Goal: Task Accomplishment & Management: Manage account settings

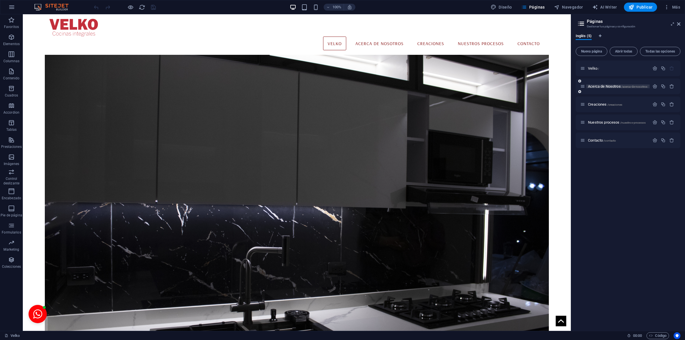
click at [597, 88] on span "Acerca de Nosotros /acerca-de-nosotros" at bounding box center [617, 86] width 59 height 4
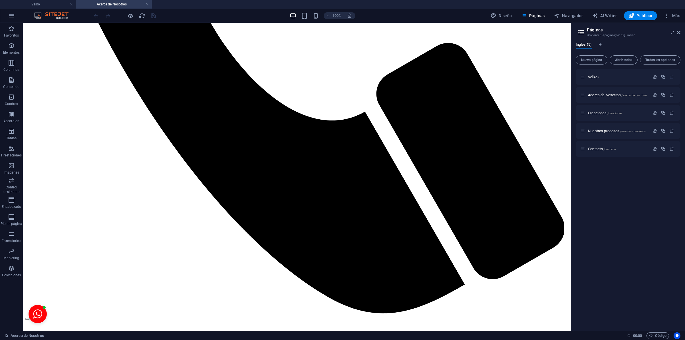
scroll to position [480, 0]
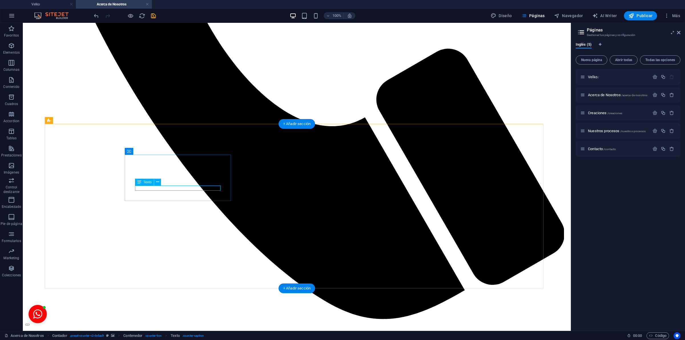
click at [140, 181] on icon at bounding box center [139, 182] width 4 height 7
click at [144, 183] on span "Texto" at bounding box center [148, 181] width 8 height 3
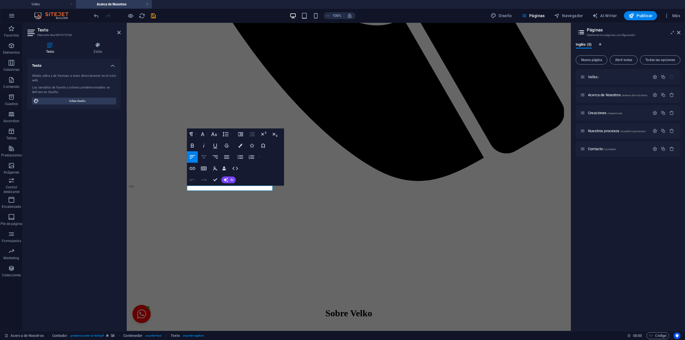
click at [201, 158] on icon "button" at bounding box center [203, 157] width 7 height 7
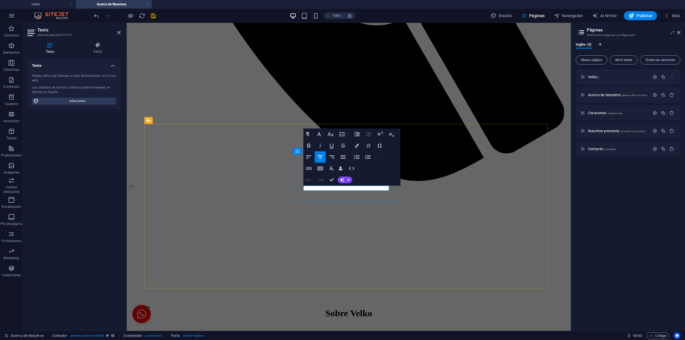
click at [339, 185] on div "Undo Redo Confirm (Ctrl+⏎) AI Mejorar Hacer más corto Hacer más largo Corregir …" at bounding box center [327, 179] width 49 height 11
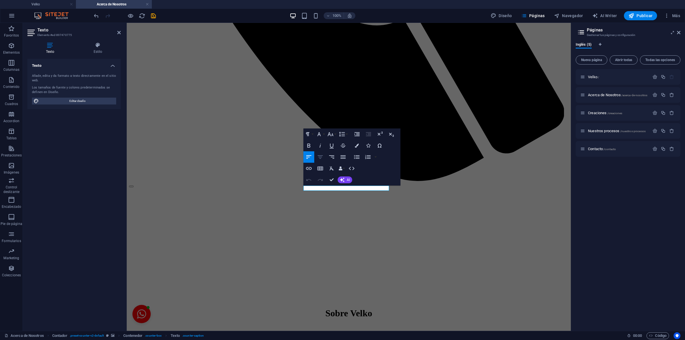
click at [321, 155] on icon "button" at bounding box center [320, 157] width 7 height 7
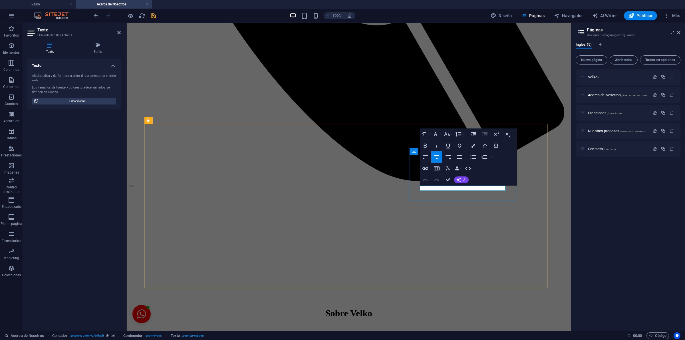
click at [437, 156] on icon "button" at bounding box center [436, 157] width 7 height 7
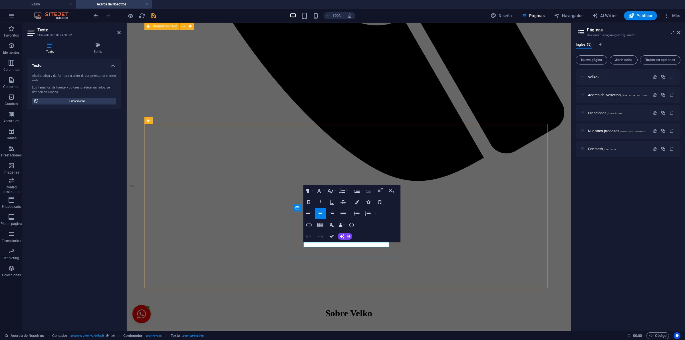
click at [318, 213] on icon "button" at bounding box center [320, 213] width 7 height 7
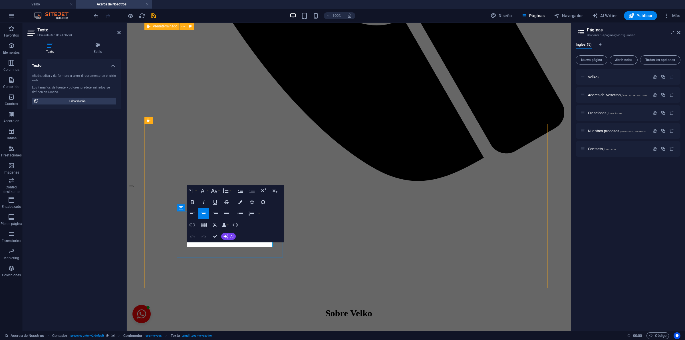
click at [202, 209] on button "Align Center" at bounding box center [203, 213] width 11 height 11
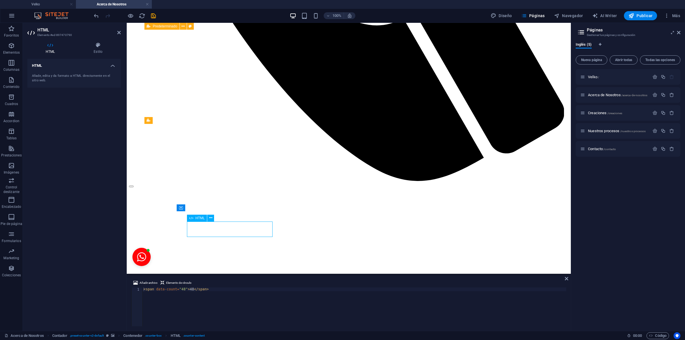
click at [178, 288] on div "< span data-count = "48" > 48 </ span >" at bounding box center [354, 310] width 424 height 46
click at [186, 290] on div "< span data-count = "800" > 48 </ span >" at bounding box center [354, 310] width 424 height 46
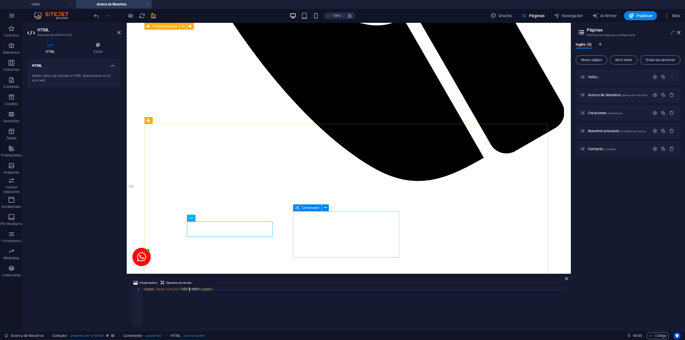
type textarea "<span data-count="800">800</span>"
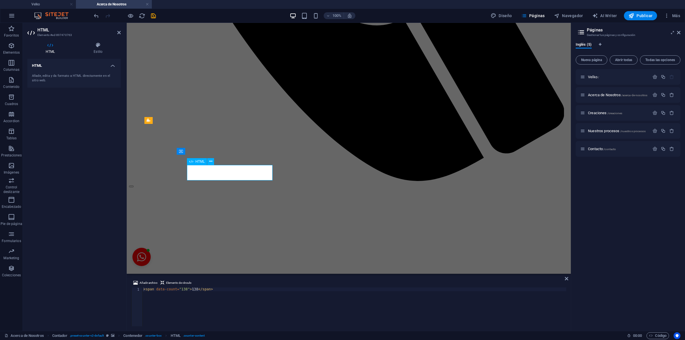
click at [92, 49] on h4 "Estilo" at bounding box center [97, 48] width 45 height 12
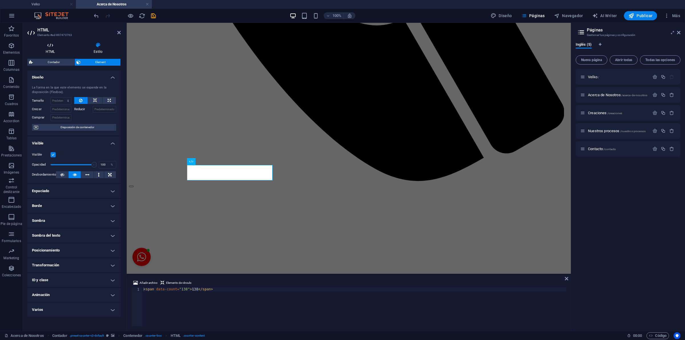
click at [51, 49] on h4 "HTML" at bounding box center [51, 48] width 48 height 12
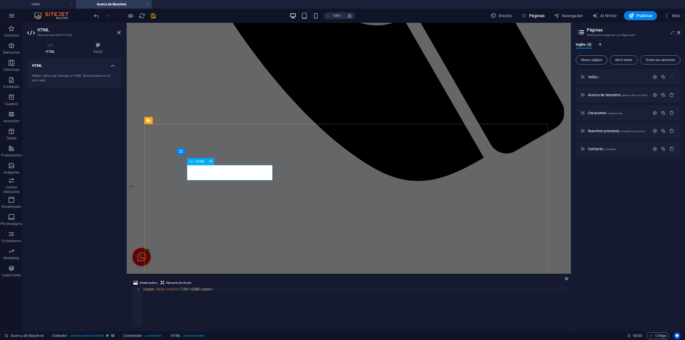
click at [196, 162] on span "HTML" at bounding box center [200, 161] width 9 height 3
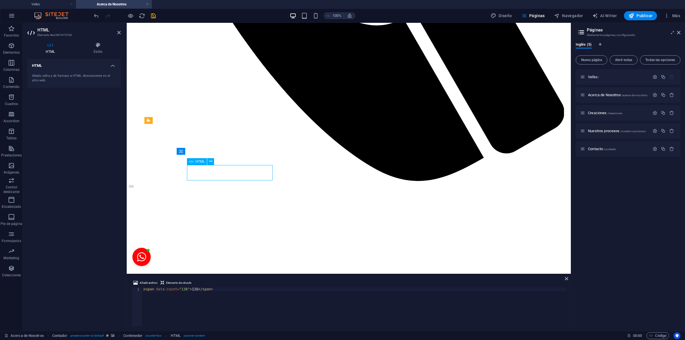
click at [72, 77] on div "Añade, edita y da formato a HTML directamente en el sitio web." at bounding box center [74, 78] width 84 height 9
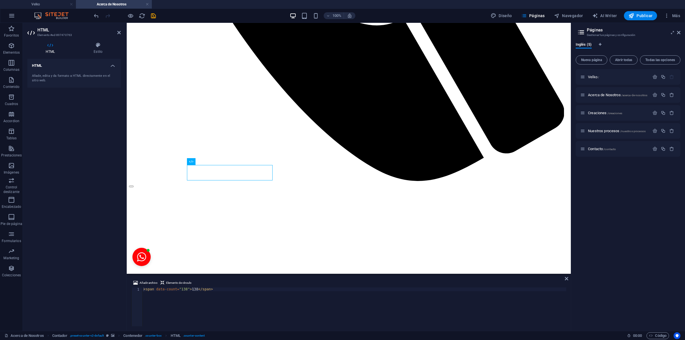
click at [93, 74] on div "Añade, edita y da formato a HTML directamente en el sitio web." at bounding box center [74, 78] width 84 height 9
click at [114, 63] on h4 "HTML" at bounding box center [73, 64] width 93 height 10
click at [114, 63] on h4 "HTML" at bounding box center [73, 66] width 93 height 14
click at [101, 70] on div "Añade, edita y da formato a HTML directamente en el sitio web." at bounding box center [73, 78] width 93 height 19
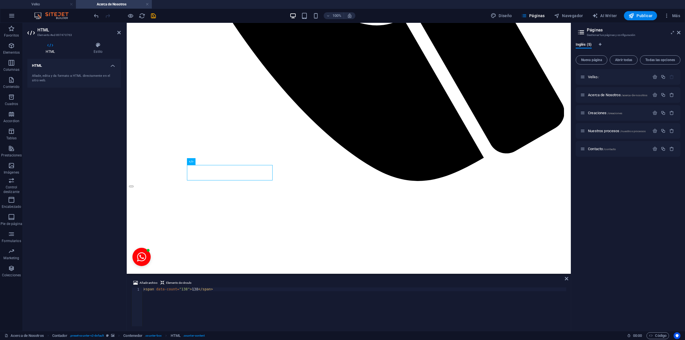
click at [96, 74] on div "Añade, edita y da formato a HTML directamente en el sitio web." at bounding box center [74, 78] width 84 height 9
click at [210, 161] on icon at bounding box center [210, 161] width 3 height 6
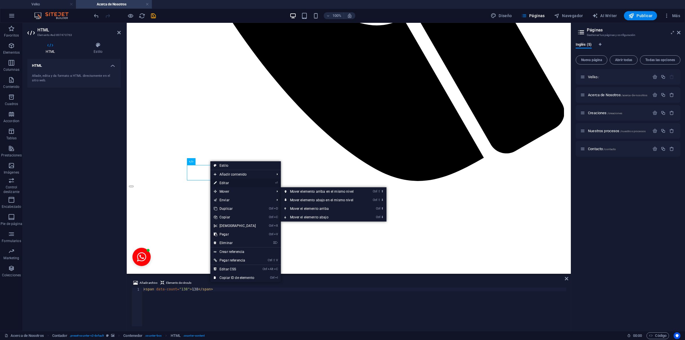
click at [228, 184] on link "⏎ Editar" at bounding box center [234, 183] width 49 height 9
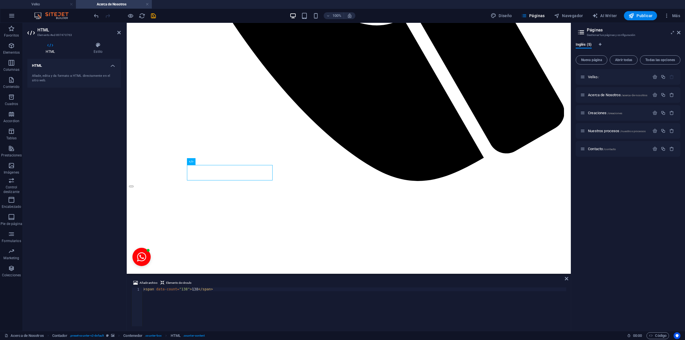
click at [55, 67] on h4 "HTML" at bounding box center [73, 64] width 93 height 10
click at [58, 74] on div "HTML Añade, edita y da formato a HTML directamente en el sitio web." at bounding box center [73, 192] width 93 height 267
click at [63, 68] on h4 "HTML" at bounding box center [73, 66] width 93 height 14
click at [178, 289] on div "< span data-count = "138" > 138 </ span >" at bounding box center [354, 310] width 424 height 46
type textarea "<span data-count="858">850</span>"
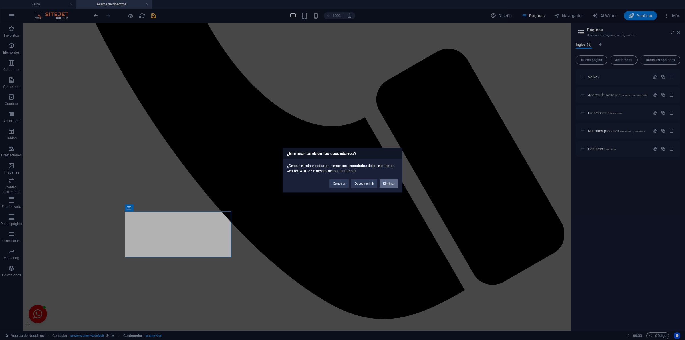
click at [385, 183] on button "Eliminar" at bounding box center [389, 183] width 18 height 9
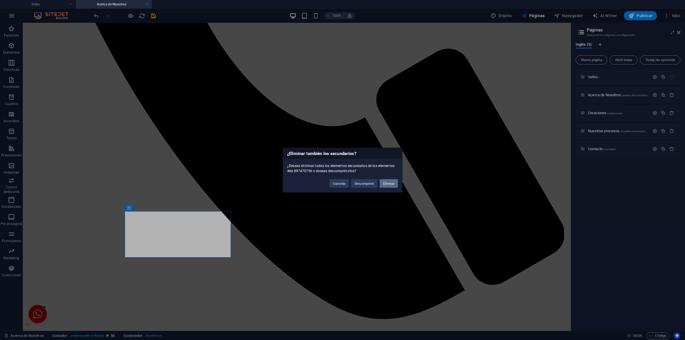
click at [389, 186] on button "Eliminar" at bounding box center [389, 183] width 18 height 9
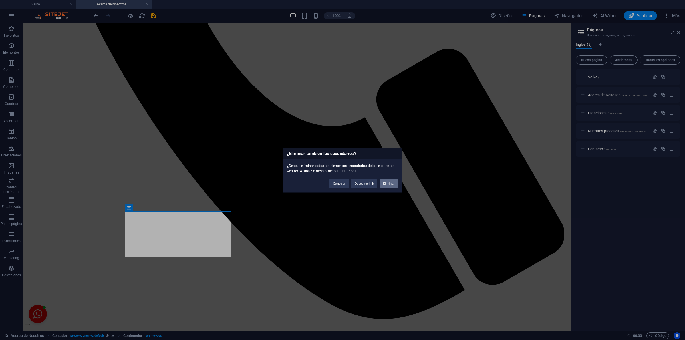
click at [391, 184] on button "Eliminar" at bounding box center [389, 183] width 18 height 9
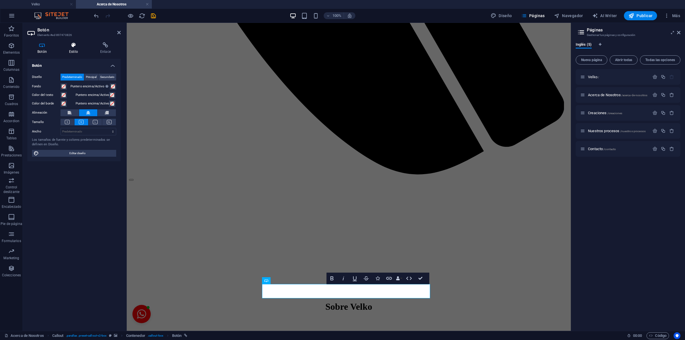
click at [69, 45] on icon at bounding box center [73, 45] width 29 height 6
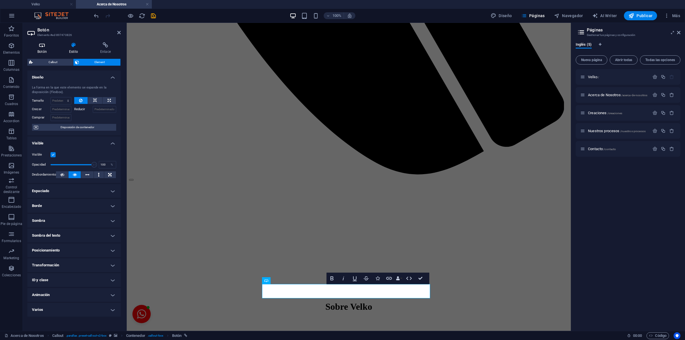
click at [44, 48] on h4 "Botón" at bounding box center [43, 48] width 32 height 12
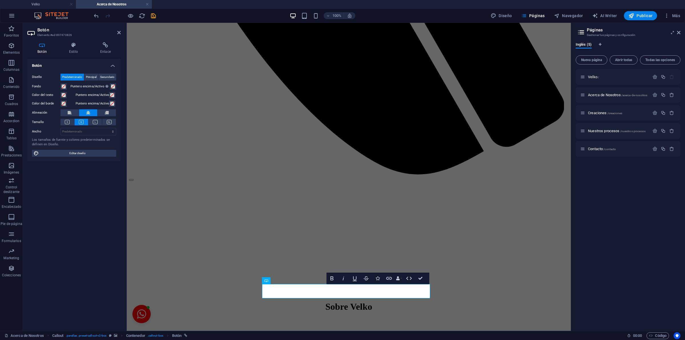
click at [100, 230] on div "Botón Diseño Predeterminado Principal Secundario Fondo Puntero encima/Activo Ca…" at bounding box center [73, 192] width 93 height 267
click at [84, 155] on span "Editar diseño" at bounding box center [78, 153] width 74 height 7
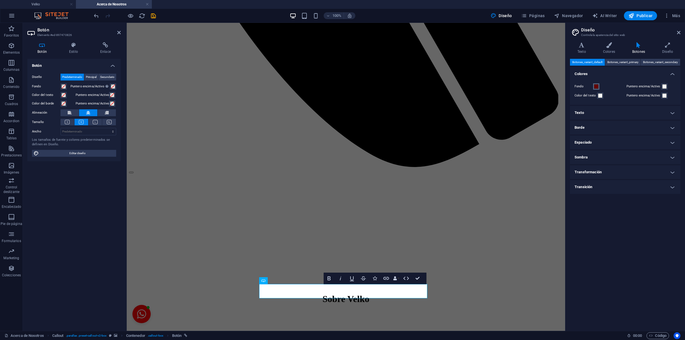
click at [596, 85] on span at bounding box center [596, 86] width 5 height 5
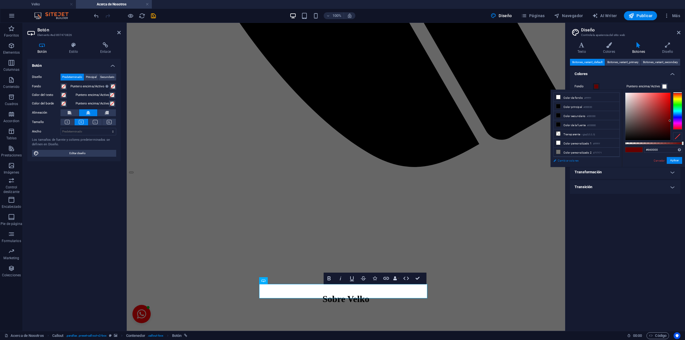
drag, startPoint x: 561, startPoint y: 159, endPoint x: 425, endPoint y: 149, distance: 136.8
click at [561, 159] on link "Cambiar colores" at bounding box center [584, 160] width 66 height 7
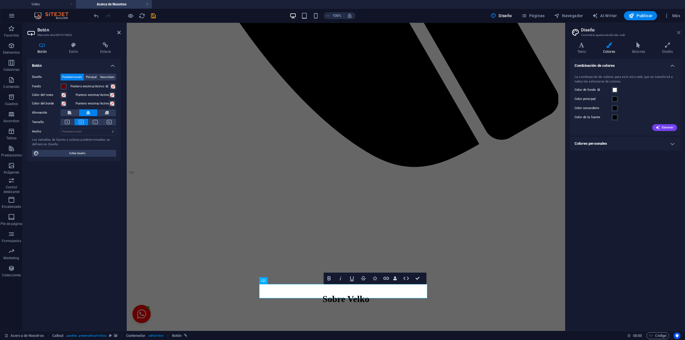
click at [678, 32] on icon at bounding box center [678, 32] width 3 height 5
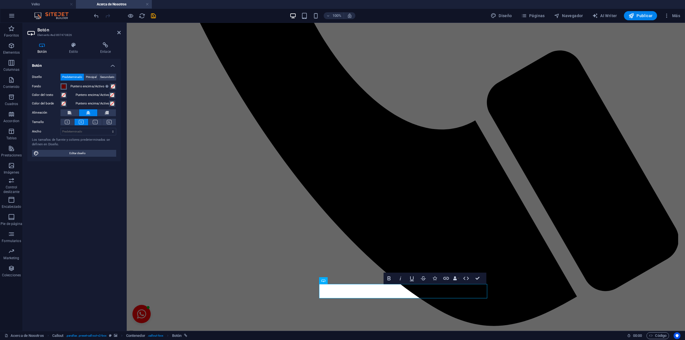
click at [66, 86] on button "Fondo" at bounding box center [64, 86] width 6 height 6
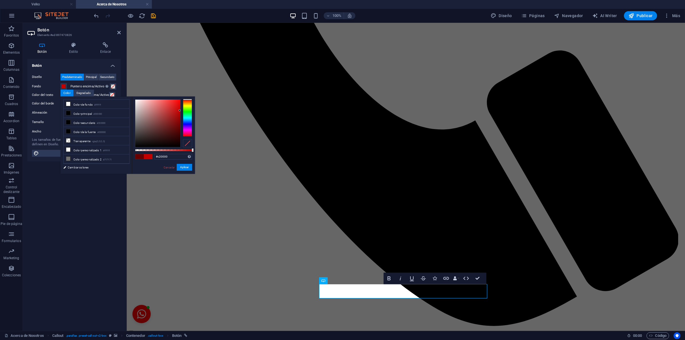
type input "#c40000"
drag, startPoint x: 177, startPoint y: 118, endPoint x: 181, endPoint y: 110, distance: 9.0
click at [180, 110] on div at bounding box center [157, 123] width 45 height 47
drag, startPoint x: 186, startPoint y: 164, endPoint x: 59, endPoint y: 144, distance: 128.4
click at [186, 164] on button "Aplicar" at bounding box center [184, 167] width 15 height 7
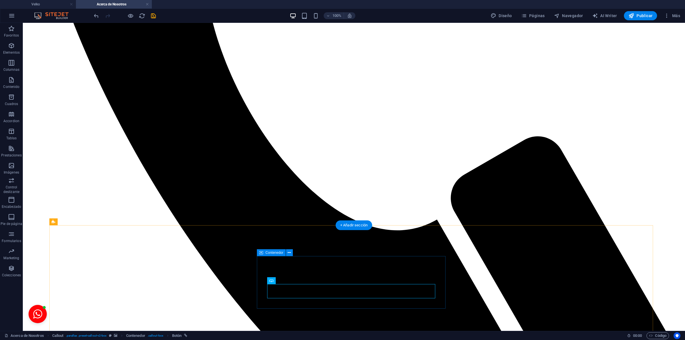
scroll to position [0, 0]
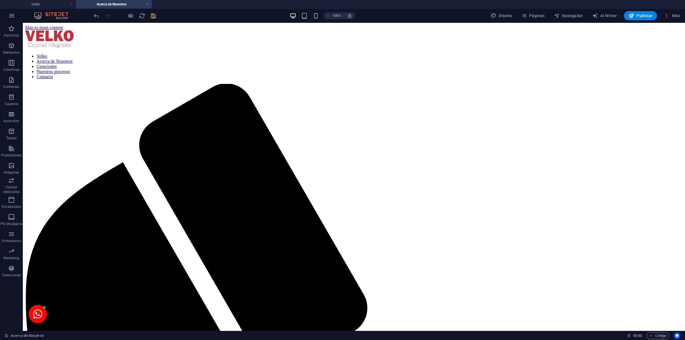
click at [151, 17] on icon "save" at bounding box center [153, 16] width 7 height 7
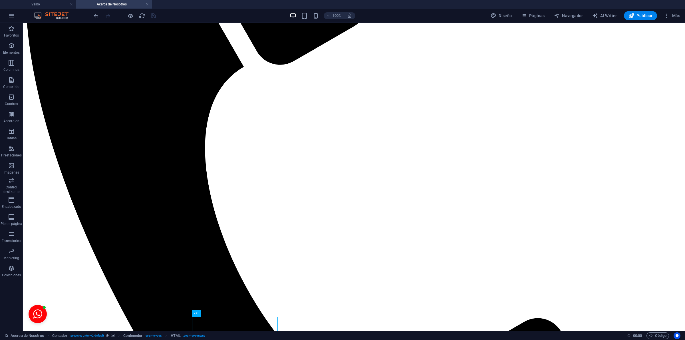
scroll to position [413, 0]
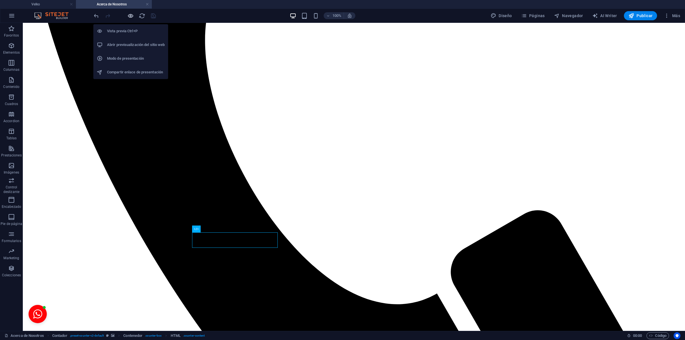
click at [131, 15] on icon "button" at bounding box center [130, 16] width 7 height 7
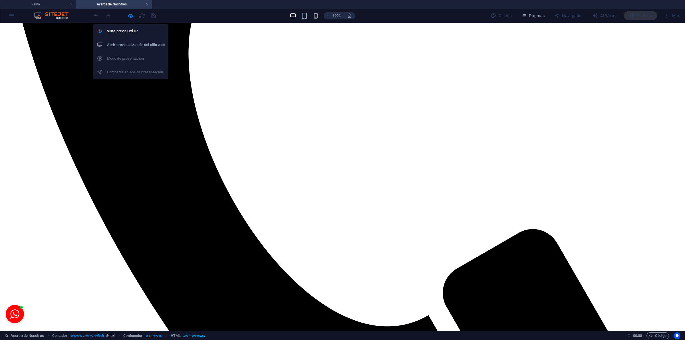
click at [144, 40] on li "Abrir previsualización del sitio web" at bounding box center [130, 45] width 75 height 14
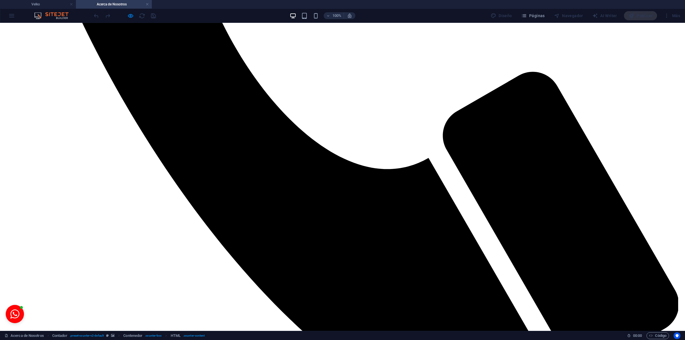
scroll to position [0, 0]
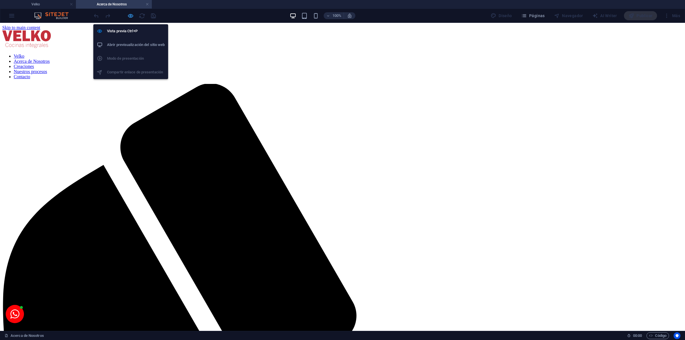
click at [128, 13] on icon "button" at bounding box center [130, 16] width 7 height 7
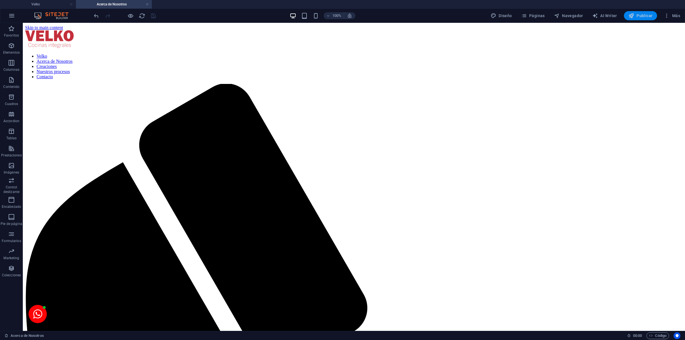
click at [630, 15] on icon "button" at bounding box center [632, 16] width 6 height 6
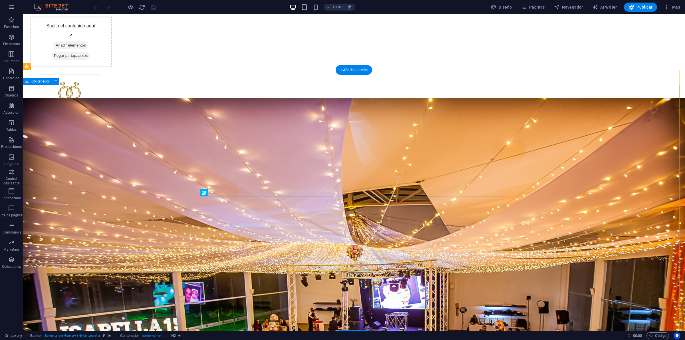
scroll to position [714, 0]
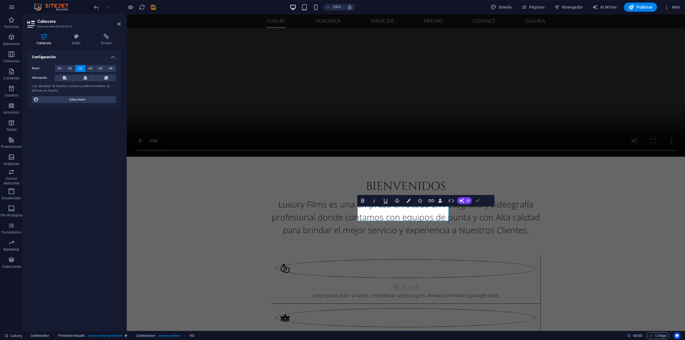
drag, startPoint x: 479, startPoint y: 200, endPoint x: 452, endPoint y: 186, distance: 30.3
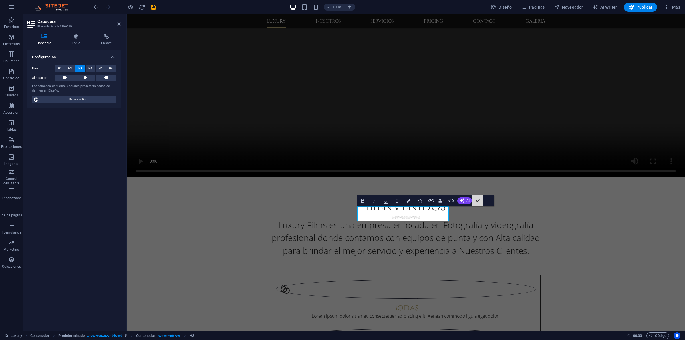
scroll to position [714, 0]
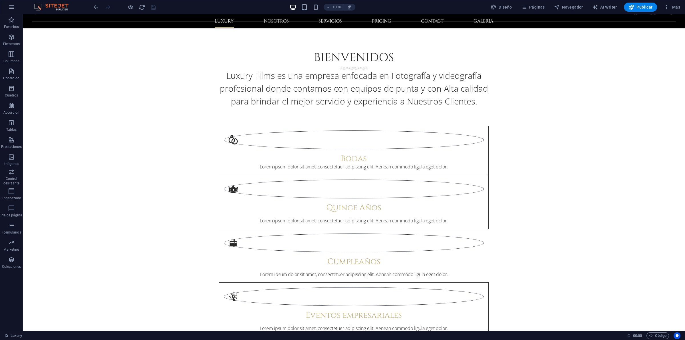
scroll to position [769, 0]
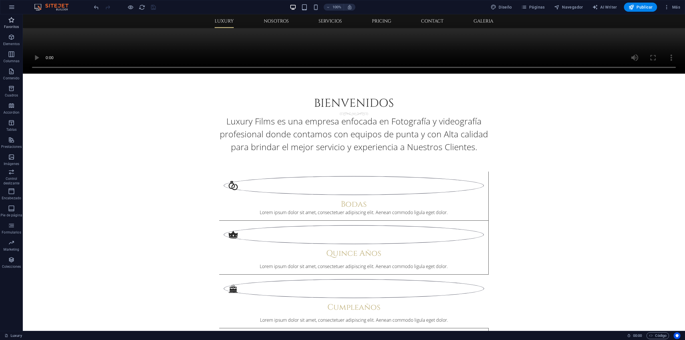
click at [16, 28] on p "Favoritos" at bounding box center [11, 27] width 15 height 5
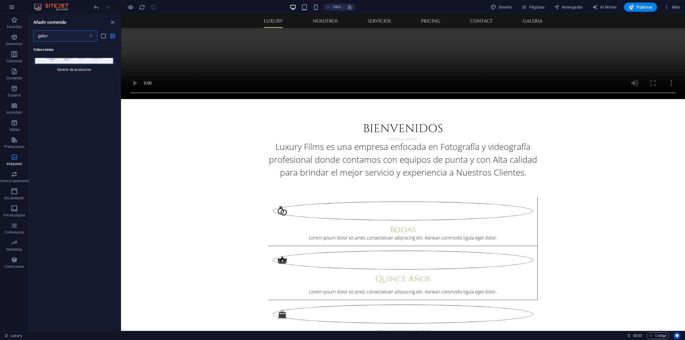
scroll to position [0, 0]
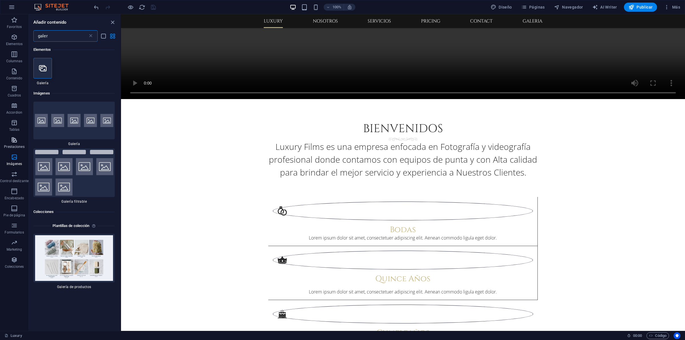
type input "galer"
click at [16, 149] on span "Prestaciones" at bounding box center [14, 143] width 29 height 14
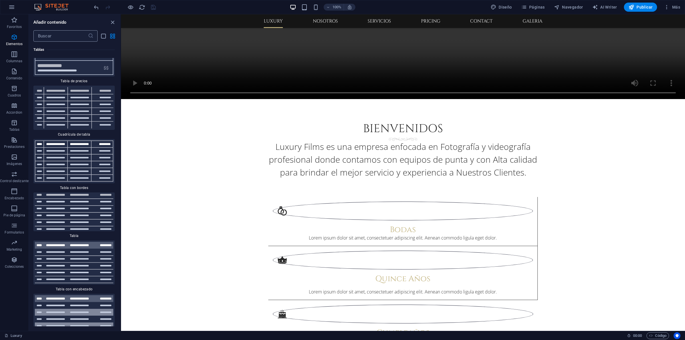
scroll to position [4003, 0]
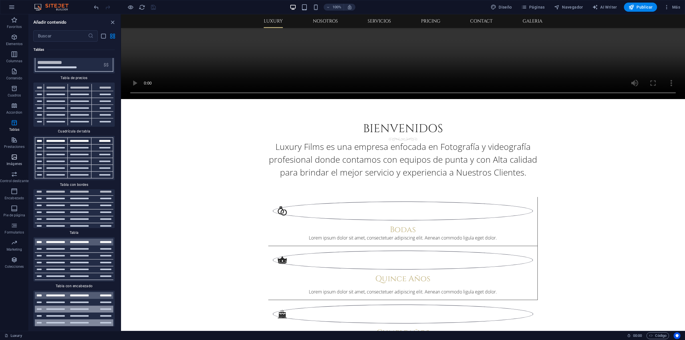
click at [18, 154] on span "Imágenes" at bounding box center [14, 161] width 29 height 14
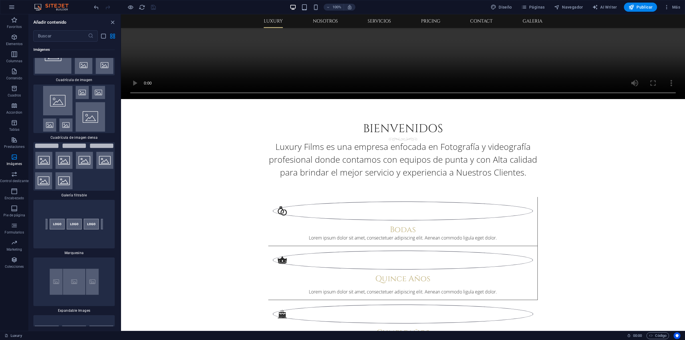
scroll to position [5885, 0]
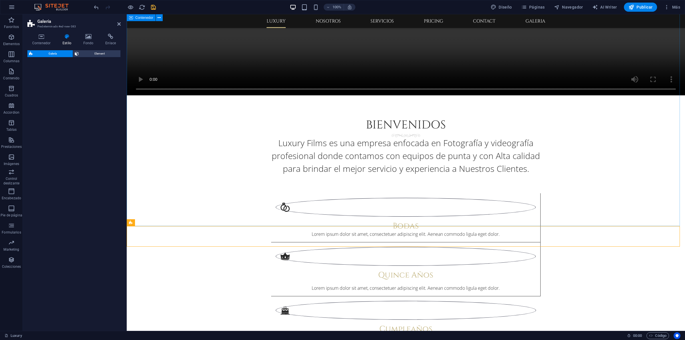
select select "rem"
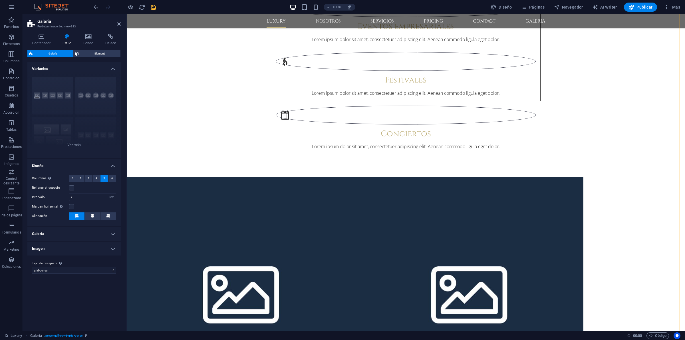
scroll to position [1021, 0]
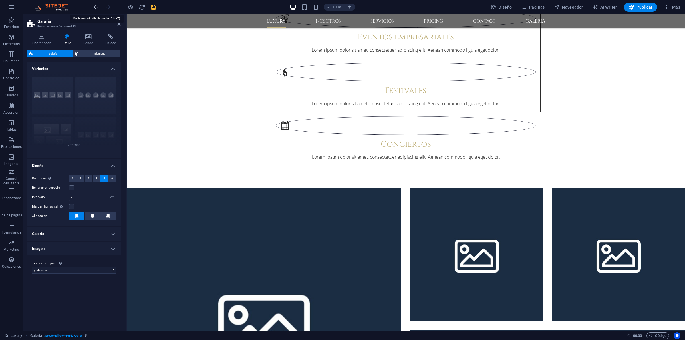
drag, startPoint x: 96, startPoint y: 7, endPoint x: 71, endPoint y: 9, distance: 25.6
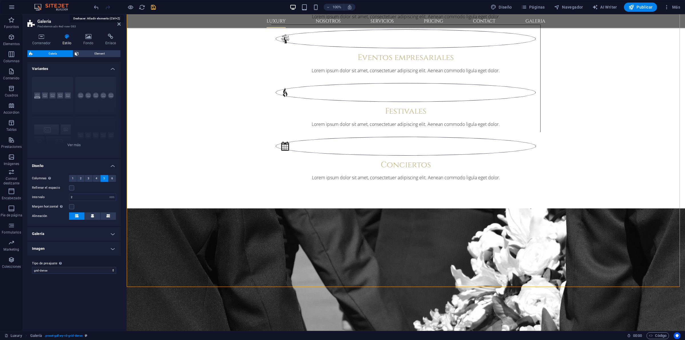
scroll to position [1121, 0]
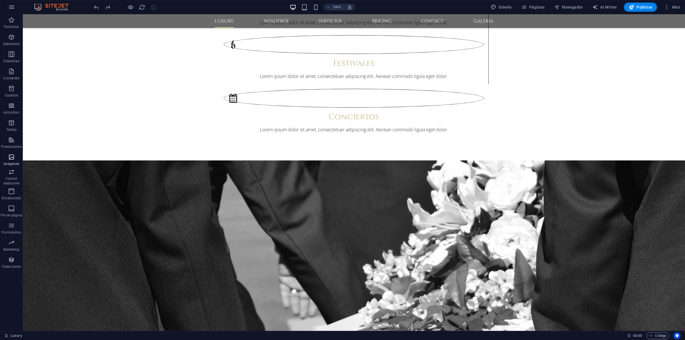
click at [14, 156] on icon "button" at bounding box center [11, 157] width 7 height 7
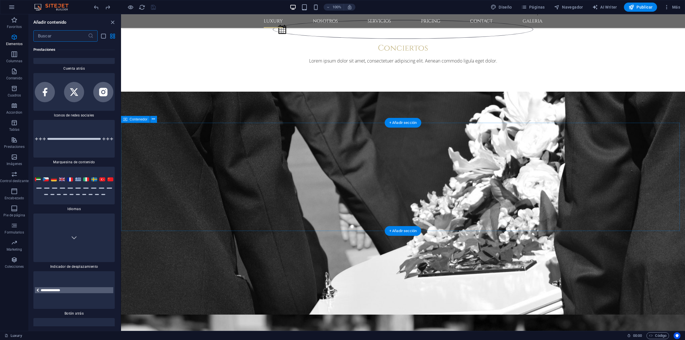
scroll to position [5734, 0]
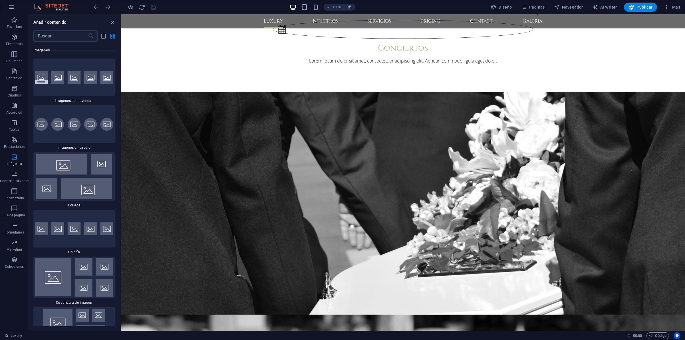
drag, startPoint x: 119, startPoint y: 189, endPoint x: 118, endPoint y: 197, distance: 8.3
click at [118, 197] on div "Favoritos 1 Star Cabecera 1 Star Contenedor Elementos 1 Star Cabecera 1 Star Te…" at bounding box center [75, 184] width 92 height 285
drag, startPoint x: 119, startPoint y: 189, endPoint x: 113, endPoint y: 217, distance: 29.2
click at [120, 198] on div "Favoritos 1 Star Cabecera 1 Star Contenedor Elementos 1 Star Cabecera 1 Star Te…" at bounding box center [75, 184] width 92 height 285
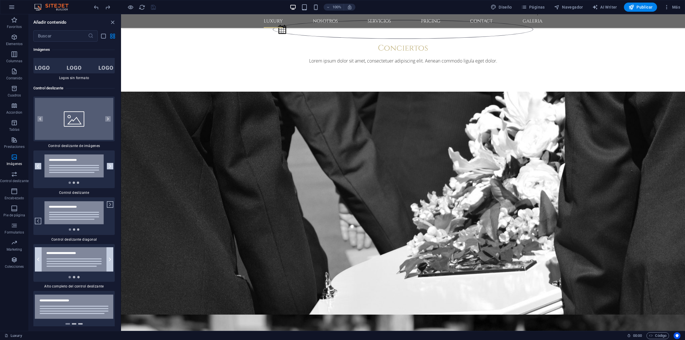
scroll to position [6090, 0]
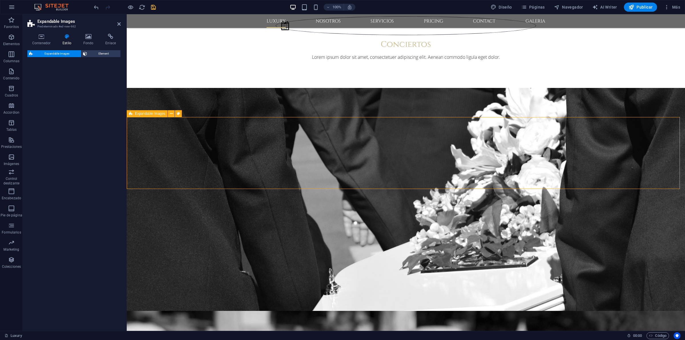
select select "rem"
select select "px"
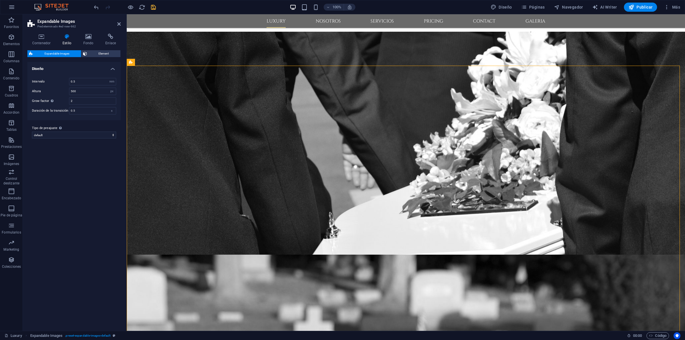
scroll to position [1182, 0]
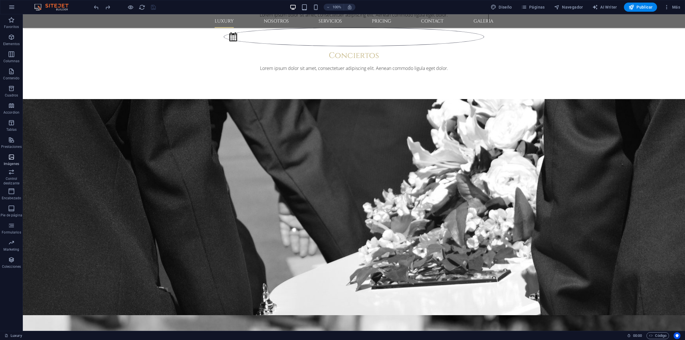
click at [9, 156] on icon "button" at bounding box center [11, 157] width 7 height 7
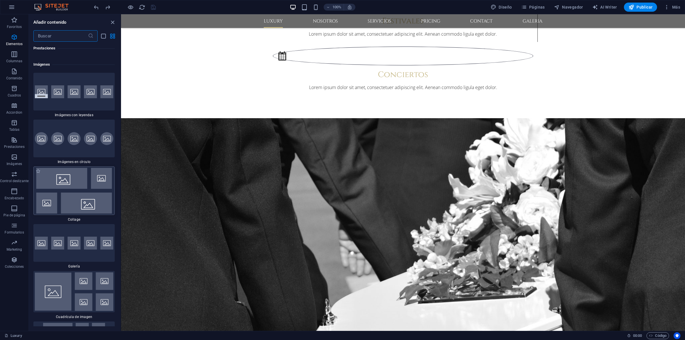
scroll to position [5734, 0]
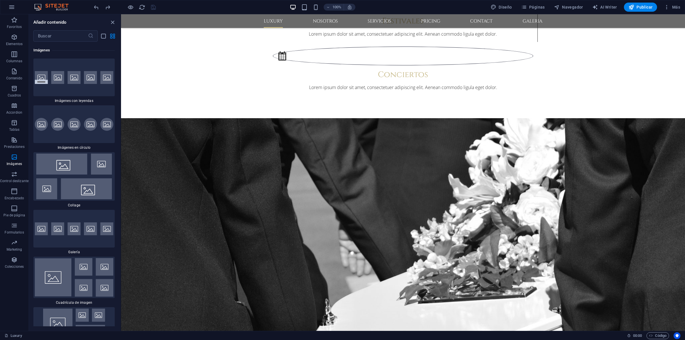
drag, startPoint x: 119, startPoint y: 188, endPoint x: 119, endPoint y: 191, distance: 3.7
click at [119, 191] on div "Favoritos 1 Star Cabecera 1 Star Contenedor Elementos 1 Star Cabecera 1 Star Te…" at bounding box center [75, 184] width 92 height 285
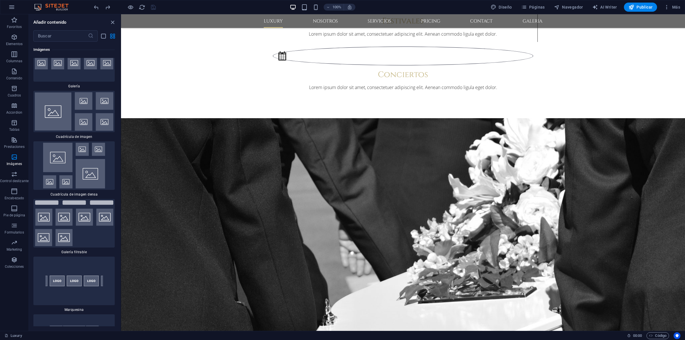
scroll to position [5543, 0]
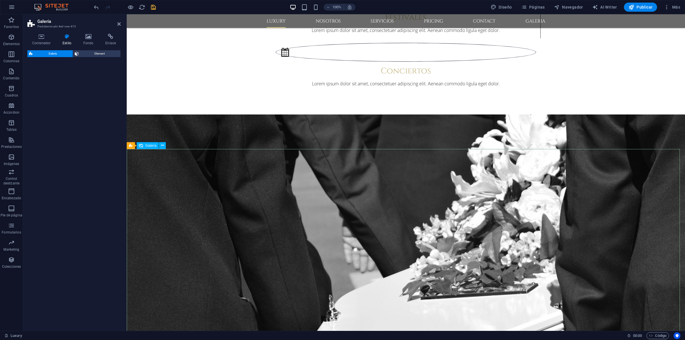
select select "rem"
select select "preset-gallery-v3-captions"
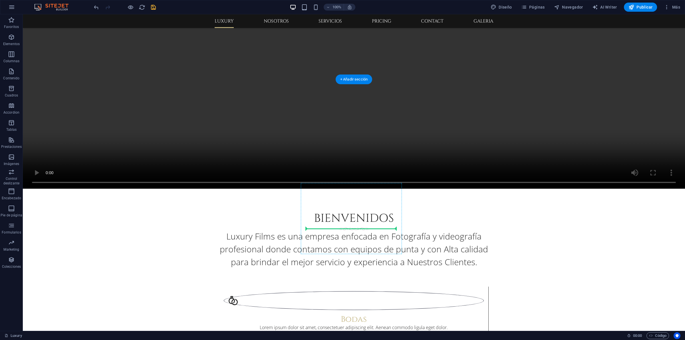
scroll to position [683, 0]
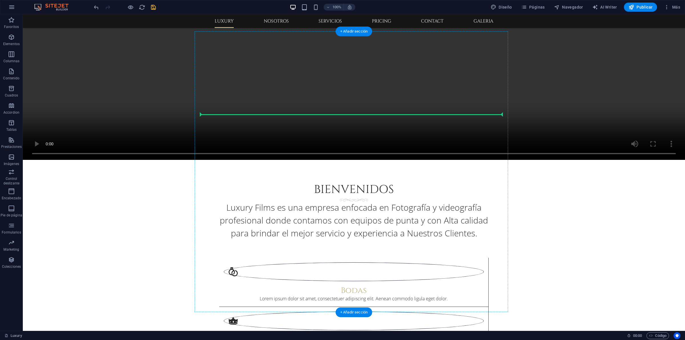
drag, startPoint x: 356, startPoint y: 188, endPoint x: 346, endPoint y: 119, distance: 69.8
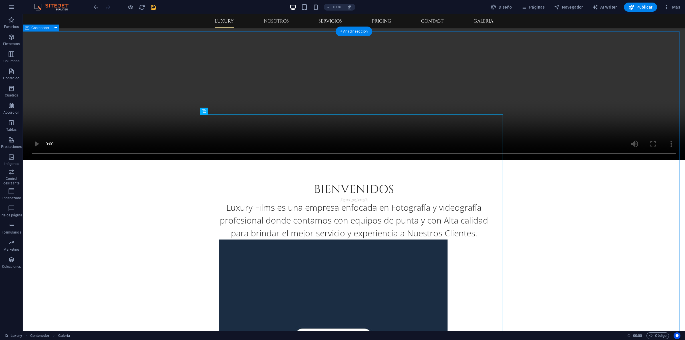
drag, startPoint x: 672, startPoint y: 108, endPoint x: 664, endPoint y: 109, distance: 7.3
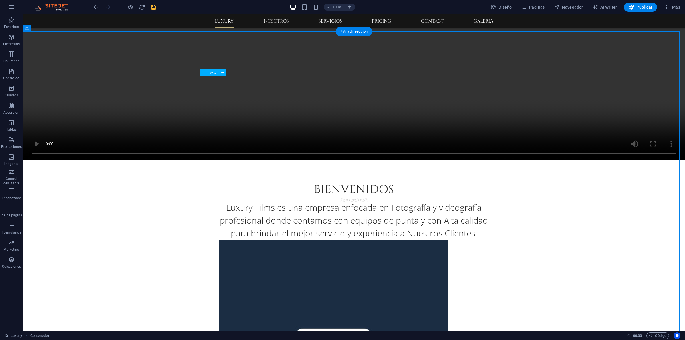
click at [409, 91] on div "Luxury Films es una empresa enfocada en Fotografía y videografía profesional do…" at bounding box center [377, 187] width 662 height 317
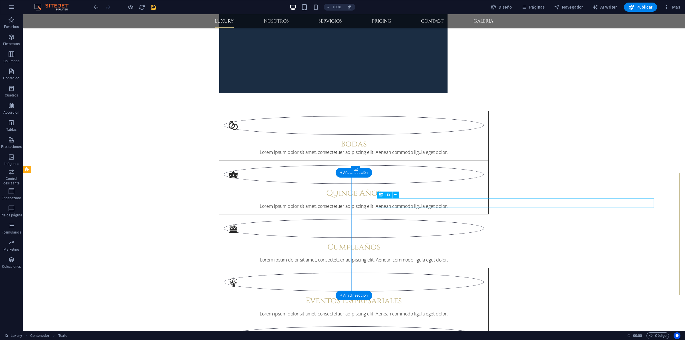
scroll to position [1964, 0]
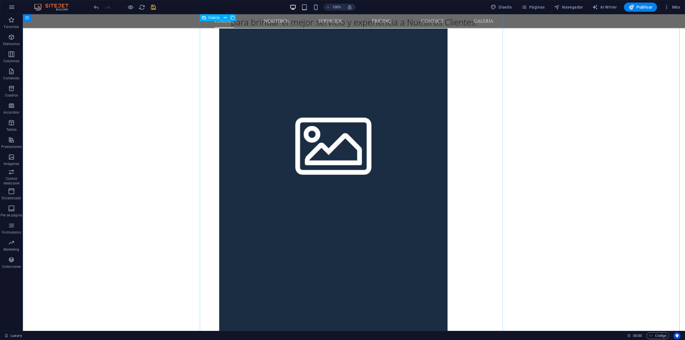
scroll to position [537, 0]
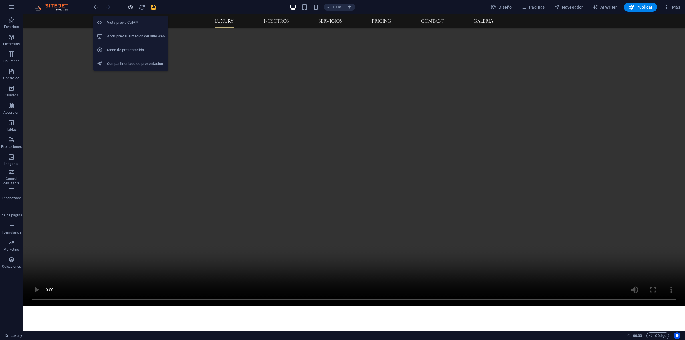
click at [132, 11] on div "Vista previa Ctrl+P Abrir previsualización del sitio web Modo de presentación C…" at bounding box center [130, 40] width 75 height 59
click at [142, 32] on li "Abrir previsualización del sitio web" at bounding box center [130, 36] width 75 height 14
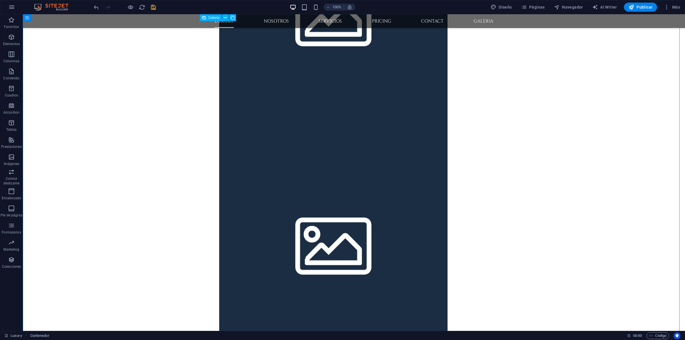
click at [363, 169] on li at bounding box center [333, 242] width 228 height 228
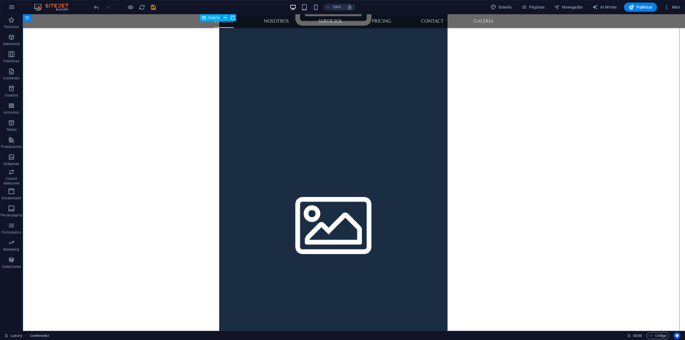
select select "4"
select select "px"
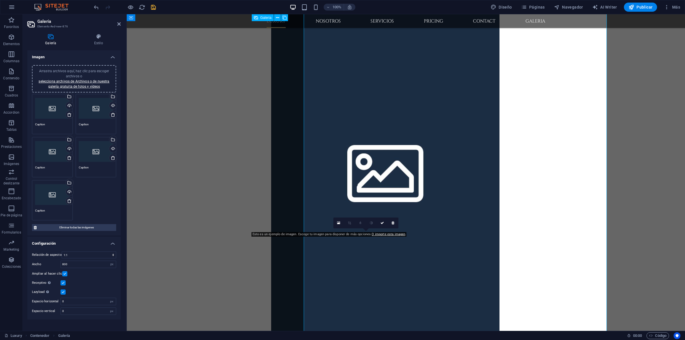
scroll to position [1151, 0]
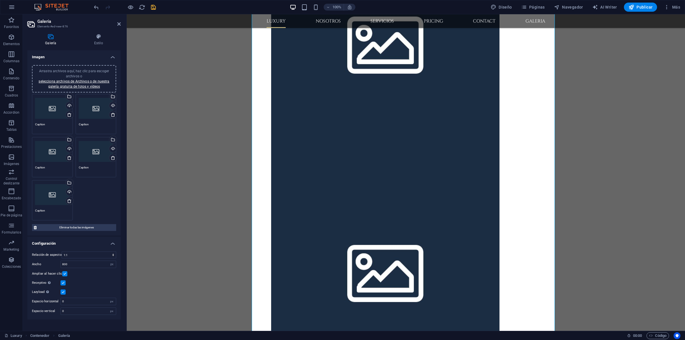
click at [63, 88] on div "Arrastra archivos aquí, haz clic para escoger archivos o selecciona archivos de…" at bounding box center [73, 79] width 77 height 21
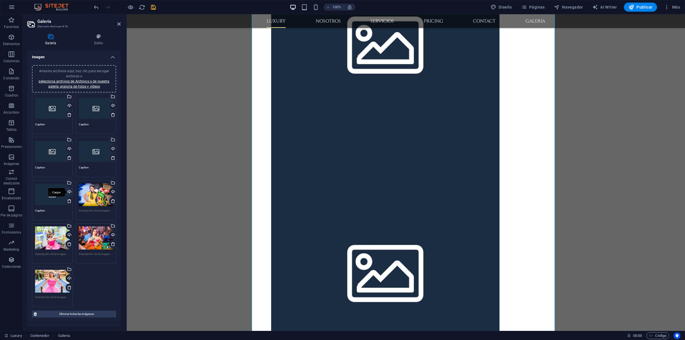
click at [68, 190] on div "Cargar" at bounding box center [69, 192] width 9 height 9
click at [69, 146] on div "Cargar" at bounding box center [69, 149] width 9 height 9
click at [88, 82] on link "selecciona archivos de Archivos o de nuestra galería gratuita de fotos y vídeos" at bounding box center [74, 83] width 71 height 9
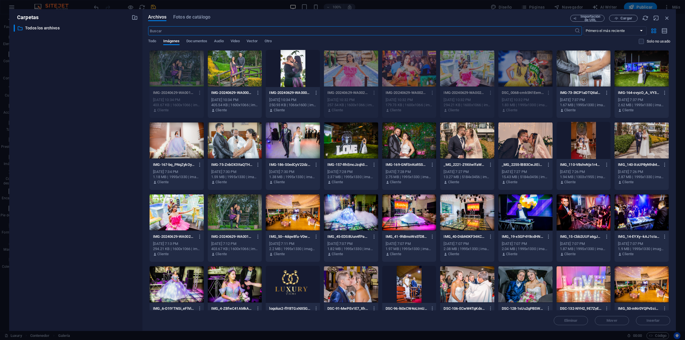
scroll to position [1016, 0]
click at [409, 144] on div at bounding box center [409, 140] width 54 height 37
click at [472, 143] on div at bounding box center [467, 140] width 54 height 37
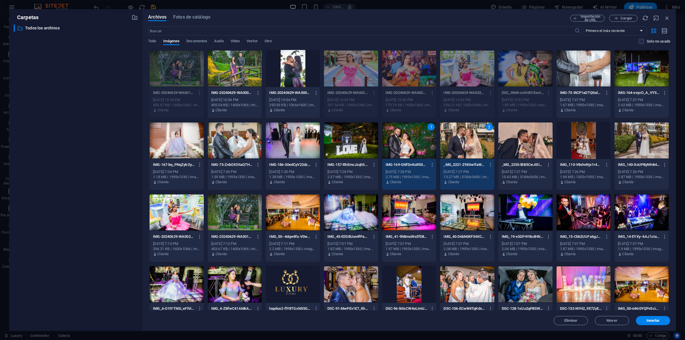
click at [539, 148] on div at bounding box center [525, 140] width 54 height 37
click at [518, 212] on div at bounding box center [525, 212] width 54 height 37
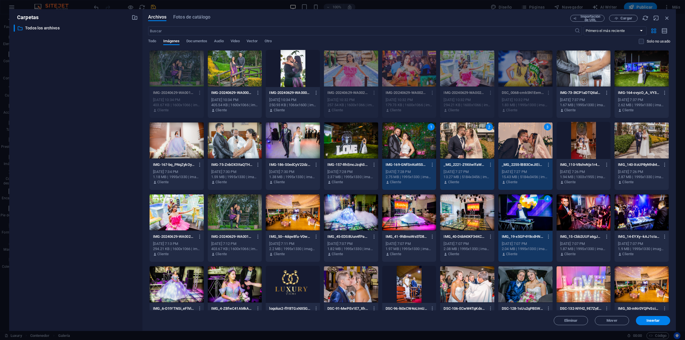
click at [574, 216] on div at bounding box center [584, 212] width 54 height 37
click at [527, 281] on div at bounding box center [525, 284] width 54 height 37
click at [226, 285] on div at bounding box center [235, 284] width 54 height 37
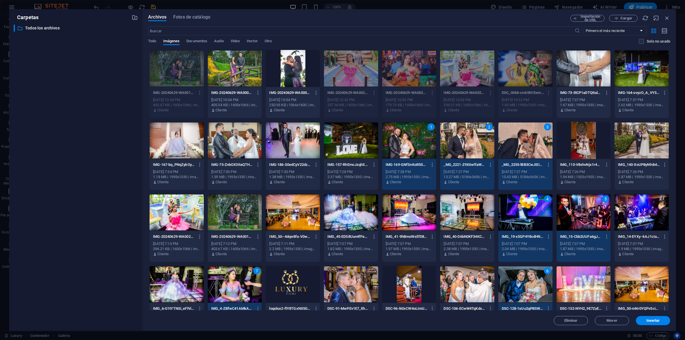
click at [172, 278] on div at bounding box center [177, 284] width 54 height 37
click at [177, 221] on div at bounding box center [177, 212] width 54 height 37
click at [150, 208] on div "9" at bounding box center [177, 212] width 54 height 37
click at [170, 148] on div at bounding box center [177, 140] width 54 height 37
click at [240, 137] on div at bounding box center [235, 140] width 54 height 37
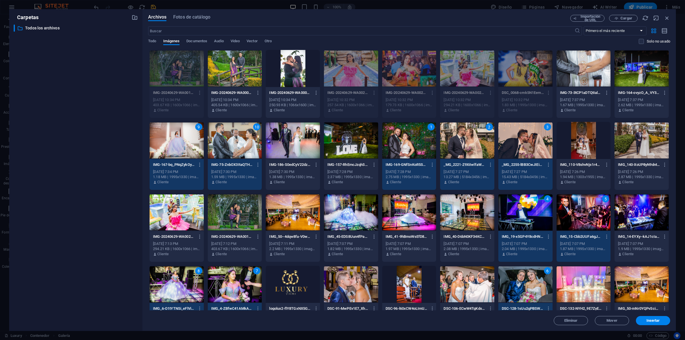
click at [347, 143] on div at bounding box center [351, 140] width 54 height 37
click at [586, 72] on div at bounding box center [584, 68] width 54 height 37
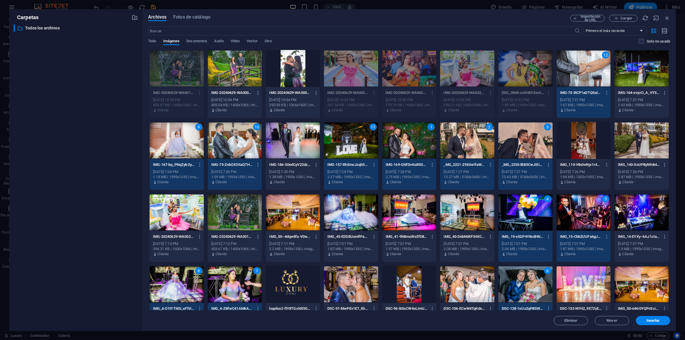
click at [648, 71] on div at bounding box center [642, 68] width 54 height 37
click at [630, 142] on div at bounding box center [642, 140] width 54 height 37
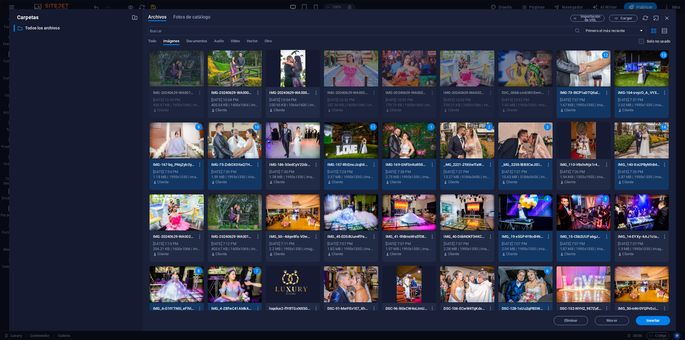
click at [585, 140] on div at bounding box center [584, 140] width 54 height 37
click at [645, 318] on button "Insertar" at bounding box center [653, 320] width 34 height 9
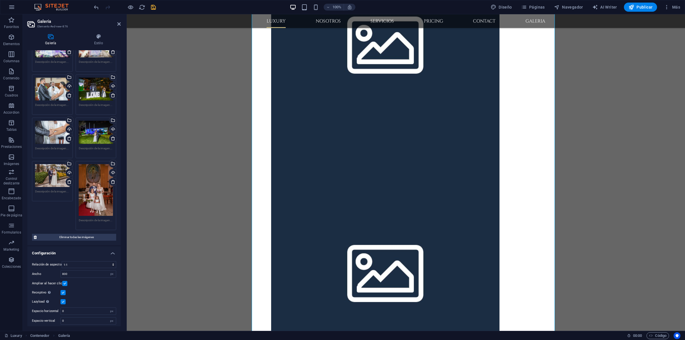
scroll to position [0, 0]
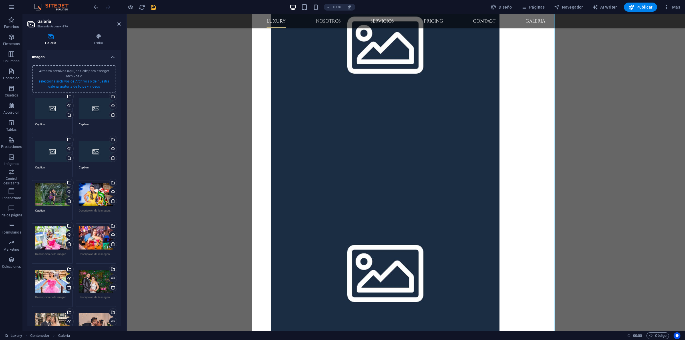
click at [95, 82] on link "selecciona archivos de Archivos o de nuestra galería gratuita de fotos y vídeos" at bounding box center [74, 83] width 71 height 9
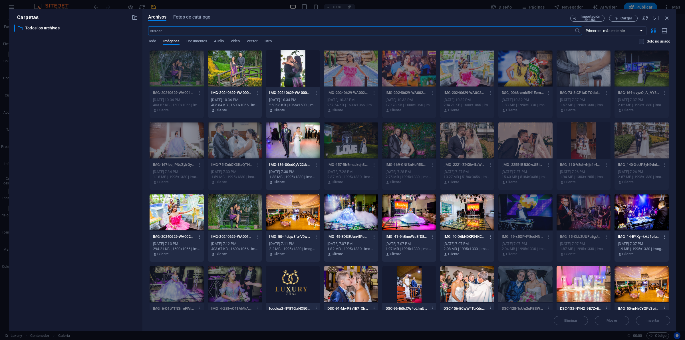
scroll to position [95, 0]
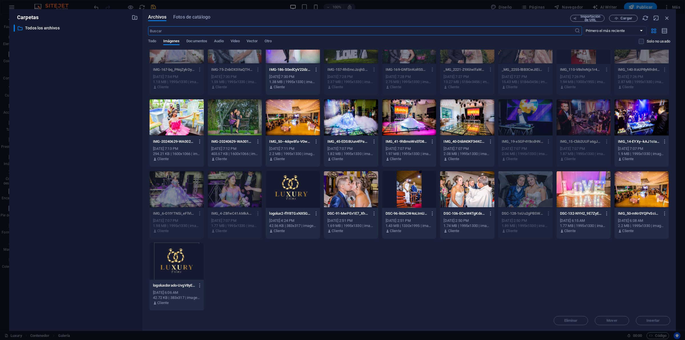
click at [350, 186] on div at bounding box center [351, 189] width 54 height 37
click at [466, 187] on div at bounding box center [467, 189] width 54 height 37
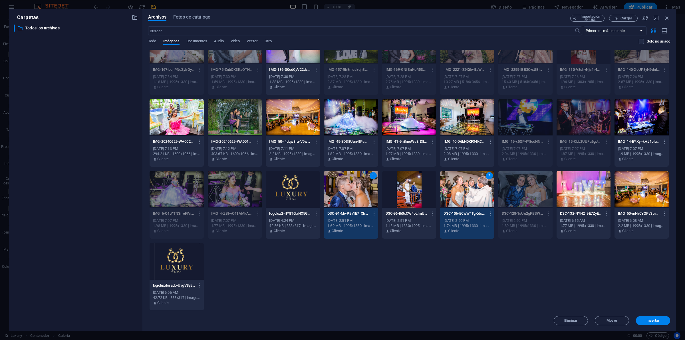
scroll to position [0, 0]
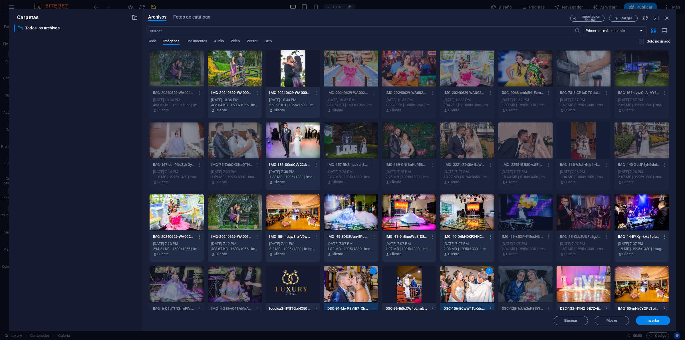
click at [296, 133] on div at bounding box center [293, 140] width 54 height 37
drag, startPoint x: 643, startPoint y: 317, endPoint x: 92, endPoint y: 174, distance: 569.6
click at [643, 317] on button "Insertar" at bounding box center [653, 320] width 34 height 9
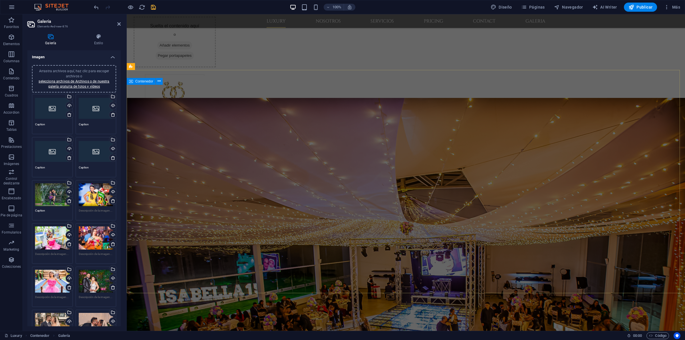
scroll to position [714, 0]
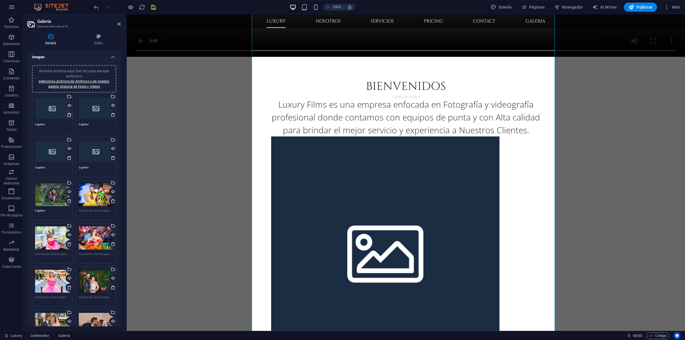
click at [68, 113] on icon at bounding box center [69, 114] width 5 height 5
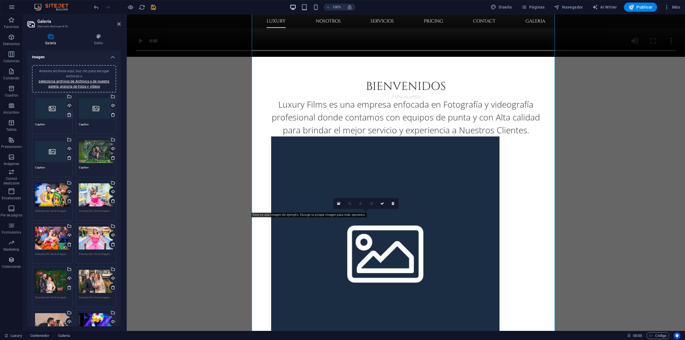
click at [68, 113] on icon at bounding box center [69, 114] width 5 height 5
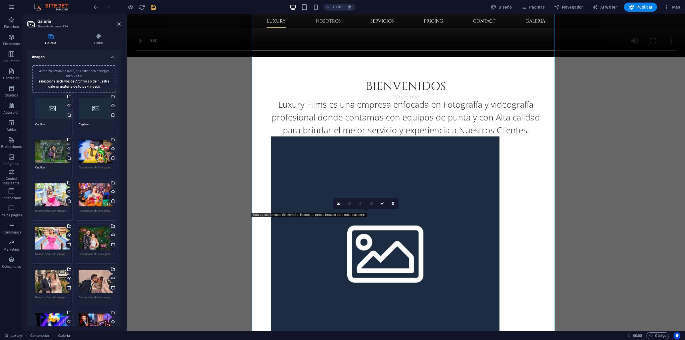
click at [68, 113] on icon at bounding box center [69, 114] width 5 height 5
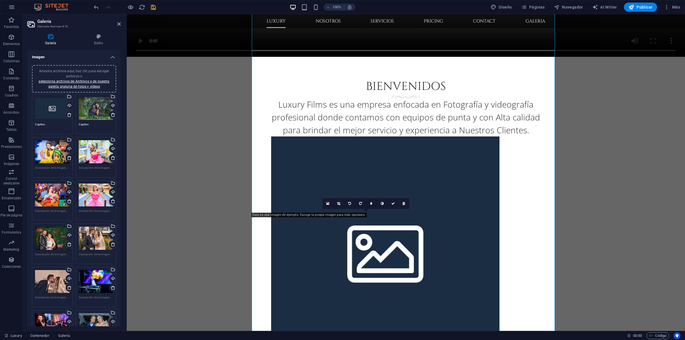
click at [57, 113] on div "Arrastra archivos aquí, haz clic para escoger archivos o selecciona archivos de…" at bounding box center [52, 108] width 35 height 23
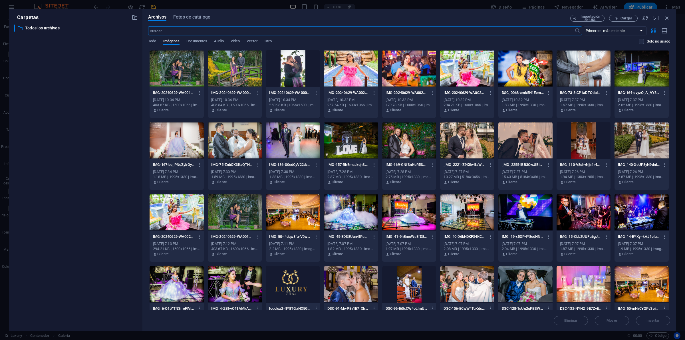
scroll to position [95, 0]
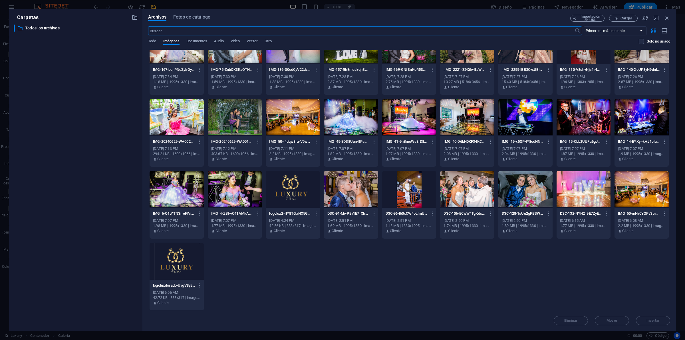
click at [342, 119] on div at bounding box center [351, 117] width 54 height 37
click at [397, 121] on div at bounding box center [409, 117] width 54 height 37
click at [649, 318] on button "Insertar" at bounding box center [653, 320] width 34 height 9
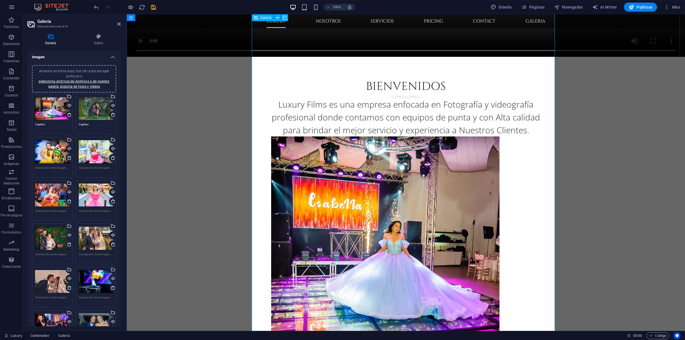
scroll to position [0, 0]
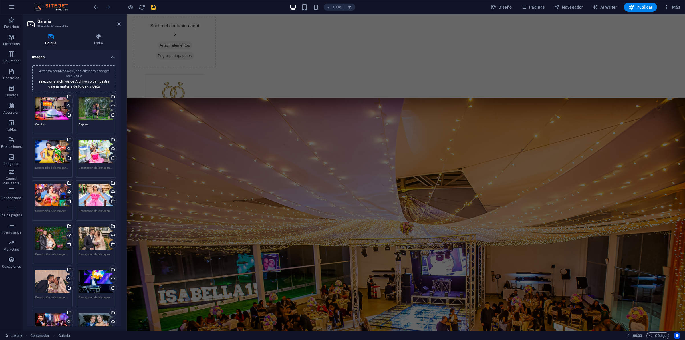
click at [155, 7] on icon "save" at bounding box center [153, 7] width 7 height 7
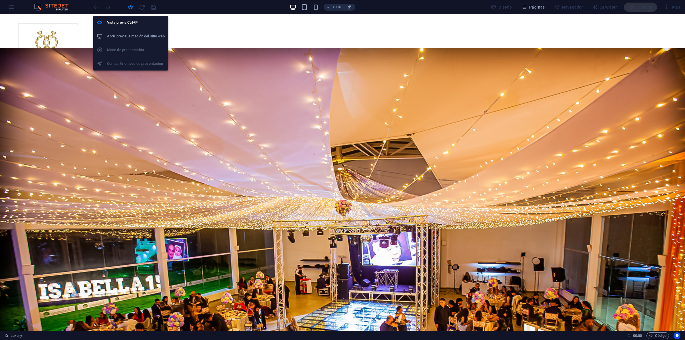
click at [135, 33] on h6 "Abrir previsualización del sitio web" at bounding box center [136, 36] width 58 height 7
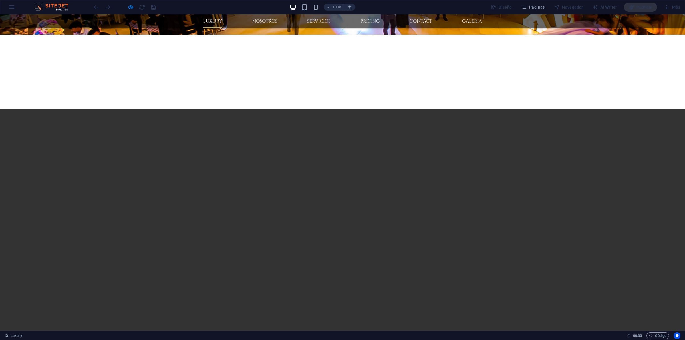
scroll to position [714, 0]
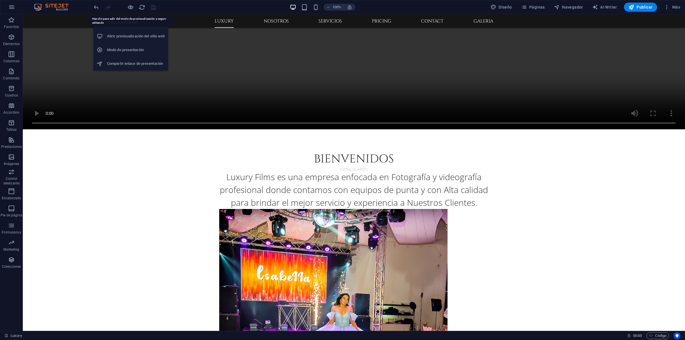
scroll to position [706, 0]
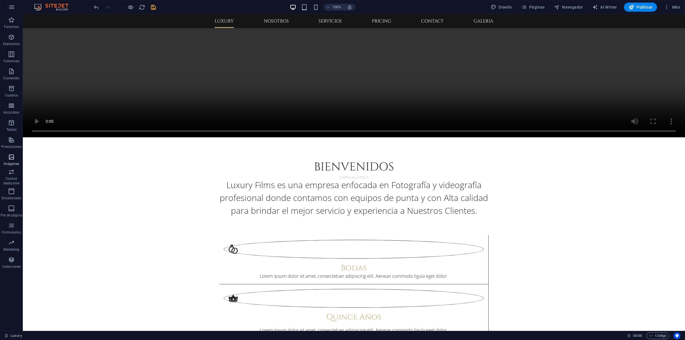
click at [12, 156] on icon "button" at bounding box center [11, 157] width 7 height 7
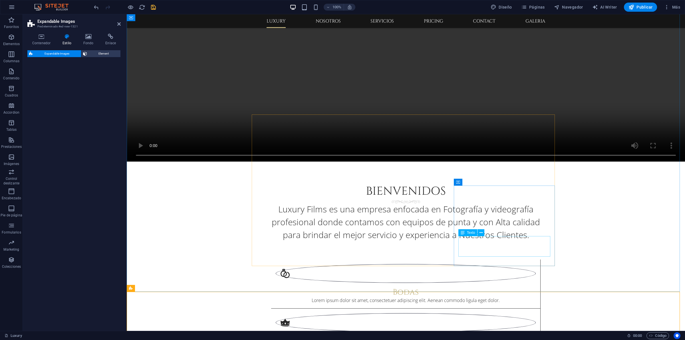
scroll to position [604, 0]
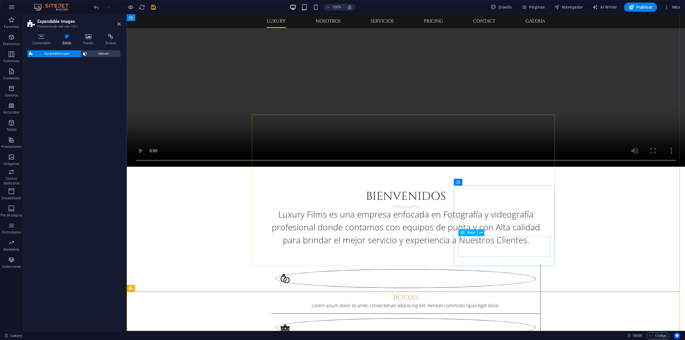
select select "rem"
select select "px"
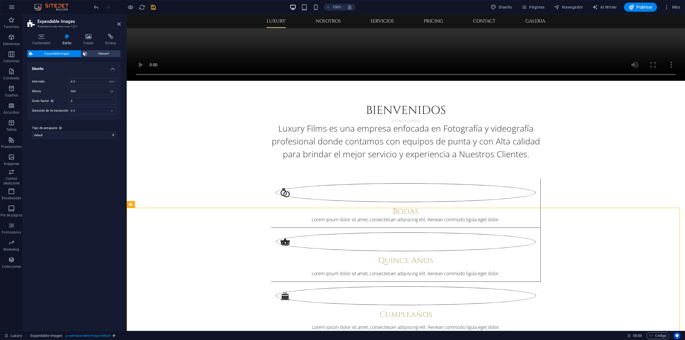
scroll to position [702, 0]
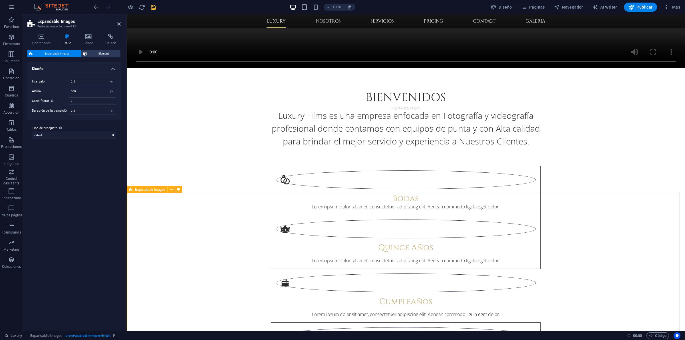
click at [91, 53] on span "Element" at bounding box center [104, 53] width 30 height 7
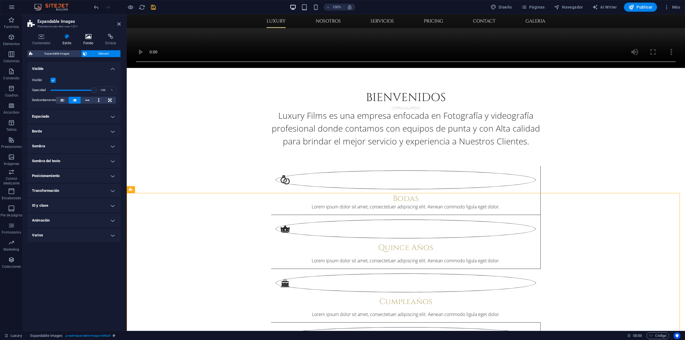
click at [84, 42] on h4 "Fondo" at bounding box center [89, 40] width 22 height 12
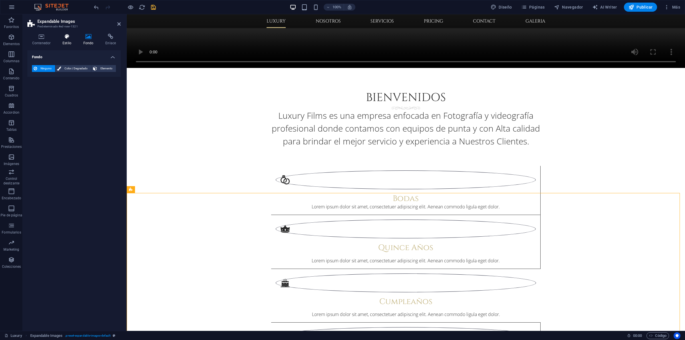
click at [63, 38] on icon at bounding box center [67, 37] width 19 height 6
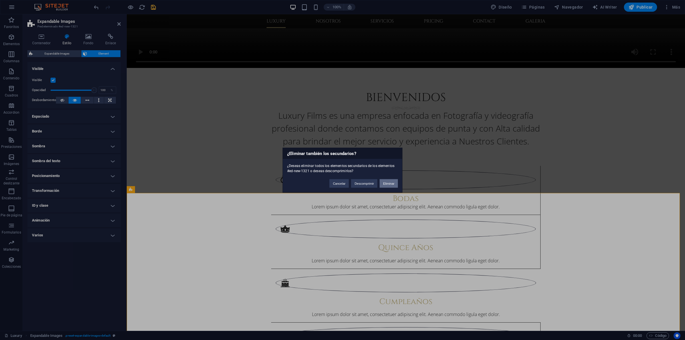
drag, startPoint x: 392, startPoint y: 187, endPoint x: 369, endPoint y: 172, distance: 28.1
click at [392, 187] on button "Eliminar" at bounding box center [389, 183] width 18 height 9
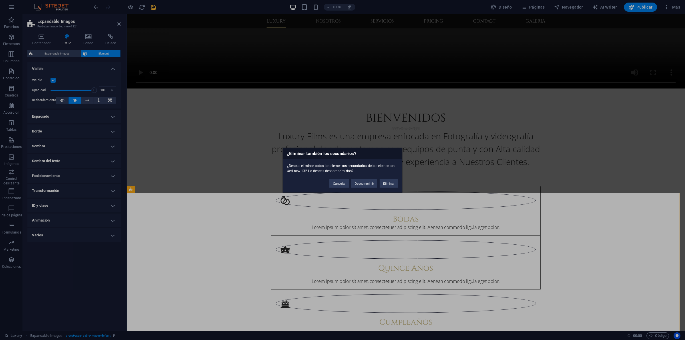
scroll to position [802, 0]
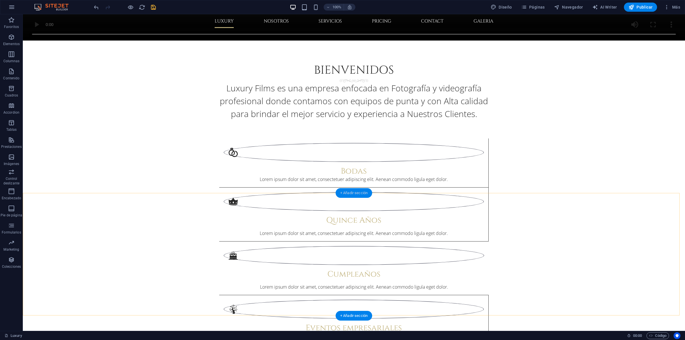
click at [352, 196] on div "+ Añadir sección" at bounding box center [354, 193] width 37 height 10
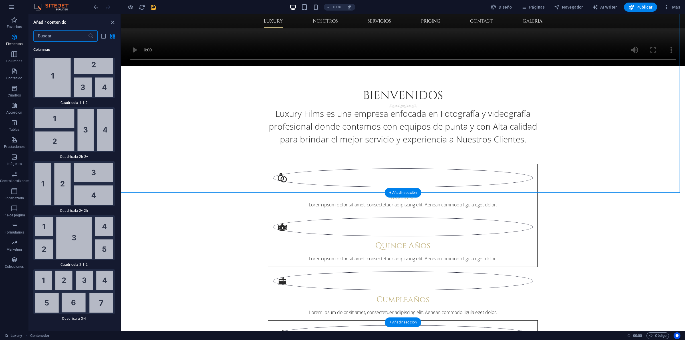
scroll to position [1938, 0]
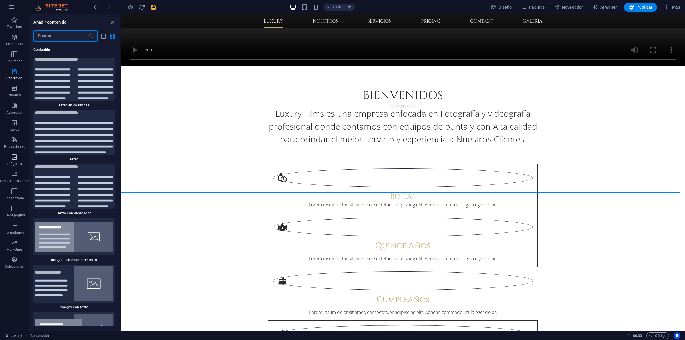
click at [12, 155] on icon "button" at bounding box center [14, 157] width 7 height 7
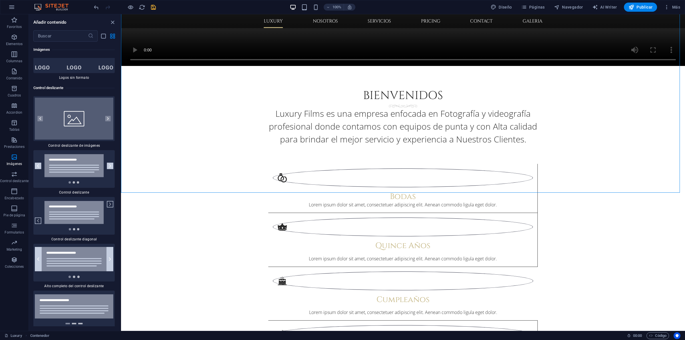
scroll to position [5734, 0]
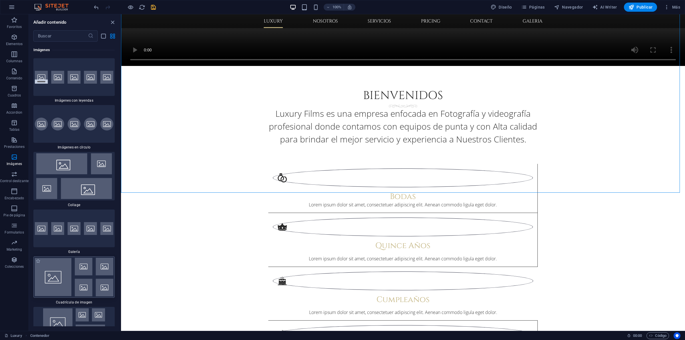
click at [73, 277] on img at bounding box center [74, 277] width 78 height 39
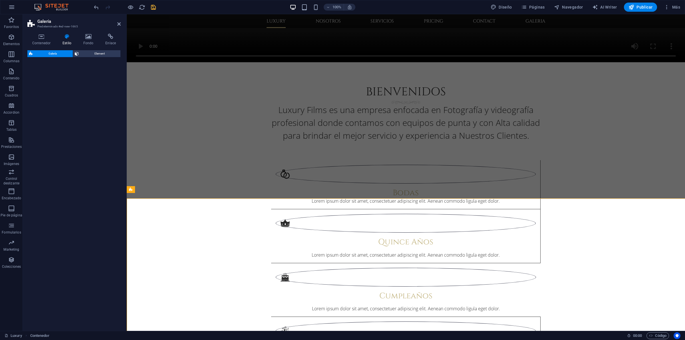
scroll to position [702, 0]
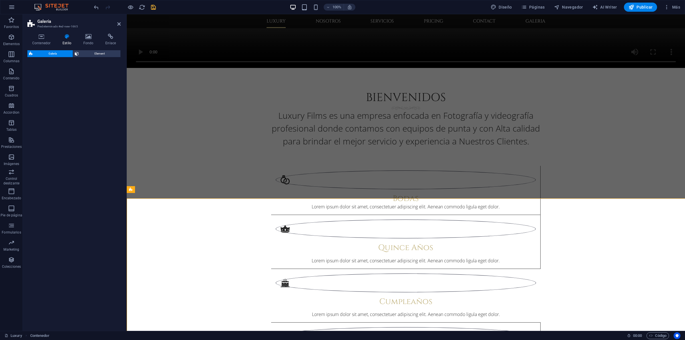
select select "rem"
select select "preset-gallery-v3-grid"
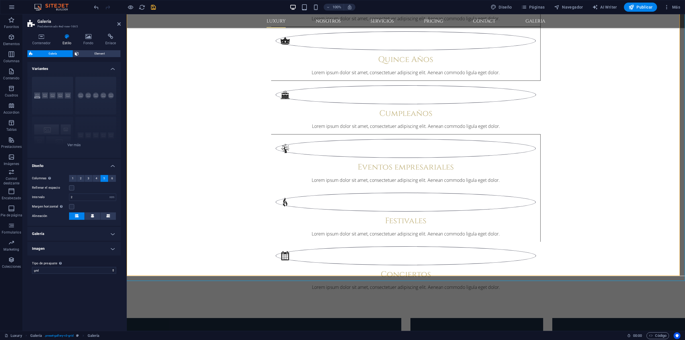
scroll to position [891, 0]
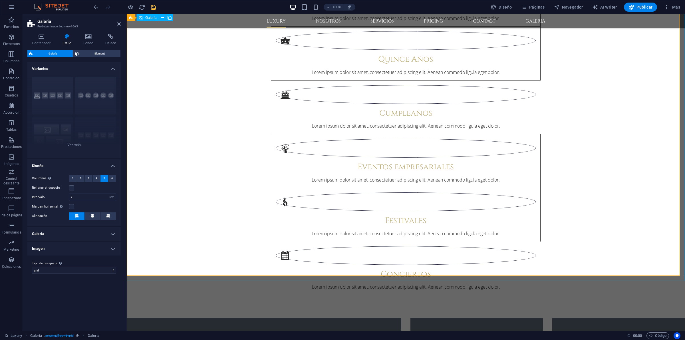
select select "4"
select select "px"
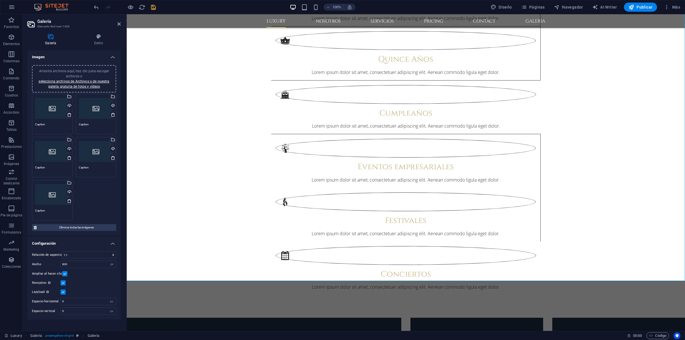
click at [43, 112] on div "Arrastra archivos aquí, haz clic para escoger archivos o selecciona archivos de…" at bounding box center [52, 108] width 35 height 23
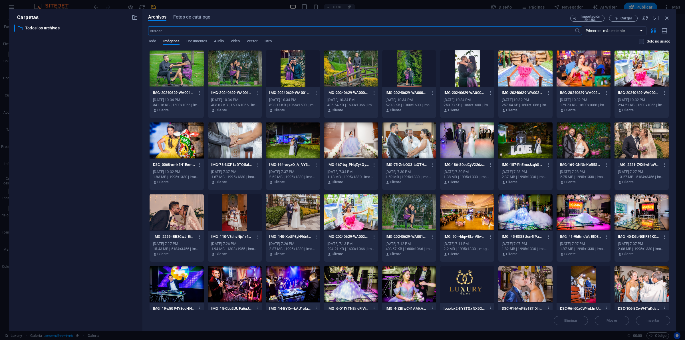
scroll to position [756, 0]
click at [351, 136] on div at bounding box center [351, 140] width 54 height 37
click at [534, 140] on div at bounding box center [525, 140] width 54 height 37
click at [349, 139] on div at bounding box center [351, 140] width 54 height 37
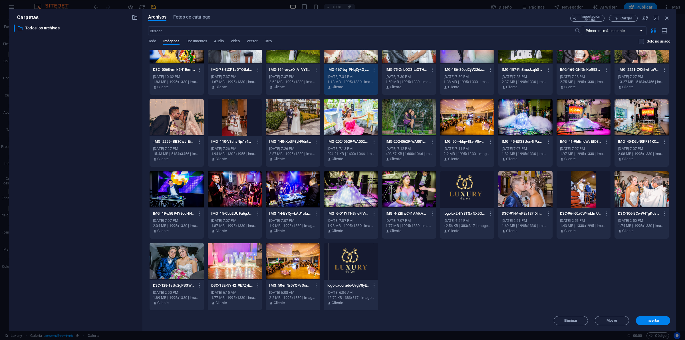
scroll to position [0, 0]
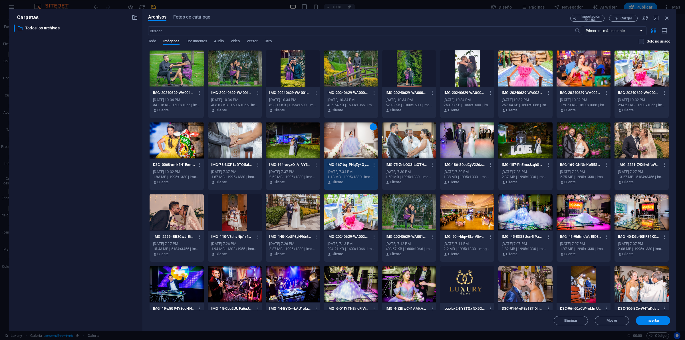
click at [581, 209] on div at bounding box center [584, 212] width 54 height 37
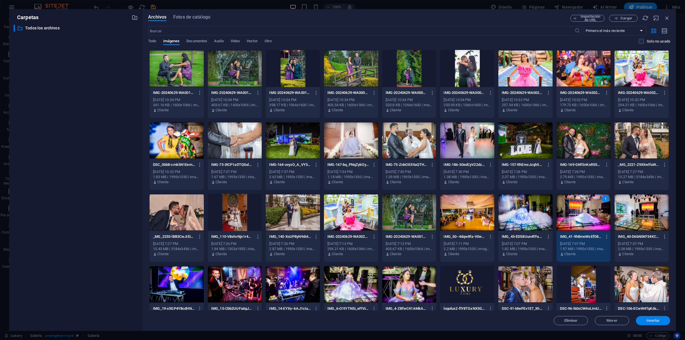
click at [651, 319] on span "Insertar" at bounding box center [653, 320] width 13 height 3
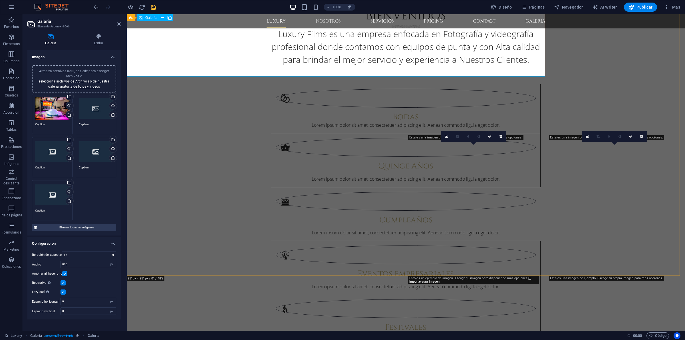
scroll to position [891, 0]
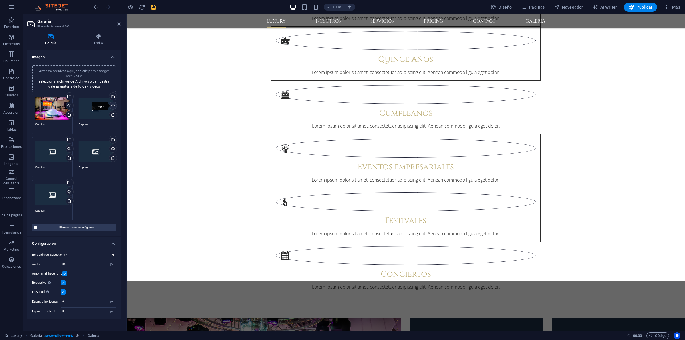
click at [114, 108] on div "Cargar" at bounding box center [112, 106] width 9 height 9
click at [96, 113] on div "Arrastra archivos aquí, haz clic para escoger archivos o selecciona archivos de…" at bounding box center [96, 108] width 35 height 23
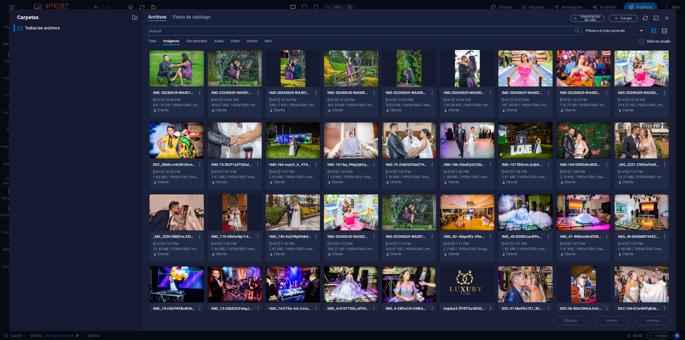
scroll to position [756, 0]
click at [581, 141] on div at bounding box center [584, 140] width 54 height 37
drag, startPoint x: 643, startPoint y: 318, endPoint x: 496, endPoint y: 295, distance: 148.2
click at [643, 318] on button "Insertar" at bounding box center [653, 320] width 34 height 9
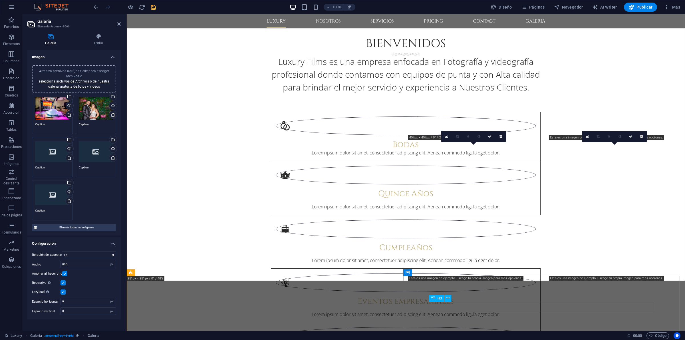
scroll to position [891, 0]
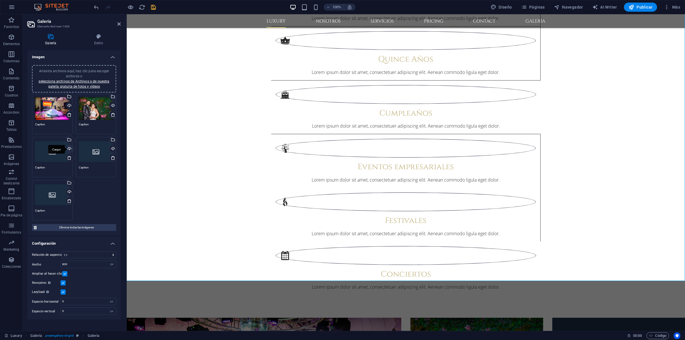
click at [72, 146] on div "Cargar" at bounding box center [69, 149] width 9 height 9
click at [113, 150] on div "Cargar" at bounding box center [112, 149] width 9 height 9
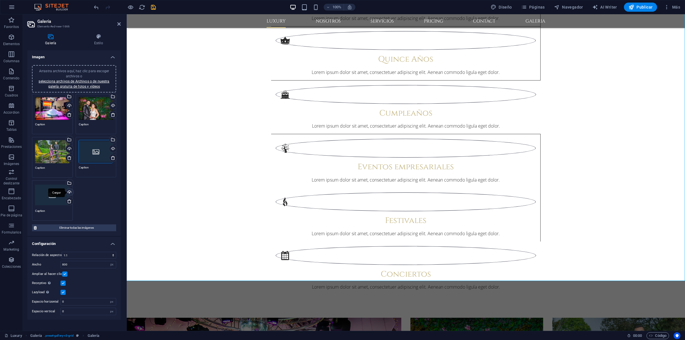
click at [70, 192] on div "Cargar" at bounding box center [69, 192] width 9 height 9
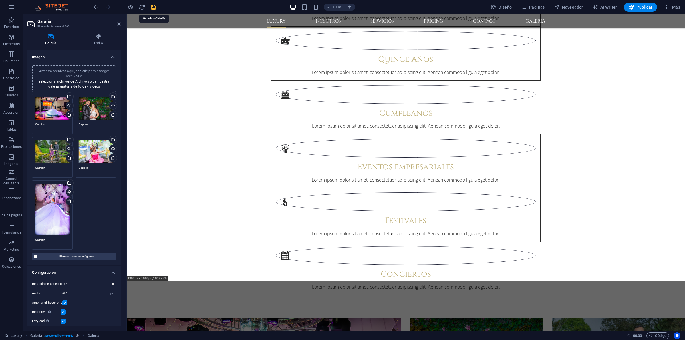
click at [156, 9] on icon "save" at bounding box center [153, 7] width 7 height 7
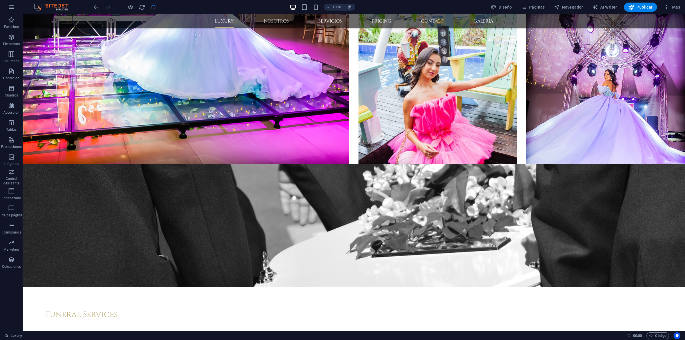
scroll to position [1446, 0]
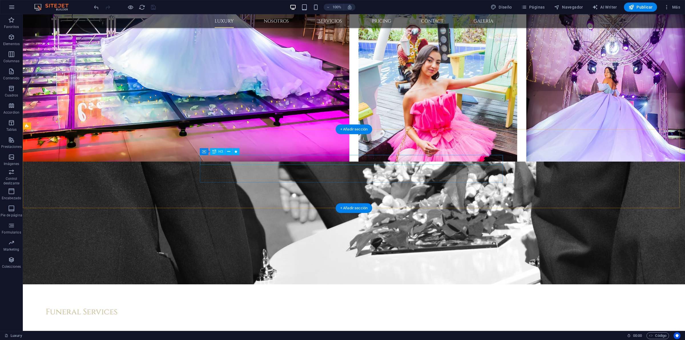
drag, startPoint x: 323, startPoint y: 161, endPoint x: 219, endPoint y: 160, distance: 103.9
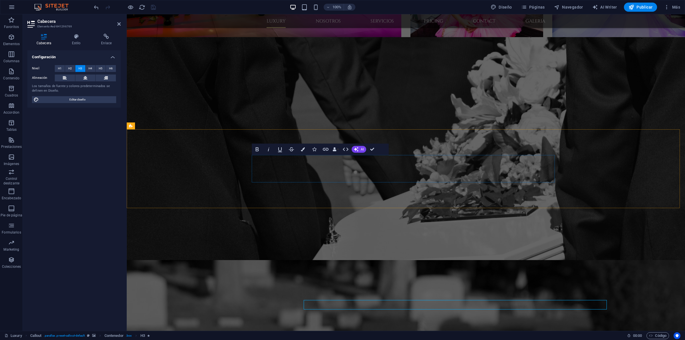
scroll to position [1301, 0]
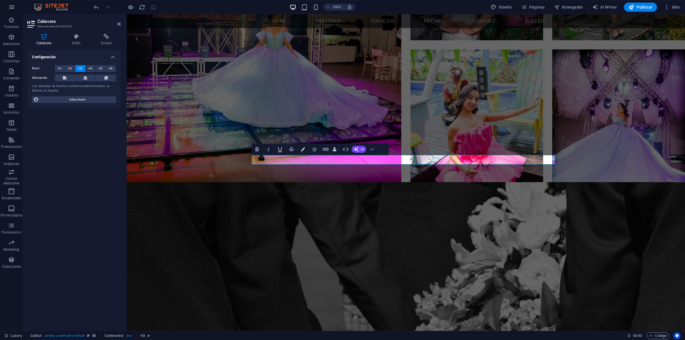
drag, startPoint x: 347, startPoint y: 136, endPoint x: 370, endPoint y: 150, distance: 26.9
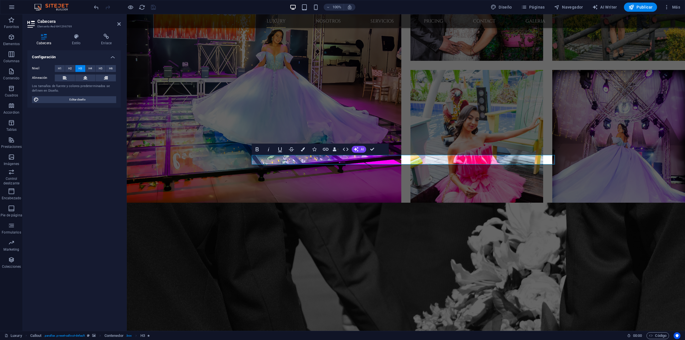
scroll to position [1446, 0]
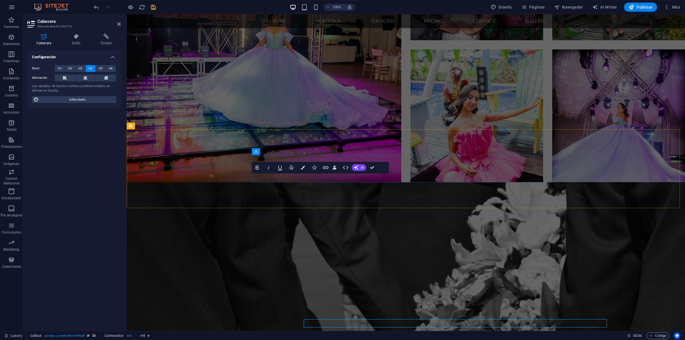
scroll to position [1, 0]
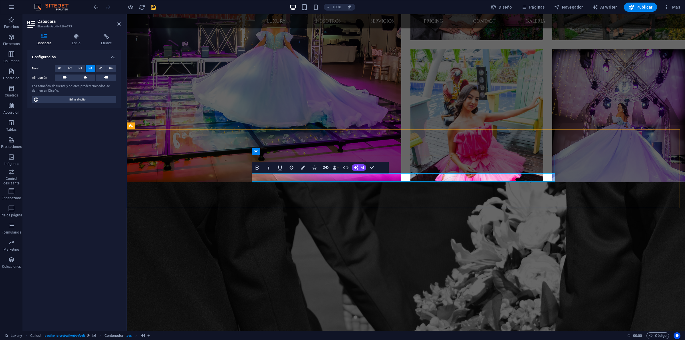
drag, startPoint x: 394, startPoint y: 177, endPoint x: 353, endPoint y: 177, distance: 41.7
drag, startPoint x: 403, startPoint y: 174, endPoint x: 447, endPoint y: 180, distance: 44.6
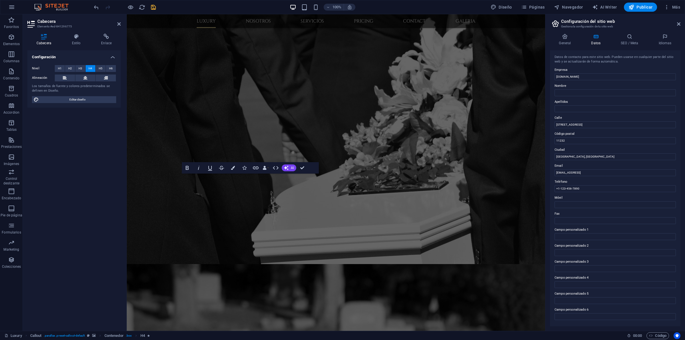
scroll to position [1117, 0]
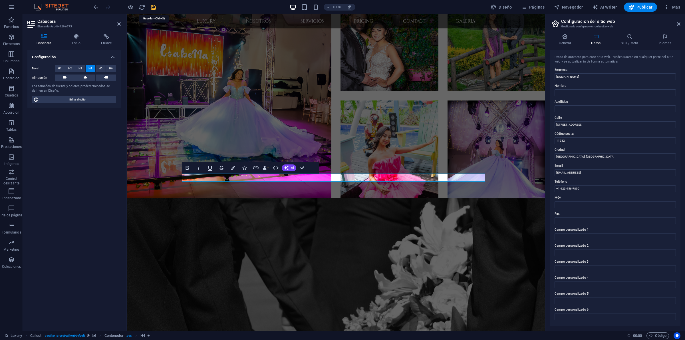
click at [153, 4] on icon "save" at bounding box center [153, 7] width 7 height 7
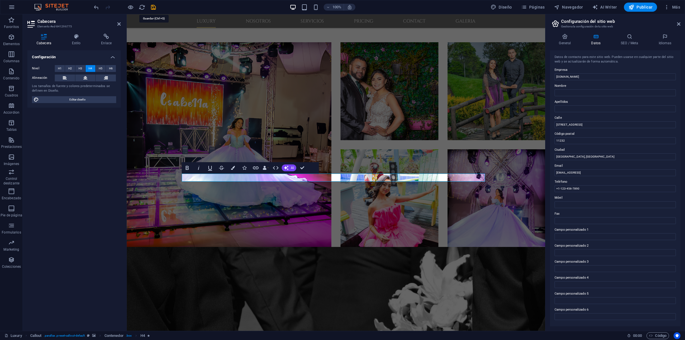
scroll to position [1446, 0]
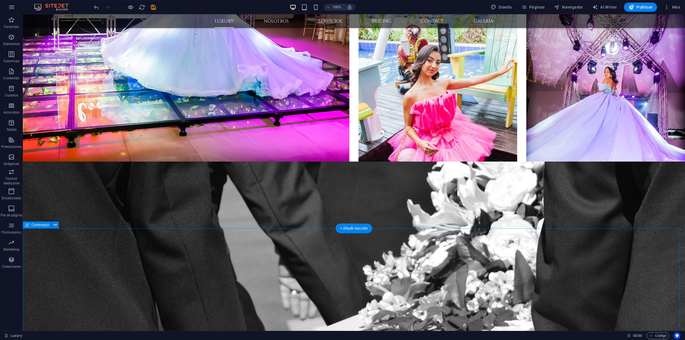
scroll to position [1718, 0]
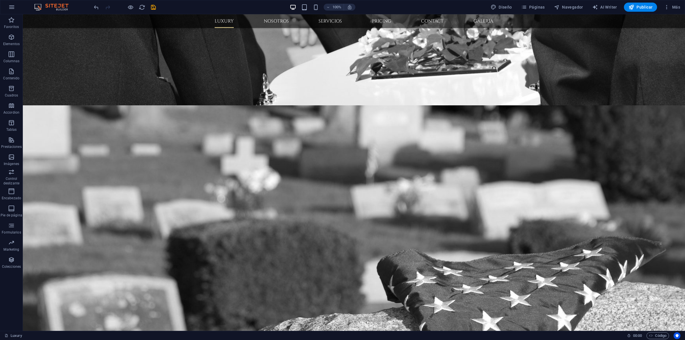
click at [154, 5] on icon "save" at bounding box center [153, 7] width 7 height 7
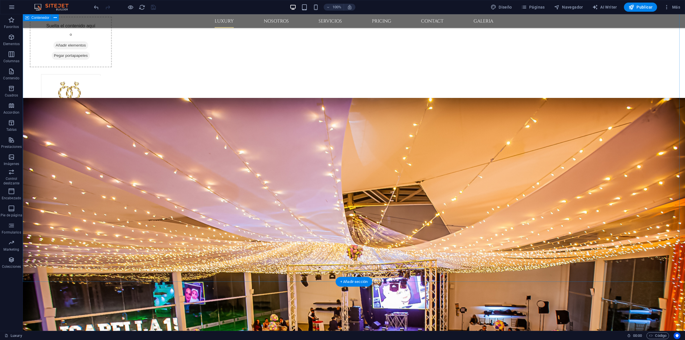
scroll to position [714, 0]
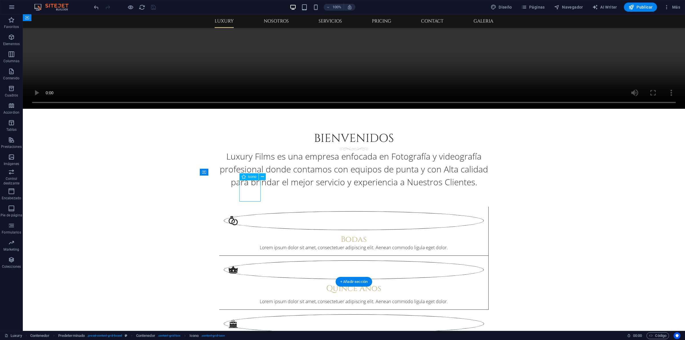
scroll to position [614, 0]
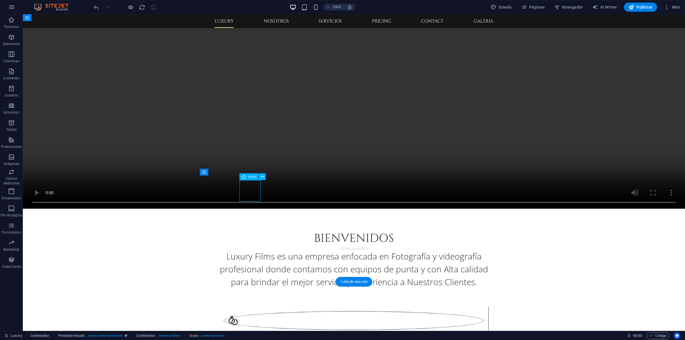
select select "xMidYMid"
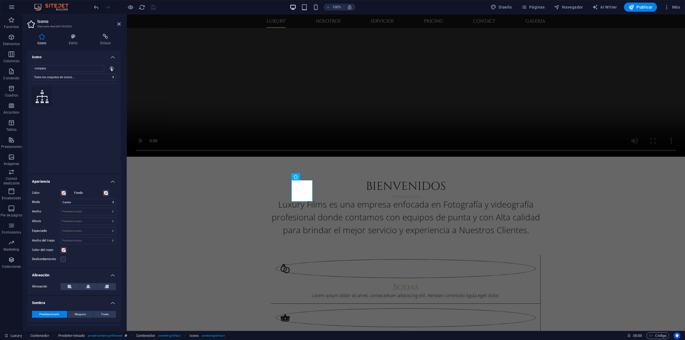
click at [40, 98] on icon at bounding box center [42, 96] width 13 height 13
drag, startPoint x: 68, startPoint y: 69, endPoint x: 32, endPoint y: 66, distance: 36.1
click at [32, 66] on input "company" at bounding box center [68, 68] width 72 height 7
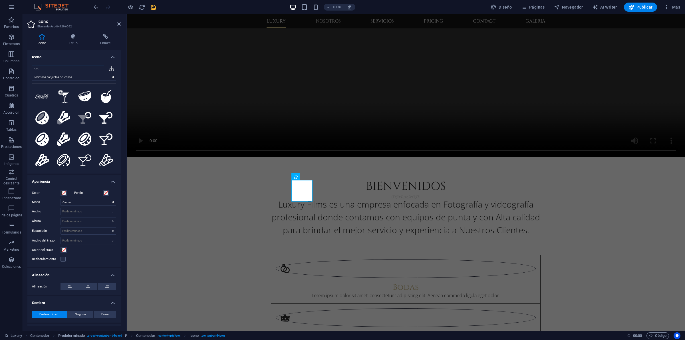
type input "co"
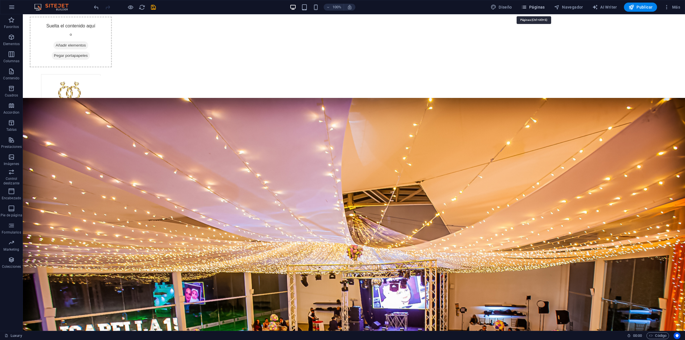
click at [531, 6] on span "Páginas" at bounding box center [533, 7] width 24 height 6
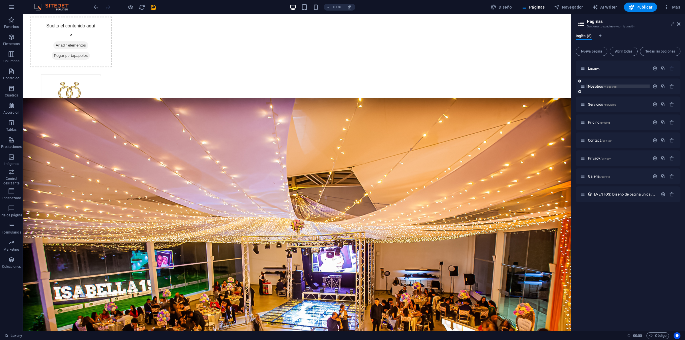
click at [601, 85] on span "Nosotros /nosotros" at bounding box center [602, 86] width 29 height 4
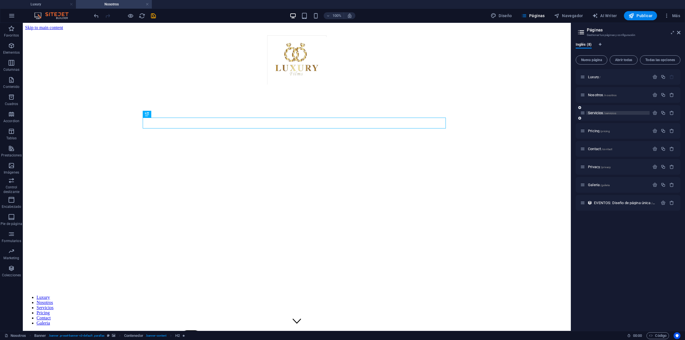
click at [599, 113] on span "Servicios /servicios" at bounding box center [602, 113] width 28 height 4
click at [609, 130] on span "/pricing" at bounding box center [605, 131] width 10 height 3
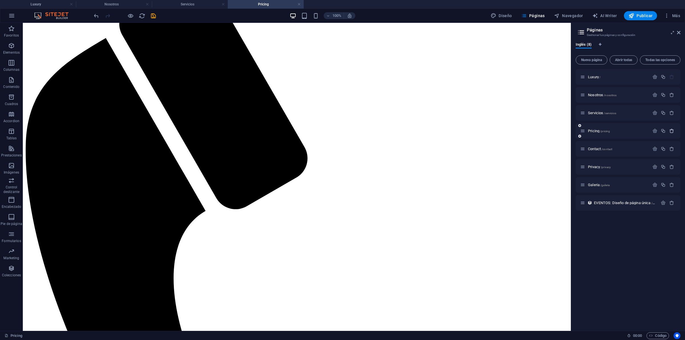
click at [673, 130] on icon "button" at bounding box center [671, 130] width 5 height 5
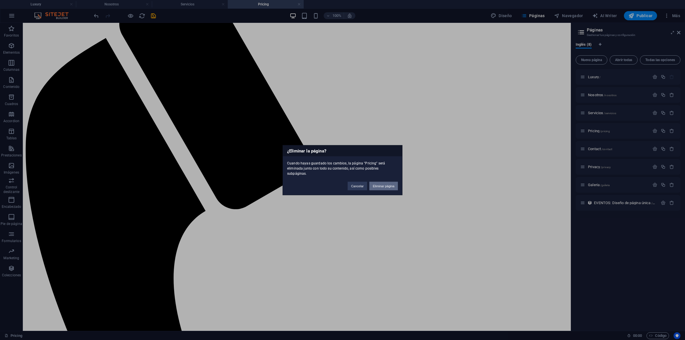
click at [382, 183] on button "Eliminar página" at bounding box center [383, 186] width 29 height 9
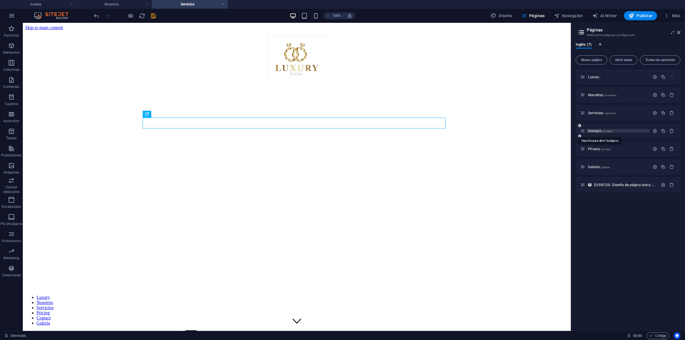
click at [595, 132] on span "Contact /contact" at bounding box center [600, 131] width 24 height 4
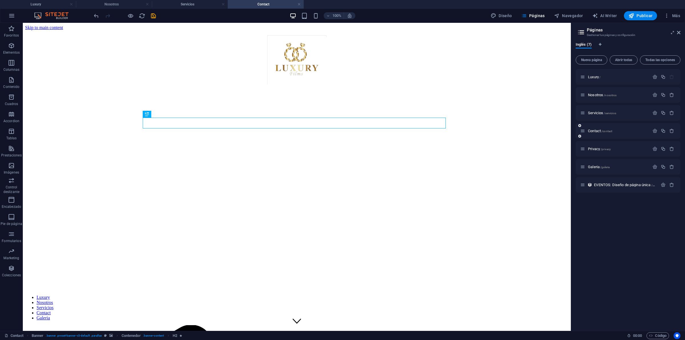
scroll to position [0, 0]
drag, startPoint x: 594, startPoint y: 132, endPoint x: 597, endPoint y: 131, distance: 3.8
click at [597, 131] on span "Contact /contact" at bounding box center [600, 131] width 24 height 4
drag, startPoint x: 582, startPoint y: 129, endPoint x: 584, endPoint y: 164, distance: 35.7
click at [584, 164] on div "Luxury / Nosotros /nosotros Servicios /servicios Contact /contact Privacy /priv…" at bounding box center [628, 131] width 105 height 124
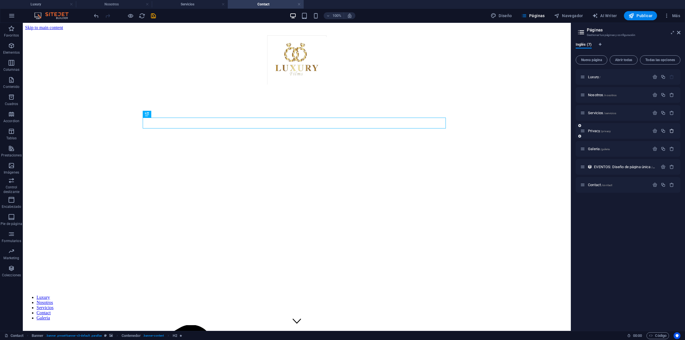
click at [675, 130] on button "button" at bounding box center [672, 130] width 8 height 5
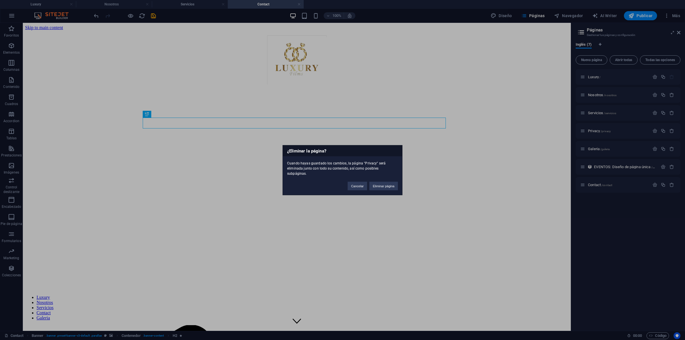
click at [387, 186] on button "Eliminar página" at bounding box center [383, 186] width 29 height 9
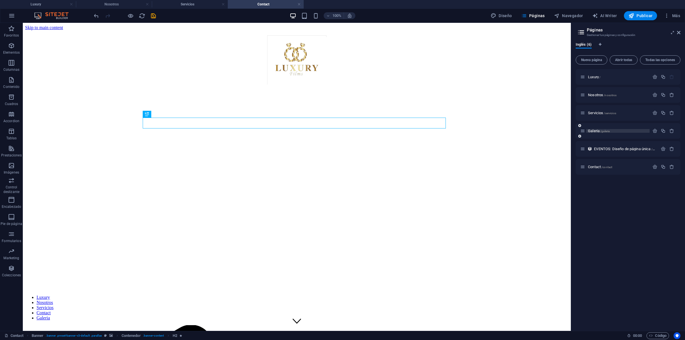
click at [596, 130] on span "Galeria /galeria" at bounding box center [599, 131] width 22 height 4
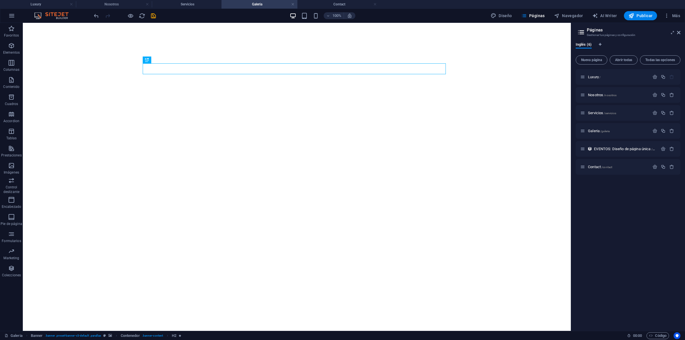
drag, startPoint x: 331, startPoint y: 3, endPoint x: 249, endPoint y: 3, distance: 82.2
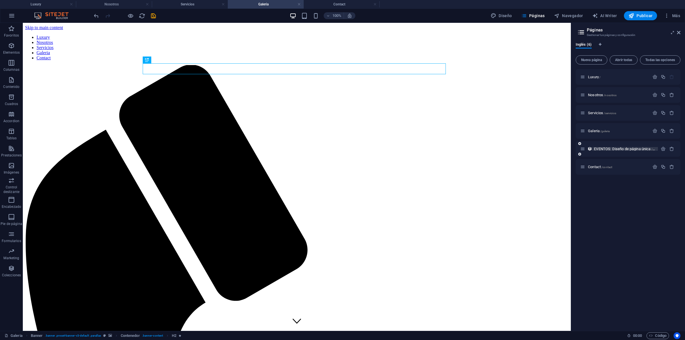
click at [633, 148] on span "EVENTOS: Diseño de página única /eventos-elemento" at bounding box center [635, 149] width 82 height 4
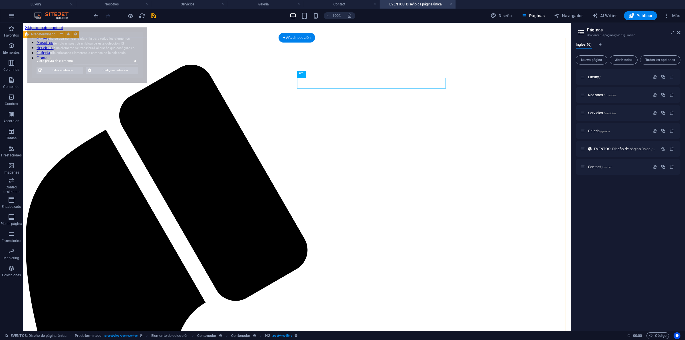
select select "689c11ab2a4cd2920f0ffcb4"
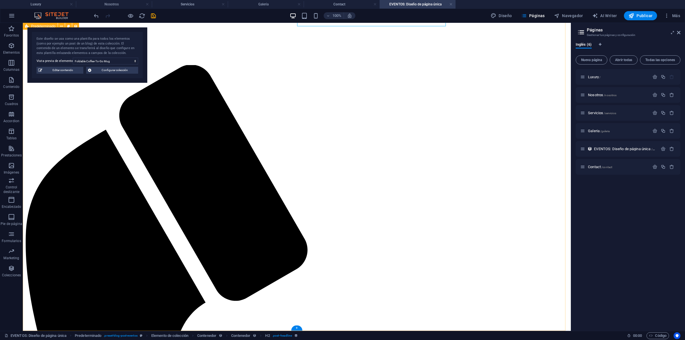
scroll to position [62, 0]
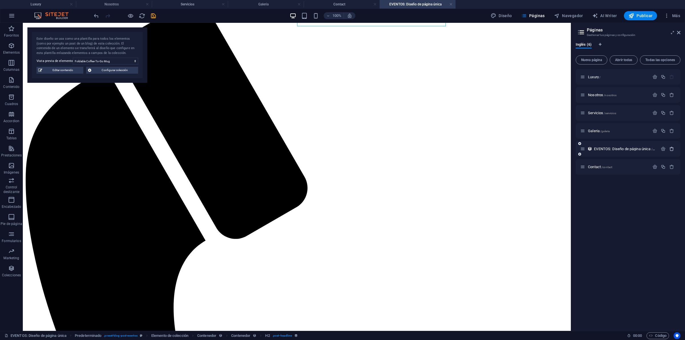
click at [672, 149] on icon "button" at bounding box center [671, 148] width 5 height 5
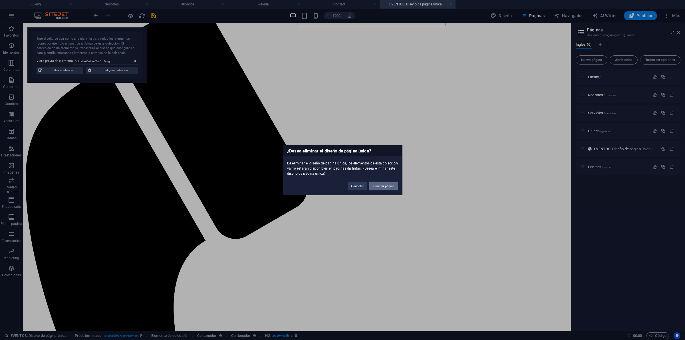
drag, startPoint x: 378, startPoint y: 183, endPoint x: 353, endPoint y: 167, distance: 29.6
click at [378, 183] on button "Eliminar página" at bounding box center [383, 186] width 29 height 9
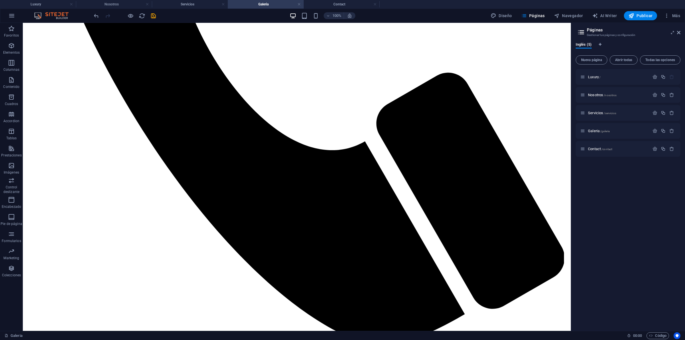
scroll to position [440, 0]
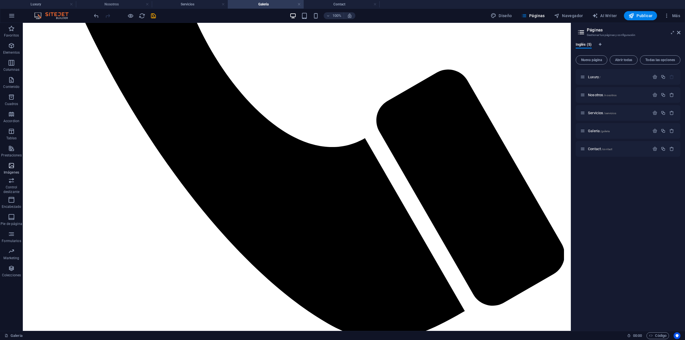
click at [9, 168] on icon "button" at bounding box center [11, 165] width 7 height 7
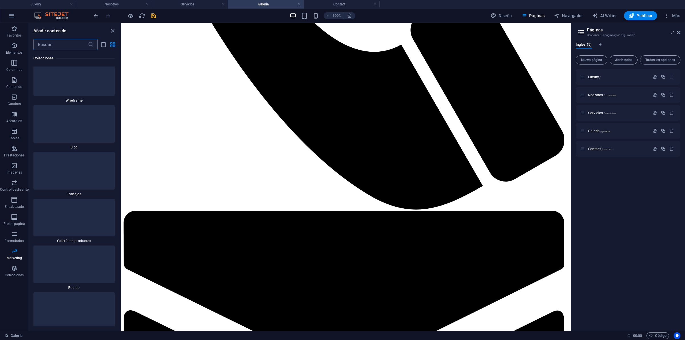
scroll to position [8981, 0]
click at [357, 2] on h4 "Contact" at bounding box center [342, 4] width 76 height 6
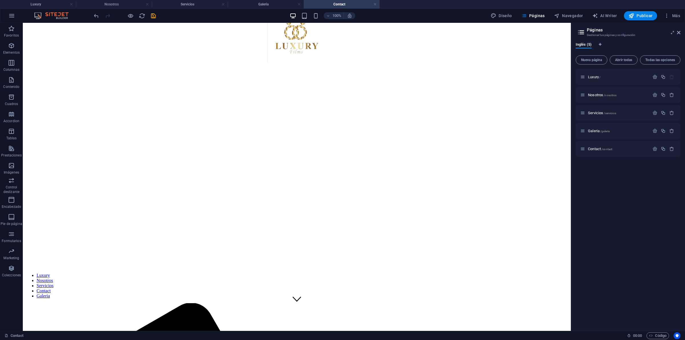
scroll to position [20, 0]
click at [273, 5] on h4 "Galeria" at bounding box center [266, 4] width 76 height 6
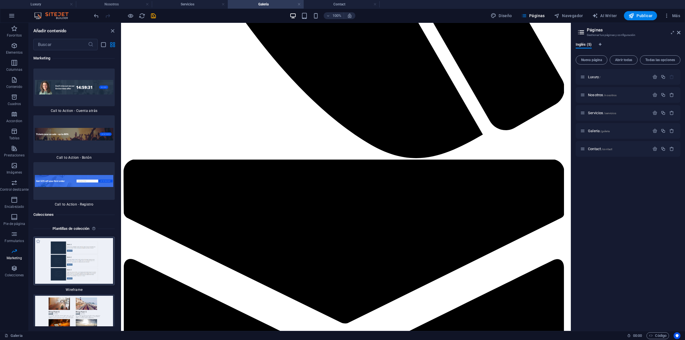
scroll to position [10765, 0]
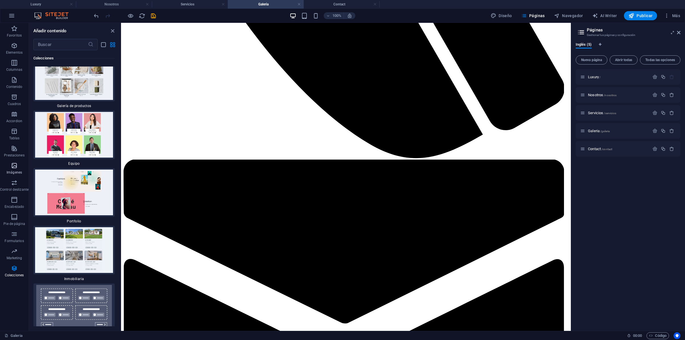
click at [16, 166] on icon "button" at bounding box center [14, 165] width 7 height 7
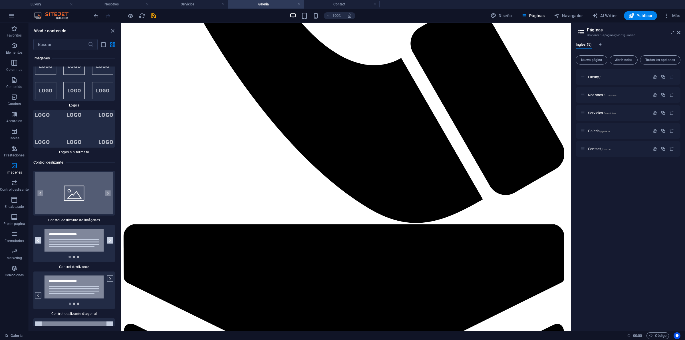
scroll to position [354, 0]
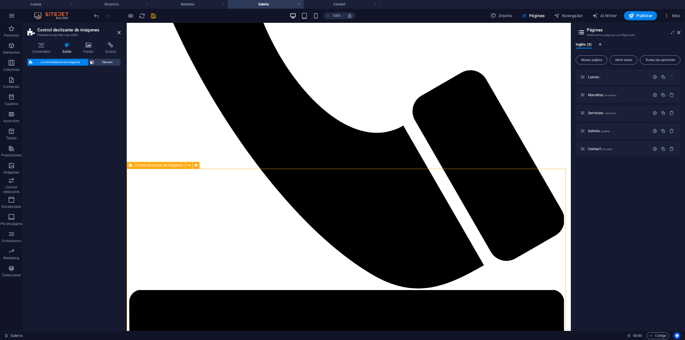
select select "rem"
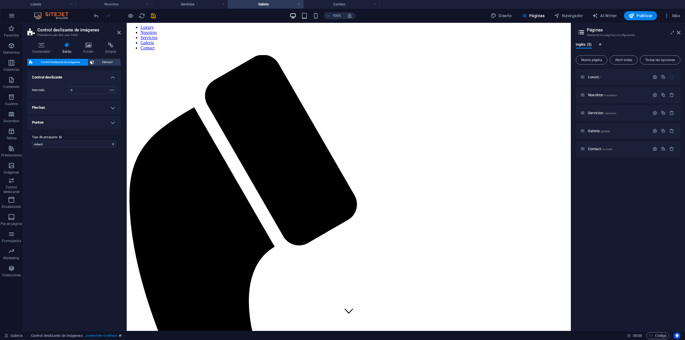
scroll to position [0, 0]
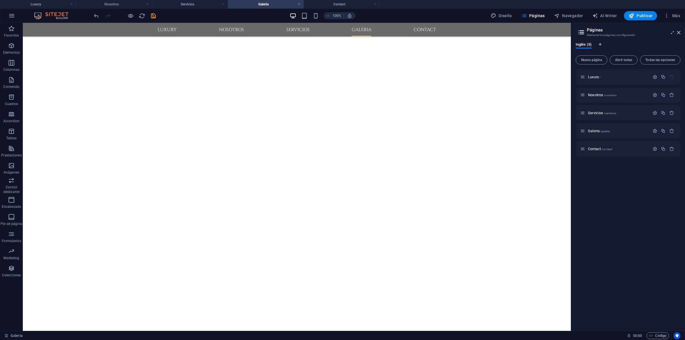
scroll to position [467, 0]
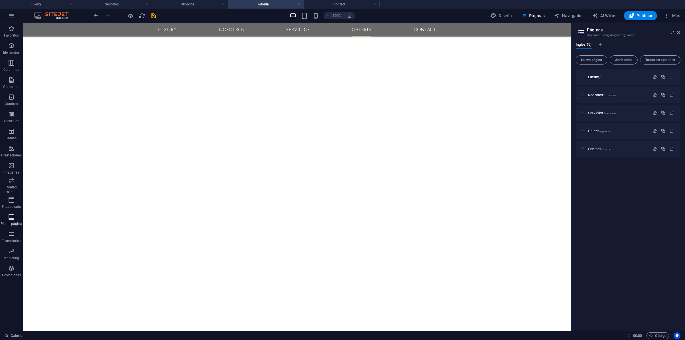
click at [8, 216] on icon "button" at bounding box center [11, 217] width 7 height 7
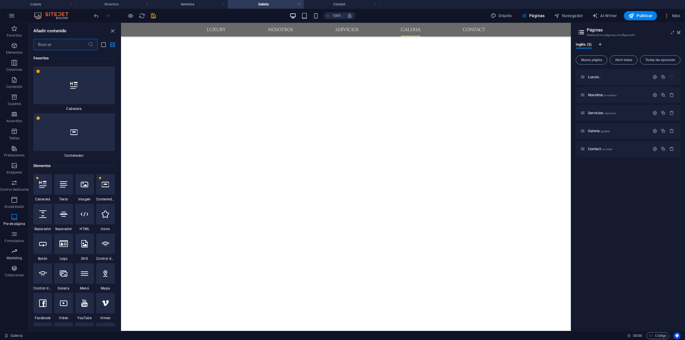
click at [13, 250] on icon "button" at bounding box center [14, 251] width 7 height 7
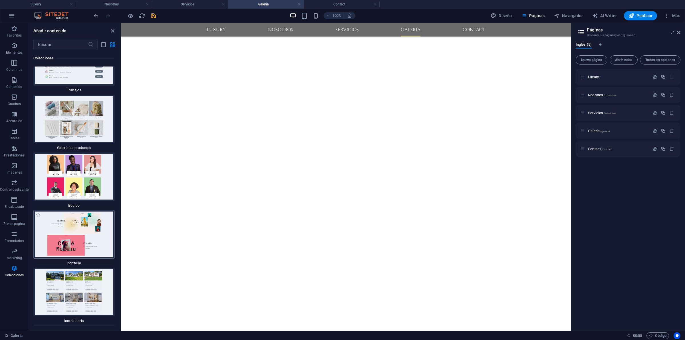
scroll to position [11079, 0]
click at [18, 195] on button "Encabezado" at bounding box center [14, 202] width 29 height 17
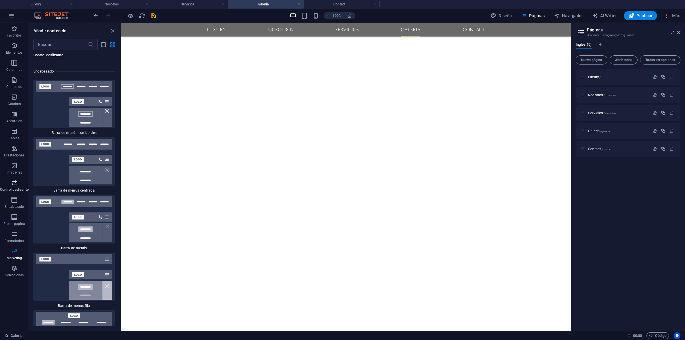
scroll to position [6832, 0]
click at [11, 182] on icon "button" at bounding box center [14, 182] width 7 height 7
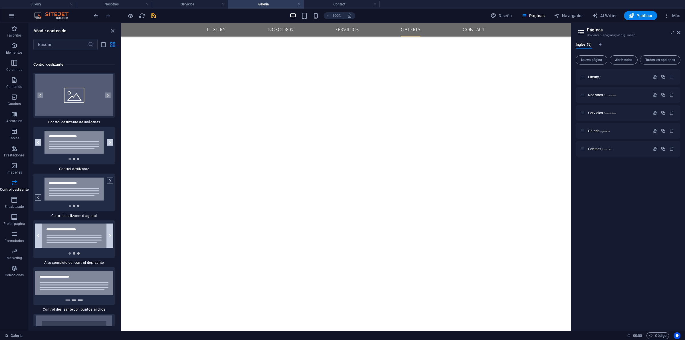
scroll to position [7193, 0]
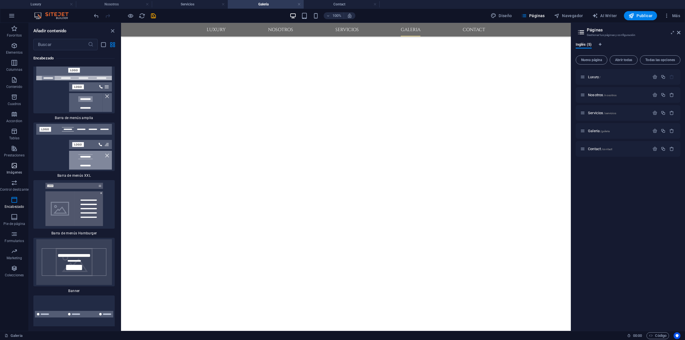
click at [9, 162] on span "Imágenes" at bounding box center [14, 169] width 29 height 14
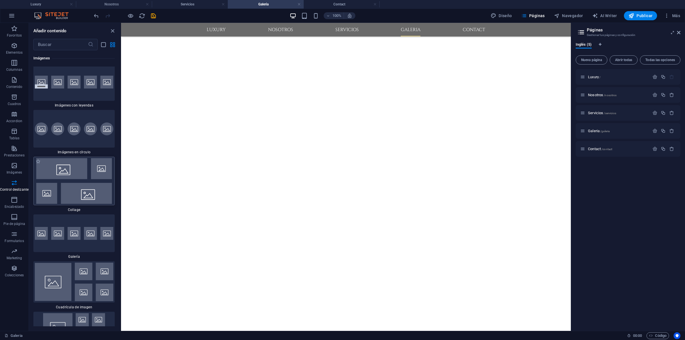
scroll to position [5734, 0]
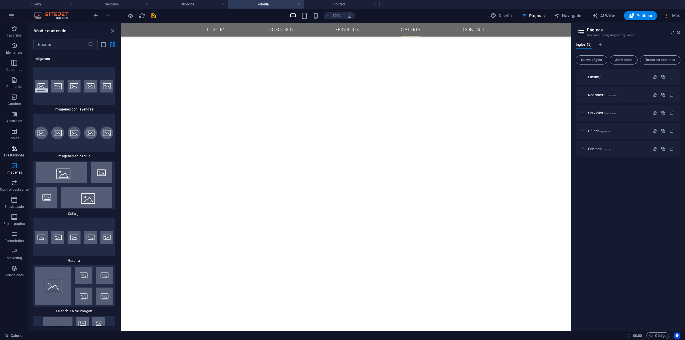
click at [11, 151] on icon "button" at bounding box center [14, 148] width 7 height 7
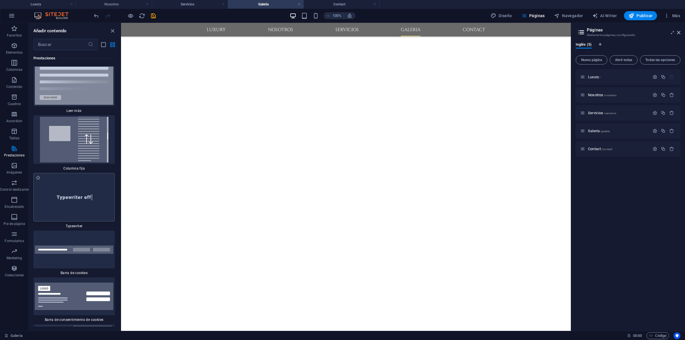
scroll to position [4713, 0]
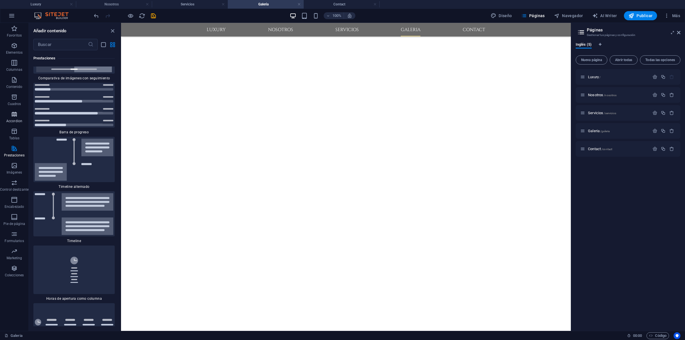
click at [15, 117] on icon "button" at bounding box center [14, 114] width 7 height 7
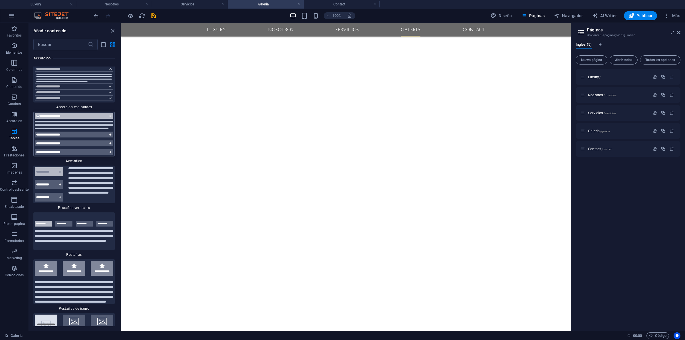
scroll to position [3550, 0]
click at [17, 103] on p "Cuadros" at bounding box center [14, 104] width 13 height 5
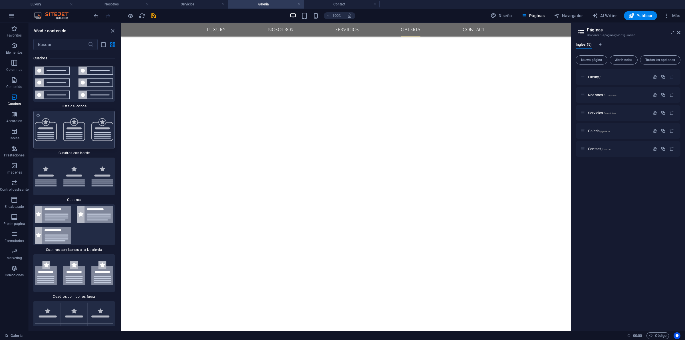
scroll to position [3091, 0]
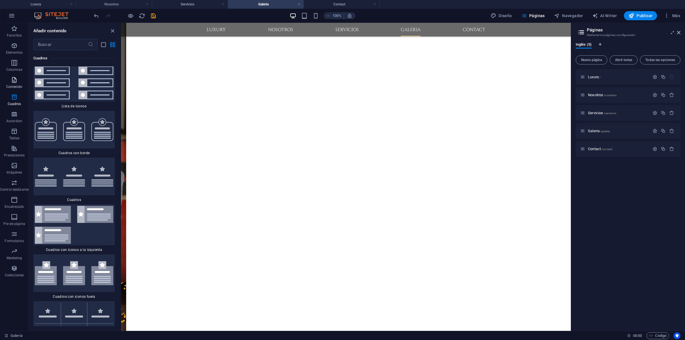
click at [15, 86] on p "Contenido" at bounding box center [14, 86] width 16 height 5
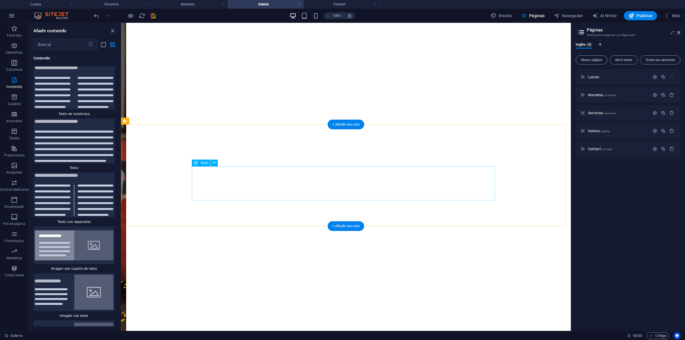
scroll to position [0, 0]
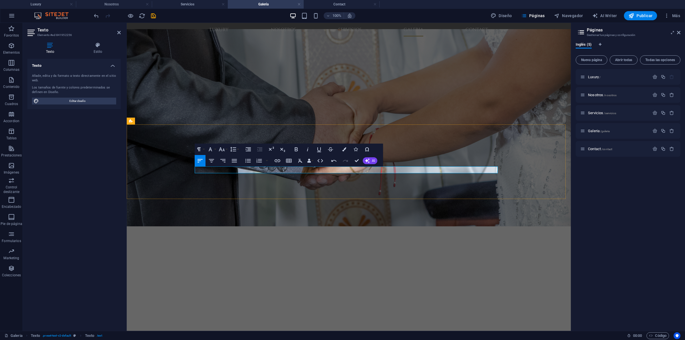
click at [335, 3] on h4 "Contact" at bounding box center [342, 4] width 76 height 6
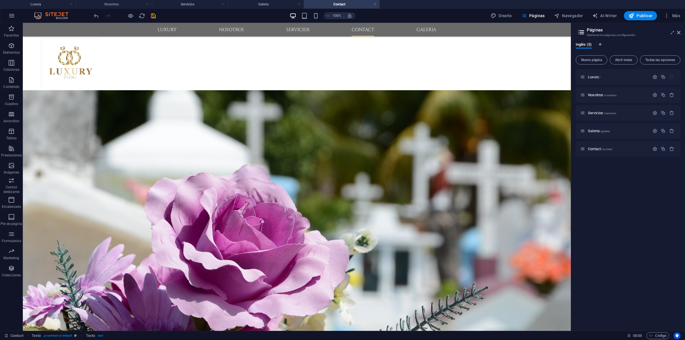
scroll to position [20, 0]
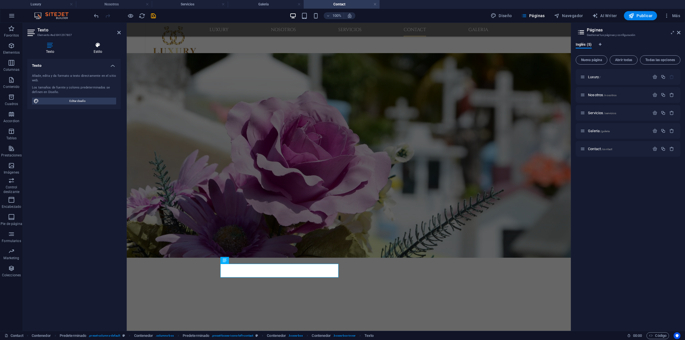
click at [104, 45] on icon at bounding box center [98, 45] width 46 height 6
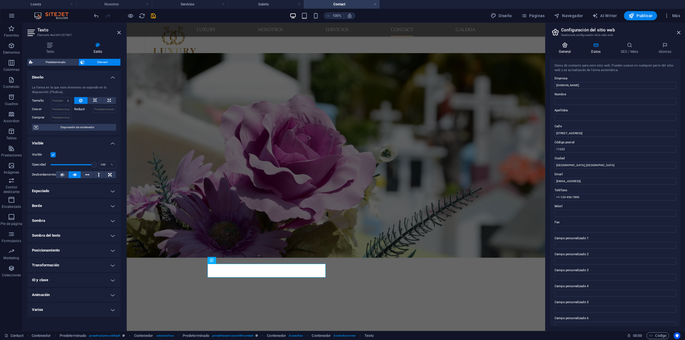
click at [566, 49] on h4 "General" at bounding box center [566, 48] width 32 height 12
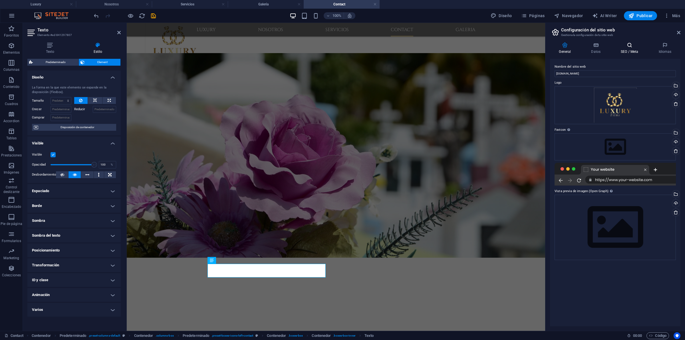
click at [627, 49] on h4 "SEO / Meta" at bounding box center [631, 48] width 38 height 12
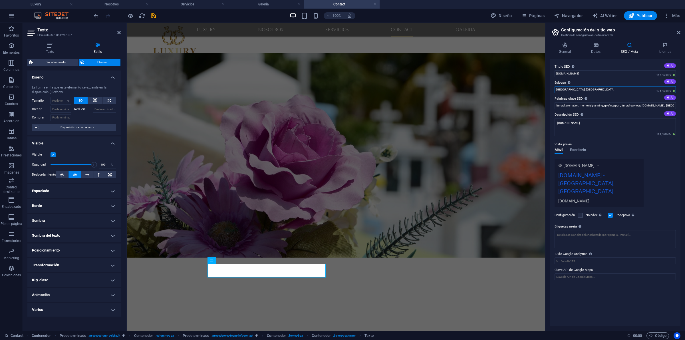
click at [580, 88] on input "Brooklyn, NY" at bounding box center [615, 89] width 121 height 7
drag, startPoint x: 579, startPoint y: 89, endPoint x: 551, endPoint y: 88, distance: 28.3
click at [551, 88] on div "Título SEO El título de tu sitio web. Elige algo que destaque en los resultados…" at bounding box center [615, 192] width 130 height 267
click at [104, 5] on h4 "Nosotros" at bounding box center [114, 4] width 76 height 6
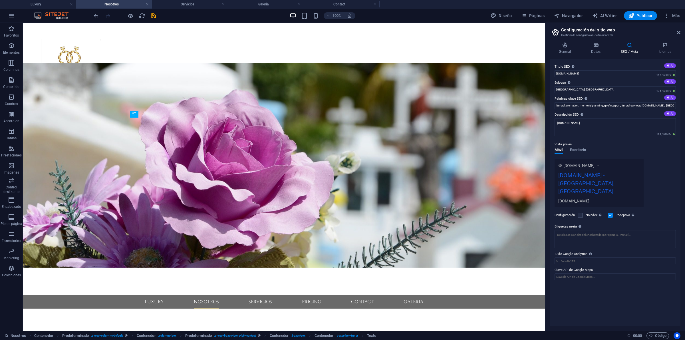
scroll to position [0, 0]
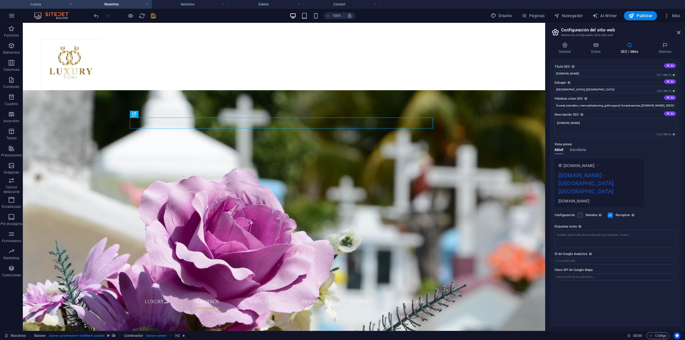
click at [48, 7] on li "Luxury" at bounding box center [38, 4] width 76 height 9
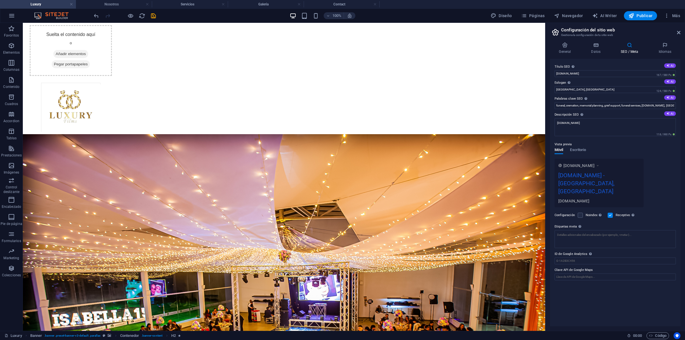
click at [47, 6] on h4 "Luxury" at bounding box center [38, 4] width 76 height 6
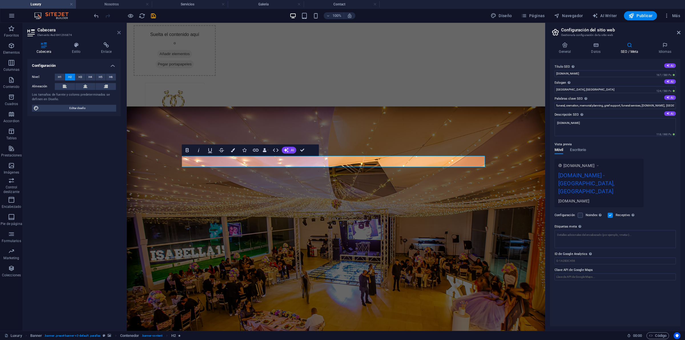
drag, startPoint x: 119, startPoint y: 34, endPoint x: 101, endPoint y: 11, distance: 29.2
click at [119, 34] on icon at bounding box center [118, 32] width 3 height 5
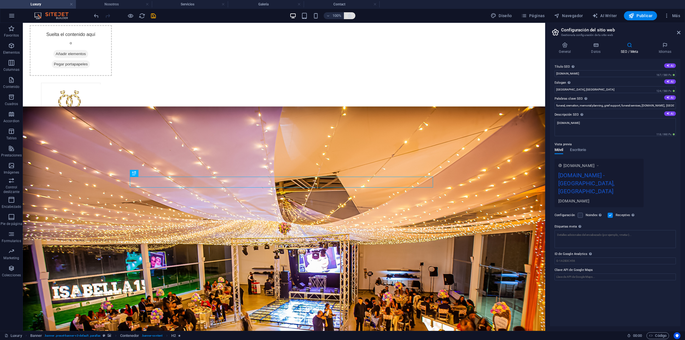
click at [355, 15] on button "button" at bounding box center [349, 15] width 11 height 7
click at [345, 7] on h4 "Contact" at bounding box center [342, 4] width 76 height 6
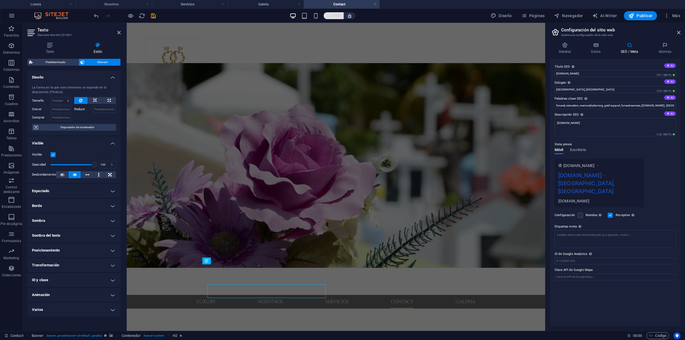
scroll to position [20, 0]
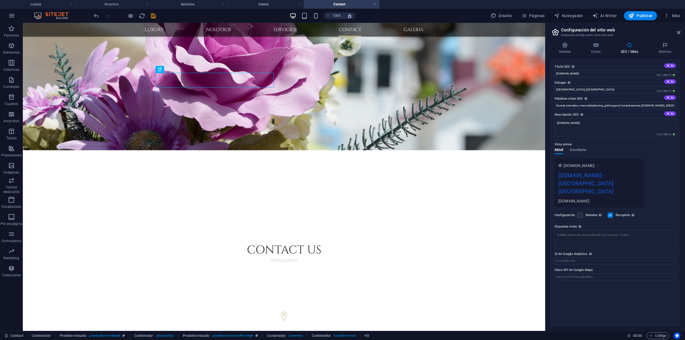
scroll to position [193, 0]
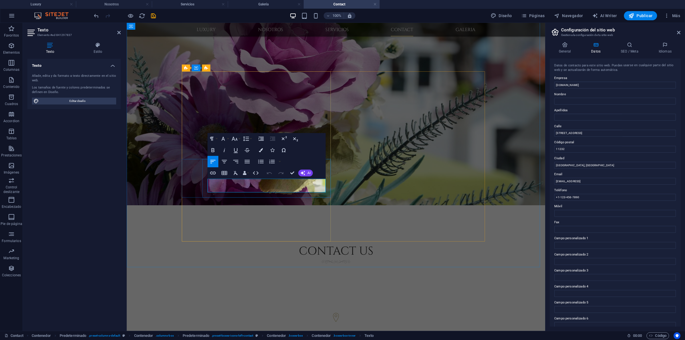
drag, startPoint x: 577, startPoint y: 134, endPoint x: 549, endPoint y: 134, distance: 28.0
click at [549, 134] on div "General Datos SEO / Meta Idiomas Nombre del sitio web luxuryfilms.com.co Logo A…" at bounding box center [615, 184] width 140 height 293
drag, startPoint x: 577, startPoint y: 163, endPoint x: 554, endPoint y: 163, distance: 23.4
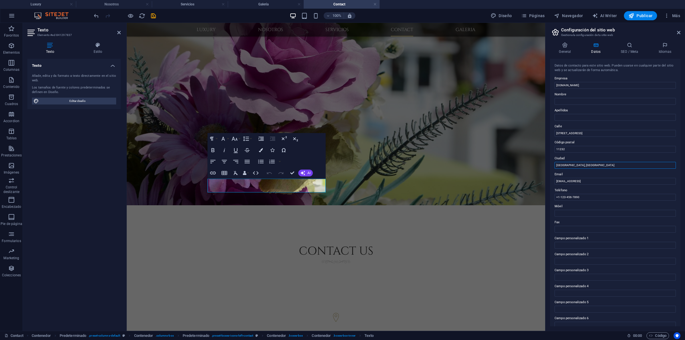
click at [554, 163] on div "Datos de contacto para este sitio web. Pueden usarse en cualquier parte del sit…" at bounding box center [615, 192] width 130 height 267
type input "[GEOGRAPHIC_DATA]"
drag, startPoint x: 752, startPoint y: 204, endPoint x: 539, endPoint y: 186, distance: 214.3
paste input "[EMAIL_ADDRESS][DOMAIN_NAME]"
type input "[EMAIL_ADDRESS][DOMAIN_NAME]"
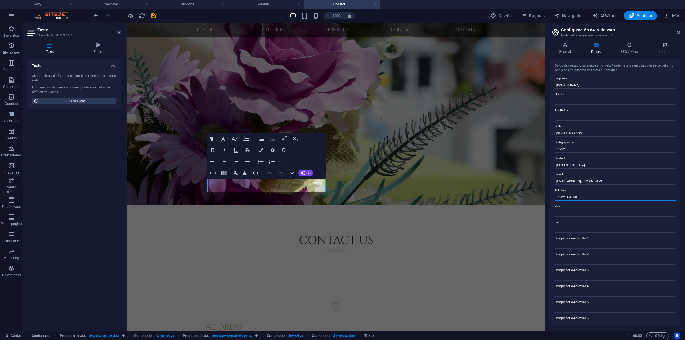
drag, startPoint x: 582, startPoint y: 198, endPoint x: 546, endPoint y: 196, distance: 36.3
click at [546, 196] on aside "Configuración del sitio web Gestiona la configuración de tu sitio web General D…" at bounding box center [615, 177] width 140 height 308
type input "[PHONE_NUMBER]"
click at [590, 213] on input "Móvil" at bounding box center [615, 213] width 121 height 7
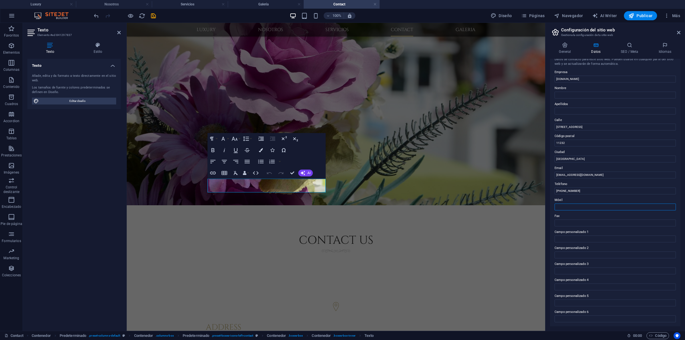
scroll to position [0, 0]
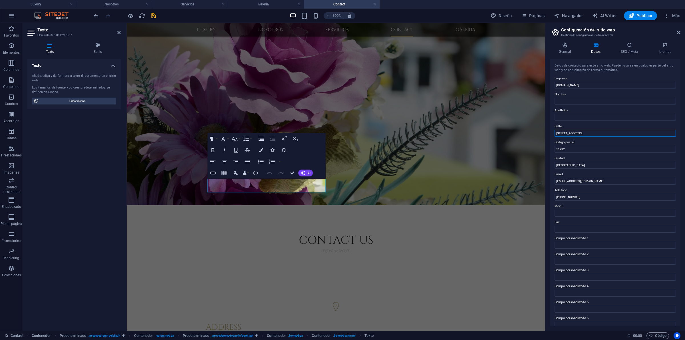
drag, startPoint x: 577, startPoint y: 130, endPoint x: 555, endPoint y: 128, distance: 22.1
click at [555, 128] on div "Calle 500 25th St" at bounding box center [615, 130] width 121 height 14
type input "[GEOGRAPHIC_DATA]"
click at [156, 19] on icon "save" at bounding box center [153, 16] width 7 height 7
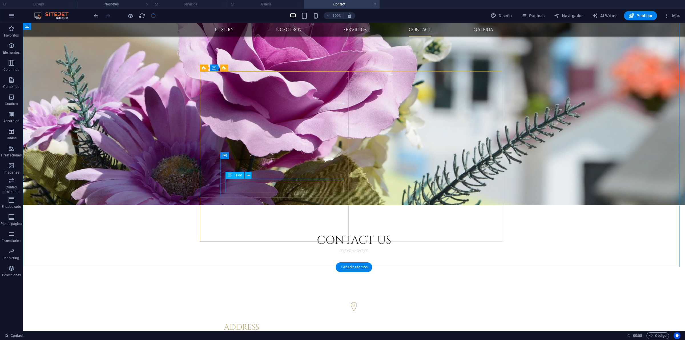
drag, startPoint x: 246, startPoint y: 187, endPoint x: 142, endPoint y: 186, distance: 103.9
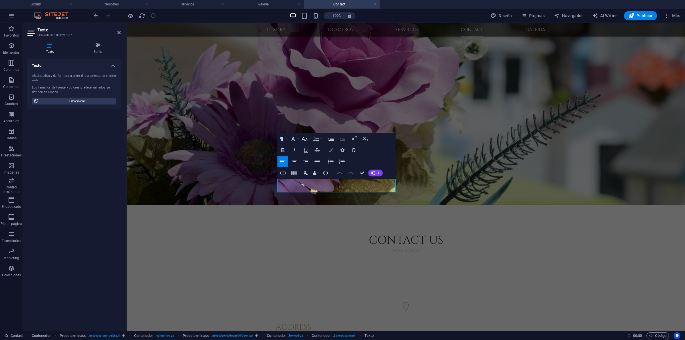
click at [332, 146] on button "Colors" at bounding box center [330, 149] width 11 height 11
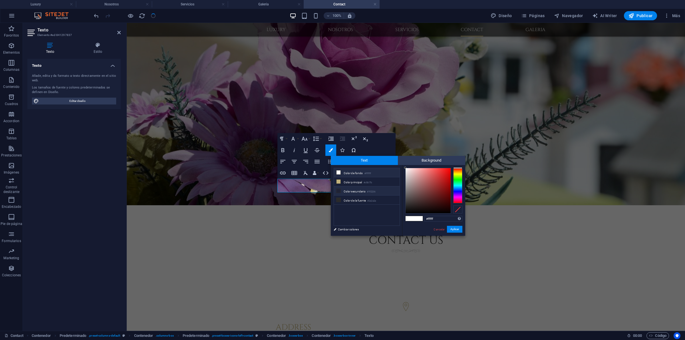
click at [351, 189] on li "Color secundario #1f2236" at bounding box center [367, 190] width 66 height 9
drag, startPoint x: 411, startPoint y: 206, endPoint x: 402, endPoint y: 214, distance: 12.0
click at [402, 214] on div "#000000 Formatos soportados #0852ed rgb(8, 82, 237) rgba(8, 82, 237, 90%) hsv(2…" at bounding box center [433, 242] width 63 height 154
type input "#000000"
click at [454, 230] on button "Aplicar" at bounding box center [454, 229] width 15 height 7
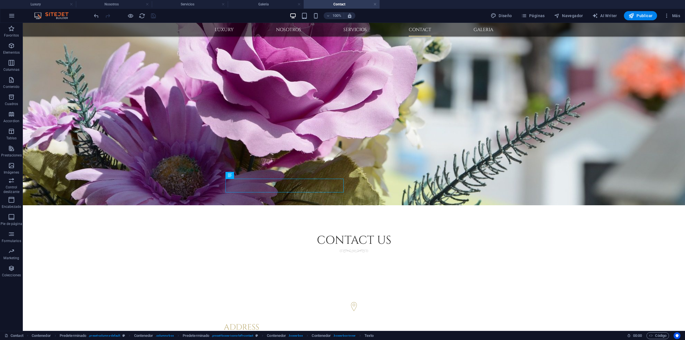
click at [518, 175] on div "H2 Banner Banner Contenedor Contenedor Referencia Separador Contenedor Referenc…" at bounding box center [354, 177] width 662 height 308
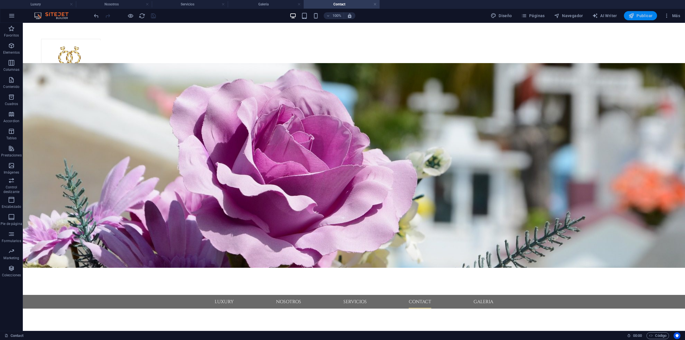
click at [633, 14] on icon "button" at bounding box center [632, 16] width 6 height 6
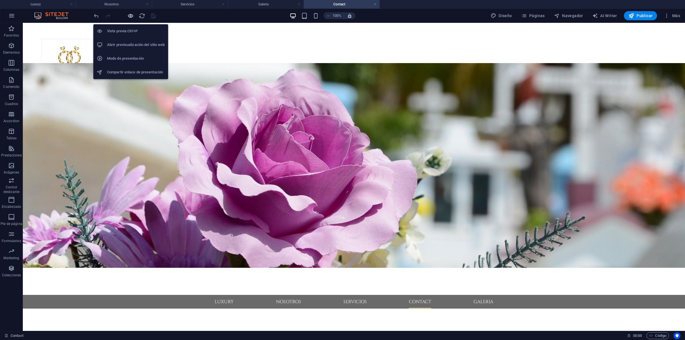
click at [130, 17] on icon "button" at bounding box center [130, 16] width 7 height 7
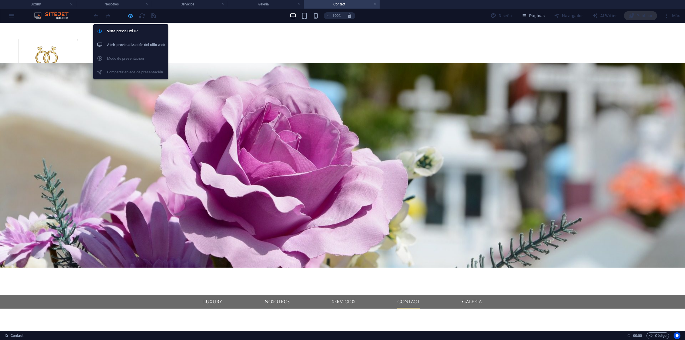
click at [128, 19] on icon "button" at bounding box center [130, 16] width 7 height 7
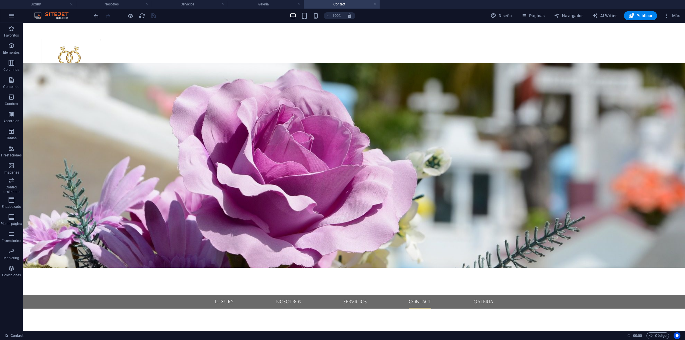
click at [155, 16] on div at bounding box center [125, 15] width 64 height 9
click at [267, 3] on h4 "Galeria" at bounding box center [266, 4] width 76 height 6
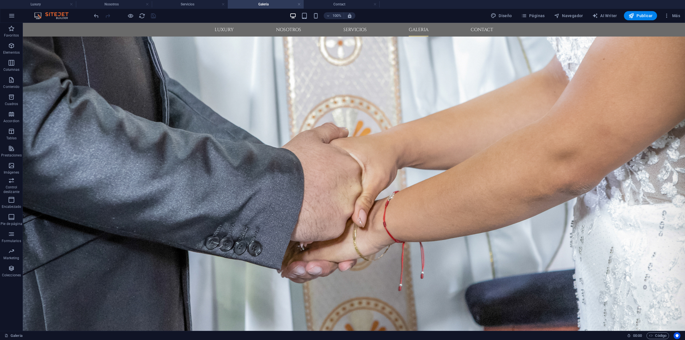
click at [156, 17] on div at bounding box center [125, 15] width 64 height 9
click at [635, 18] on span "Publicar" at bounding box center [641, 16] width 24 height 6
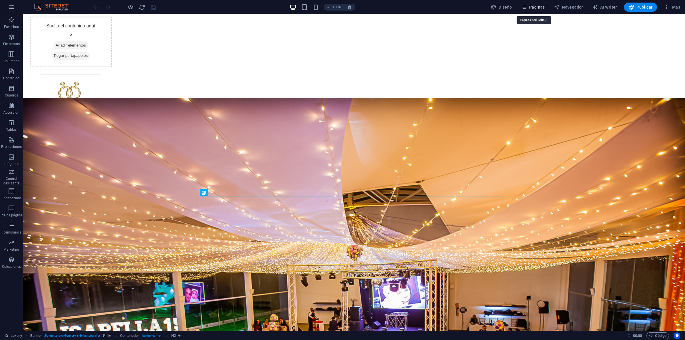
drag, startPoint x: 541, startPoint y: 5, endPoint x: 532, endPoint y: 12, distance: 12.0
click at [541, 5] on span "Páginas" at bounding box center [533, 7] width 24 height 6
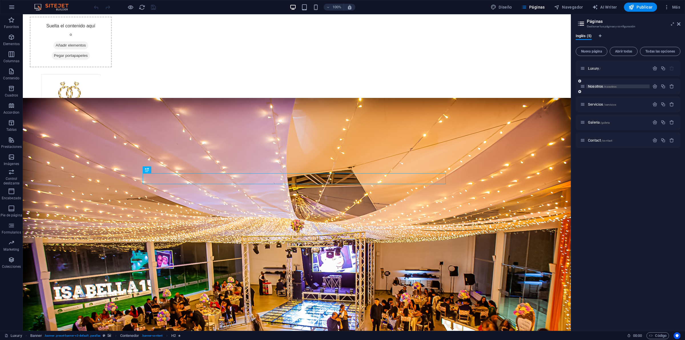
click at [548, 86] on span "Nosotros /nosotros" at bounding box center [602, 86] width 29 height 4
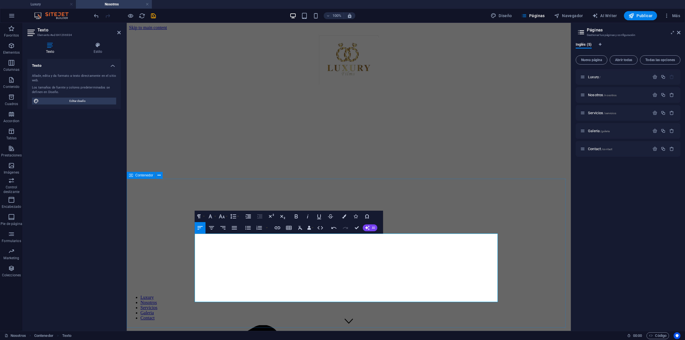
drag, startPoint x: 476, startPoint y: 295, endPoint x: 186, endPoint y: 202, distance: 304.6
drag, startPoint x: 397, startPoint y: 242, endPoint x: 163, endPoint y: 214, distance: 235.7
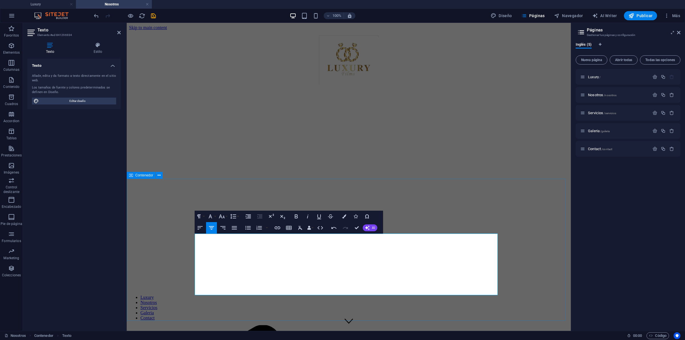
drag, startPoint x: 196, startPoint y: 238, endPoint x: 482, endPoint y: 296, distance: 292.1
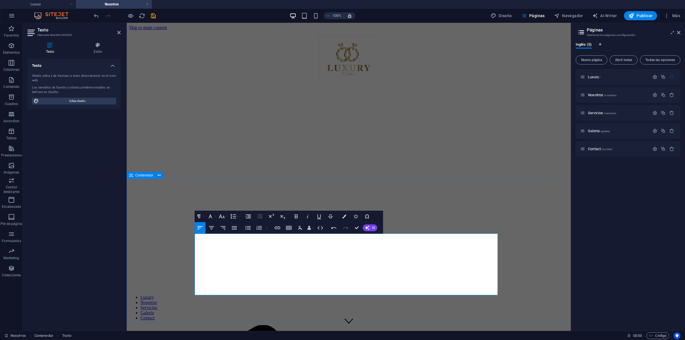
drag, startPoint x: 195, startPoint y: 241, endPoint x: 480, endPoint y: 307, distance: 293.0
click at [346, 216] on button "Colors" at bounding box center [344, 216] width 11 height 11
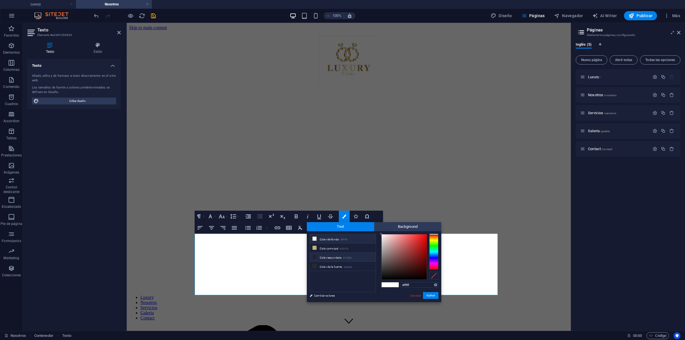
click at [325, 258] on li "Color secundario #1f2236" at bounding box center [343, 257] width 66 height 9
type input "#1f2236"
drag, startPoint x: 432, startPoint y: 296, endPoint x: 305, endPoint y: 274, distance: 128.7
click at [432, 272] on button "Aplicar" at bounding box center [430, 295] width 15 height 7
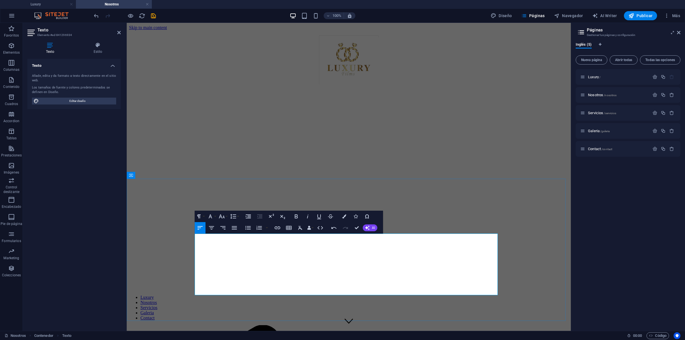
drag, startPoint x: 486, startPoint y: 277, endPoint x: 497, endPoint y: 301, distance: 25.8
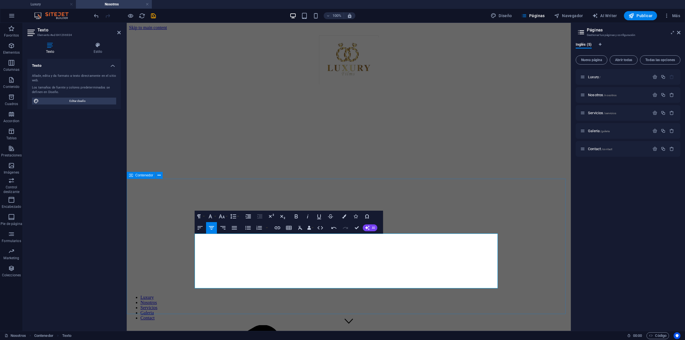
drag, startPoint x: 480, startPoint y: 280, endPoint x: 183, endPoint y: 245, distance: 299.2
drag, startPoint x: 196, startPoint y: 243, endPoint x: 500, endPoint y: 283, distance: 307.2
click at [214, 228] on icon "button" at bounding box center [211, 227] width 7 height 7
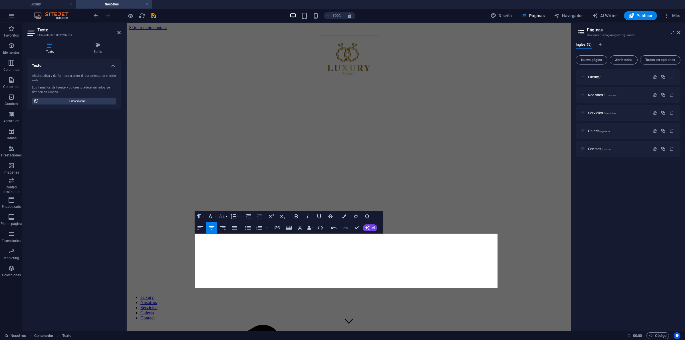
click at [226, 216] on button "Font Size" at bounding box center [223, 216] width 11 height 11
click at [227, 269] on link "14" at bounding box center [228, 270] width 21 height 9
click at [226, 220] on button "Font Size" at bounding box center [223, 216] width 11 height 11
click at [224, 257] on link "36" at bounding box center [228, 258] width 21 height 9
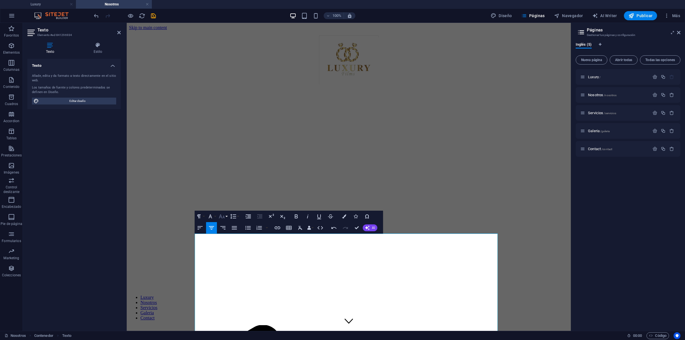
click at [221, 217] on icon "button" at bounding box center [222, 216] width 6 height 4
click at [226, 247] on link "30" at bounding box center [228, 250] width 21 height 9
click at [225, 218] on button "Font Size" at bounding box center [223, 216] width 11 height 11
click at [226, 241] on link "24" at bounding box center [228, 241] width 21 height 9
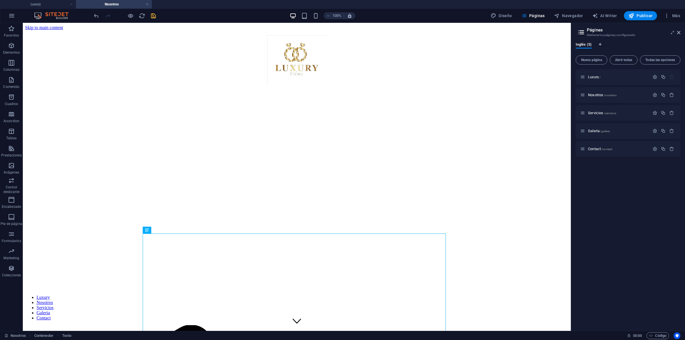
drag, startPoint x: 152, startPoint y: 14, endPoint x: 307, endPoint y: 123, distance: 189.7
click at [152, 14] on icon "save" at bounding box center [153, 16] width 7 height 7
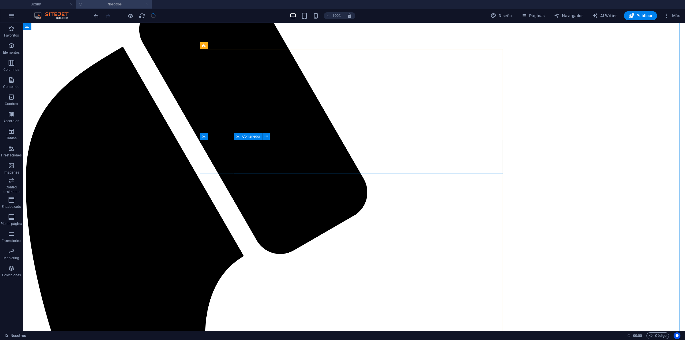
scroll to position [0, 0]
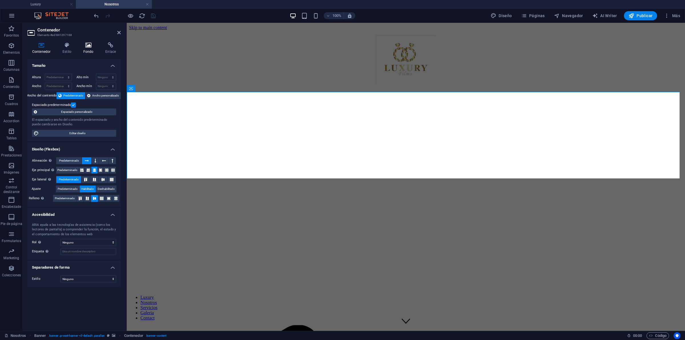
click at [90, 44] on icon at bounding box center [88, 45] width 20 height 6
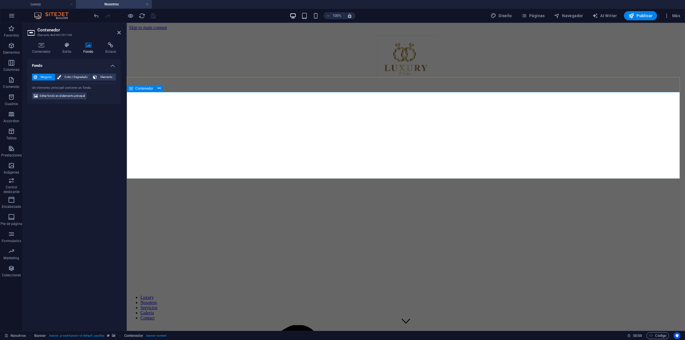
click at [66, 96] on span "Editar fondo en el elemento principal" at bounding box center [62, 95] width 45 height 7
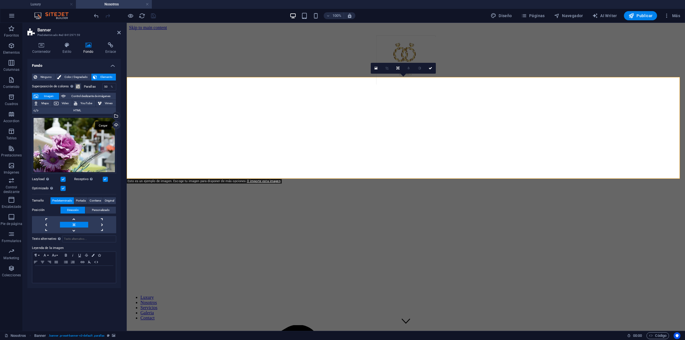
click at [116, 126] on div "Cargar" at bounding box center [115, 125] width 9 height 9
drag, startPoint x: 429, startPoint y: 64, endPoint x: 404, endPoint y: 52, distance: 28.1
click at [429, 64] on link at bounding box center [430, 68] width 11 height 11
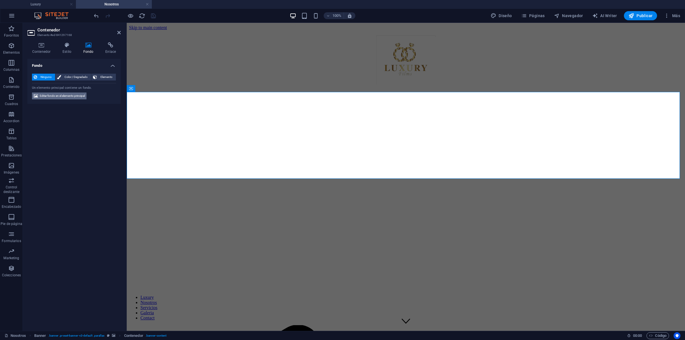
click at [67, 93] on span "Editar fondo en el elemento principal" at bounding box center [62, 95] width 45 height 7
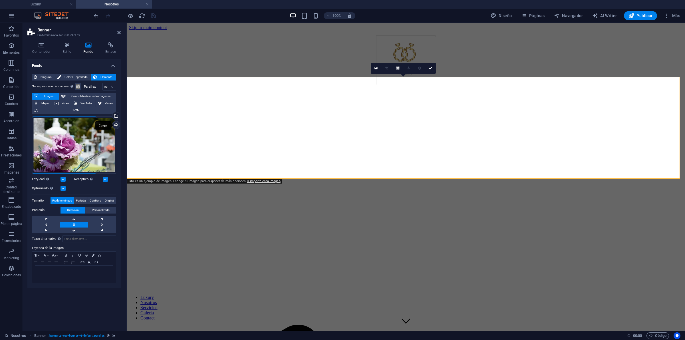
click at [116, 126] on div "Cargar" at bounding box center [115, 125] width 9 height 9
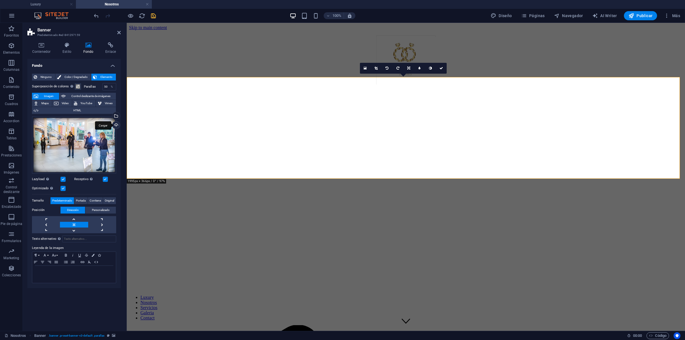
click at [113, 125] on div "Cargar" at bounding box center [115, 125] width 9 height 9
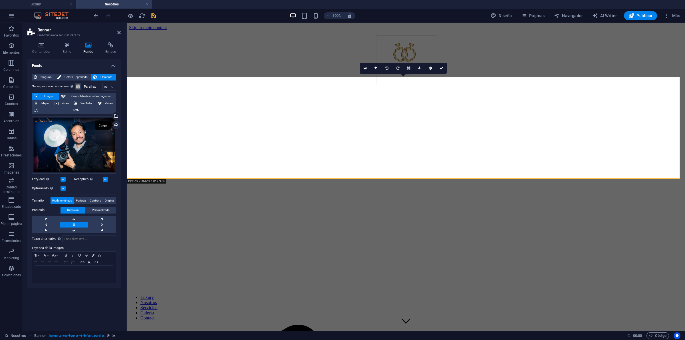
click at [116, 129] on div "Cargar" at bounding box center [115, 125] width 9 height 9
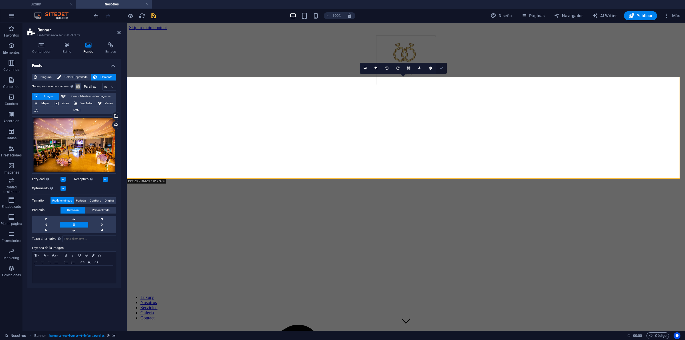
click at [437, 67] on link at bounding box center [441, 68] width 11 height 11
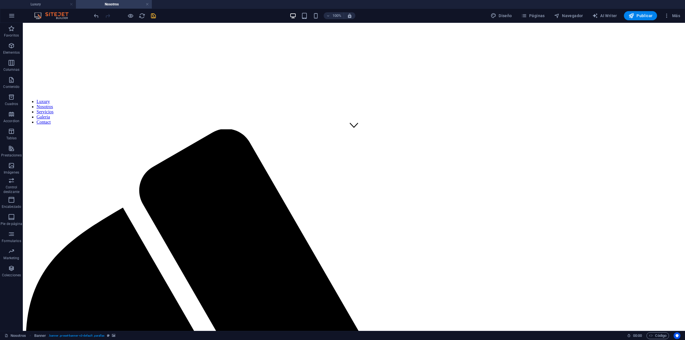
scroll to position [194, 0]
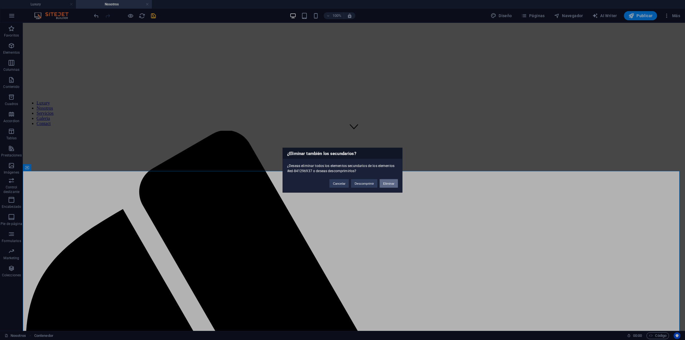
click at [386, 183] on button "Eliminar" at bounding box center [389, 183] width 18 height 9
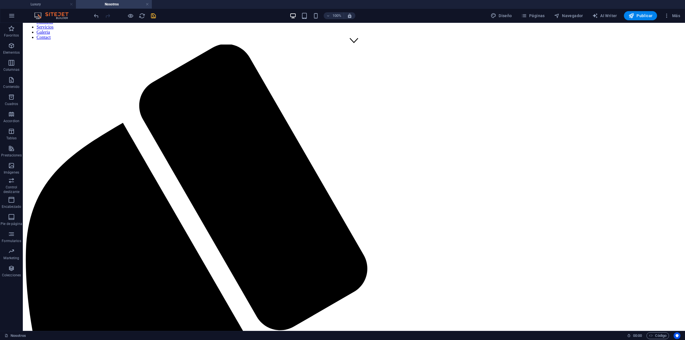
scroll to position [291, 0]
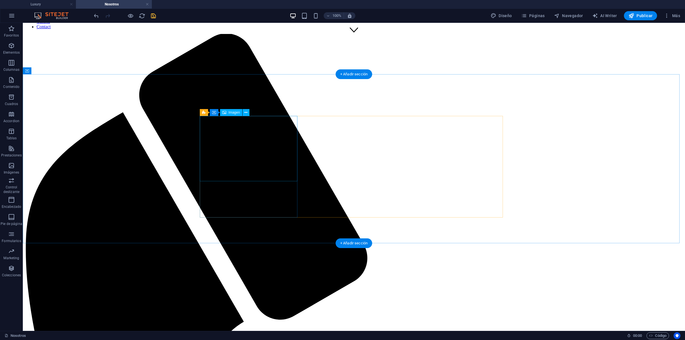
select select "%"
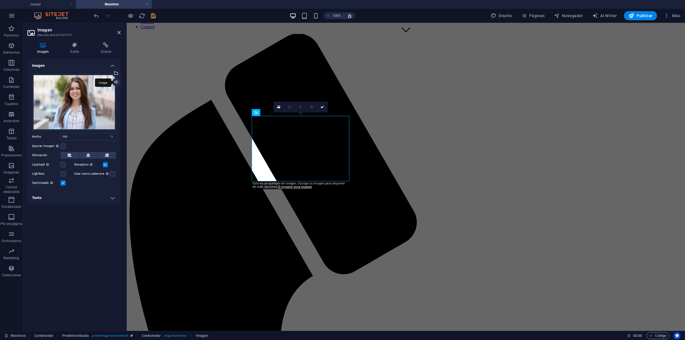
click at [118, 84] on div "Cargar" at bounding box center [115, 82] width 9 height 9
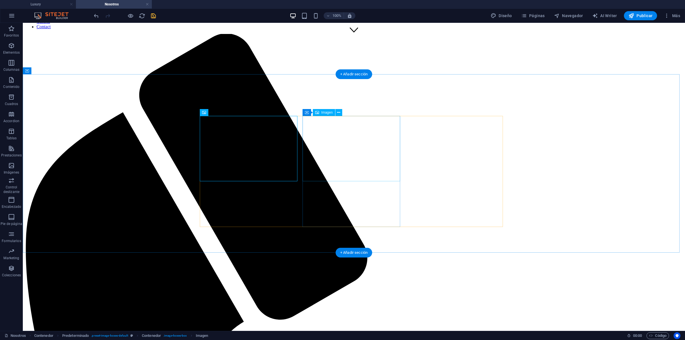
select select "%"
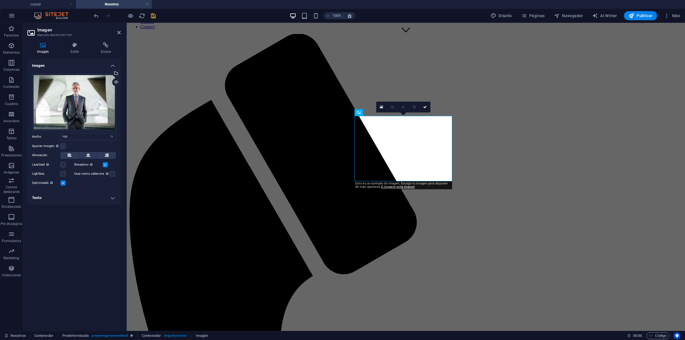
click at [63, 144] on label at bounding box center [63, 146] width 5 height 5
click at [0, 0] on input "Ajustar imagen Ajustar imagen automáticamente a un ancho y alto fijo" at bounding box center [0, 0] width 0 height 0
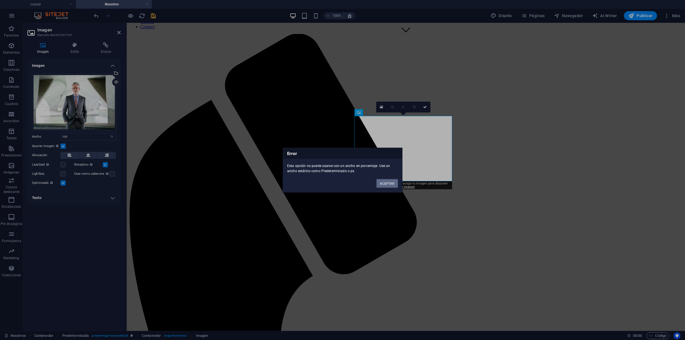
click at [386, 184] on button "ACEPTAR" at bounding box center [386, 183] width 21 height 9
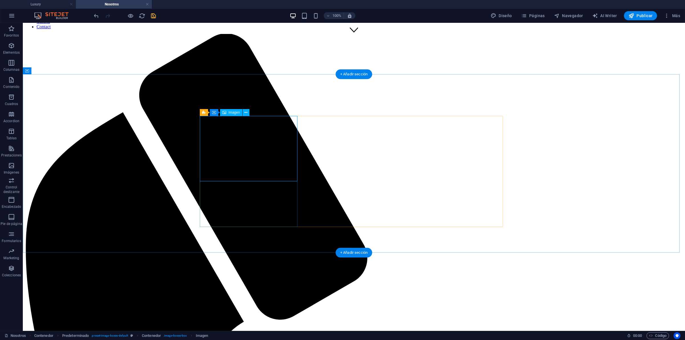
select select "%"
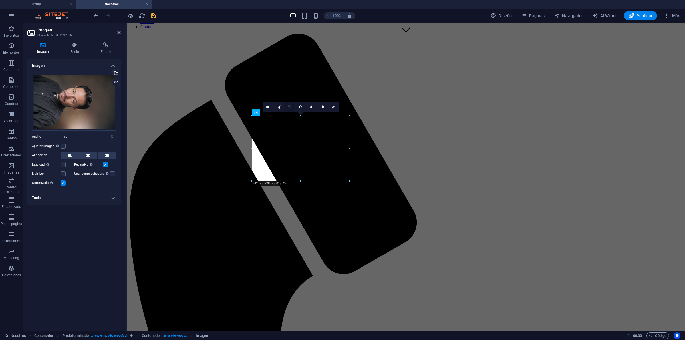
click at [288, 109] on link at bounding box center [289, 107] width 11 height 11
drag, startPoint x: 427, startPoint y: 204, endPoint x: 302, endPoint y: 193, distance: 125.8
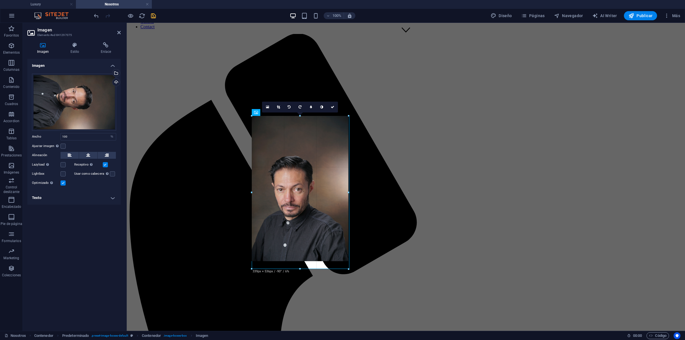
type input "339"
select select "px"
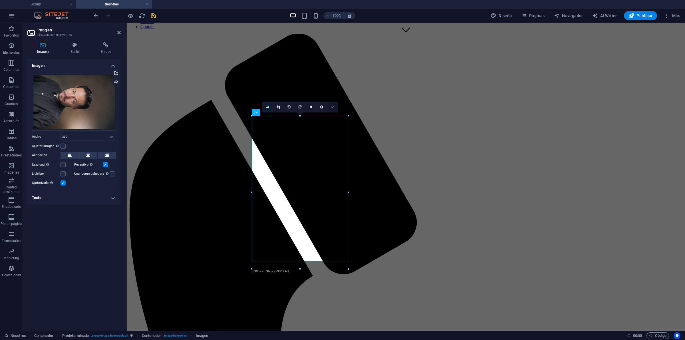
click at [335, 110] on link at bounding box center [332, 107] width 11 height 11
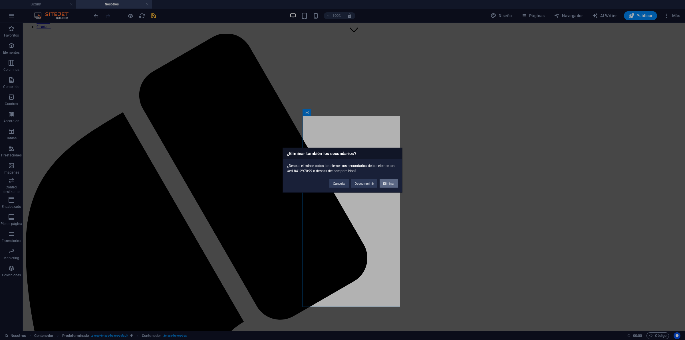
click at [389, 183] on button "Eliminar" at bounding box center [389, 183] width 18 height 9
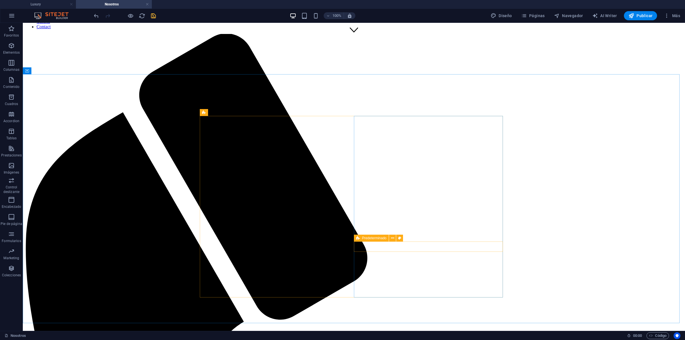
click at [373, 241] on div "Predeterminado" at bounding box center [380, 238] width 53 height 7
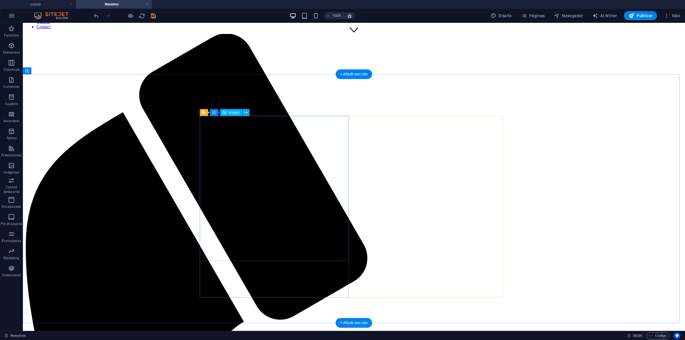
select select "%"
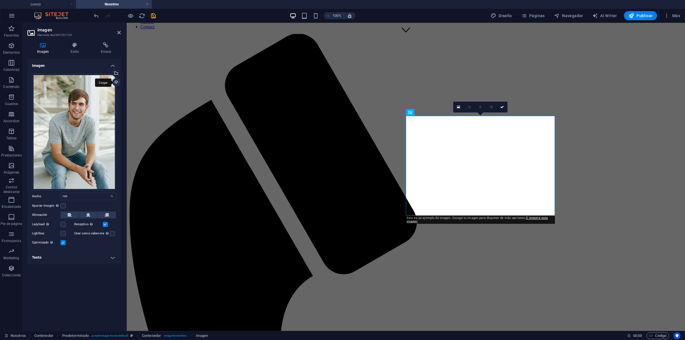
click at [117, 82] on div "Cargar" at bounding box center [115, 82] width 9 height 9
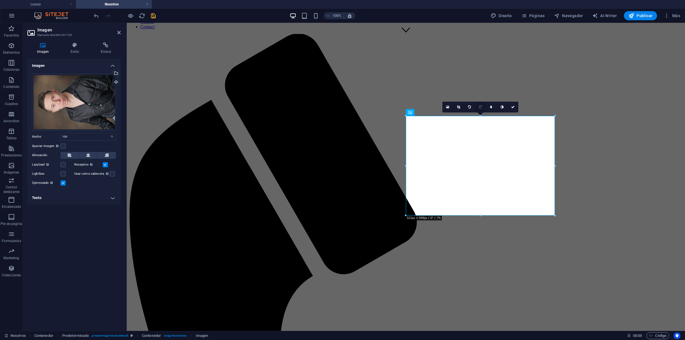
click at [479, 108] on icon at bounding box center [480, 106] width 3 height 3
click at [468, 105] on link at bounding box center [469, 107] width 11 height 11
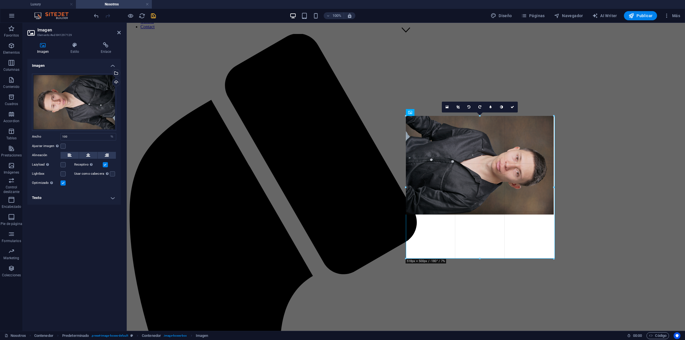
drag, startPoint x: 554, startPoint y: 214, endPoint x: 387, endPoint y: 182, distance: 170.1
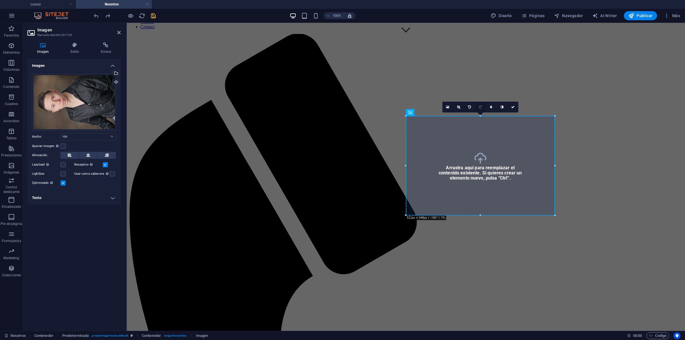
click at [482, 106] on link at bounding box center [480, 107] width 11 height 11
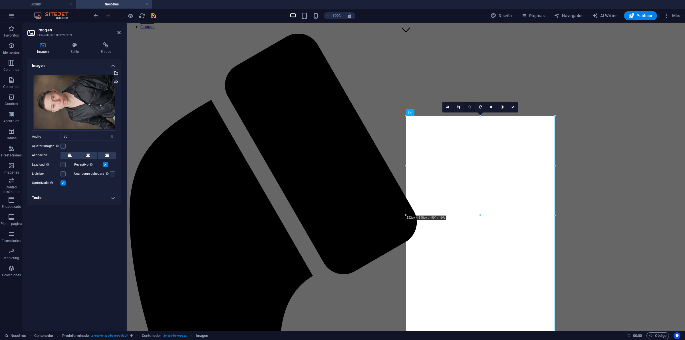
click at [473, 107] on link at bounding box center [469, 107] width 11 height 11
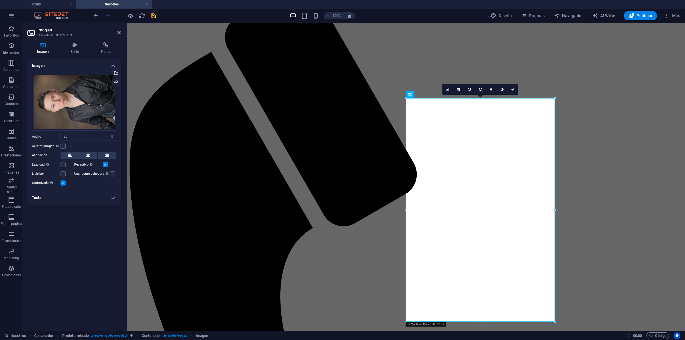
scroll to position [351, 0]
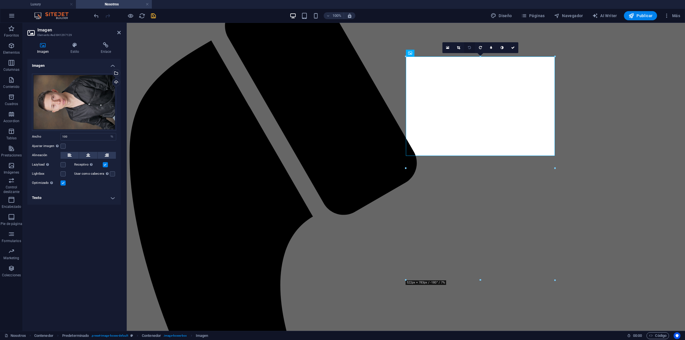
click at [470, 46] on icon at bounding box center [469, 47] width 3 height 3
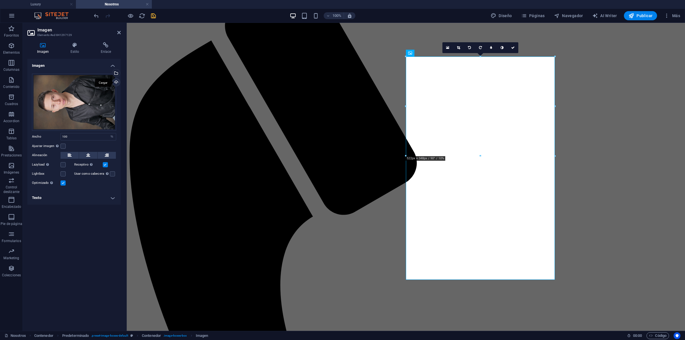
click at [116, 84] on div "Cargar" at bounding box center [115, 82] width 9 height 9
click at [112, 83] on div "Cargar" at bounding box center [115, 82] width 9 height 9
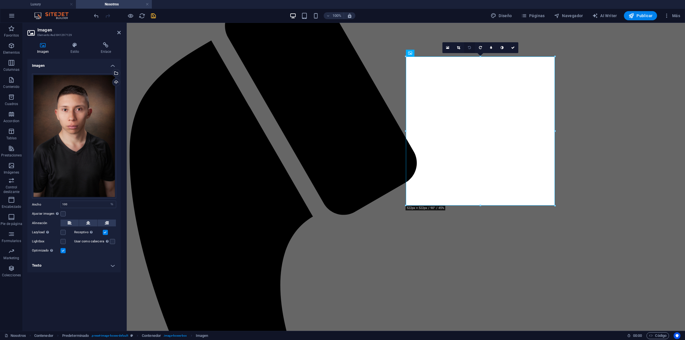
click at [470, 48] on icon at bounding box center [469, 47] width 3 height 3
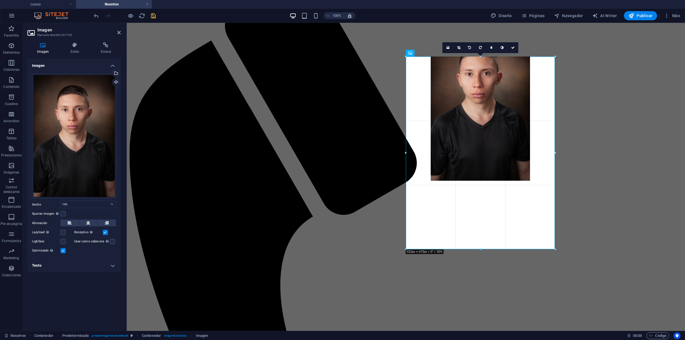
drag, startPoint x: 480, startPoint y: 205, endPoint x: 493, endPoint y: 248, distance: 45.6
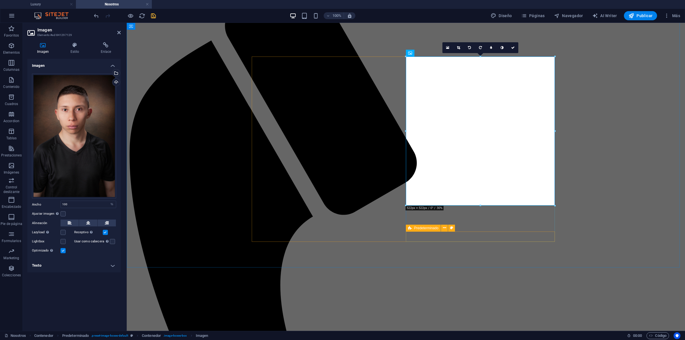
drag, startPoint x: 609, startPoint y: 228, endPoint x: 482, endPoint y: 232, distance: 127.1
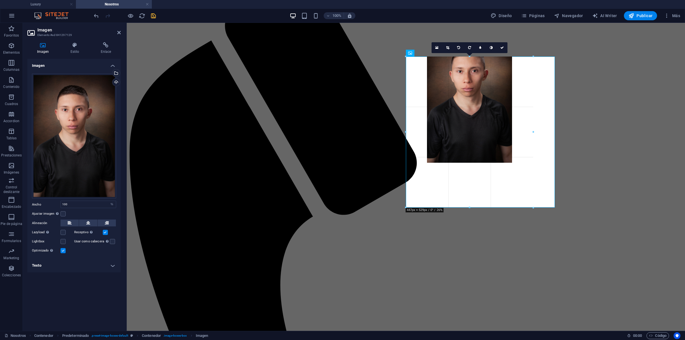
type input "442"
select select "px"
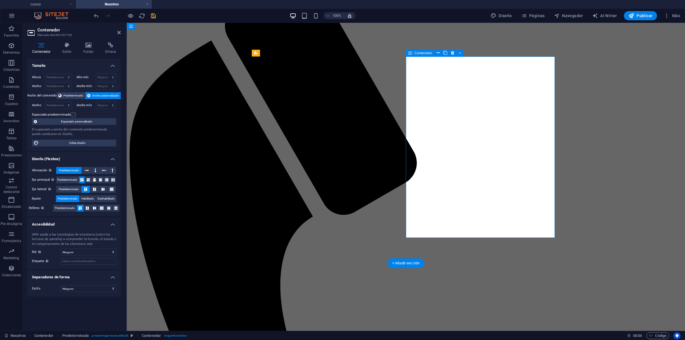
click at [99, 15] on icon "undo" at bounding box center [96, 16] width 7 height 7
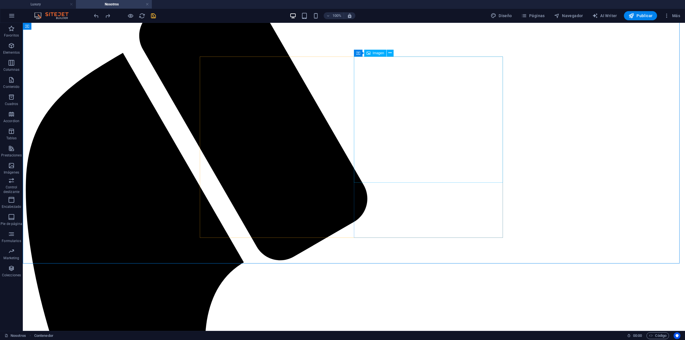
select select "px"
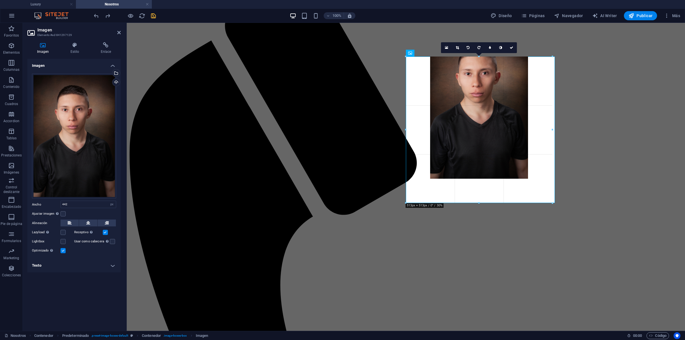
drag, startPoint x: 468, startPoint y: 182, endPoint x: 467, endPoint y: 202, distance: 20.3
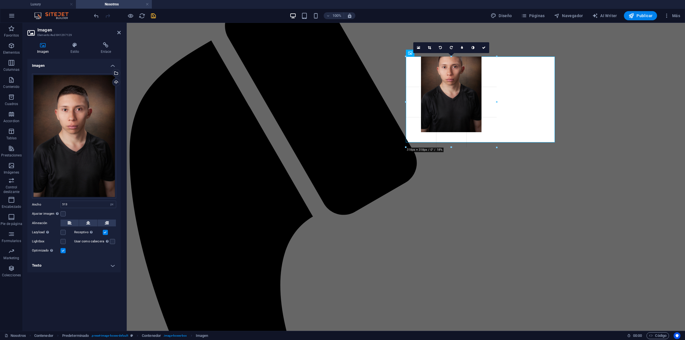
drag, startPoint x: 551, startPoint y: 127, endPoint x: 498, endPoint y: 128, distance: 53.4
type input "326"
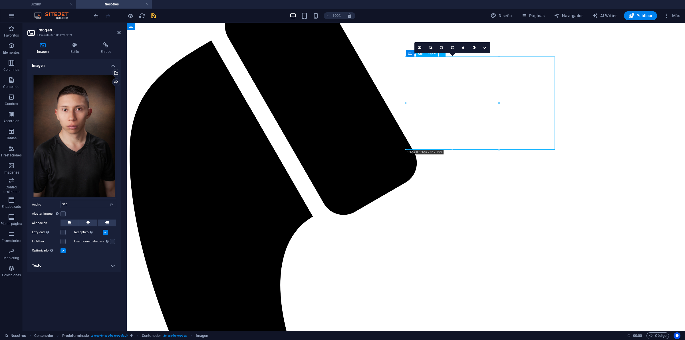
drag, startPoint x: 440, startPoint y: 94, endPoint x: 447, endPoint y: 98, distance: 8.6
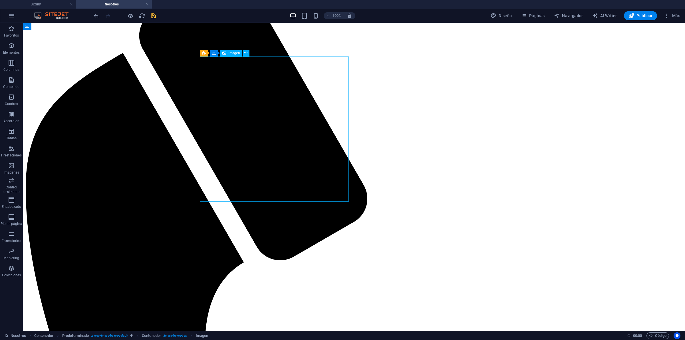
select select "px"
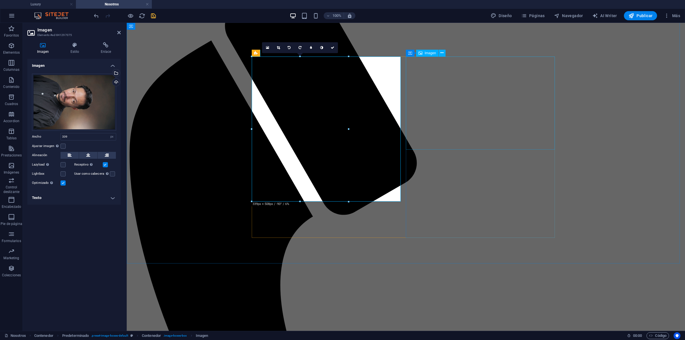
select select "px"
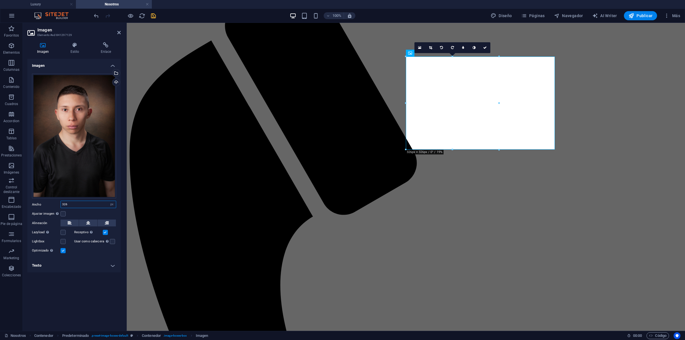
drag, startPoint x: 73, startPoint y: 202, endPoint x: 65, endPoint y: 204, distance: 8.1
click at [65, 204] on input "326" at bounding box center [88, 204] width 55 height 7
click at [90, 223] on button at bounding box center [88, 222] width 18 height 7
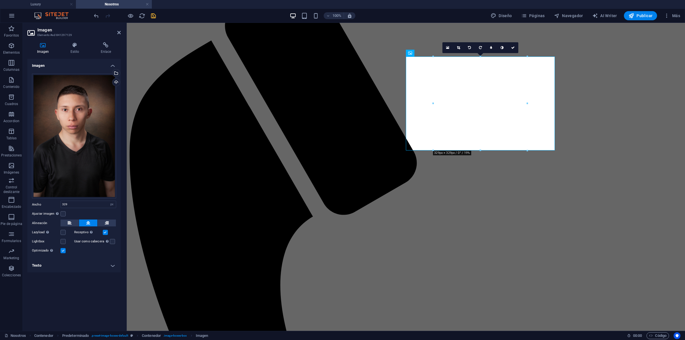
click at [106, 233] on label at bounding box center [105, 232] width 5 height 5
click at [0, 0] on input "Receptivo Automáticamente cargar tamaños optimizados de smartphone e imagen ret…" at bounding box center [0, 0] width 0 height 0
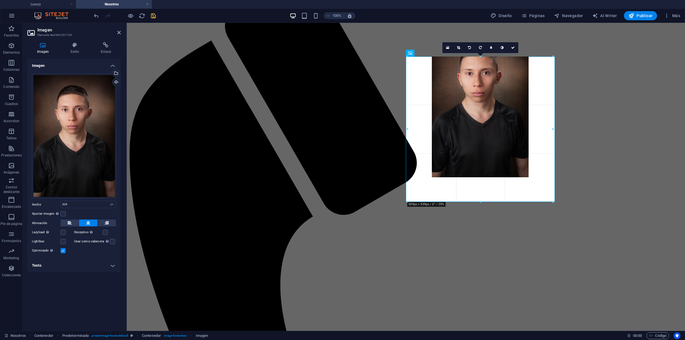
drag, startPoint x: 484, startPoint y: 150, endPoint x: 485, endPoint y: 201, distance: 51.4
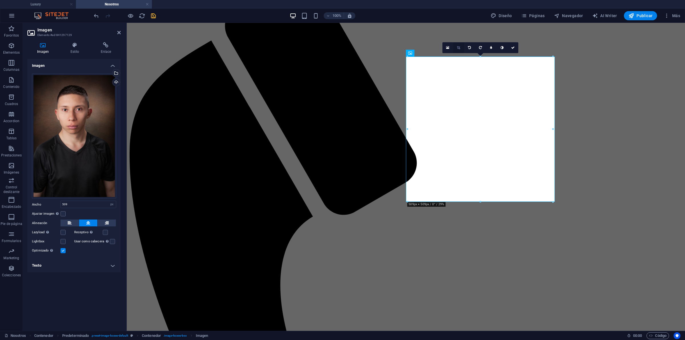
click at [459, 49] on icon at bounding box center [458, 47] width 3 height 3
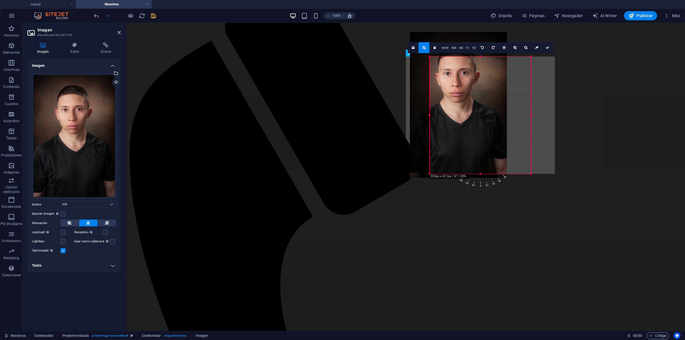
drag, startPoint x: 409, startPoint y: 201, endPoint x: 453, endPoint y: 173, distance: 52.1
click at [453, 173] on div "180 170 160 150 140 130 120 110 100 90 80 70 60 50 40 30 20 10 0 -10 -20 -30 -4…" at bounding box center [480, 115] width 101 height 117
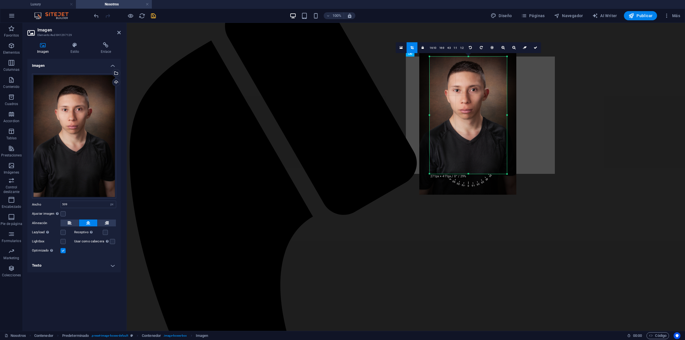
drag, startPoint x: 483, startPoint y: 114, endPoint x: 483, endPoint y: 148, distance: 34.3
click at [492, 131] on div at bounding box center [467, 122] width 97 height 146
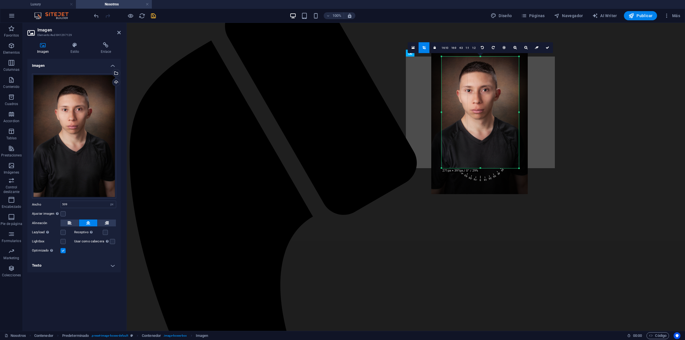
drag, startPoint x: 468, startPoint y: 173, endPoint x: 469, endPoint y: 167, distance: 5.7
click at [469, 167] on div at bounding box center [480, 168] width 77 height 2
click at [548, 47] on icon at bounding box center [547, 47] width 3 height 3
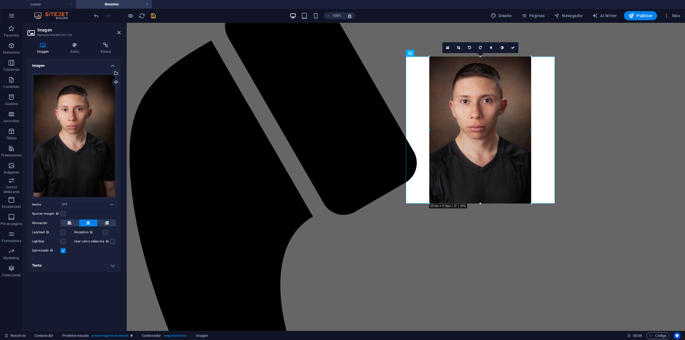
drag, startPoint x: 480, startPoint y: 166, endPoint x: 481, endPoint y: 202, distance: 35.7
type input "357"
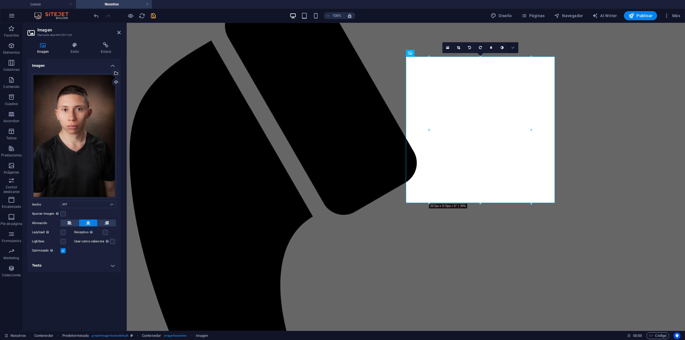
drag, startPoint x: 511, startPoint y: 46, endPoint x: 490, endPoint y: 27, distance: 28.4
click at [511, 46] on icon at bounding box center [512, 47] width 3 height 3
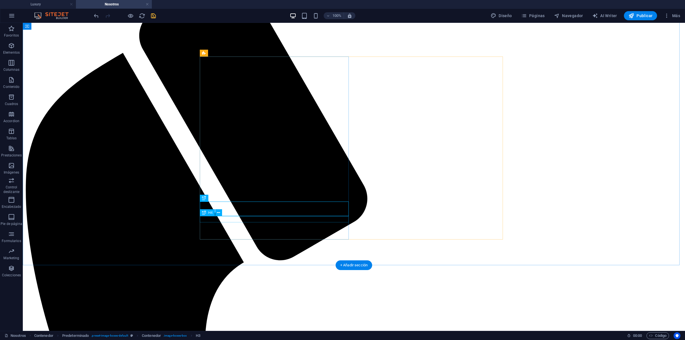
drag, startPoint x: 260, startPoint y: 221, endPoint x: 283, endPoint y: 244, distance: 32.1
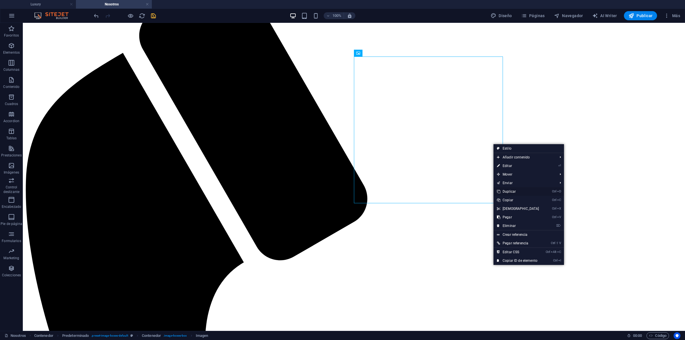
click at [523, 188] on link "Ctrl D Duplicar" at bounding box center [518, 191] width 49 height 9
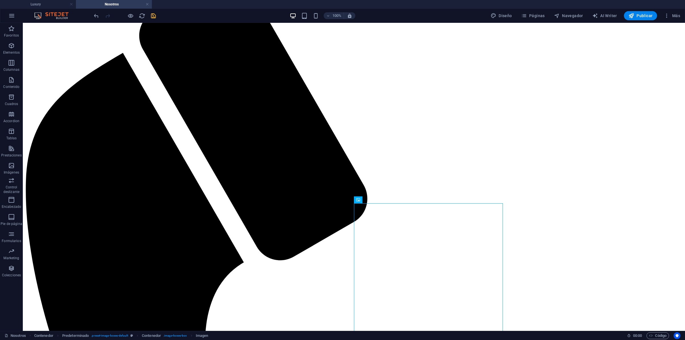
drag, startPoint x: 497, startPoint y: 243, endPoint x: 547, endPoint y: 109, distance: 143.2
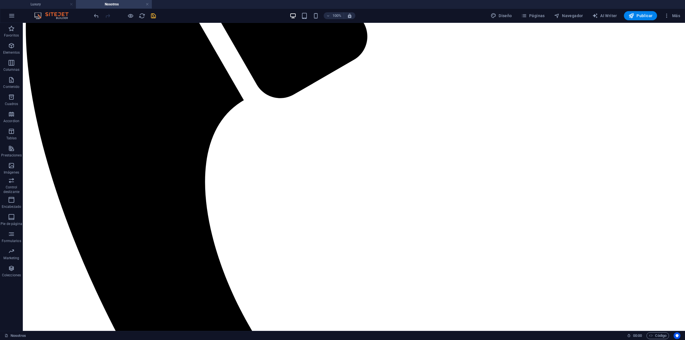
scroll to position [519, 0]
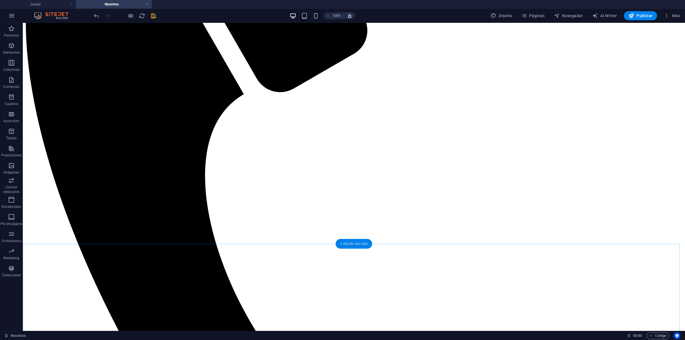
drag, startPoint x: 345, startPoint y: 242, endPoint x: 230, endPoint y: 223, distance: 116.2
click at [345, 242] on div "+ Añadir sección" at bounding box center [354, 244] width 37 height 10
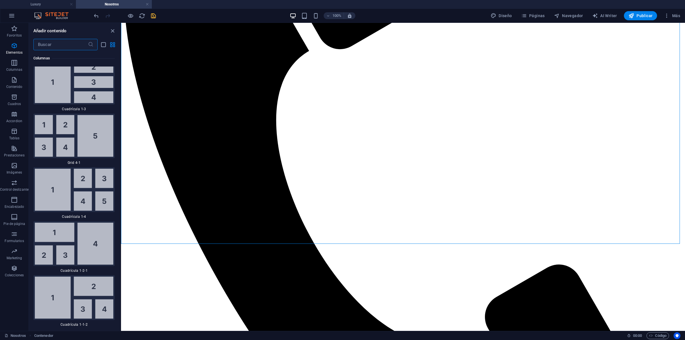
scroll to position [1814, 0]
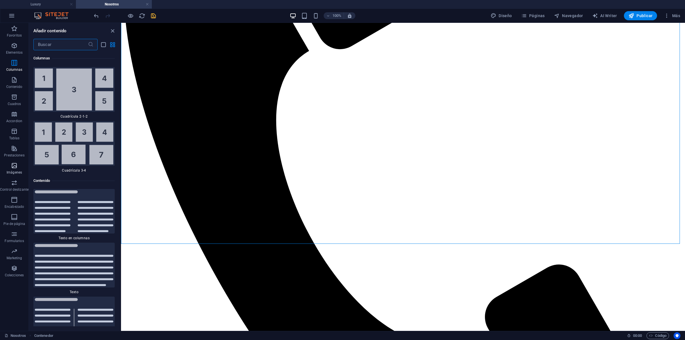
click at [17, 166] on icon "button" at bounding box center [14, 165] width 7 height 7
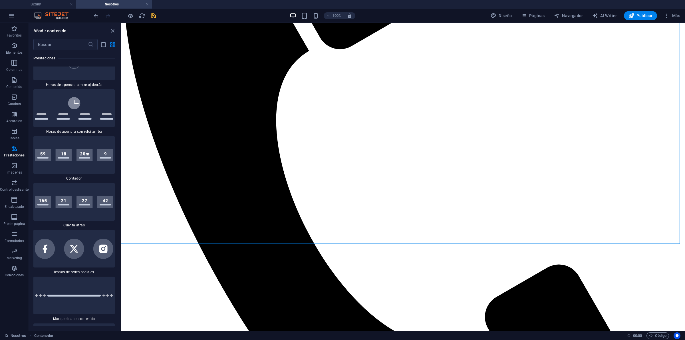
scroll to position [4307, 0]
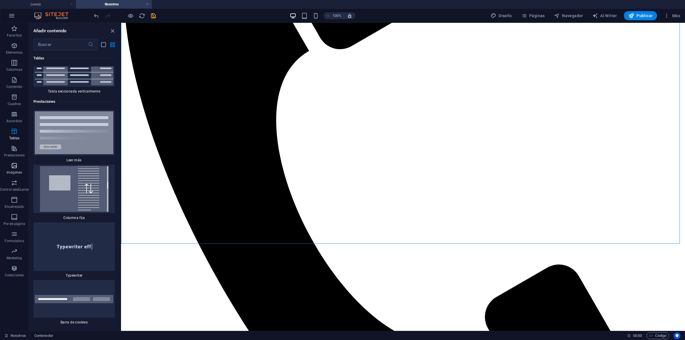
click at [15, 170] on span "Imágenes" at bounding box center [14, 169] width 29 height 14
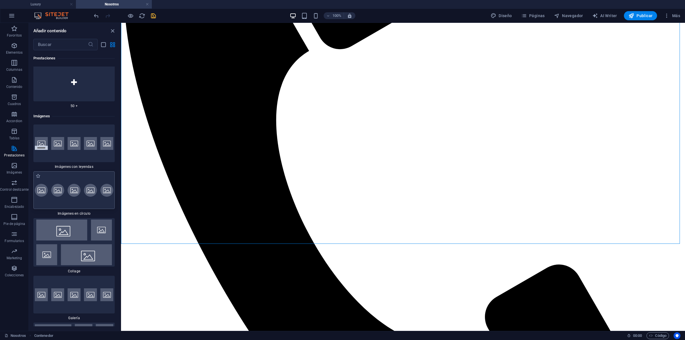
scroll to position [5734, 0]
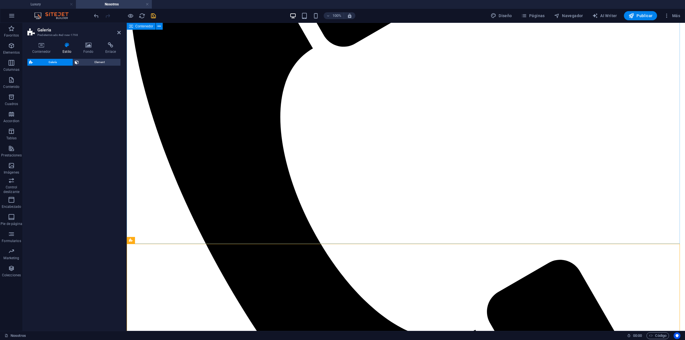
select select "rem"
select select "preset-gallery-v3-default"
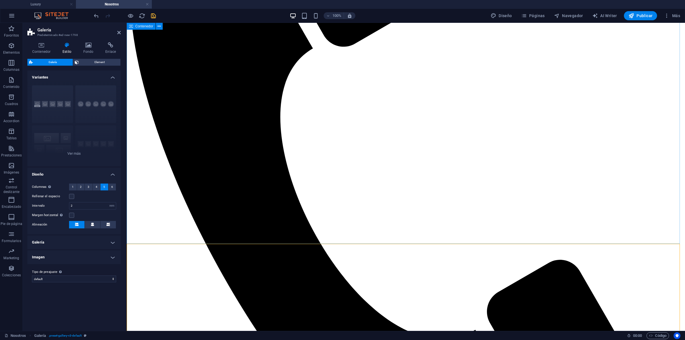
scroll to position [875, 0]
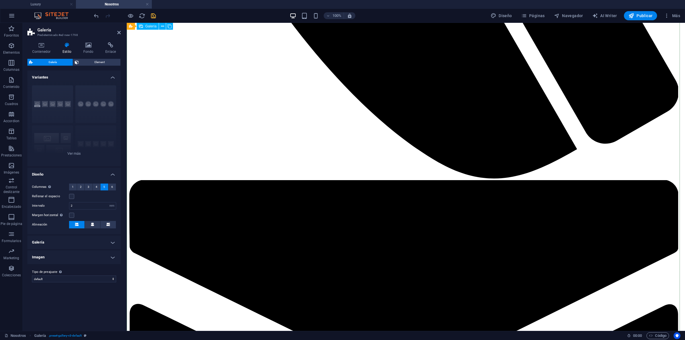
select select "4"
select select "px"
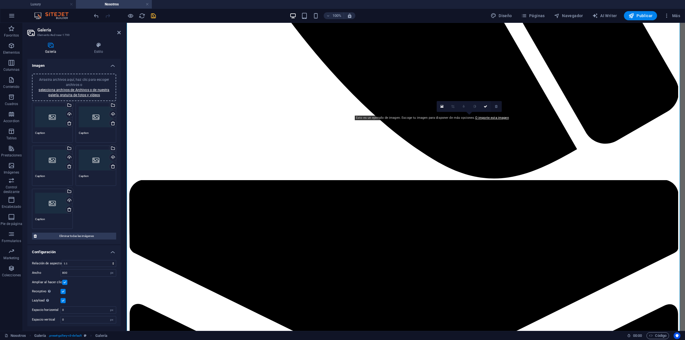
click at [497, 108] on icon at bounding box center [496, 106] width 3 height 3
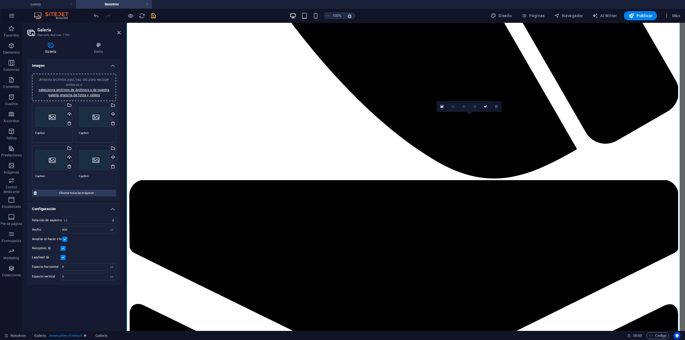
click at [497, 106] on icon at bounding box center [496, 106] width 3 height 3
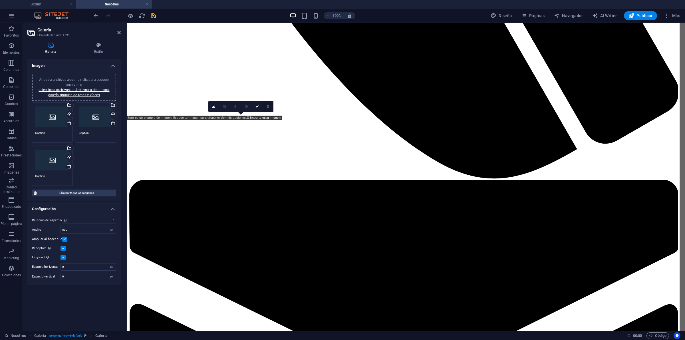
click at [270, 105] on link at bounding box center [268, 106] width 11 height 11
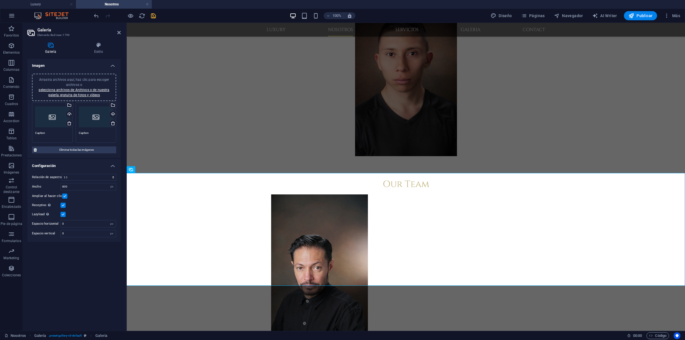
scroll to position [564, 0]
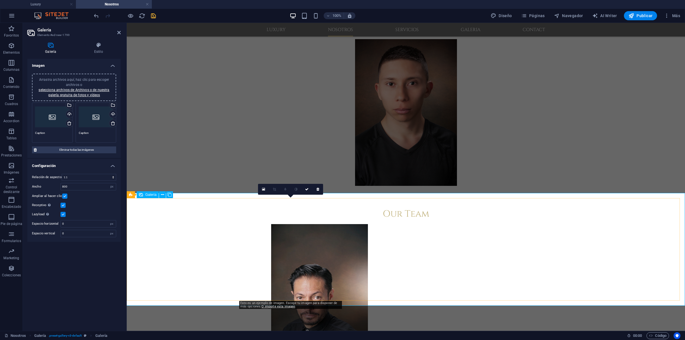
drag, startPoint x: 300, startPoint y: 224, endPoint x: 299, endPoint y: 221, distance: 3.3
click at [319, 189] on icon at bounding box center [318, 189] width 3 height 3
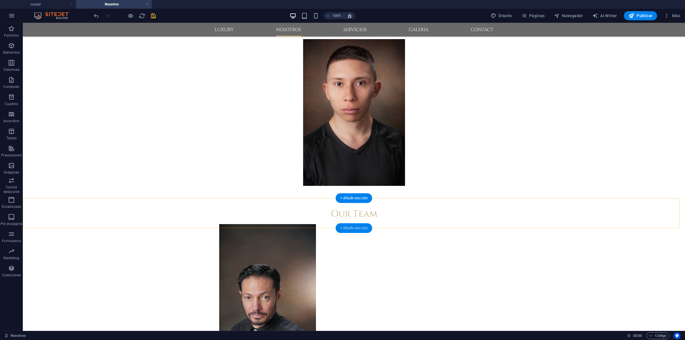
click at [342, 226] on div "+ Añadir sección" at bounding box center [354, 228] width 37 height 10
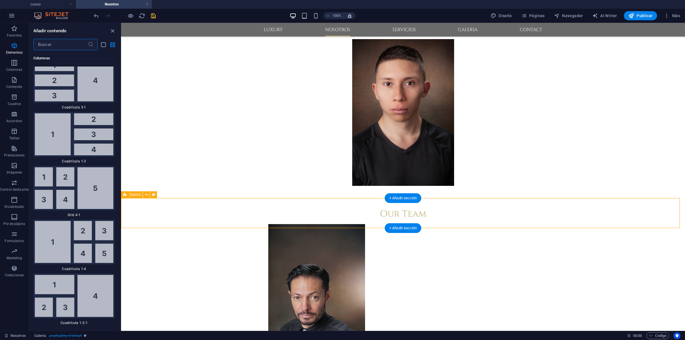
scroll to position [1938, 0]
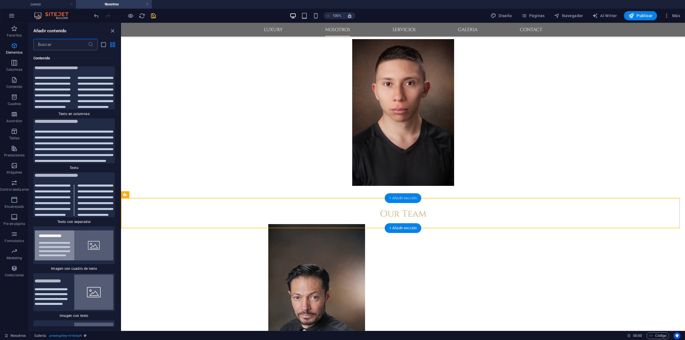
click at [395, 194] on div "+ Añadir sección" at bounding box center [403, 198] width 37 height 10
click at [398, 196] on div "+ Añadir sección" at bounding box center [403, 198] width 37 height 10
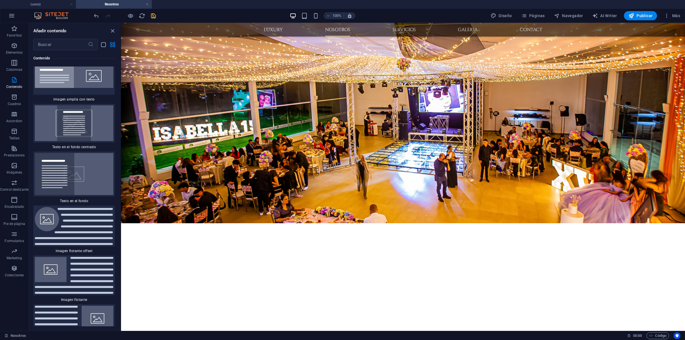
scroll to position [148, 0]
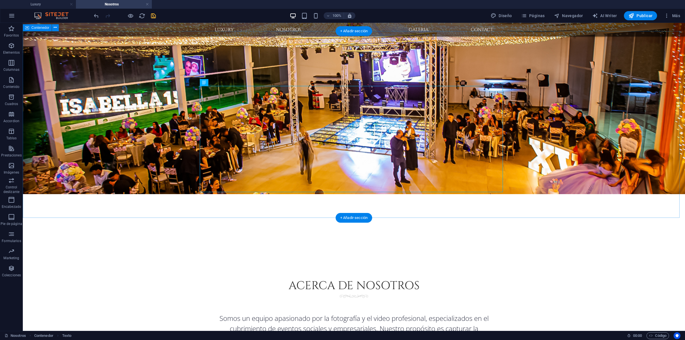
click at [365, 215] on div "+ Añadir sección" at bounding box center [354, 218] width 37 height 10
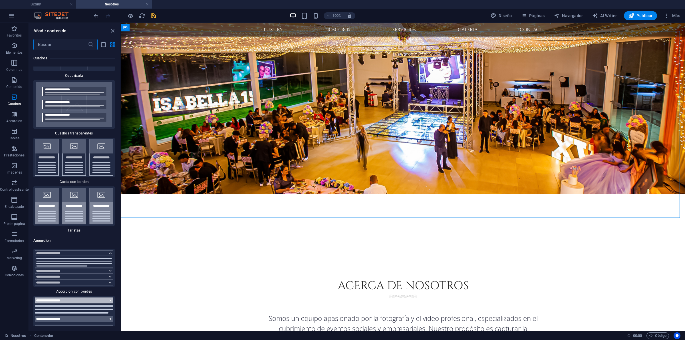
scroll to position [2652, 0]
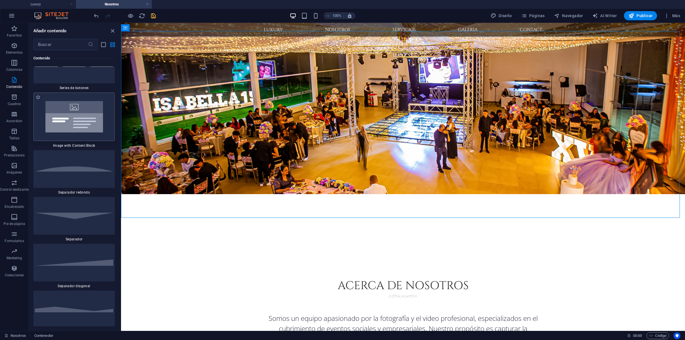
click at [71, 119] on img at bounding box center [74, 117] width 78 height 46
click at [121, 122] on div "Arrastra aquí para reemplazar el contenido existente. Si quieres crear un eleme…" at bounding box center [403, 177] width 564 height 308
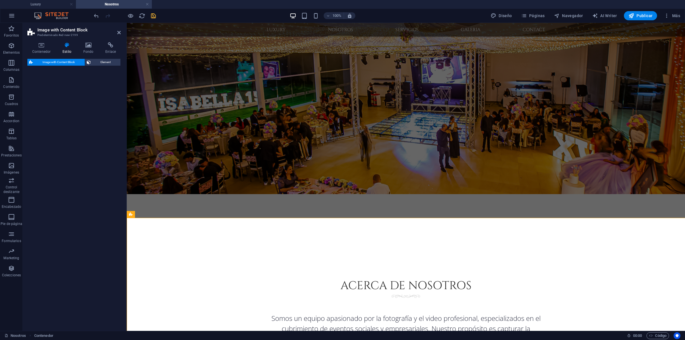
select select "rem"
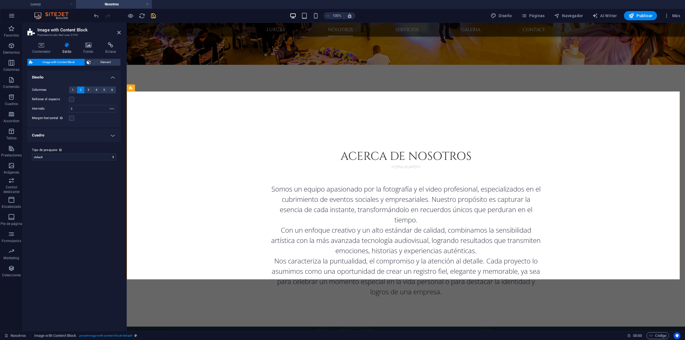
scroll to position [274, 0]
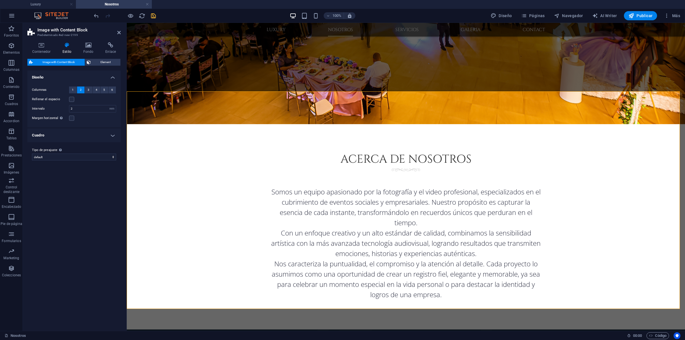
select select "px"
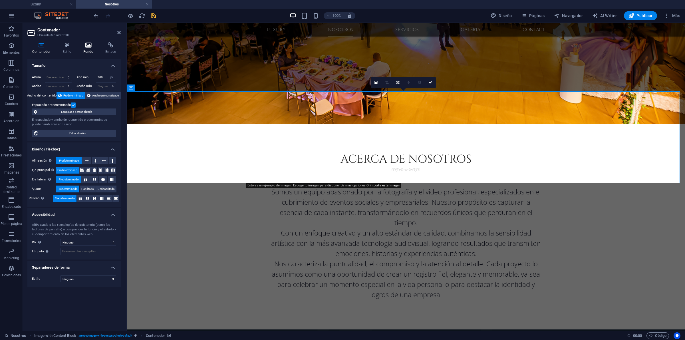
click at [85, 47] on icon at bounding box center [88, 45] width 20 height 6
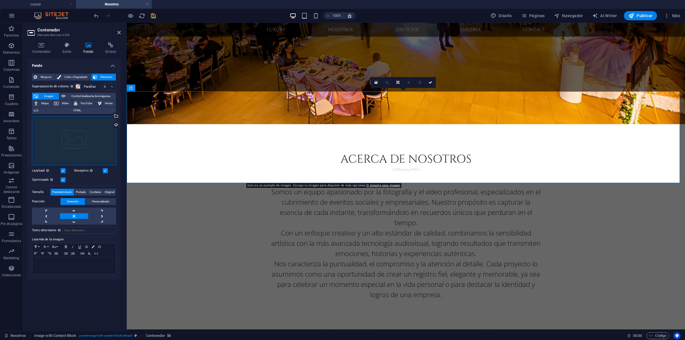
click at [66, 142] on div "Arrastra archivos aquí, haz clic para escoger archivos o selecciona archivos de…" at bounding box center [74, 140] width 84 height 49
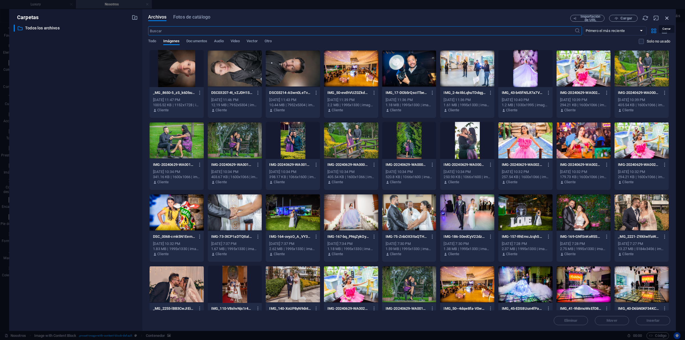
click at [548, 18] on icon "button" at bounding box center [667, 18] width 6 height 6
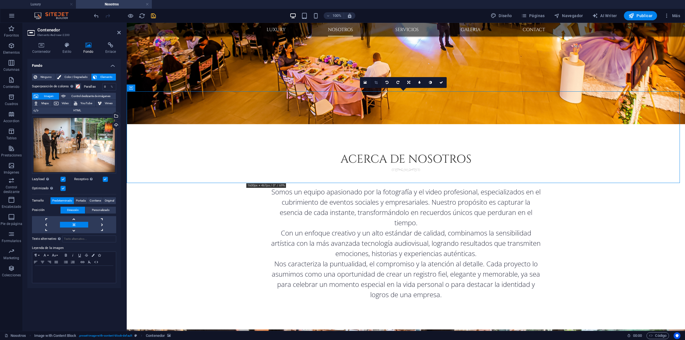
click at [375, 83] on icon at bounding box center [375, 82] width 3 height 3
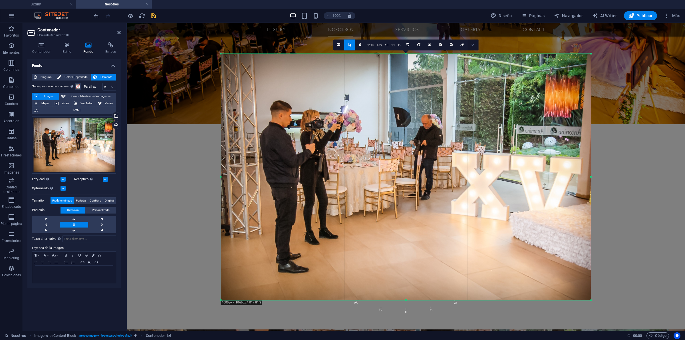
click at [470, 46] on link at bounding box center [473, 44] width 11 height 11
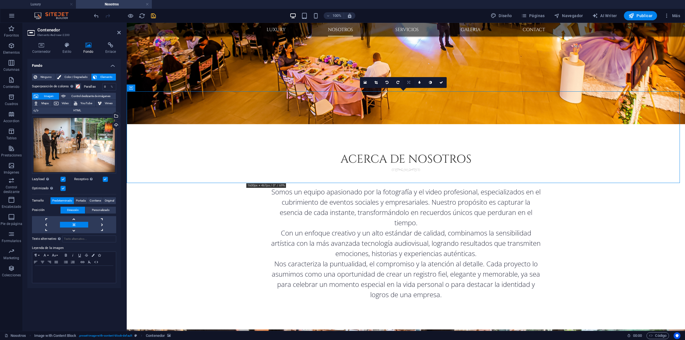
click at [409, 82] on icon at bounding box center [408, 82] width 3 height 3
click at [407, 93] on icon at bounding box center [408, 93] width 3 height 3
click at [408, 82] on icon at bounding box center [408, 82] width 3 height 3
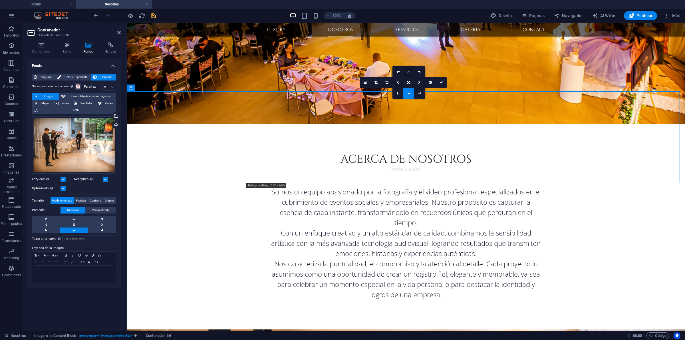
drag, startPoint x: 410, startPoint y: 69, endPoint x: 283, endPoint y: 47, distance: 129.3
click at [410, 69] on link at bounding box center [408, 71] width 11 height 11
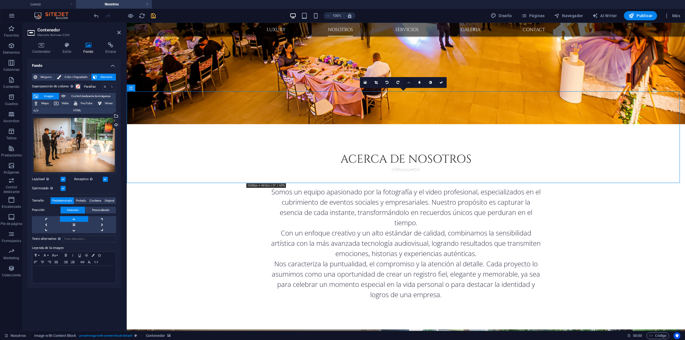
click at [409, 84] on icon at bounding box center [408, 82] width 3 height 3
click at [408, 81] on icon at bounding box center [408, 82] width 3 height 3
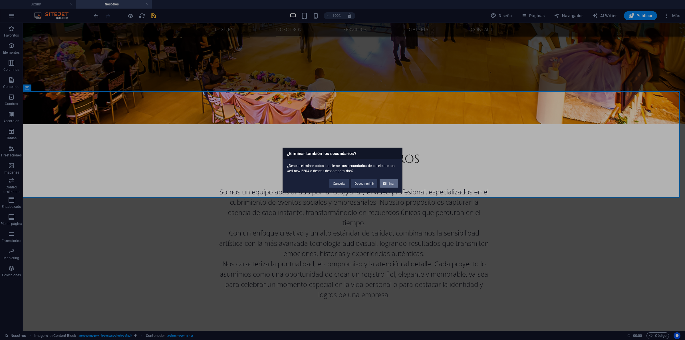
click at [388, 179] on button "Eliminar" at bounding box center [389, 183] width 18 height 9
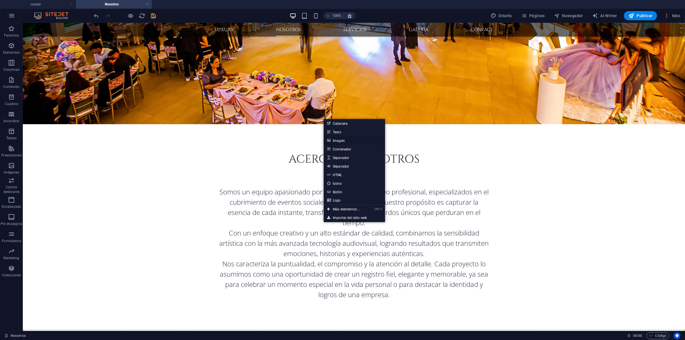
drag, startPoint x: 353, startPoint y: 139, endPoint x: 225, endPoint y: 120, distance: 129.9
click at [353, 139] on link "Imagen" at bounding box center [354, 140] width 61 height 9
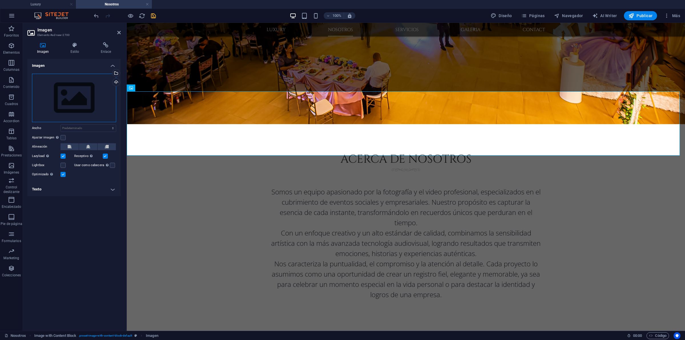
click at [86, 100] on div "Arrastra archivos aquí, haz clic para escoger archivos o selecciona archivos de…" at bounding box center [74, 98] width 84 height 49
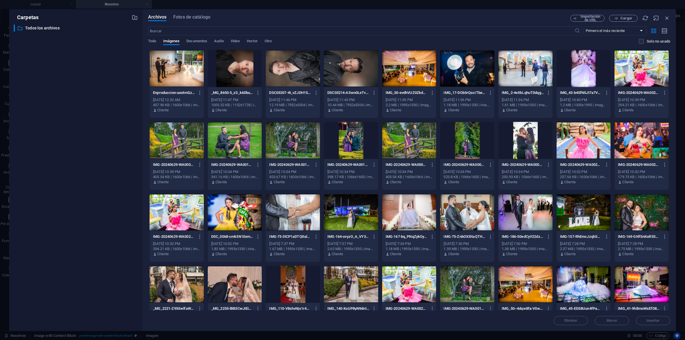
click at [178, 68] on div at bounding box center [177, 68] width 54 height 37
drag, startPoint x: 650, startPoint y: 319, endPoint x: 519, endPoint y: 295, distance: 132.6
click at [548, 272] on span "Insertar" at bounding box center [653, 320] width 13 height 3
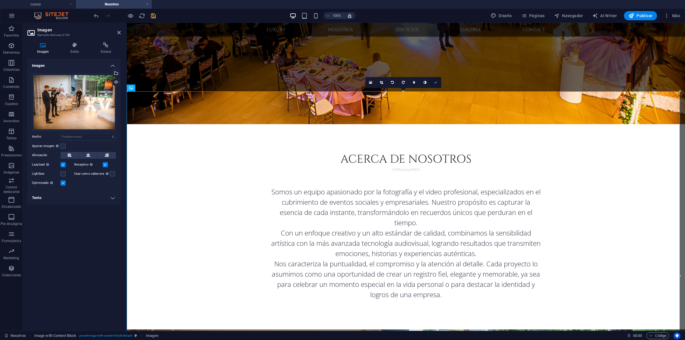
drag, startPoint x: 435, startPoint y: 80, endPoint x: 412, endPoint y: 62, distance: 29.9
click at [435, 80] on link at bounding box center [435, 82] width 11 height 11
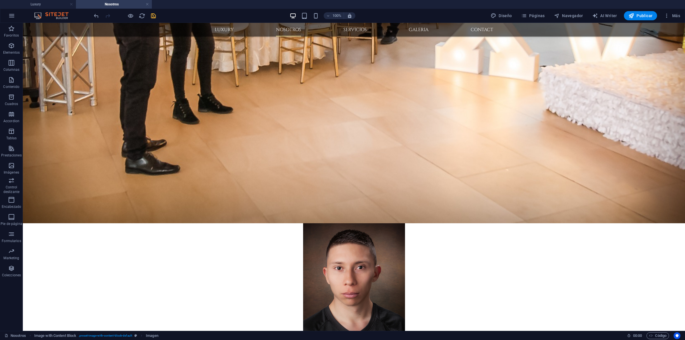
scroll to position [829, 0]
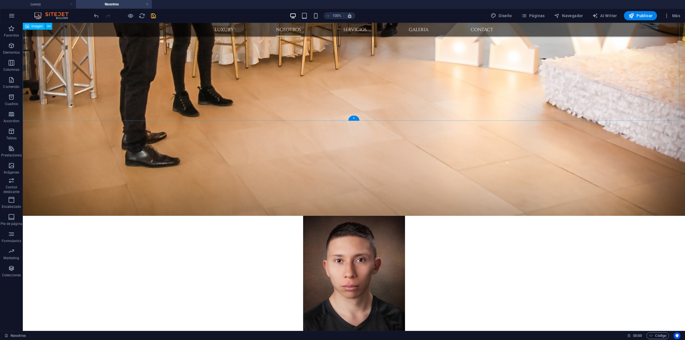
click at [362, 216] on figure at bounding box center [354, 289] width 662 height 147
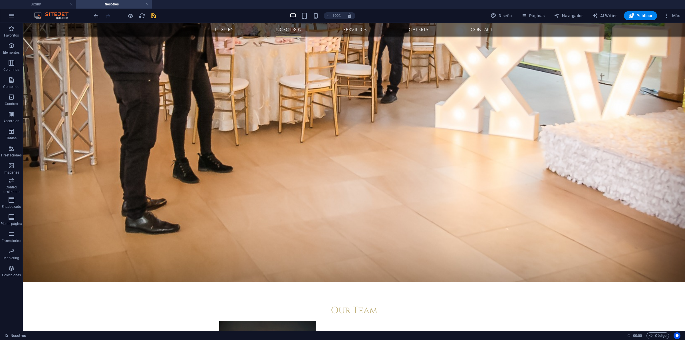
scroll to position [757, 0]
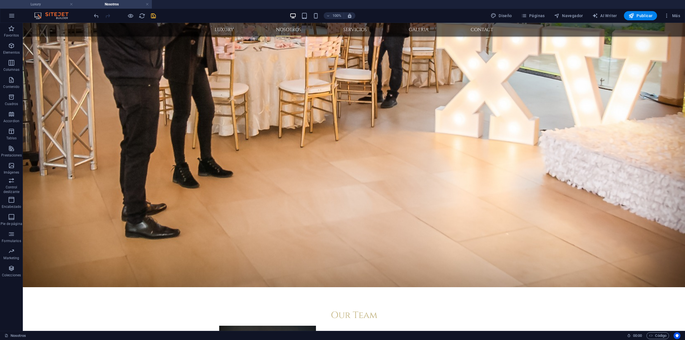
click at [35, 5] on h4 "Luxury" at bounding box center [38, 4] width 76 height 6
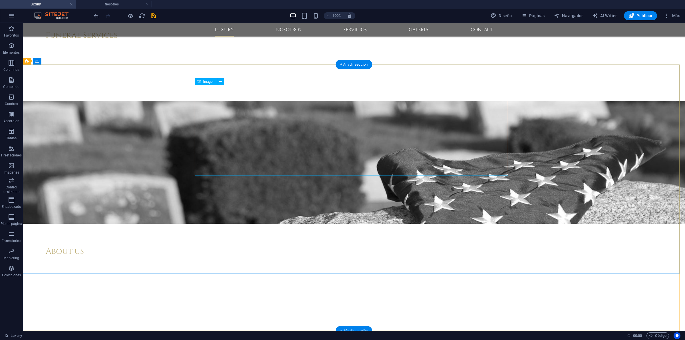
scroll to position [656, 0]
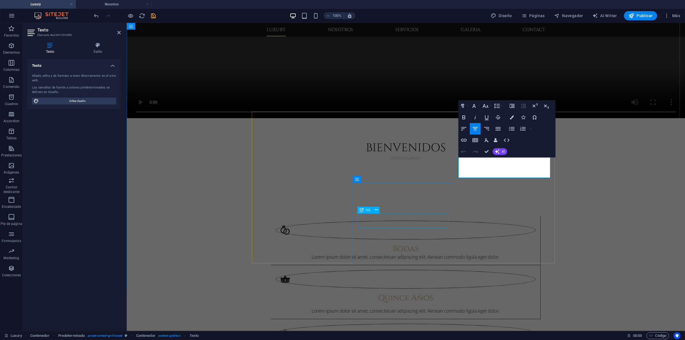
scroll to position [615, 0]
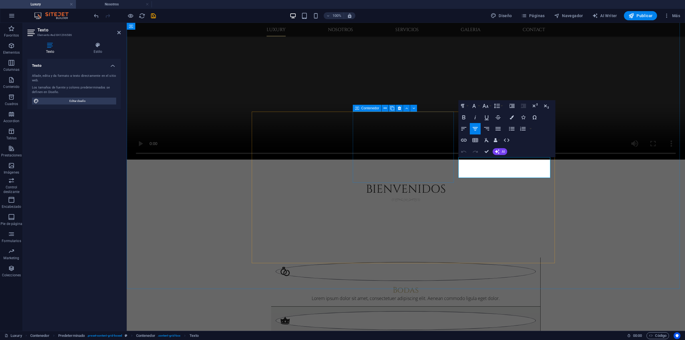
drag, startPoint x: 517, startPoint y: 172, endPoint x: 448, endPoint y: 154, distance: 70.4
drag, startPoint x: 547, startPoint y: 188, endPoint x: 450, endPoint y: 162, distance: 100.5
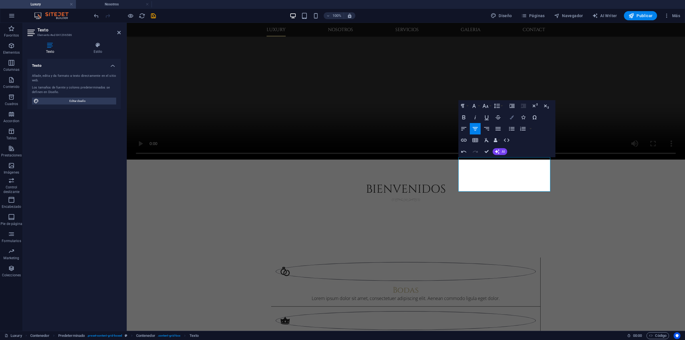
click at [514, 118] on button "Colors" at bounding box center [511, 117] width 11 height 11
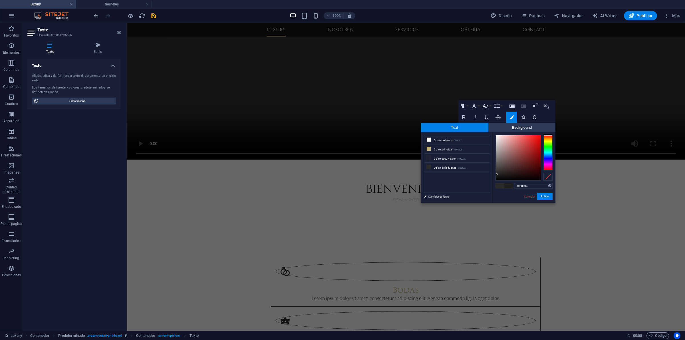
type input "#090909"
drag, startPoint x: 497, startPoint y: 174, endPoint x: 496, endPoint y: 178, distance: 4.2
click at [496, 178] on div at bounding box center [518, 157] width 45 height 45
click at [538, 198] on button "Aplicar" at bounding box center [544, 196] width 15 height 7
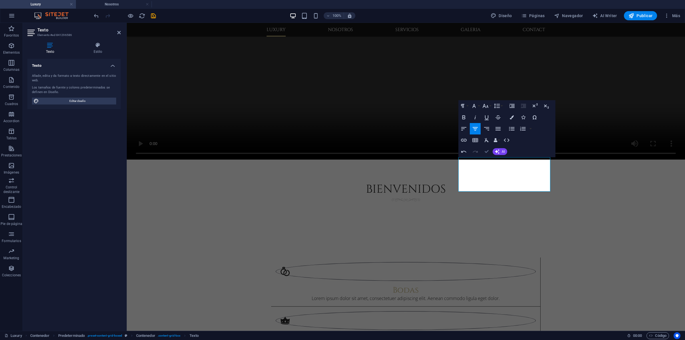
drag, startPoint x: 487, startPoint y: 150, endPoint x: 465, endPoint y: 129, distance: 30.5
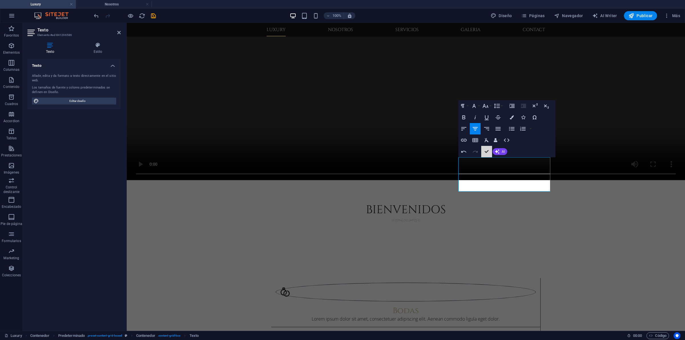
scroll to position [715, 0]
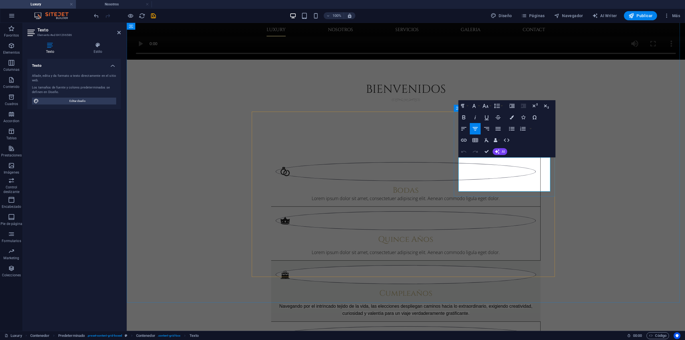
scroll to position [615, 0]
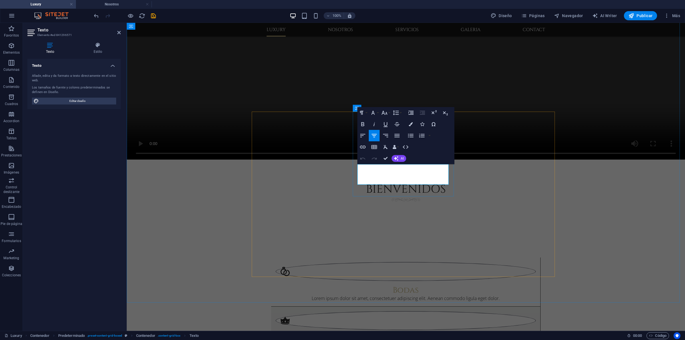
drag, startPoint x: 417, startPoint y: 173, endPoint x: 404, endPoint y: 174, distance: 12.9
click at [379, 113] on button "Font Family" at bounding box center [374, 112] width 11 height 11
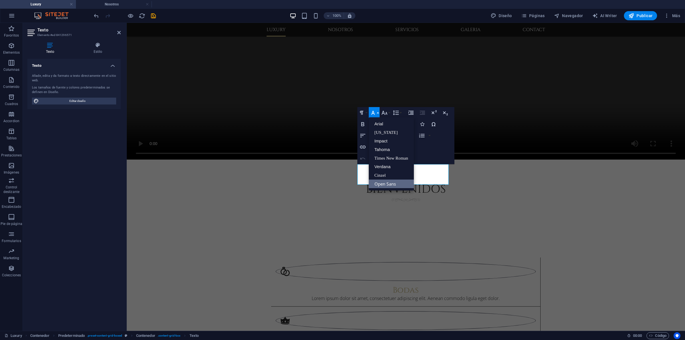
scroll to position [0, 0]
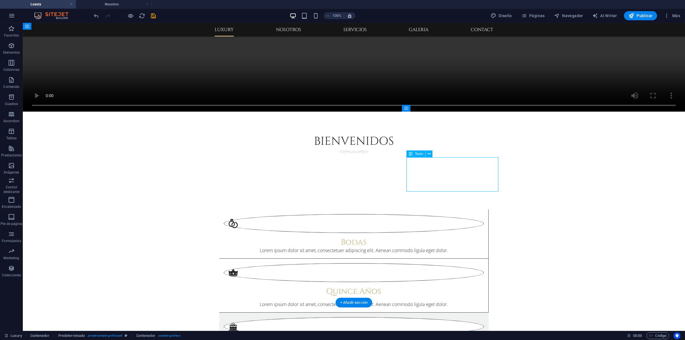
scroll to position [615, 0]
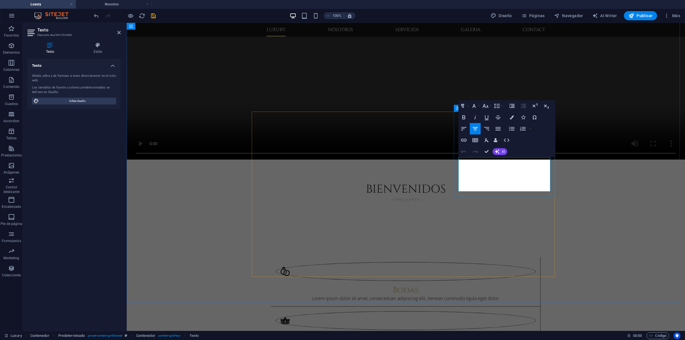
drag, startPoint x: 545, startPoint y: 189, endPoint x: 453, endPoint y: 152, distance: 98.6
click at [483, 107] on icon "button" at bounding box center [485, 105] width 7 height 7
click at [473, 104] on icon "button" at bounding box center [474, 105] width 7 height 7
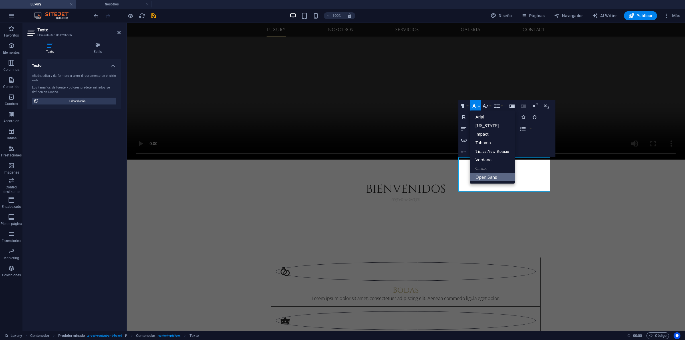
click at [493, 176] on link "Open Sans" at bounding box center [492, 177] width 45 height 9
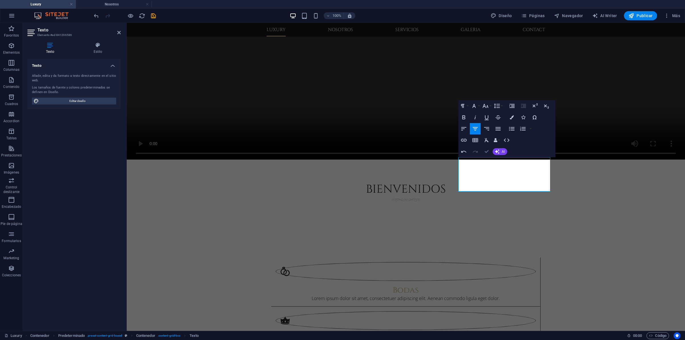
drag, startPoint x: 488, startPoint y: 151, endPoint x: 465, endPoint y: 130, distance: 30.9
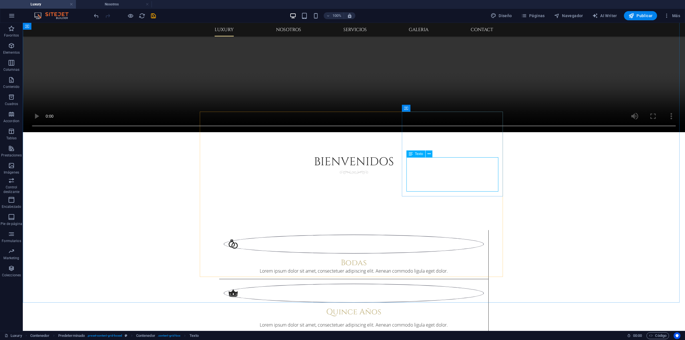
click at [421, 156] on span "Texto" at bounding box center [419, 153] width 8 height 3
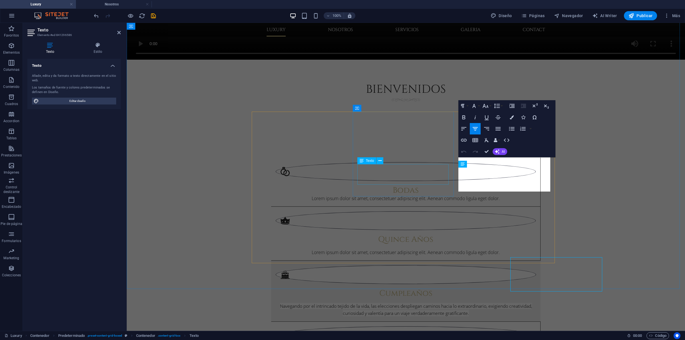
scroll to position [615, 0]
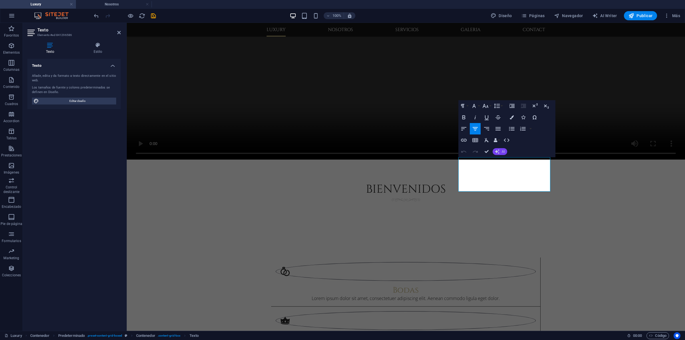
click at [502, 153] on button "AI" at bounding box center [500, 151] width 15 height 7
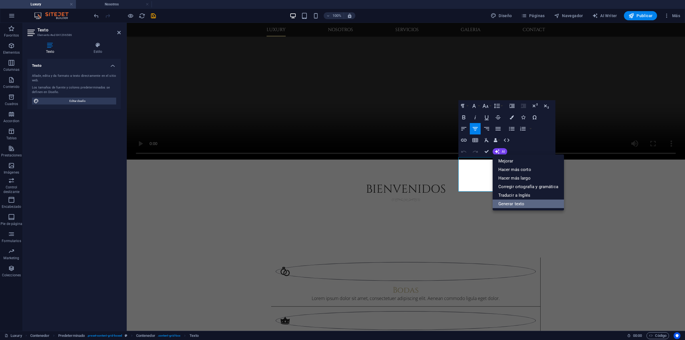
click at [517, 206] on link "Generar texto" at bounding box center [528, 204] width 71 height 9
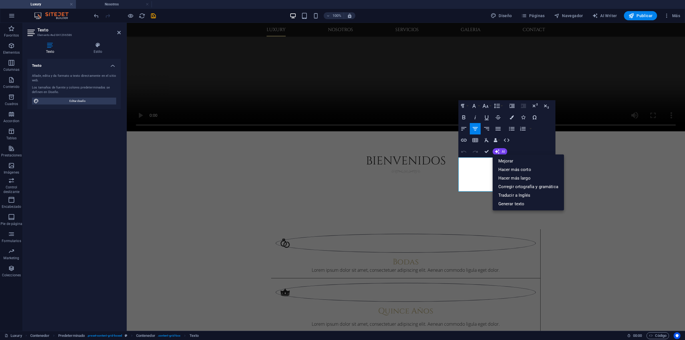
select select "English"
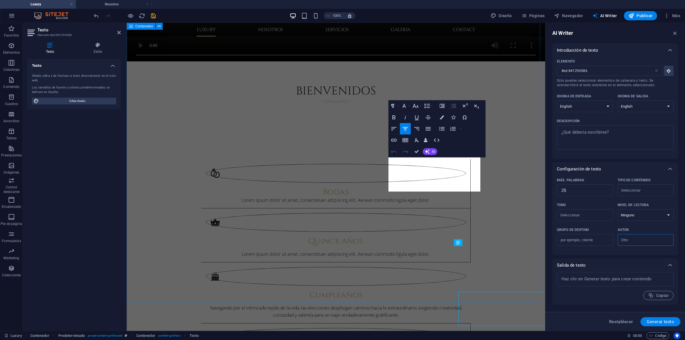
scroll to position [480, 0]
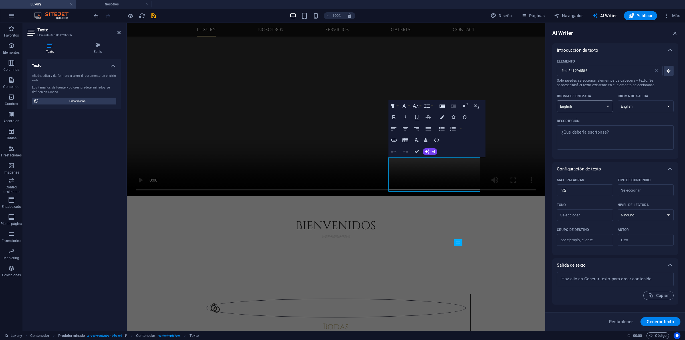
click at [548, 103] on select "Albanian Arabic Armenian Awadhi Azerbaijani Bashkir Basque Belarusian Bengali B…" at bounding box center [585, 106] width 56 height 12
select select "Spanish"
click at [548, 101] on select "Albanian Arabic Armenian Awadhi Azerbaijani Bashkir Basque Belarusian Bengali B…" at bounding box center [585, 106] width 56 height 12
click at [548, 109] on select "Albanian Arabic Armenian Awadhi Azerbaijani Bashkir Basque Belarusian Bengali B…" at bounding box center [646, 106] width 56 height 12
select select "Spanish"
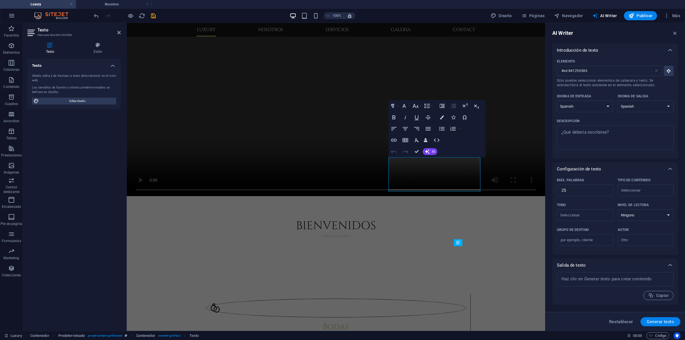
click at [548, 101] on select "Albanian Arabic Armenian Awadhi Azerbaijani Bashkir Basque Belarusian Bengali B…" at bounding box center [646, 106] width 56 height 12
click at [548, 137] on textarea "Descripción x ​" at bounding box center [615, 137] width 111 height 19
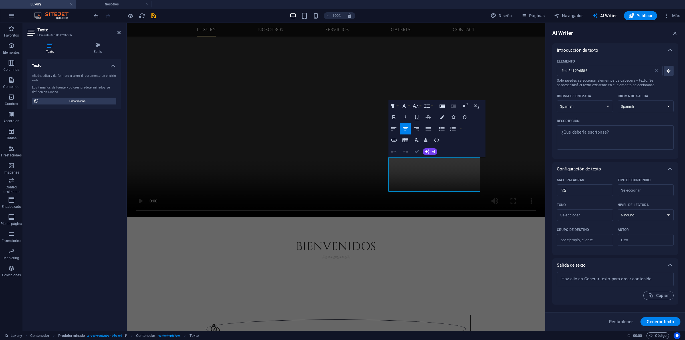
scroll to position [580, 0]
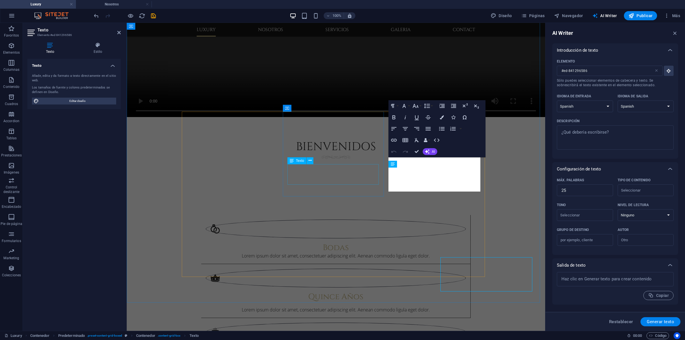
scroll to position [480, 0]
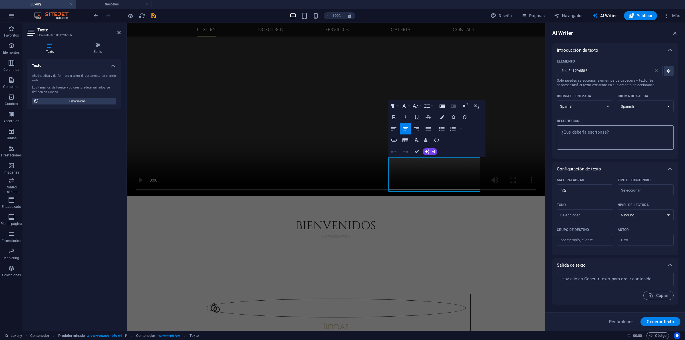
type textarea "x"
click at [548, 136] on textarea "Descripción x ​" at bounding box center [615, 137] width 111 height 19
type textarea "d"
type textarea "x"
type textarea "de"
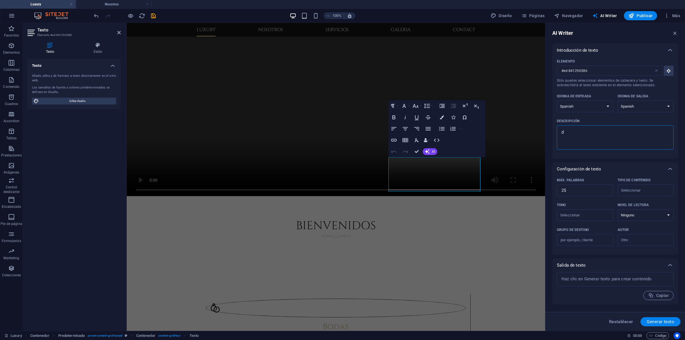
type textarea "x"
type textarea "des"
type textarea "x"
type textarea "desc"
type textarea "x"
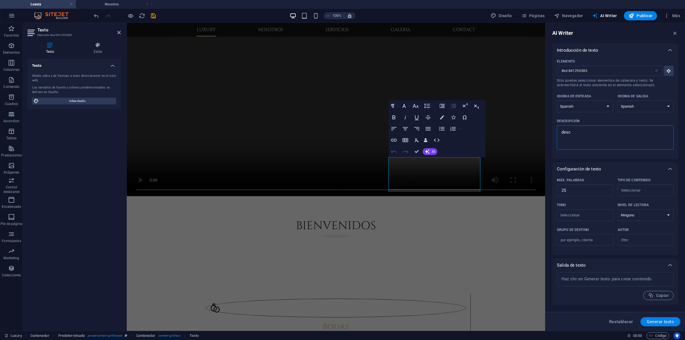
type textarea "descc"
type textarea "x"
type textarea "descci"
type textarea "x"
type textarea "descc"
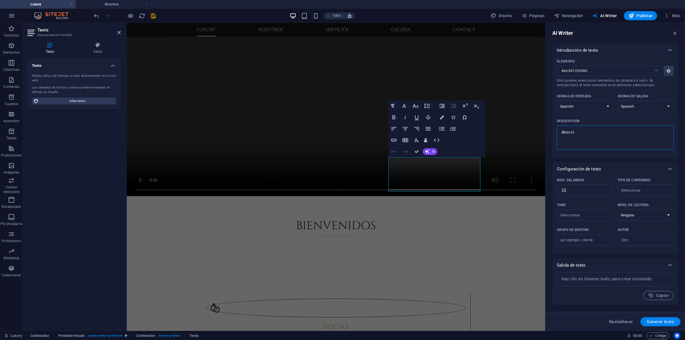
type textarea "x"
type textarea "desc"
type textarea "x"
type textarea "descr"
type textarea "x"
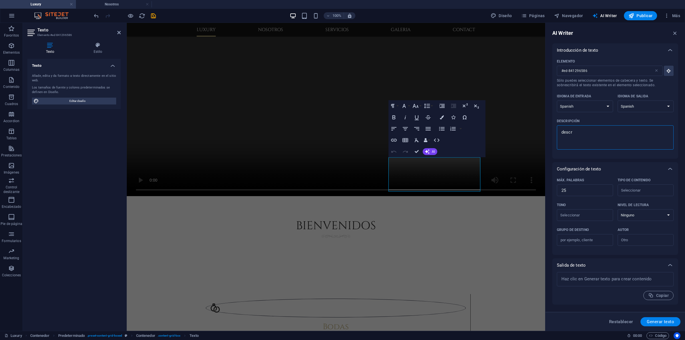
type textarea "descri"
type textarea "x"
type textarea "descrip"
type textarea "x"
type textarea "descripc"
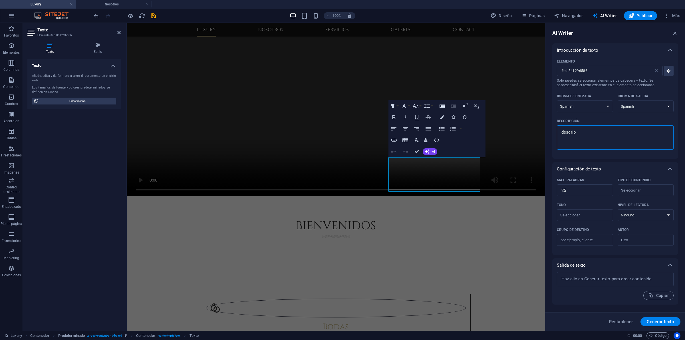
type textarea "x"
type textarea "descripci"
type textarea "x"
type textarea "descripcio"
type textarea "x"
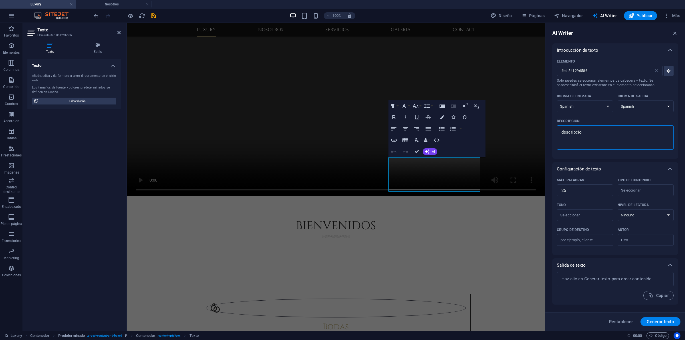
type textarea "descripcion"
type textarea "x"
type textarea "descripcion"
type textarea "x"
type textarea "descripcion d"
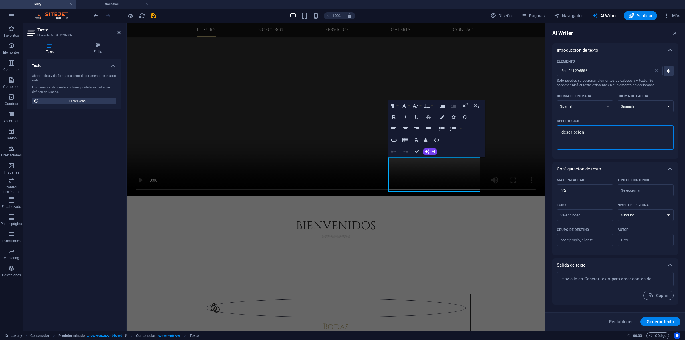
type textarea "x"
type textarea "descripcion de"
type textarea "x"
type textarea "descripcion de"
type textarea "x"
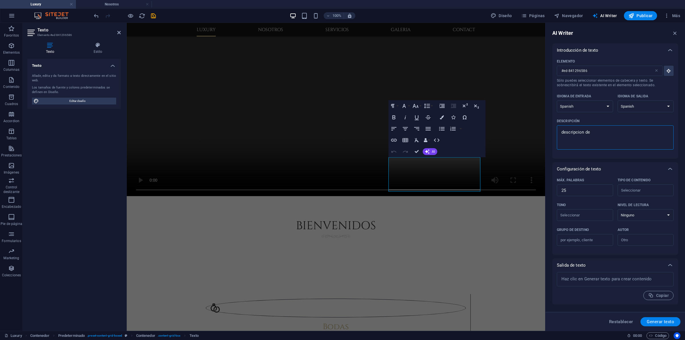
type textarea "descripcion de l"
type textarea "x"
type textarea "descripcion de la"
type textarea "x"
type textarea "descripcion de l"
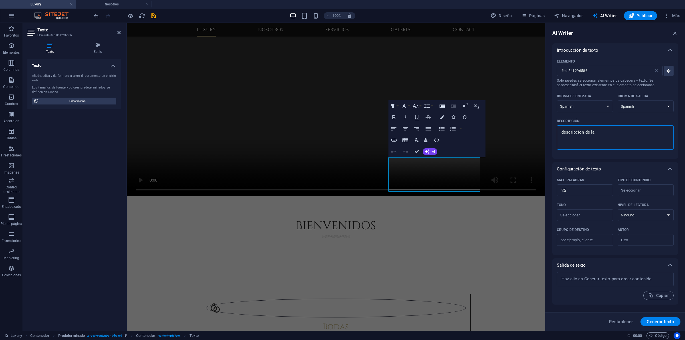
type textarea "x"
type textarea "descripcion de"
type textarea "x"
type textarea "descripcion de"
type textarea "x"
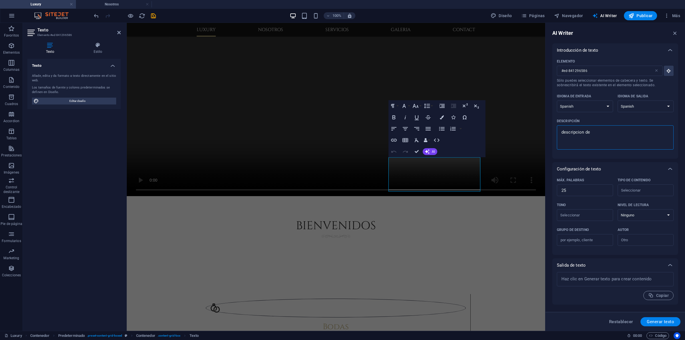
type textarea "descripcion del"
type textarea "x"
type textarea "descripcion del"
type textarea "x"
type textarea "descripcion del p"
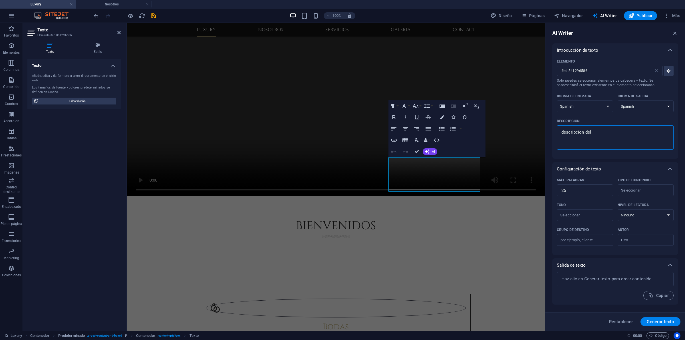
type textarea "x"
type textarea "descripcion del pr"
type textarea "x"
type textarea "descripcion del pro"
type textarea "x"
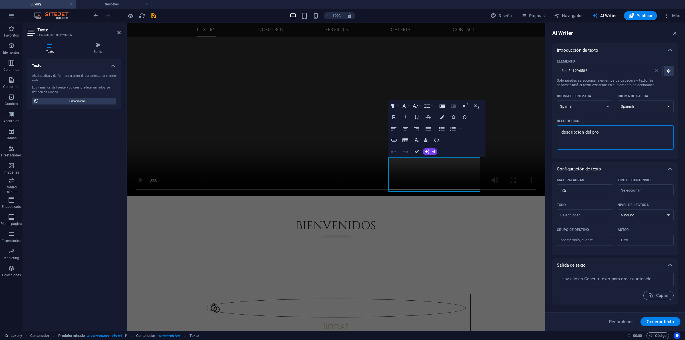
type textarea "descripcion del proc"
type textarea "x"
type textarea "descripcion del proce"
type textarea "x"
type textarea "descripcion del proces"
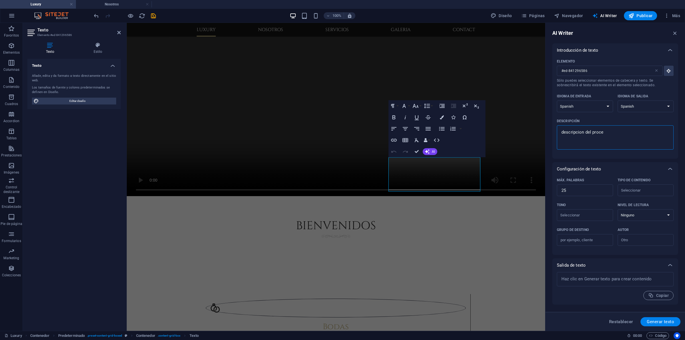
type textarea "x"
type textarea "descripcion del proceso"
type textarea "x"
type textarea "descripcion del proceso"
type textarea "x"
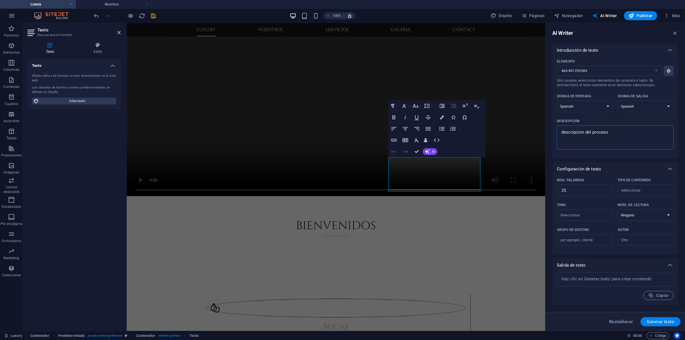
type textarea "descripcion del proceso d"
type textarea "x"
type textarea "descripcion del proceso de"
type textarea "x"
type textarea "descripcion del proceso de"
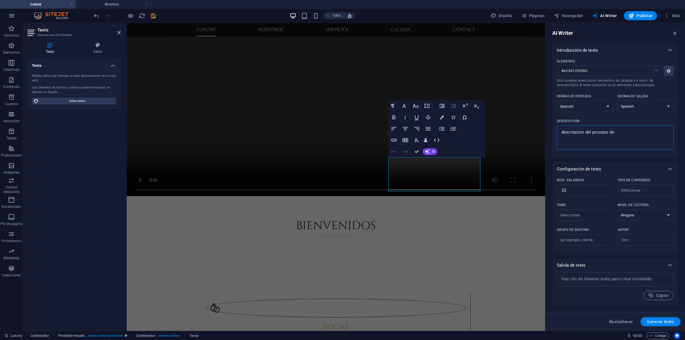
type textarea "x"
type textarea "descripcion del proceso de f"
type textarea "x"
type textarea "descripcion del proceso de fo"
type textarea "x"
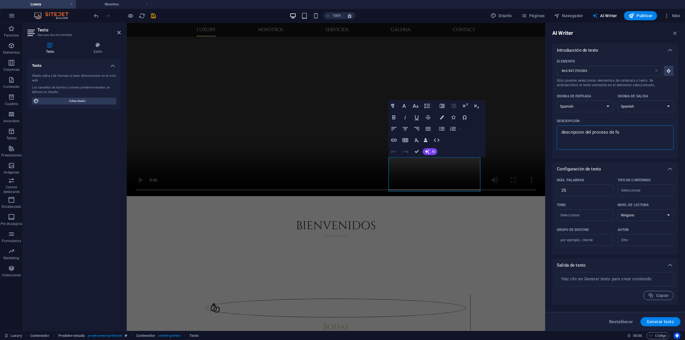
type textarea "descripcion del proceso de fot"
type textarea "x"
type textarea "descripcion del proceso de foto"
type textarea "x"
type textarea "descripcion del proceso de fotog"
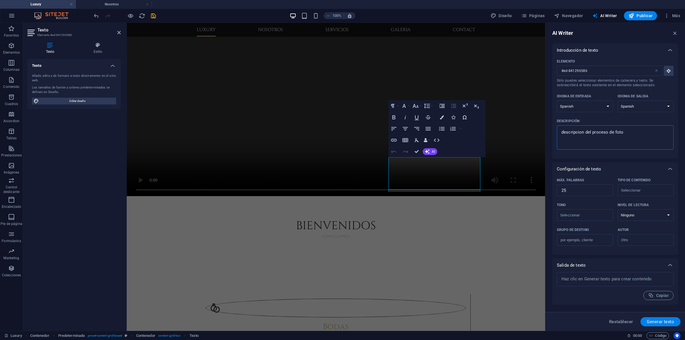
type textarea "x"
type textarea "descripcion del proceso de fotogr"
type textarea "x"
type textarea "descripcion del proceso de fotogra"
type textarea "x"
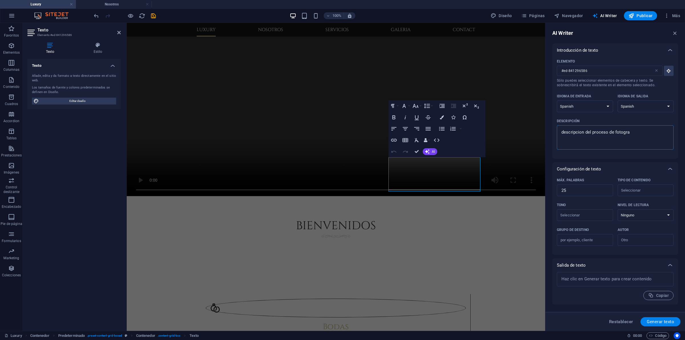
type textarea "descripcion del proceso de fotograf"
type textarea "x"
type textarea "descripcion del proceso de fotografi"
type textarea "x"
type textarea "descripcion del proceso de fotografia"
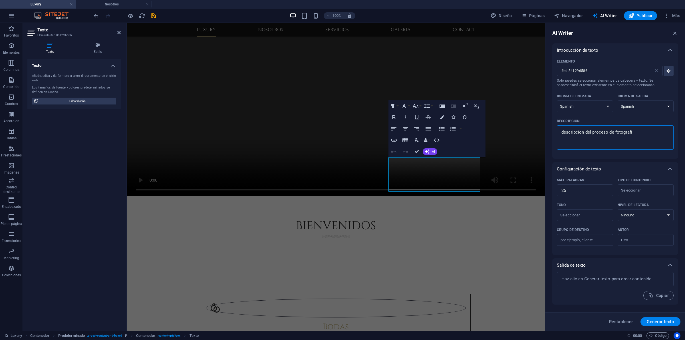
type textarea "x"
type textarea "descripcion del proceso de fotografia"
type textarea "x"
type textarea "descripcion del proceso de fotografia p"
type textarea "x"
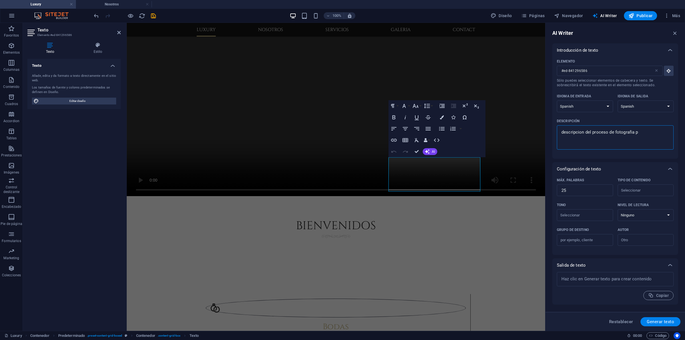
type textarea "descripcion del proceso de fotografia pa"
type textarea "x"
type textarea "descripcion del proceso de fotografia par"
type textarea "x"
type textarea "descripcion del proceso de fotografia para"
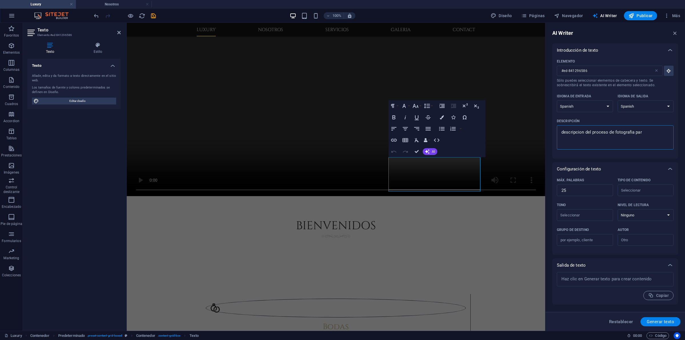
type textarea "x"
type textarea "descripcion del proceso de fotografia para"
type textarea "x"
type textarea "descripcion del proceso de fotografia para c"
type textarea "x"
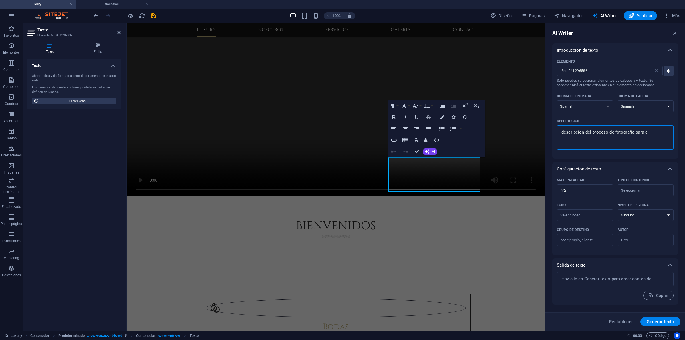
type textarea "descripcion del proceso de fotografia para cu"
type textarea "x"
type textarea "descripcion del proceso de fotografia para cum"
type textarea "x"
type textarea "descripcion del proceso de fotografia para cump"
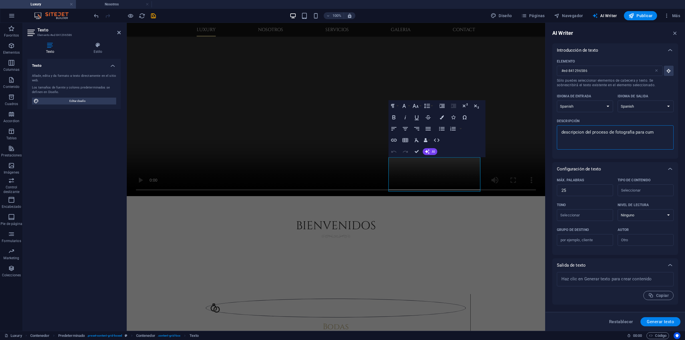
type textarea "x"
type textarea "descripcion del proceso de fotografia para cumpl"
type textarea "x"
type textarea "descripcion del proceso de fotografia para cumple"
type textarea "x"
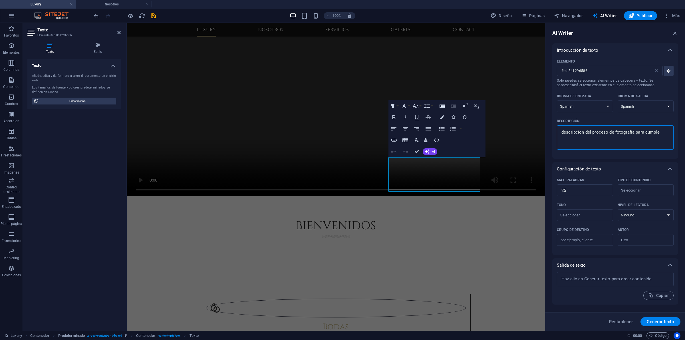
type textarea "descripcion del proceso de fotografia para cumplea"
type textarea "x"
type textarea "descripcion del proceso de fotografia para cumpleañ"
type textarea "x"
type textarea "descripcion del proceso de fotografia para cumpleaño"
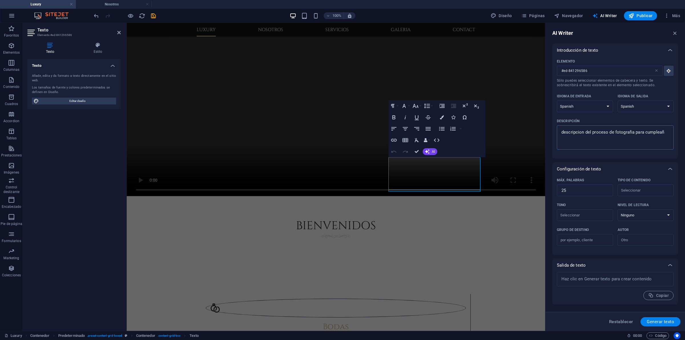
type textarea "x"
type textarea "descripcion del proceso de fotografia para cumpleaños"
type textarea "x"
type textarea "descripcion del proceso de fotografia para cumpleaños"
type textarea "x"
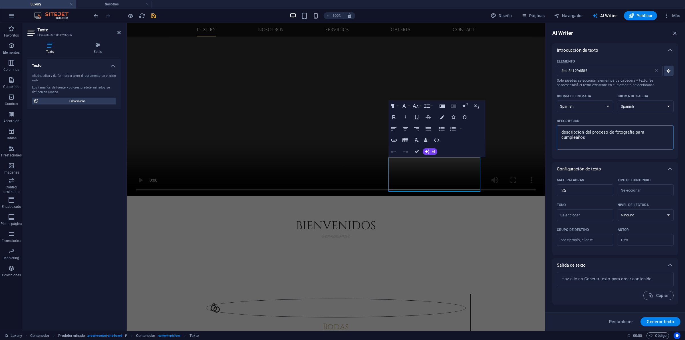
type textarea "descripcion del proceso de fotografia para cumpleaños y"
type textarea "x"
type textarea "descripcion del proceso de fotografia para cumpleaños y"
type textarea "x"
type textarea "descripcion del proceso de fotografia para cumpleaños y f"
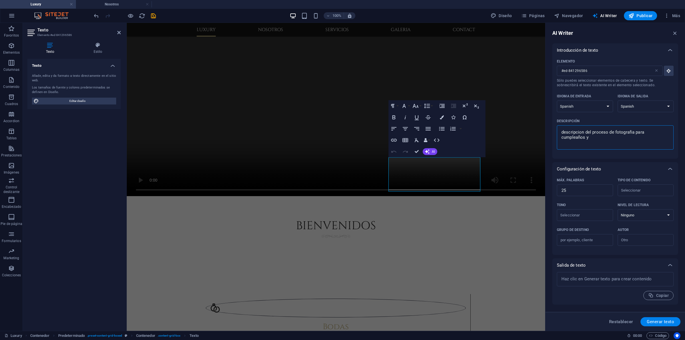
type textarea "x"
type textarea "descripcion del proceso de fotografia para cumpleaños y fe"
type textarea "x"
type textarea "descripcion del proceso de fotografia para cumpleaños y fec"
type textarea "x"
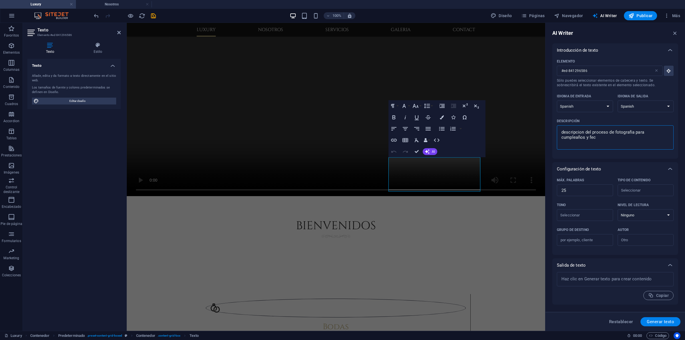
type textarea "descripcion del proceso de fotografia para cumpleaños y fech"
type textarea "x"
type textarea "descripcion del proceso de fotografia para cumpleaños y fecha"
type textarea "x"
type textarea "descripcion del proceso de fotografia para cumpleaños y fechas"
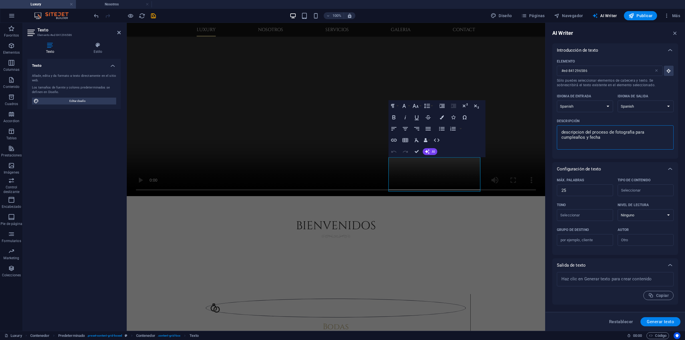
type textarea "x"
type textarea "descripcion del proceso de fotografia para cumpleaños y fechas"
type textarea "x"
type textarea "descripcion del proceso de fotografia para cumpleaños y fechas e"
type textarea "x"
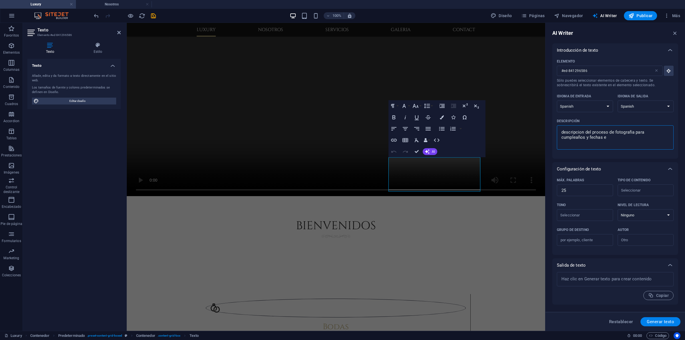
type textarea "descripcion del proceso de fotografia para cumpleaños y fechas es"
type textarea "x"
type textarea "descripcion del proceso de fotografia para cumpleaños y fechas esp"
type textarea "x"
type textarea "descripcion del proceso de fotografia para cumpleaños y fechas espe"
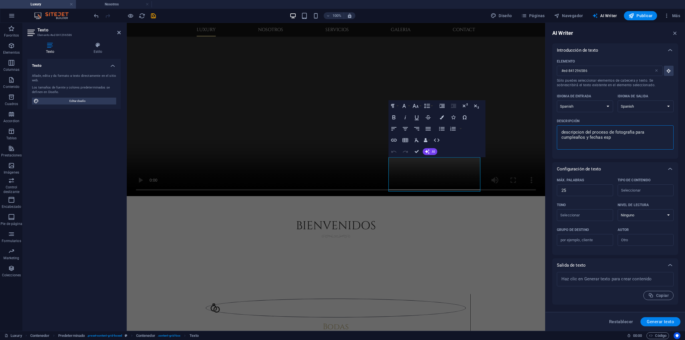
type textarea "x"
type textarea "descripcion del proceso de fotografia para cumpleaños y fechas espec"
type textarea "x"
type textarea "descripcion del proceso de fotografia para cumpleaños y fechas especi"
type textarea "x"
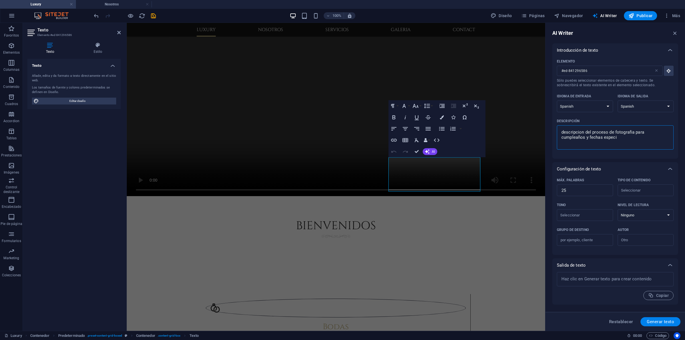
type textarea "descripcion del proceso de fotografia para cumpleaños y fechas especia"
type textarea "x"
type textarea "descripcion del proceso de fotografia para cumpleaños y fechas especial"
type textarea "x"
type textarea "descripcion del proceso de fotografia para cumpleaños y fechas especiale"
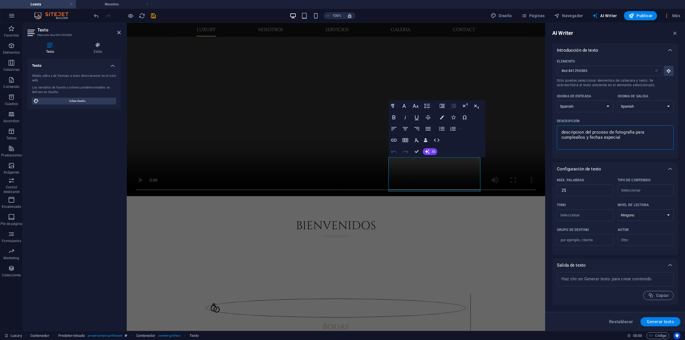
type textarea "x"
type textarea "descripcion del proceso de fotografia para cumpleaños y fechas especiales"
click at [548, 272] on span "Generar texto" at bounding box center [660, 321] width 27 height 5
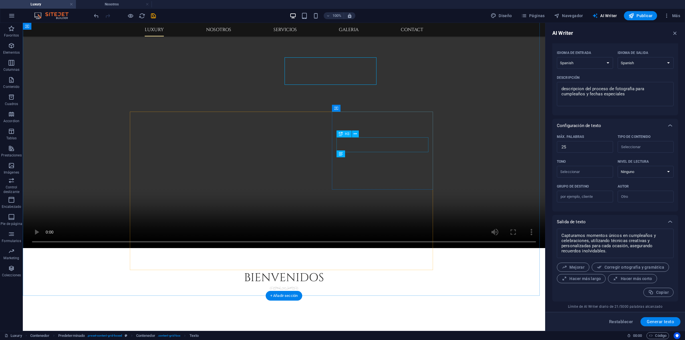
scroll to position [580, 0]
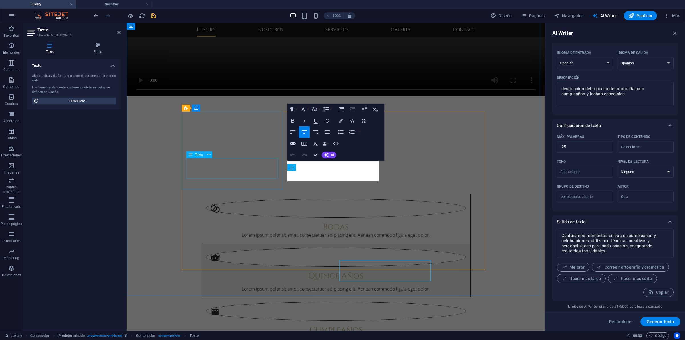
scroll to position [480, 0]
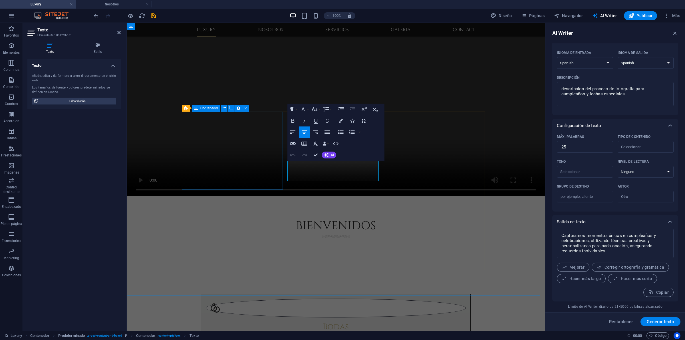
drag, startPoint x: 343, startPoint y: 177, endPoint x: 281, endPoint y: 162, distance: 63.8
click at [548, 96] on textarea "descripcion del proceso de fotografia para cumpleaños y fechas especiales" at bounding box center [615, 94] width 111 height 19
drag, startPoint x: 562, startPoint y: 93, endPoint x: 630, endPoint y: 96, distance: 68.0
click at [548, 96] on textarea "descripcion del proceso de fotografia para cumpleaños y fechas especiales" at bounding box center [615, 94] width 111 height 19
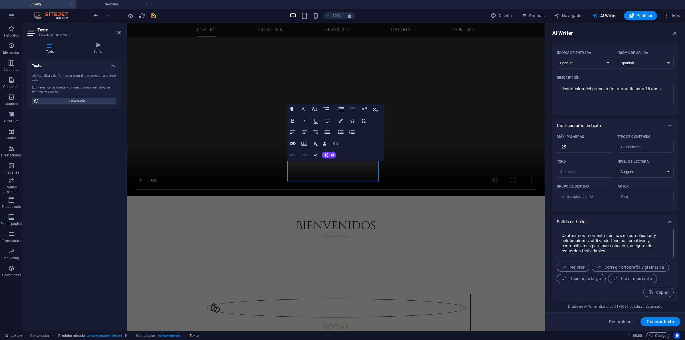
drag, startPoint x: 609, startPoint y: 252, endPoint x: 557, endPoint y: 236, distance: 53.7
click at [548, 236] on div "Capturamos momentos únicos en cumpleaños y celebraciones, utilizando técnicas c…" at bounding box center [615, 243] width 117 height 29
drag, startPoint x: 587, startPoint y: 246, endPoint x: 551, endPoint y: 236, distance: 36.5
click at [548, 236] on div "AI Writer Introducción de texto Elemento #ed-841296571 ​ Sólo puedes selecciona…" at bounding box center [615, 177] width 140 height 308
click at [548, 264] on button "Mejorar" at bounding box center [573, 267] width 33 height 9
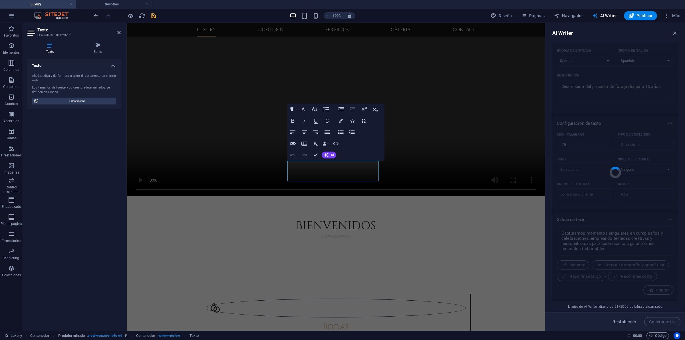
scroll to position [477, 0]
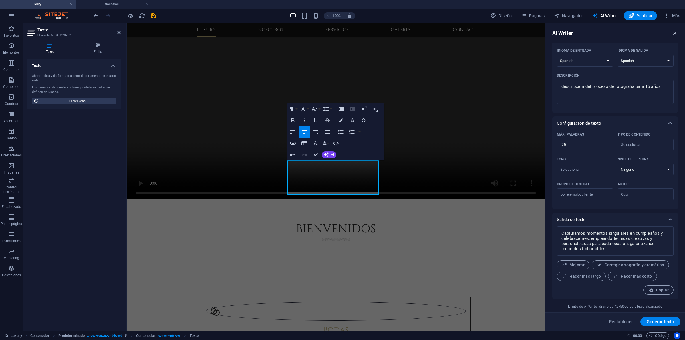
click at [548, 31] on icon "button" at bounding box center [675, 33] width 6 height 6
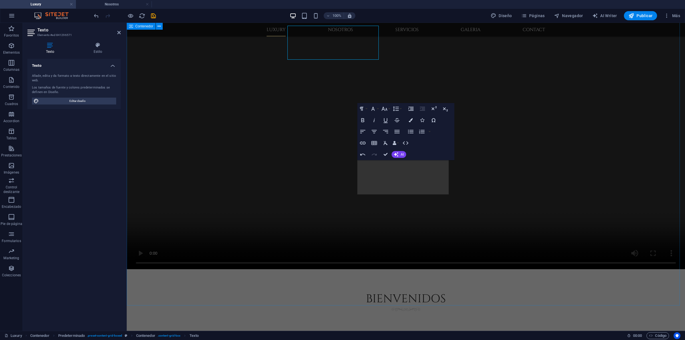
scroll to position [612, 0]
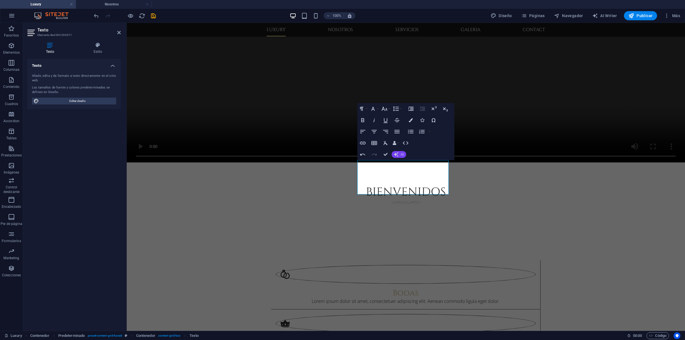
click at [401, 153] on span "AI" at bounding box center [402, 154] width 3 height 3
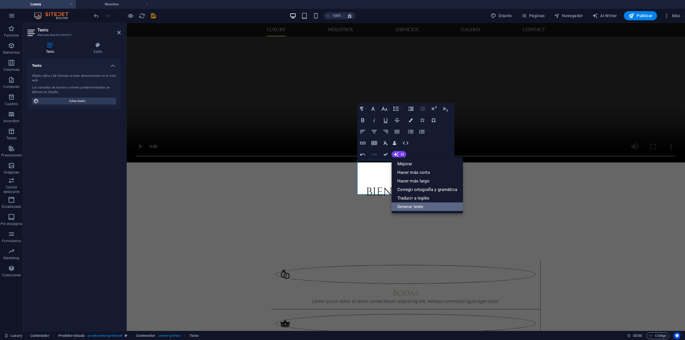
drag, startPoint x: 414, startPoint y: 203, endPoint x: 288, endPoint y: 181, distance: 128.7
click at [414, 203] on link "Generar texto" at bounding box center [427, 206] width 71 height 9
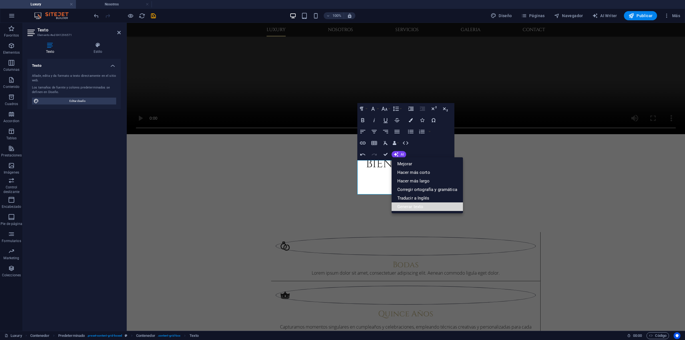
scroll to position [478, 0]
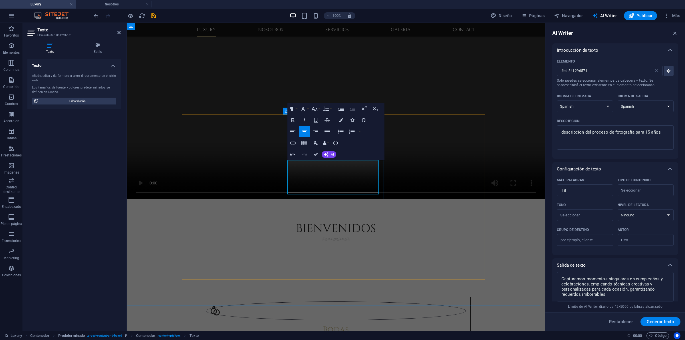
drag, startPoint x: 353, startPoint y: 189, endPoint x: 289, endPoint y: 165, distance: 68.3
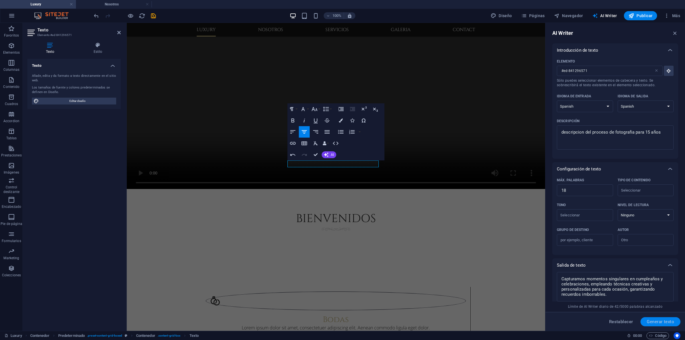
click at [548, 272] on span "Generar texto" at bounding box center [660, 321] width 27 height 5
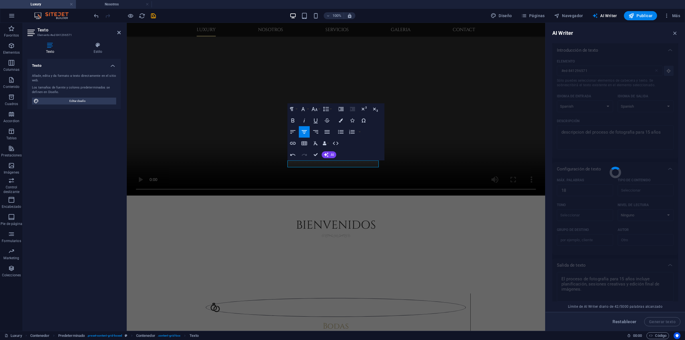
scroll to position [41, 0]
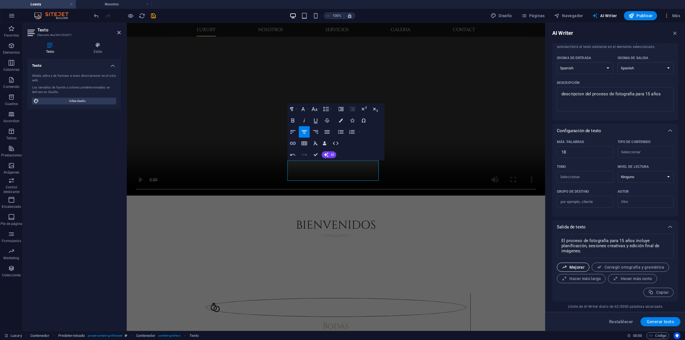
click at [548, 269] on span "Mejorar" at bounding box center [573, 267] width 23 height 5
click at [548, 272] on span "Generar texto" at bounding box center [660, 321] width 27 height 5
click at [548, 253] on textarea "El proceso de fotografía para quinceañeras incluye planificación, captura de mo…" at bounding box center [615, 243] width 111 height 19
drag, startPoint x: 645, startPoint y: 239, endPoint x: 661, endPoint y: 250, distance: 19.9
click at [548, 250] on textarea "El proceso de fotografía para quinceañeras incluye planificación, captura de mo…" at bounding box center [615, 243] width 111 height 19
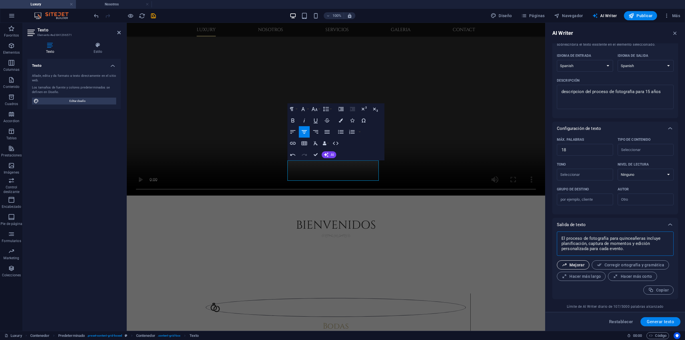
click at [548, 267] on icon "button" at bounding box center [564, 264] width 5 height 5
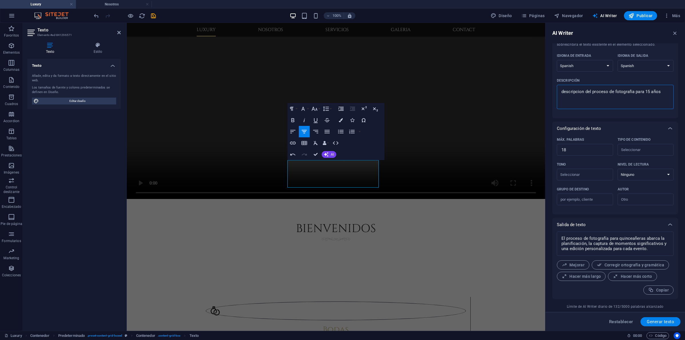
drag, startPoint x: 608, startPoint y: 92, endPoint x: 584, endPoint y: 94, distance: 24.1
click at [548, 94] on textarea "descripcion del proceso de fotografia para 15 años" at bounding box center [615, 97] width 111 height 19
drag, startPoint x: 776, startPoint y: 273, endPoint x: 534, endPoint y: 230, distance: 246.2
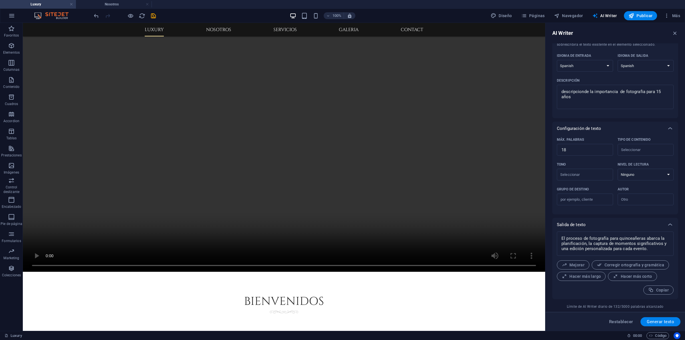
scroll to position [577, 0]
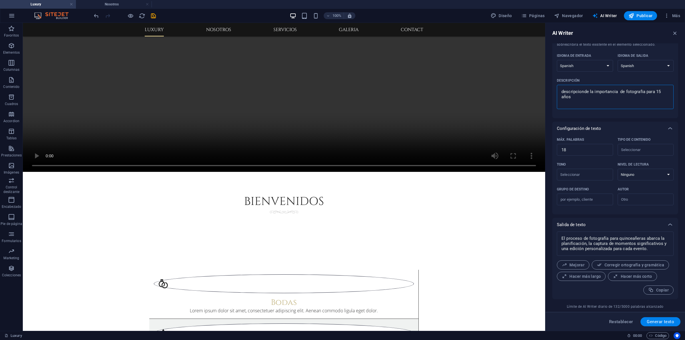
click at [548, 98] on textarea "descripcionde la importancia de fotografia para 15 años" at bounding box center [615, 97] width 111 height 19
click at [548, 272] on span "Generar texto" at bounding box center [660, 321] width 27 height 5
click at [287, 272] on div "Quince Años" at bounding box center [283, 342] width 269 height 47
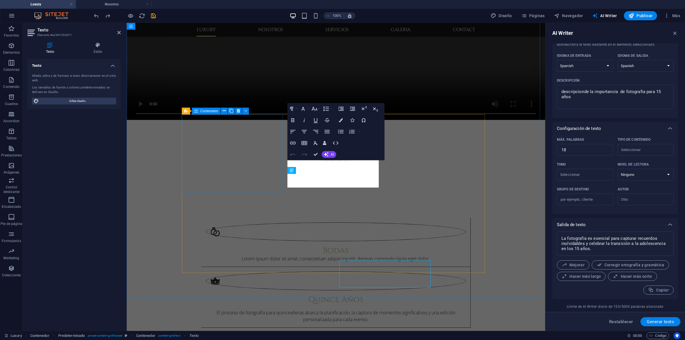
scroll to position [478, 0]
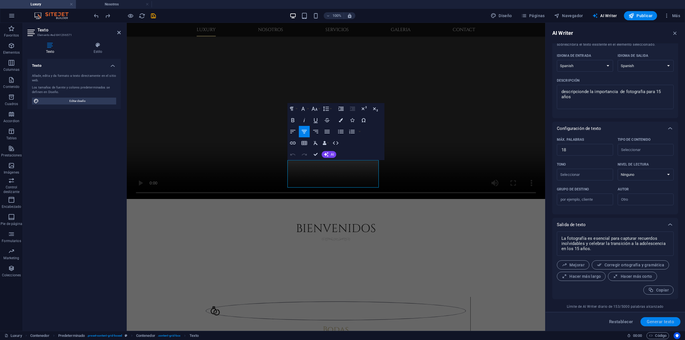
click at [548, 272] on span "Generar texto" at bounding box center [660, 321] width 27 height 5
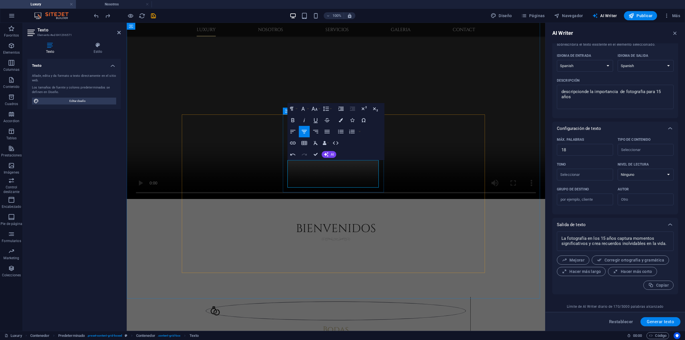
drag, startPoint x: 335, startPoint y: 176, endPoint x: 316, endPoint y: 176, distance: 19.4
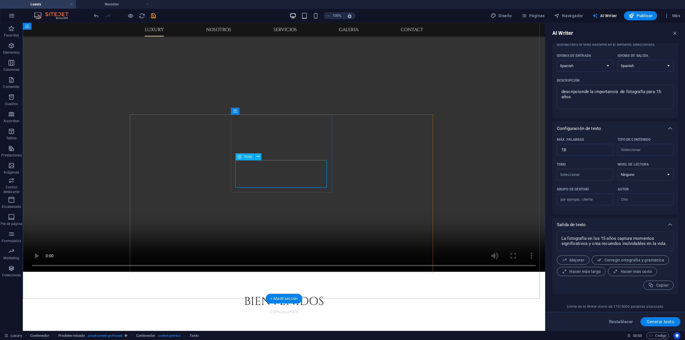
scroll to position [577, 0]
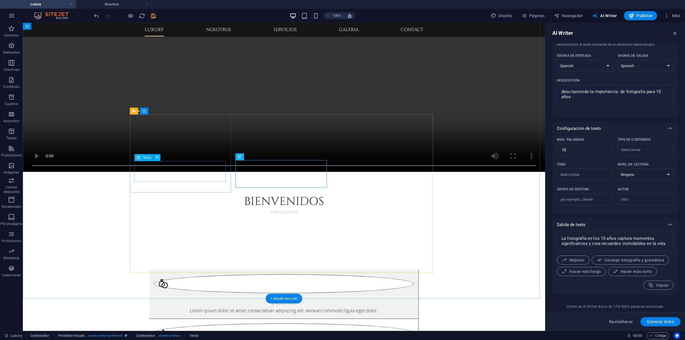
click at [203, 272] on div "Lorem ipsum dolor sit amet, consectetuer adipiscing elit. Aenean commodo ligula…" at bounding box center [284, 310] width 260 height 7
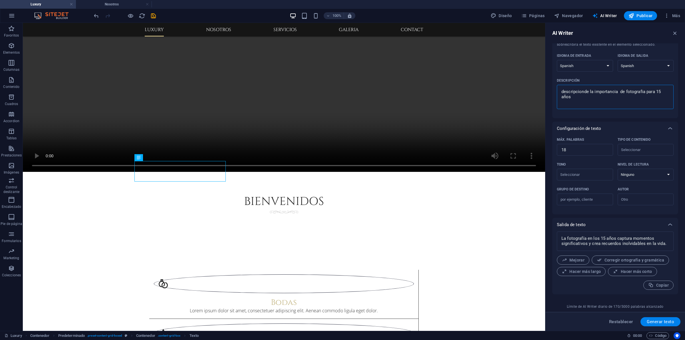
drag, startPoint x: 658, startPoint y: 92, endPoint x: 664, endPoint y: 104, distance: 14.2
click at [548, 104] on textarea "descripcionde la importancia de fotografia para 15 años" at bounding box center [615, 97] width 111 height 19
click at [548, 272] on span "Generar texto" at bounding box center [660, 321] width 27 height 5
click at [548, 272] on div "La fotografía captura momentos únicos de bodas, preservando recuerdos imborrabl…" at bounding box center [615, 262] width 117 height 63
click at [548, 272] on span "Copiar" at bounding box center [658, 289] width 21 height 5
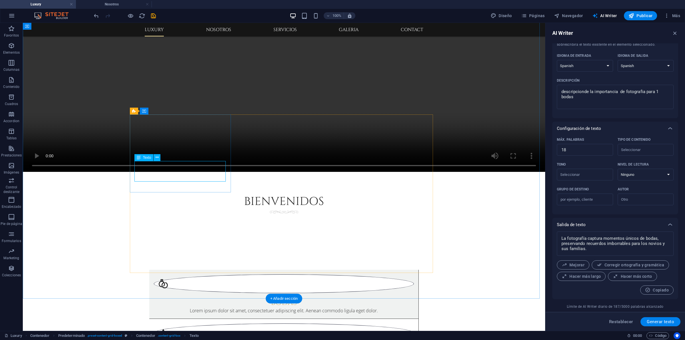
click at [187, 272] on div "Lorem ipsum dolor sit amet, consectetuer adipiscing elit. Aenean commodo ligula…" at bounding box center [284, 310] width 260 height 7
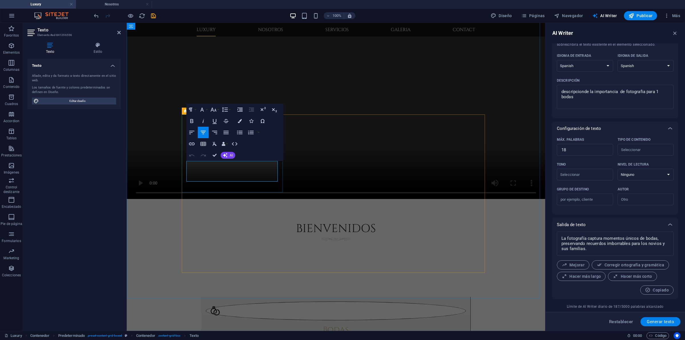
drag, startPoint x: 248, startPoint y: 176, endPoint x: 189, endPoint y: 161, distance: 61.2
click at [206, 272] on p "Lorem ipsum dolor sit amet, consectetuer adipiscing elit. Aenean commodo ligula…" at bounding box center [336, 337] width 260 height 7
click at [215, 272] on p "La fotografía captura momentos únicos de bodas, preservando recuerdos imborrabl…" at bounding box center [336, 337] width 260 height 7
drag, startPoint x: 214, startPoint y: 162, endPoint x: 187, endPoint y: 162, distance: 26.8
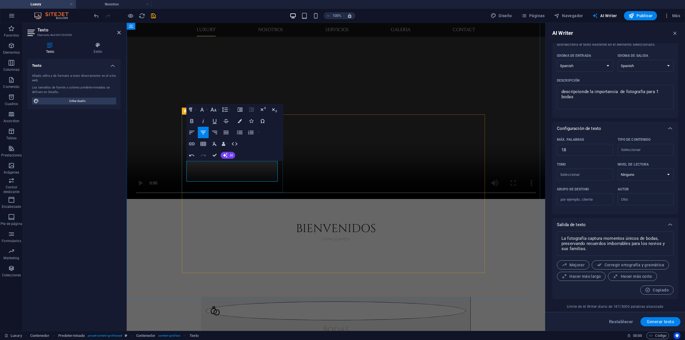
click at [206, 272] on p "La fotografía captura momentos únicos de bodas, preservando recuerdos imborrabl…" at bounding box center [336, 337] width 260 height 7
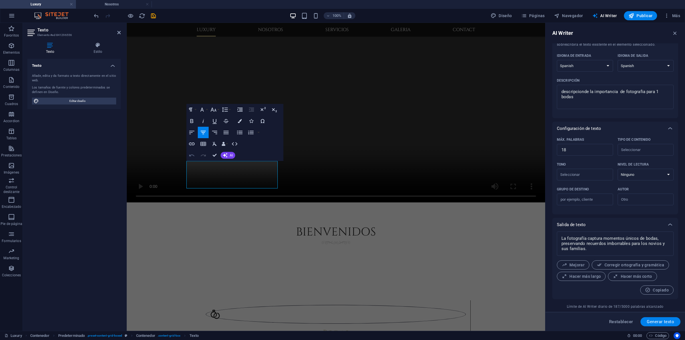
scroll to position [472, 0]
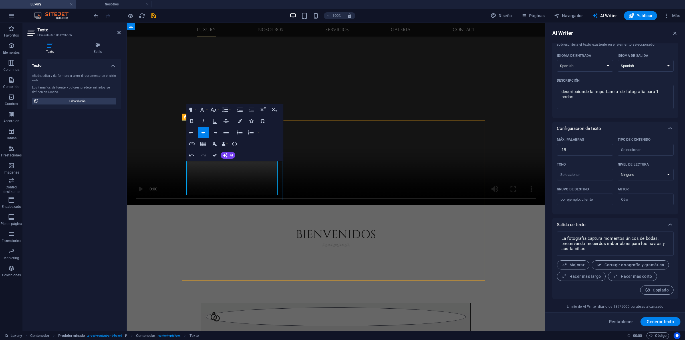
drag, startPoint x: 271, startPoint y: 178, endPoint x: 204, endPoint y: 180, distance: 67.7
drag, startPoint x: 236, startPoint y: 185, endPoint x: 186, endPoint y: 180, distance: 50.8
click at [201, 272] on div "Bodas Las bodas son ese momento único e irrepetible que debe ser preservado , c…" at bounding box center [335, 331] width 269 height 56
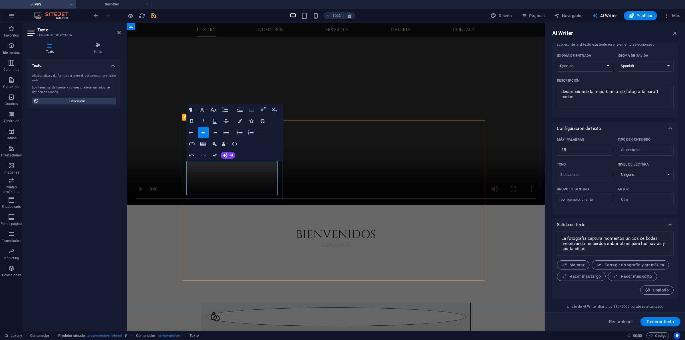
scroll to position [478, 0]
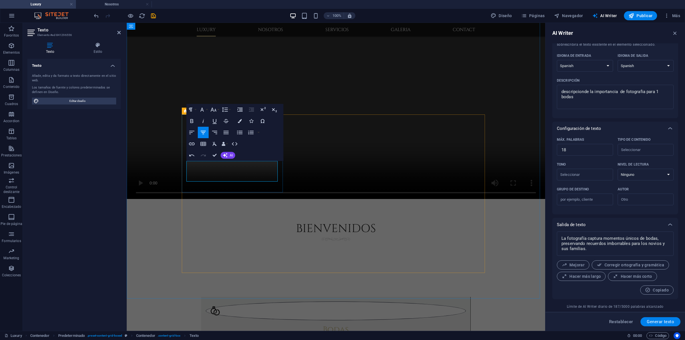
click at [212, 272] on p "Las bodas son ese momento único e irrepetible que debe ser preservado imborrabl…" at bounding box center [336, 337] width 260 height 7
drag, startPoint x: 214, startPoint y: 178, endPoint x: 174, endPoint y: 181, distance: 40.7
click at [257, 272] on p "Las bodas son ese momento único e irrepetible que debe ser preservado para los …" at bounding box center [336, 337] width 260 height 7
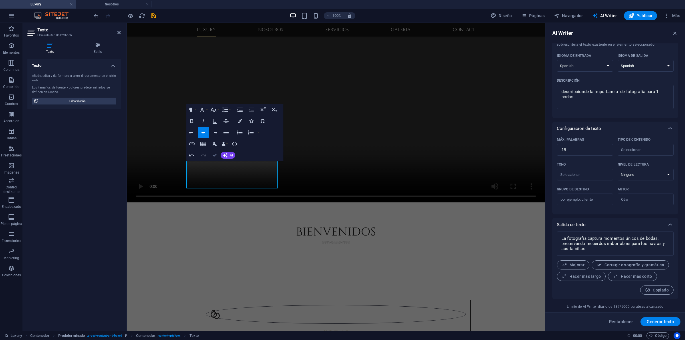
scroll to position [574, 0]
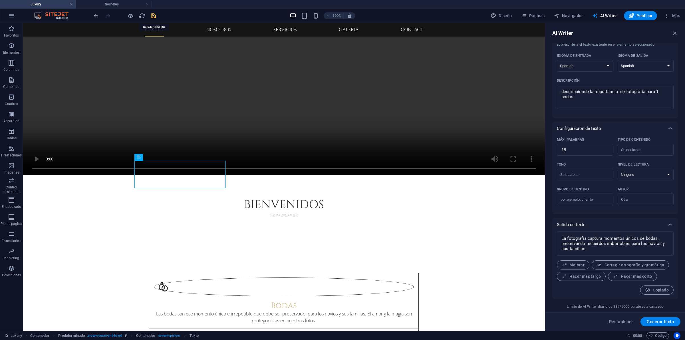
click at [152, 17] on icon "save" at bounding box center [153, 16] width 7 height 7
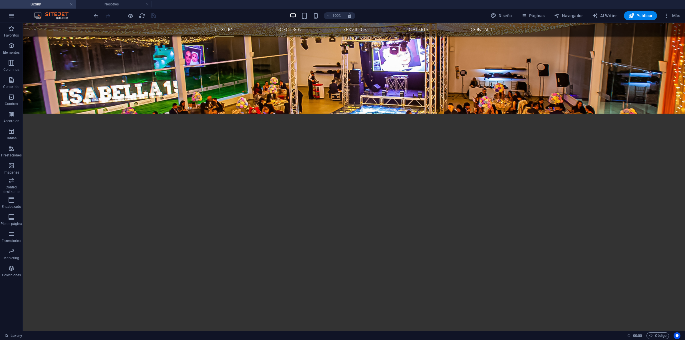
scroll to position [422, 0]
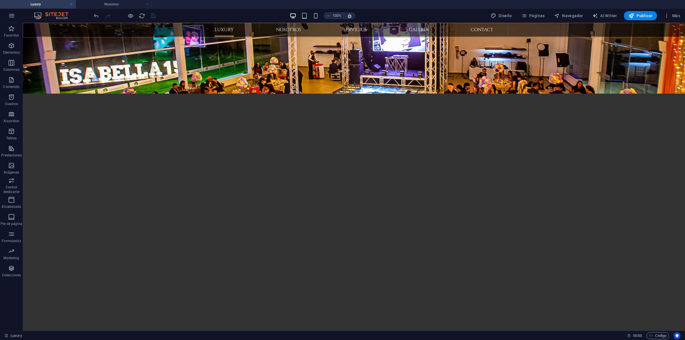
click at [279, 27] on nav "Luxury Nosotros Servicios Galeria Contact" at bounding box center [354, 30] width 279 height 14
click at [119, 0] on li "Nosotros" at bounding box center [114, 4] width 76 height 9
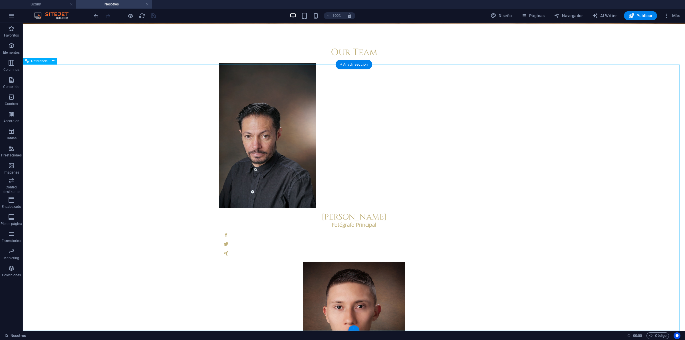
scroll to position [0, 0]
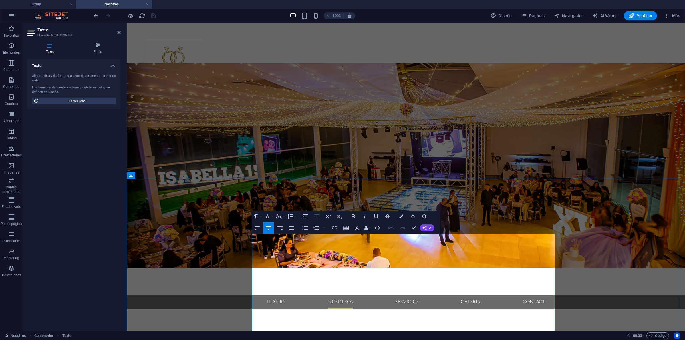
drag, startPoint x: 266, startPoint y: 246, endPoint x: 470, endPoint y: 293, distance: 209.3
copy div "Somos un equipo apasionado por la fotografía y el video profesional, especializ…"
drag, startPoint x: 414, startPoint y: 229, endPoint x: 399, endPoint y: 205, distance: 28.3
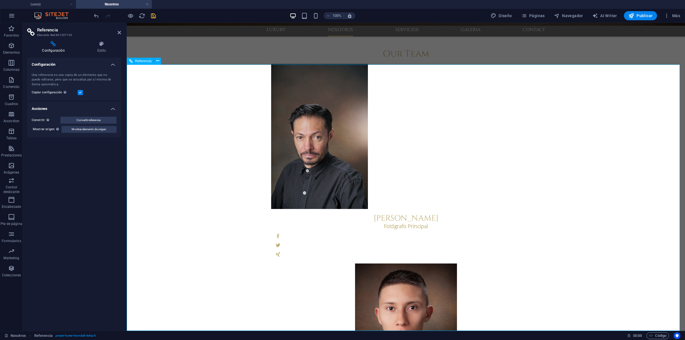
click at [99, 45] on icon at bounding box center [101, 45] width 39 height 6
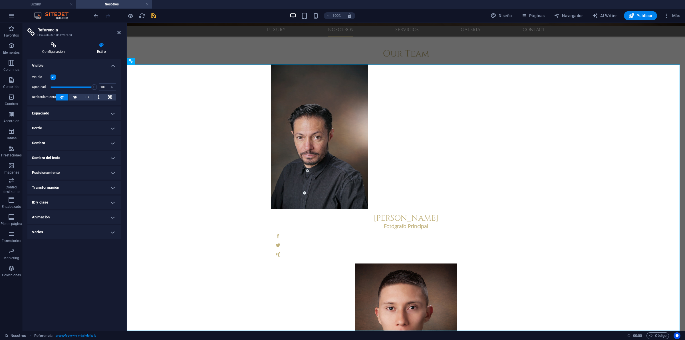
drag, startPoint x: 57, startPoint y: 46, endPoint x: 84, endPoint y: 196, distance: 152.0
click at [57, 46] on icon at bounding box center [53, 45] width 52 height 6
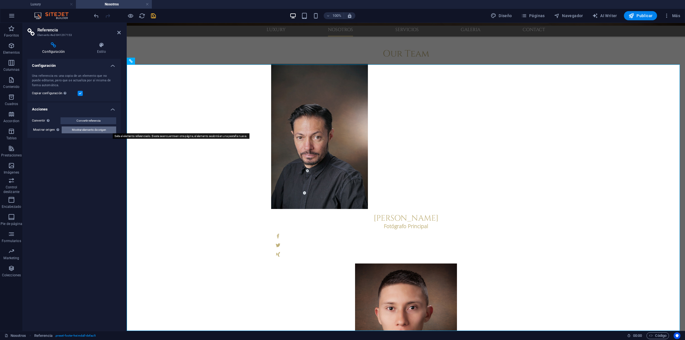
drag, startPoint x: 78, startPoint y: 131, endPoint x: 83, endPoint y: 156, distance: 25.5
click at [78, 131] on span "Mostrar elemento de origen" at bounding box center [89, 129] width 34 height 7
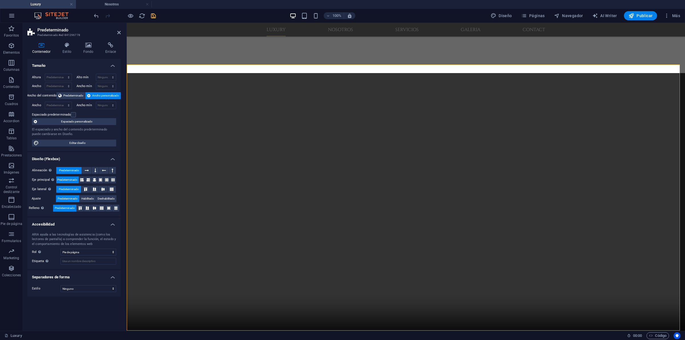
scroll to position [1589, 0]
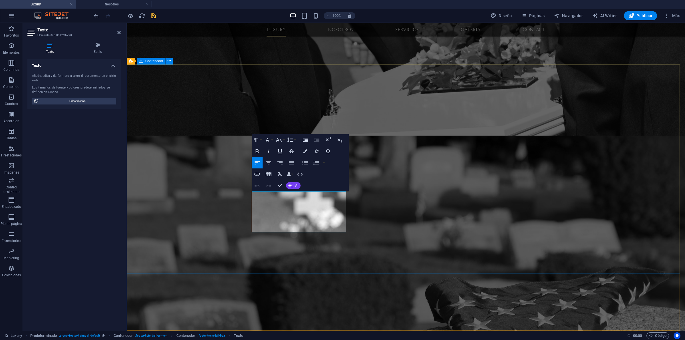
drag, startPoint x: 339, startPoint y: 227, endPoint x: 206, endPoint y: 163, distance: 147.8
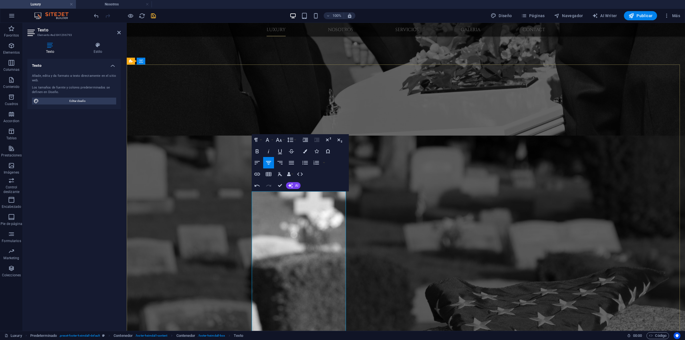
scroll to position [1727, 0]
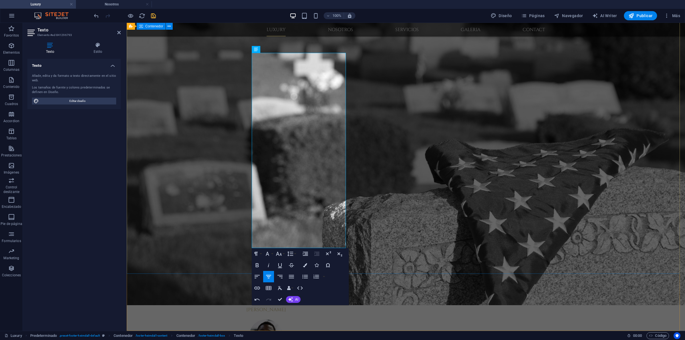
drag, startPoint x: 292, startPoint y: 226, endPoint x: 194, endPoint y: 57, distance: 195.5
click at [280, 255] on icon "button" at bounding box center [279, 254] width 6 height 4
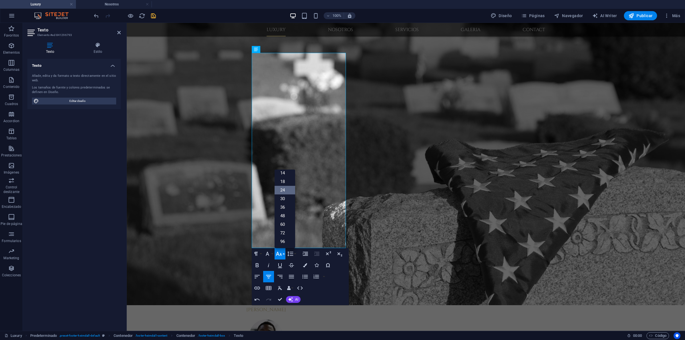
scroll to position [46, 0]
click at [289, 173] on link "14" at bounding box center [285, 173] width 21 height 9
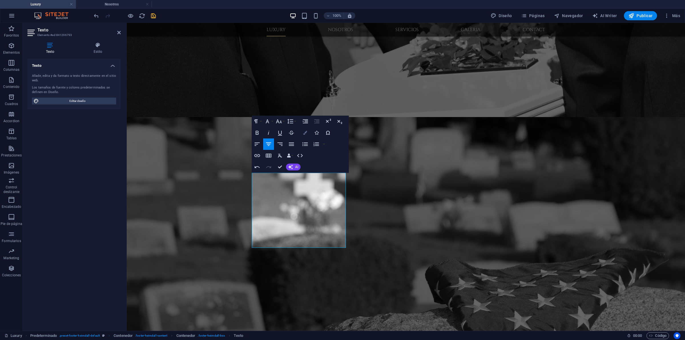
click at [303, 133] on icon "button" at bounding box center [305, 133] width 4 height 4
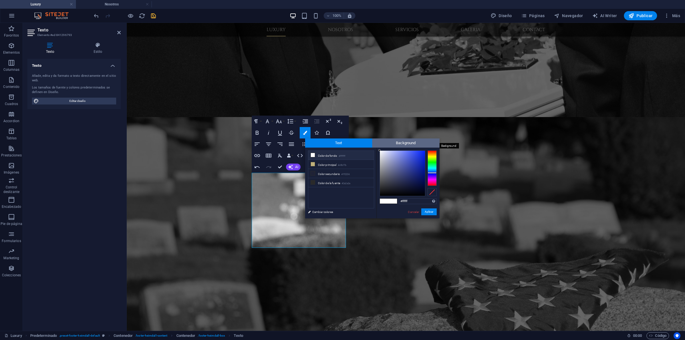
drag, startPoint x: 388, startPoint y: 178, endPoint x: 376, endPoint y: 142, distance: 38.7
click at [376, 142] on div "Text Background less Color de fondo #ffffff Color principal #c0b17b Color secun…" at bounding box center [372, 178] width 134 height 80
click at [427, 209] on button "Aplicar" at bounding box center [428, 211] width 15 height 7
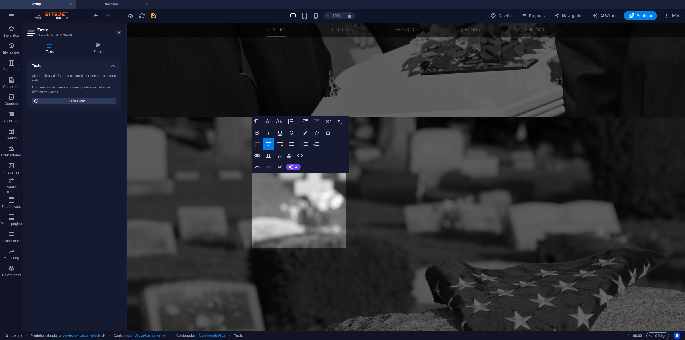
click at [257, 142] on icon "button" at bounding box center [257, 144] width 7 height 7
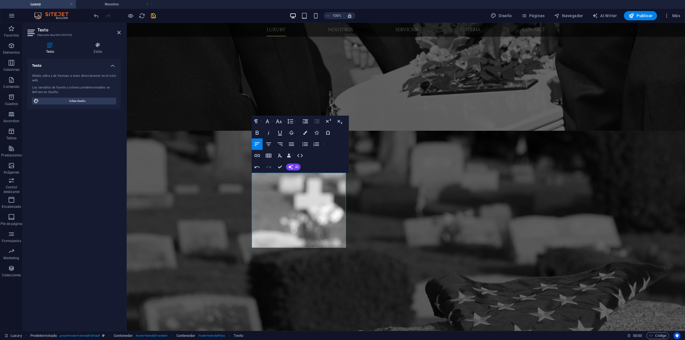
scroll to position [1752, 0]
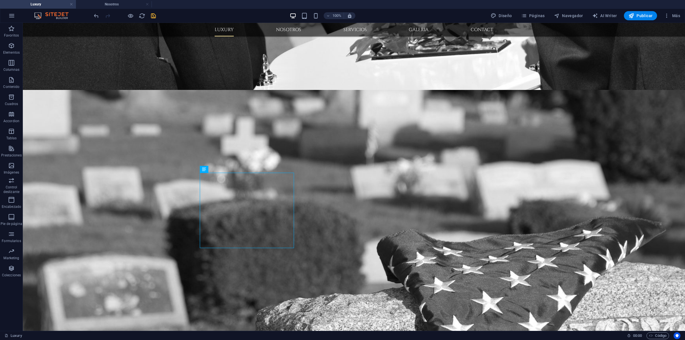
click at [260, 228] on div "Arrastra aquí para reemplazar el contenido existente. Si quieres crear un eleme…" at bounding box center [354, 177] width 662 height 308
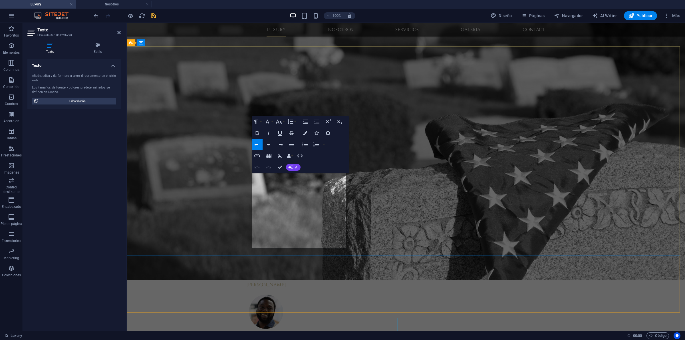
scroll to position [1607, 0]
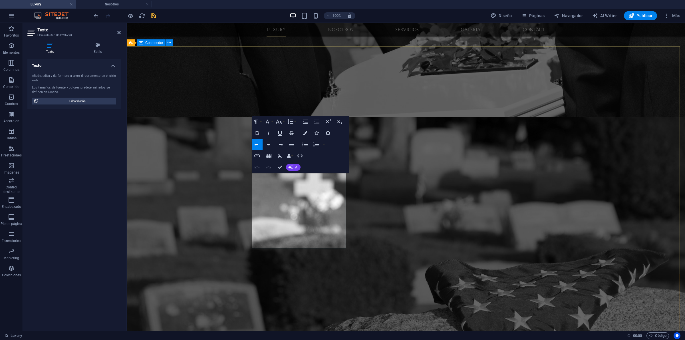
drag, startPoint x: 264, startPoint y: 216, endPoint x: 212, endPoint y: 148, distance: 86.3
click at [305, 133] on icon "button" at bounding box center [305, 133] width 4 height 4
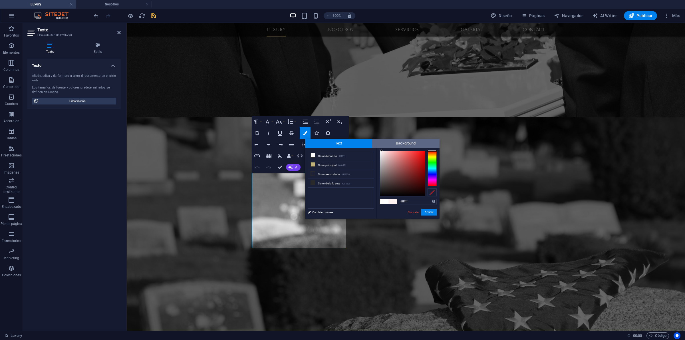
drag, startPoint x: 383, startPoint y: 152, endPoint x: 377, endPoint y: 147, distance: 7.1
click at [377, 147] on div "Text Background less Color de fondo #ffffff Color principal #c0b17b Color secun…" at bounding box center [372, 179] width 134 height 80
click at [334, 154] on li "Color de fondo #ffffff" at bounding box center [341, 155] width 66 height 9
click at [330, 163] on li "Color principal #c0b17b" at bounding box center [341, 164] width 66 height 9
click at [428, 208] on div "#000000 Formatos soportados #0852ed rgb(8, 82, 237) rgba(8, 82, 237, 90%) hsv(2…" at bounding box center [407, 225] width 63 height 154
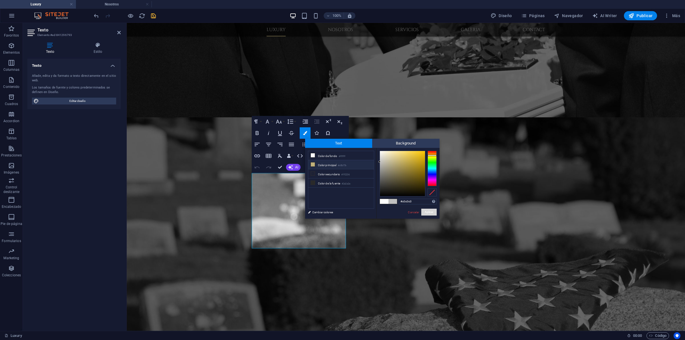
click at [343, 162] on li "Color principal #c0b17b" at bounding box center [341, 164] width 66 height 9
click at [341, 164] on small "#c0b17b" at bounding box center [342, 166] width 9 height 4
click at [313, 166] on icon at bounding box center [313, 164] width 4 height 4
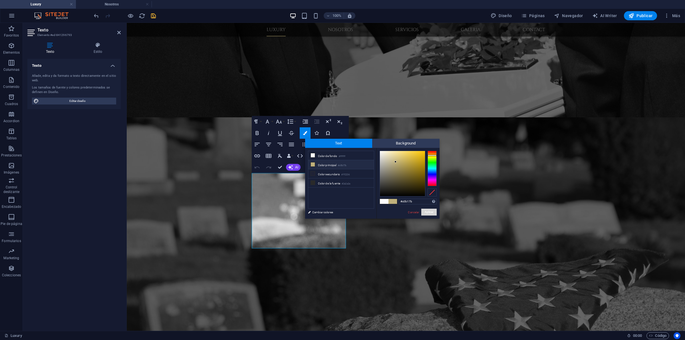
click at [313, 166] on icon at bounding box center [313, 164] width 4 height 4
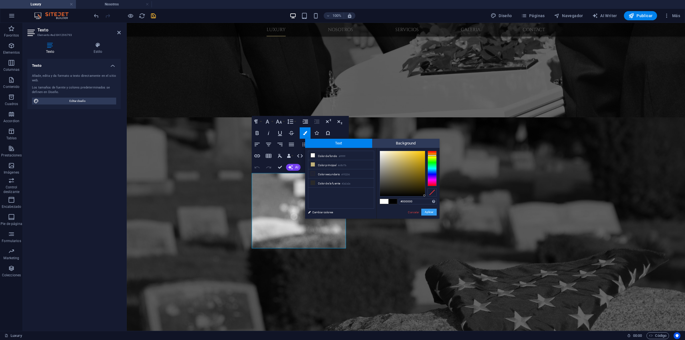
click at [431, 210] on button "Aplicar" at bounding box center [428, 212] width 15 height 7
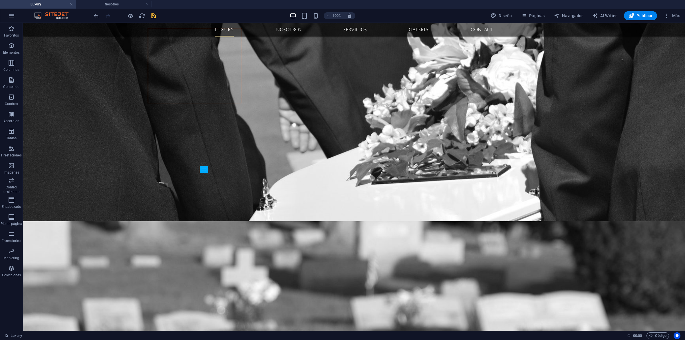
scroll to position [1752, 0]
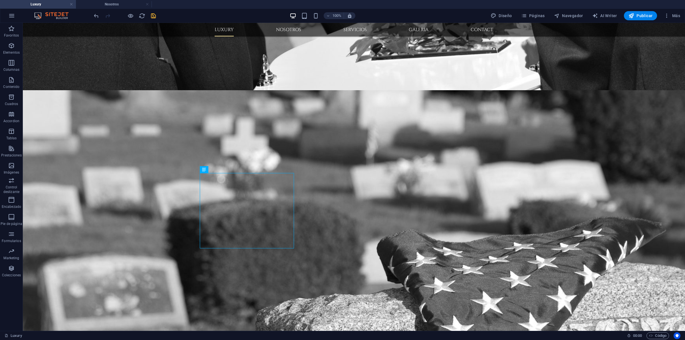
click at [265, 205] on div "Arrastra aquí para reemplazar el contenido existente. Si quieres crear un eleme…" at bounding box center [354, 177] width 662 height 308
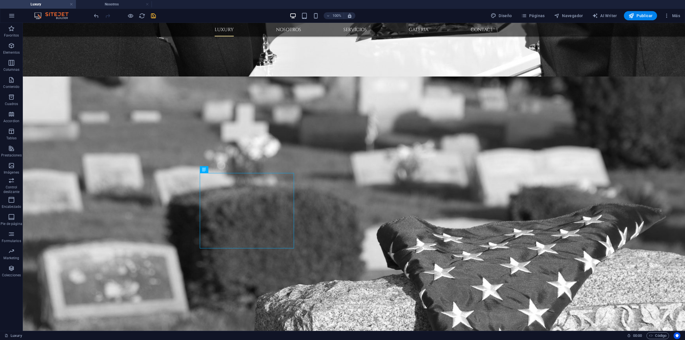
scroll to position [1606, 0]
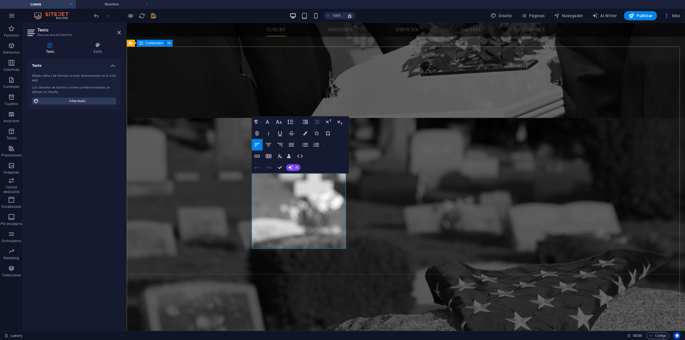
drag, startPoint x: 311, startPoint y: 245, endPoint x: 221, endPoint y: 152, distance: 128.4
drag, startPoint x: 307, startPoint y: 130, endPoint x: 313, endPoint y: 134, distance: 7.2
click at [307, 130] on button "Colors" at bounding box center [305, 133] width 11 height 11
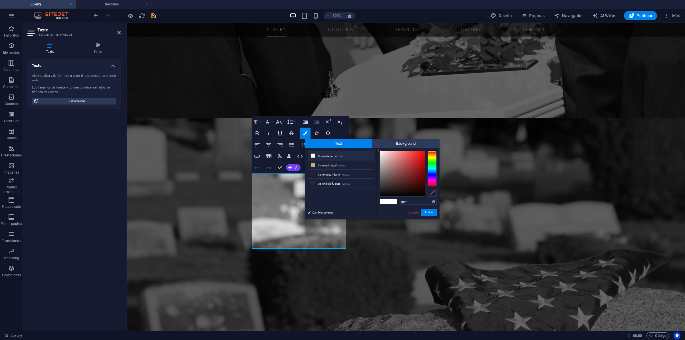
drag, startPoint x: 404, startPoint y: 162, endPoint x: 371, endPoint y: 143, distance: 37.7
click at [371, 143] on div "Text Background less Color de fondo #ffffff Color principal #c0b17b Color secun…" at bounding box center [372, 179] width 134 height 80
click at [375, 149] on div "less Color de fondo #ffffff Color principal #c0b17b Color secundario #1f2236 Co…" at bounding box center [372, 183] width 134 height 71
click at [425, 213] on button "Aplicar" at bounding box center [428, 212] width 15 height 7
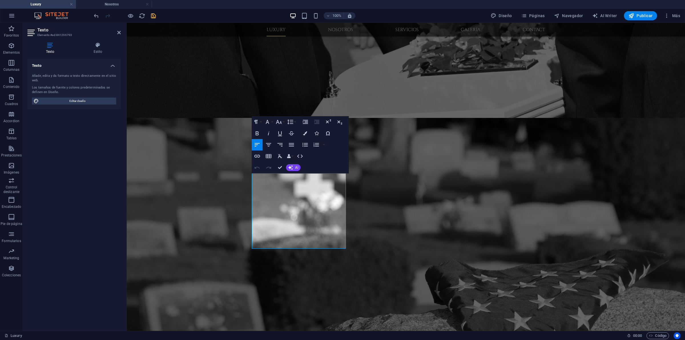
click at [302, 219] on div "Arrastra aquí para reemplazar el contenido existente. Si quieres crear un eleme…" at bounding box center [406, 177] width 558 height 308
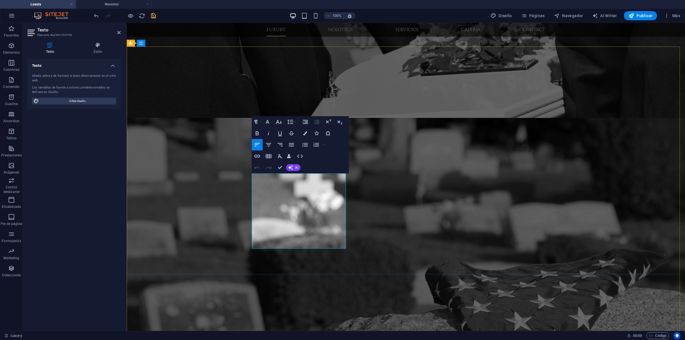
drag, startPoint x: 255, startPoint y: 176, endPoint x: 308, endPoint y: 238, distance: 82.2
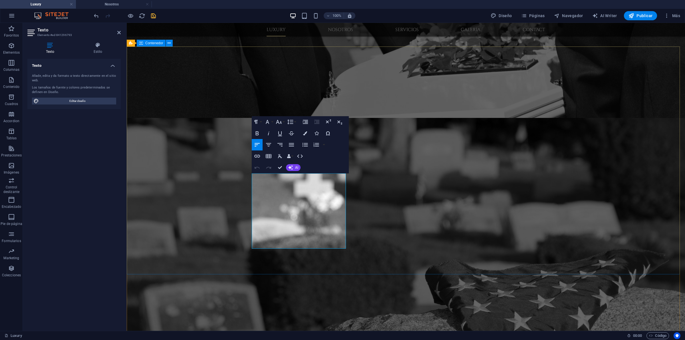
drag, startPoint x: 297, startPoint y: 244, endPoint x: 229, endPoint y: 155, distance: 112.4
drag, startPoint x: 293, startPoint y: 245, endPoint x: 213, endPoint y: 154, distance: 121.3
click at [304, 132] on icon "button" at bounding box center [305, 133] width 4 height 4
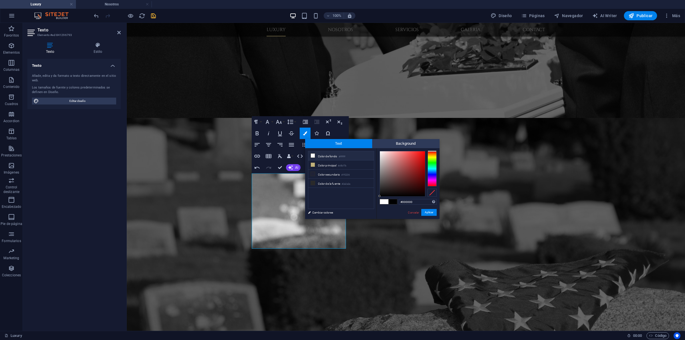
click at [321, 157] on li "Color de fondo #ffffff" at bounding box center [341, 155] width 66 height 9
click at [432, 212] on button "Aplicar" at bounding box center [428, 212] width 15 height 7
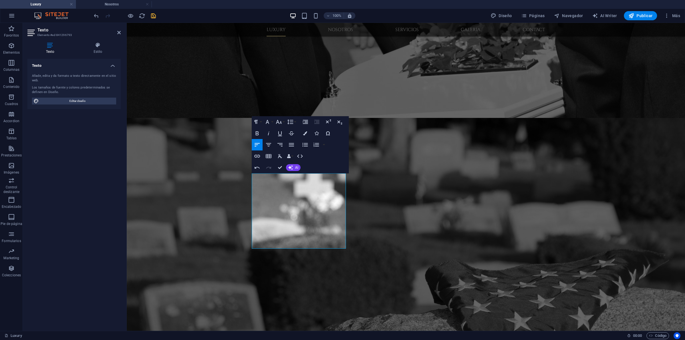
click at [116, 30] on h2 "Texto" at bounding box center [78, 29] width 83 height 5
click at [119, 31] on icon at bounding box center [118, 32] width 3 height 5
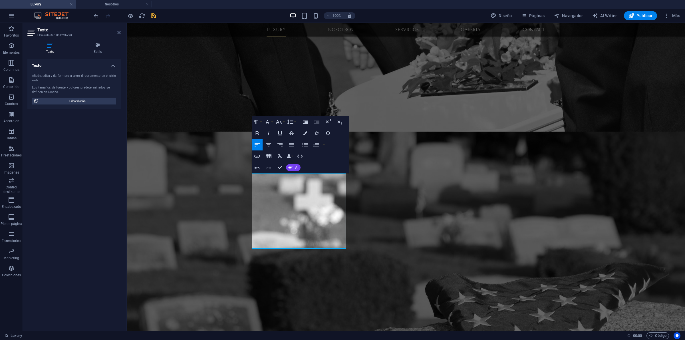
scroll to position [1752, 0]
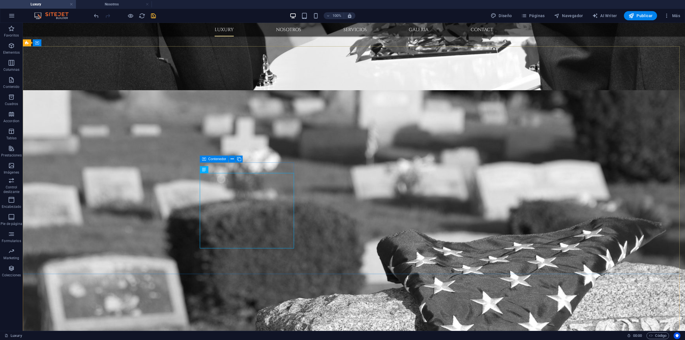
click at [233, 162] on icon at bounding box center [232, 159] width 3 height 6
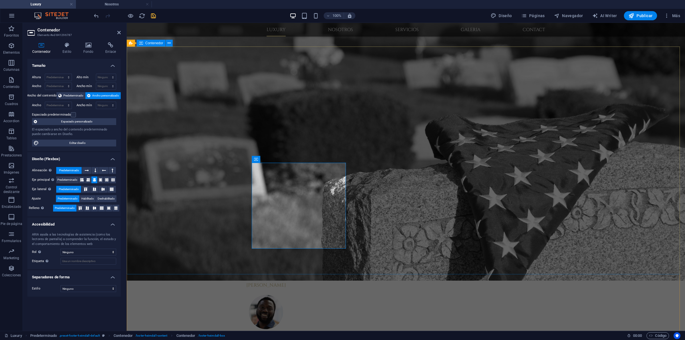
scroll to position [1606, 0]
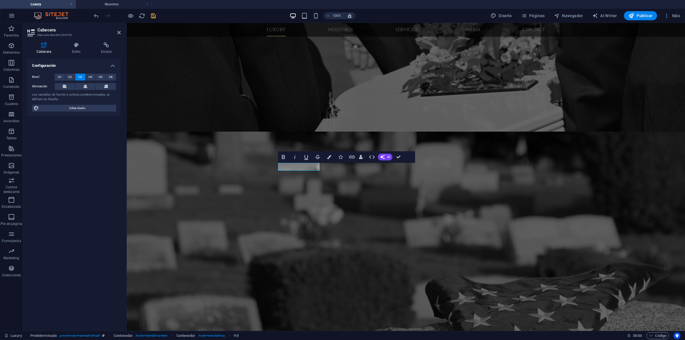
scroll to position [1752, 0]
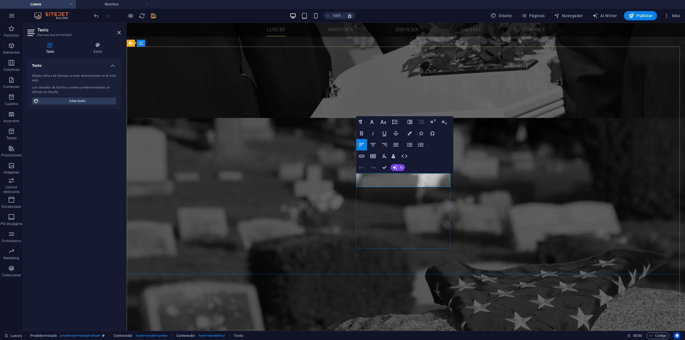
drag, startPoint x: 371, startPoint y: 176, endPoint x: 353, endPoint y: 173, distance: 19.1
drag, startPoint x: 386, startPoint y: 166, endPoint x: 364, endPoint y: 144, distance: 30.7
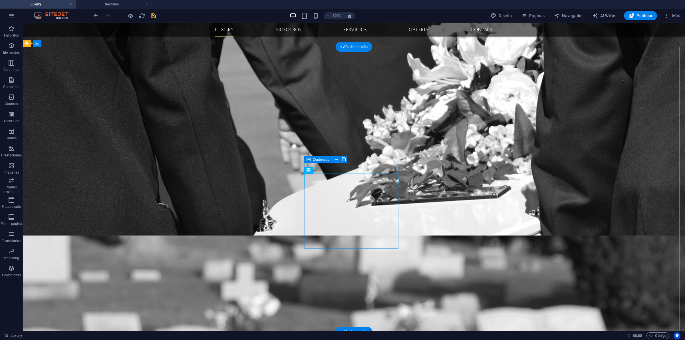
scroll to position [1751, 0]
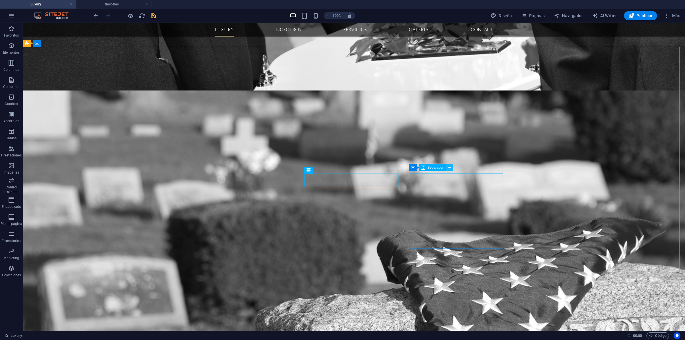
click at [447, 166] on button at bounding box center [449, 167] width 7 height 7
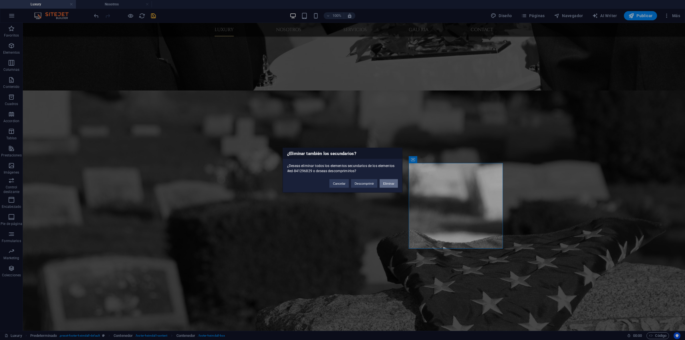
click at [390, 183] on button "Eliminar" at bounding box center [389, 183] width 18 height 9
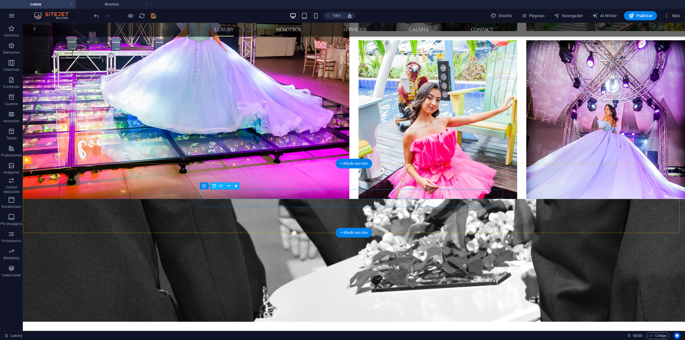
scroll to position [357, 0]
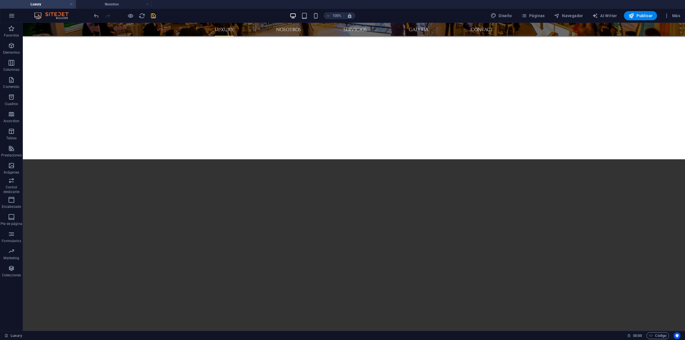
click at [152, 17] on icon "save" at bounding box center [153, 16] width 7 height 7
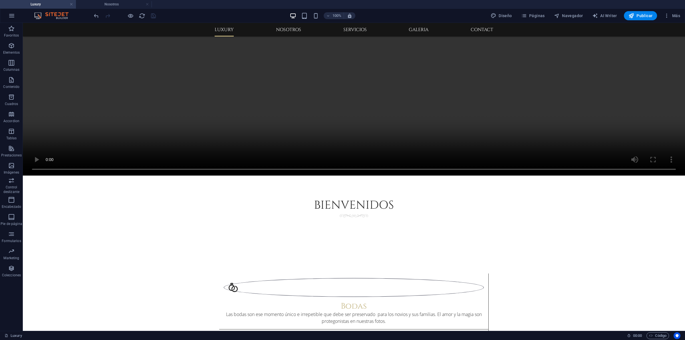
scroll to position [642, 0]
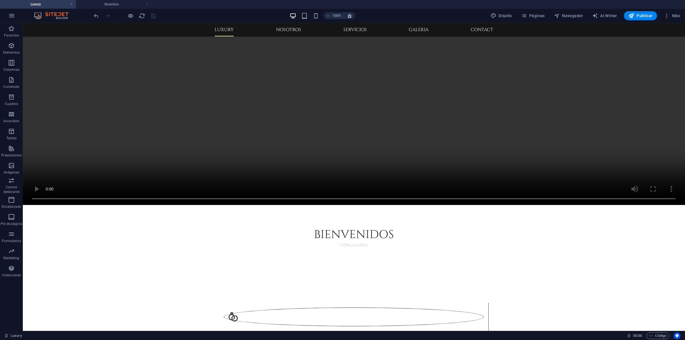
drag, startPoint x: 40, startPoint y: 1, endPoint x: 100, endPoint y: 69, distance: 90.4
click at [40, 1] on h4 "Luxury" at bounding box center [38, 4] width 76 height 6
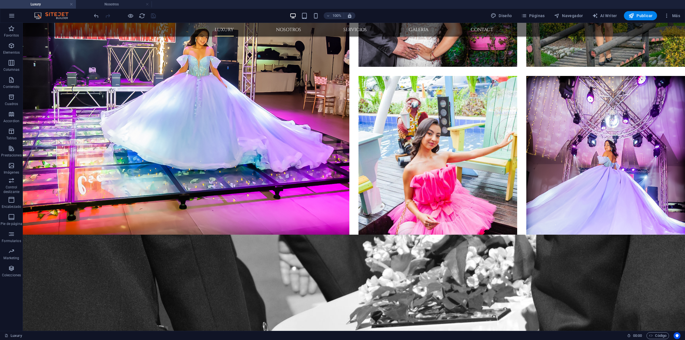
scroll to position [1394, 0]
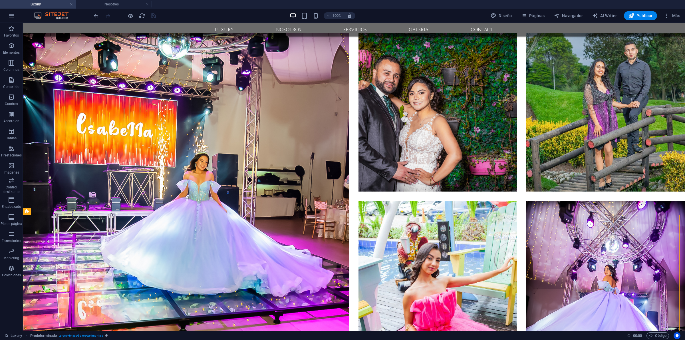
scroll to position [1262, 0]
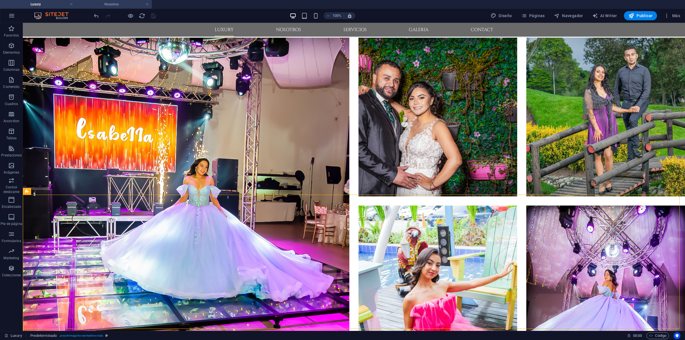
click at [110, 7] on li "Nosotros" at bounding box center [114, 4] width 76 height 9
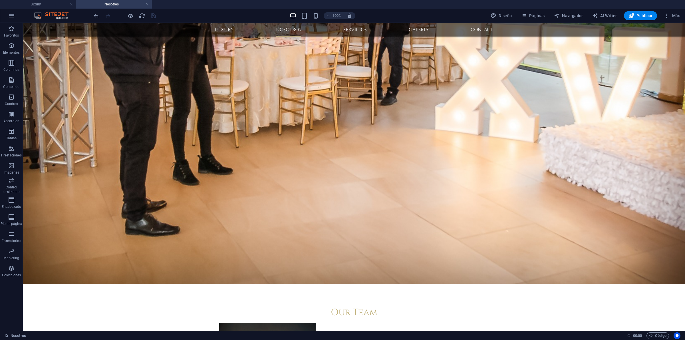
scroll to position [758, 0]
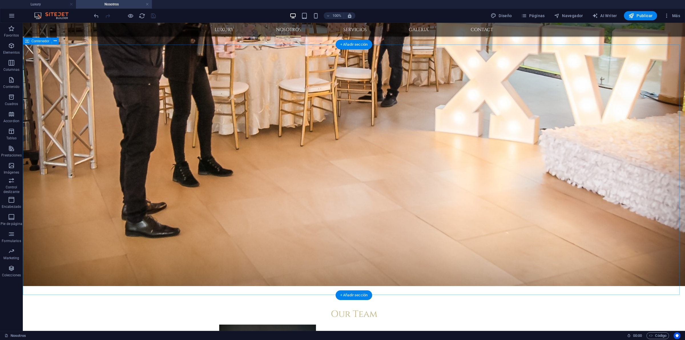
drag, startPoint x: 53, startPoint y: 5, endPoint x: 118, endPoint y: 47, distance: 77.6
click at [53, 5] on h4 "Luxury" at bounding box center [38, 4] width 76 height 6
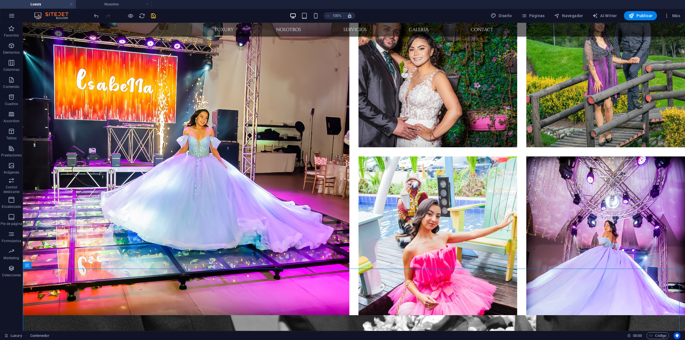
scroll to position [1328, 0]
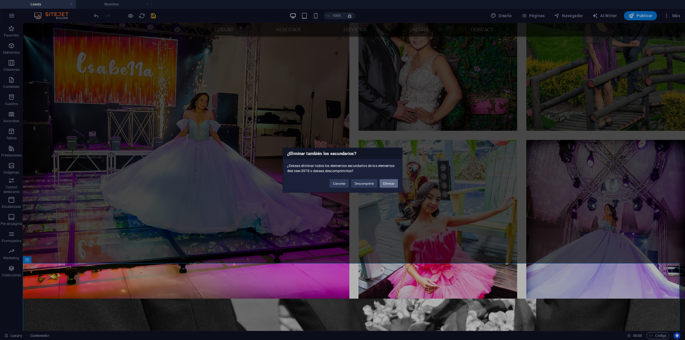
click at [388, 181] on button "Eliminar" at bounding box center [389, 183] width 18 height 9
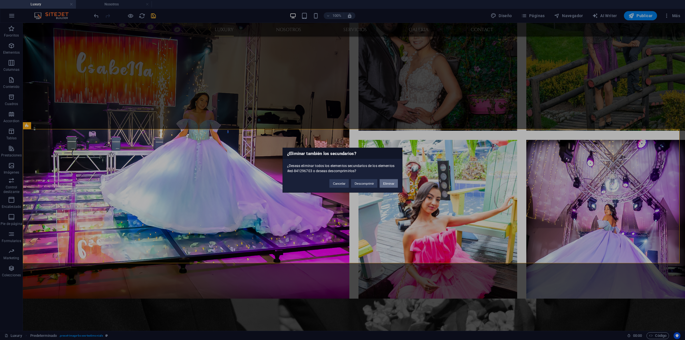
click at [391, 184] on button "Eliminar" at bounding box center [389, 183] width 18 height 9
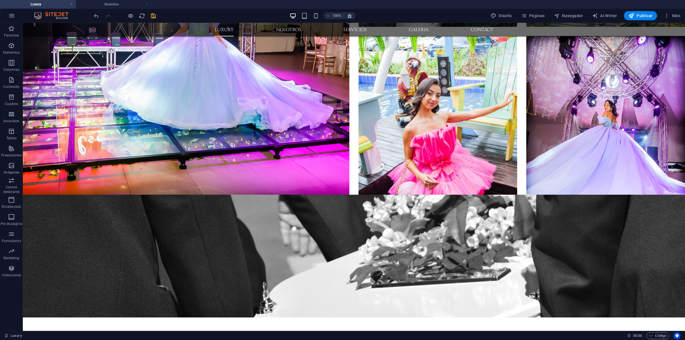
scroll to position [1443, 0]
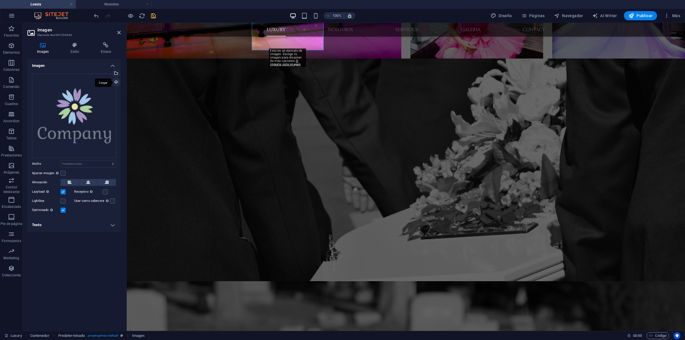
click at [116, 83] on div "Cargar" at bounding box center [115, 82] width 9 height 9
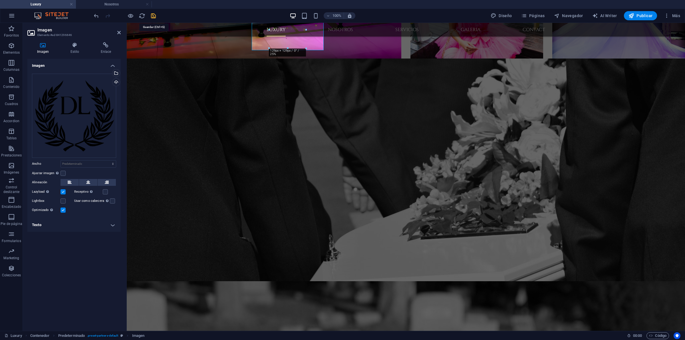
click at [156, 14] on icon "save" at bounding box center [153, 16] width 7 height 7
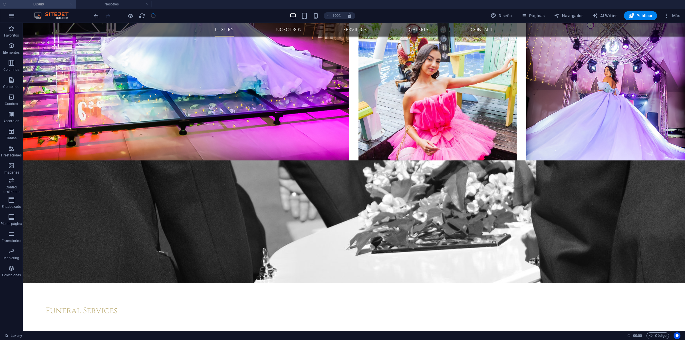
scroll to position [1376, 0]
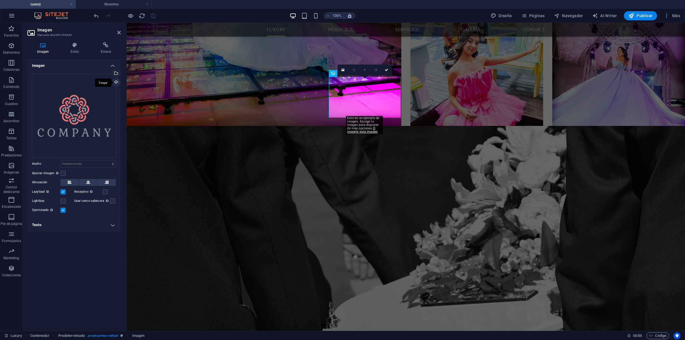
click at [114, 83] on div "Cargar" at bounding box center [115, 82] width 9 height 9
click at [113, 82] on div "Cargar" at bounding box center [115, 82] width 9 height 9
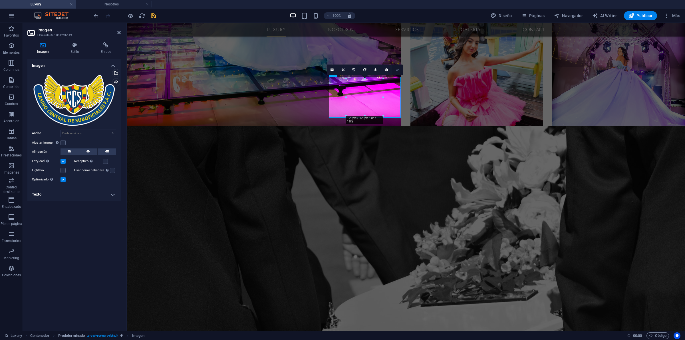
click at [399, 67] on link at bounding box center [397, 70] width 11 height 11
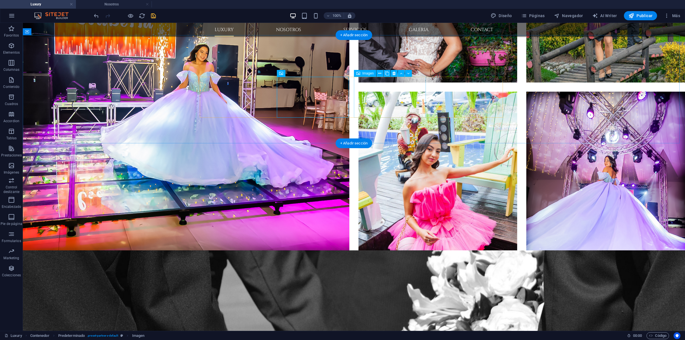
scroll to position [1521, 0]
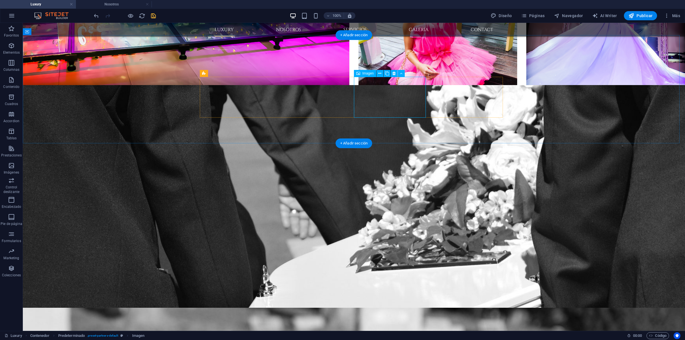
scroll to position [1376, 0]
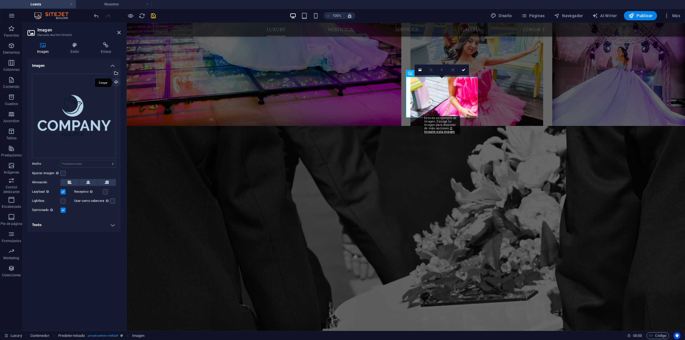
click at [115, 82] on div "Cargar" at bounding box center [115, 82] width 9 height 9
click at [118, 80] on div "Cargar" at bounding box center [115, 82] width 9 height 9
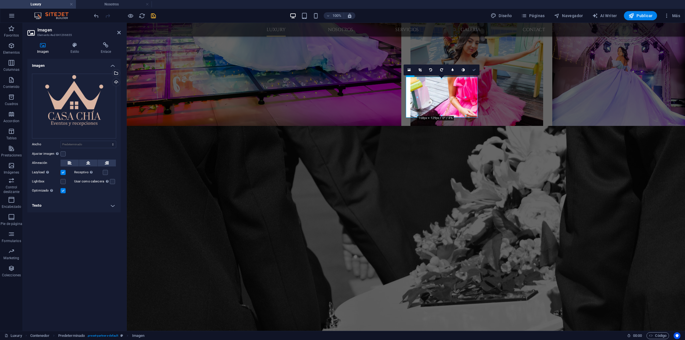
click at [477, 66] on link at bounding box center [474, 70] width 11 height 11
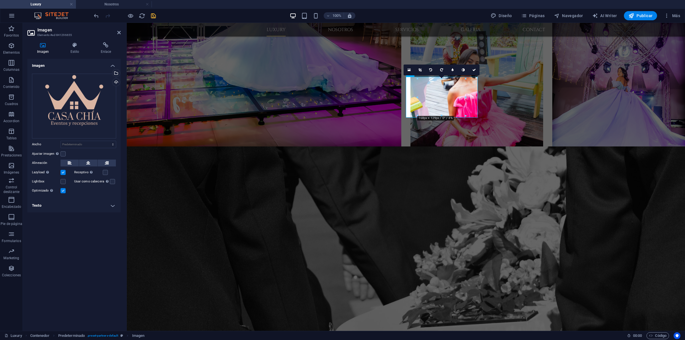
scroll to position [1521, 0]
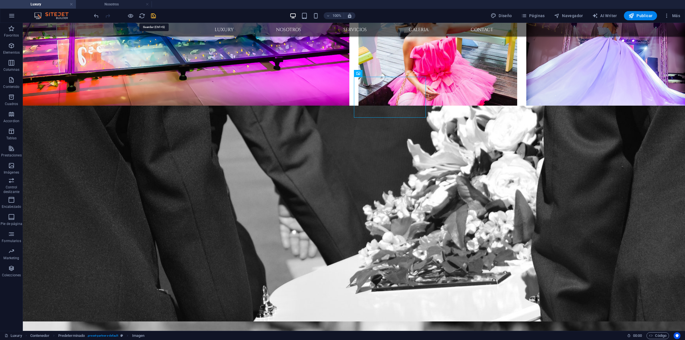
click at [155, 16] on icon "save" at bounding box center [153, 16] width 7 height 7
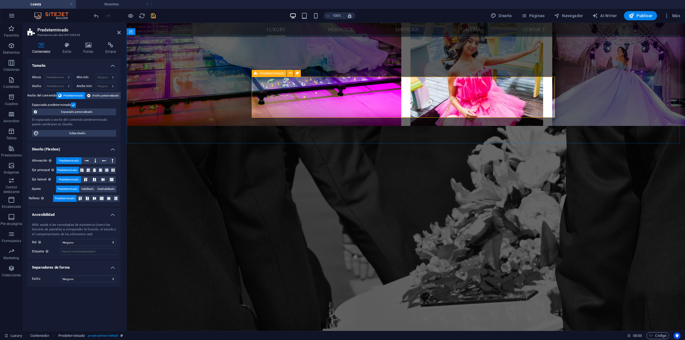
click at [88, 130] on span "Editar diseño" at bounding box center [78, 133] width 74 height 7
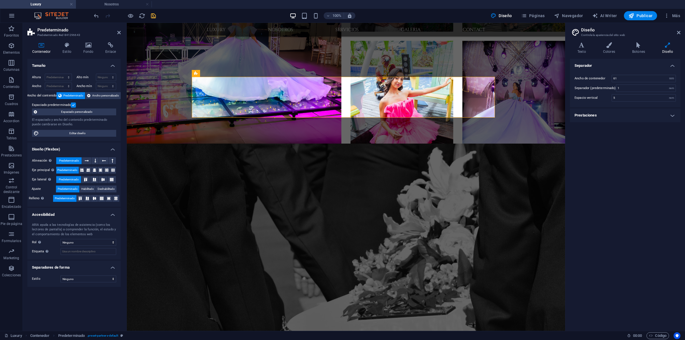
click at [548, 114] on h4 "Prestaciones" at bounding box center [625, 115] width 110 height 14
drag, startPoint x: 678, startPoint y: 33, endPoint x: 534, endPoint y: 14, distance: 145.2
click at [548, 33] on icon at bounding box center [678, 32] width 3 height 5
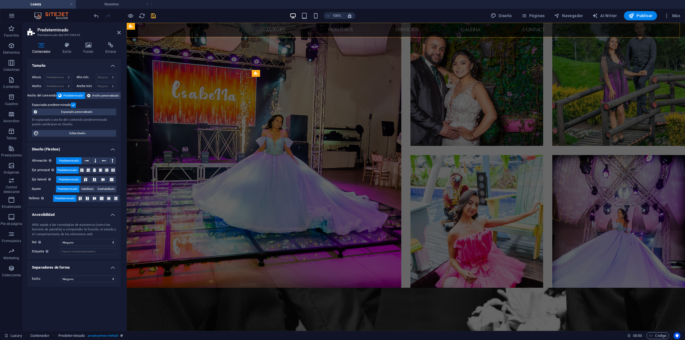
scroll to position [1376, 0]
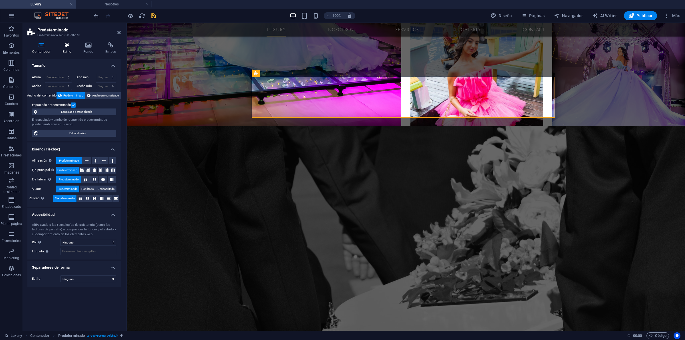
click at [69, 46] on icon at bounding box center [67, 45] width 19 height 6
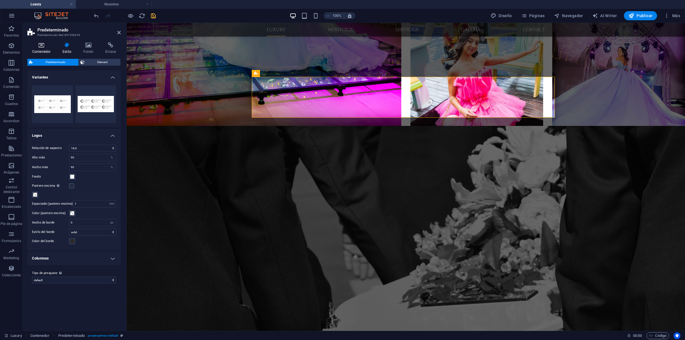
click at [47, 50] on h4 "Contenedor" at bounding box center [42, 48] width 30 height 12
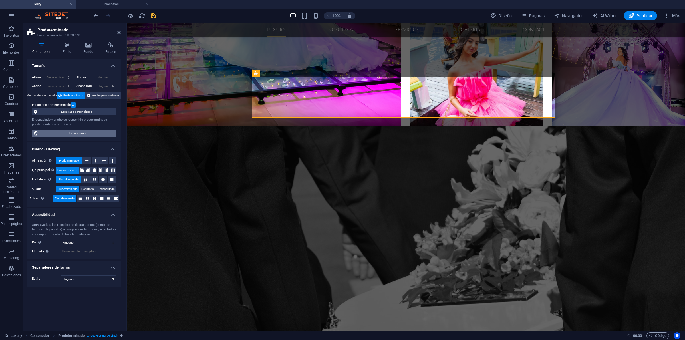
click at [90, 134] on span "Editar diseño" at bounding box center [78, 133] width 74 height 7
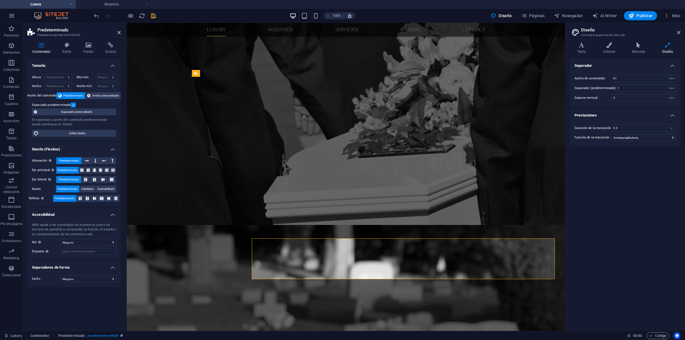
scroll to position [1214, 0]
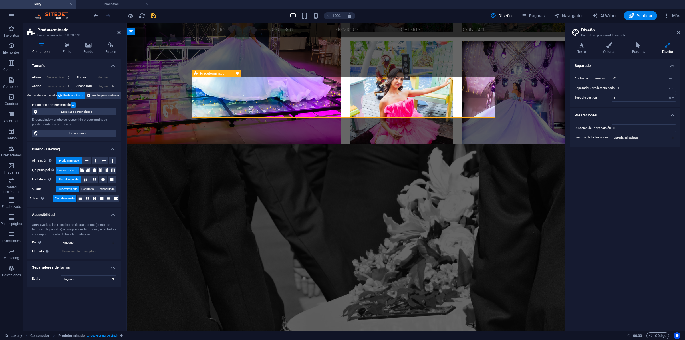
click at [548, 31] on h2 "Diseño" at bounding box center [630, 29] width 99 height 5
click at [548, 32] on icon at bounding box center [678, 32] width 3 height 5
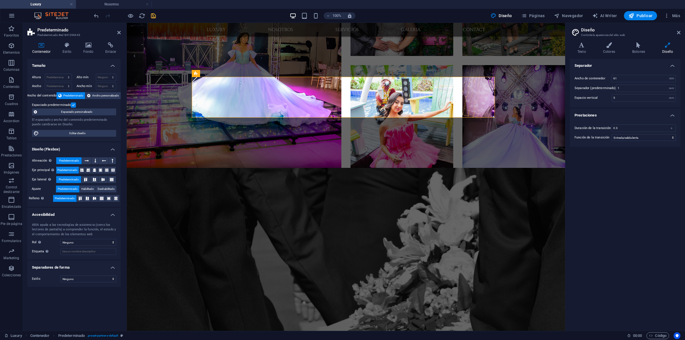
scroll to position [1376, 0]
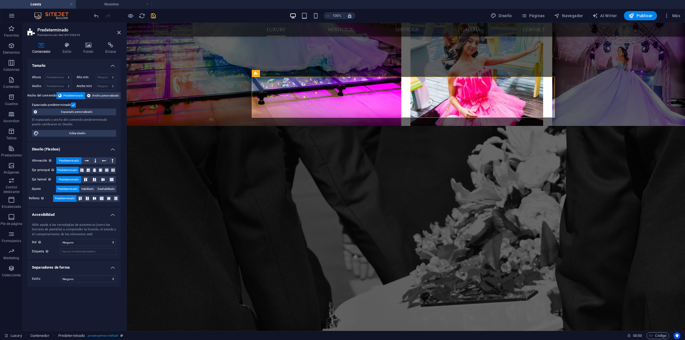
click at [158, 15] on div "100% Diseño Páginas Navegador AI Writer Publicar Más" at bounding box center [388, 15] width 590 height 9
click at [155, 16] on icon "save" at bounding box center [153, 16] width 7 height 7
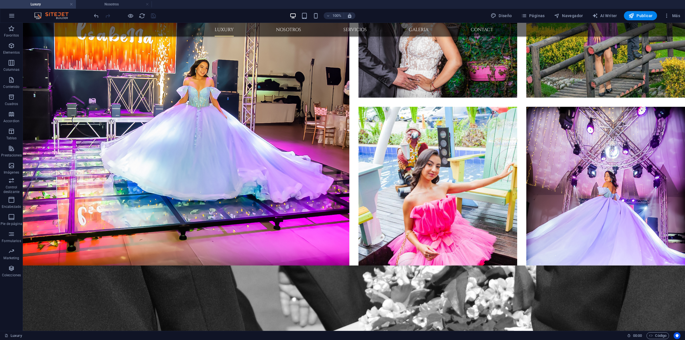
scroll to position [1384, 0]
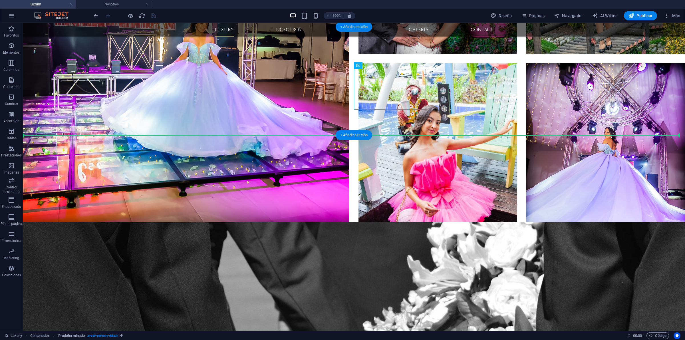
scroll to position [1529, 0]
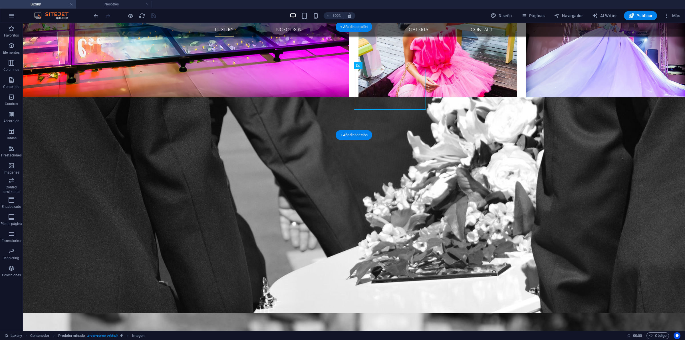
drag, startPoint x: 337, startPoint y: 79, endPoint x: 402, endPoint y: 88, distance: 64.8
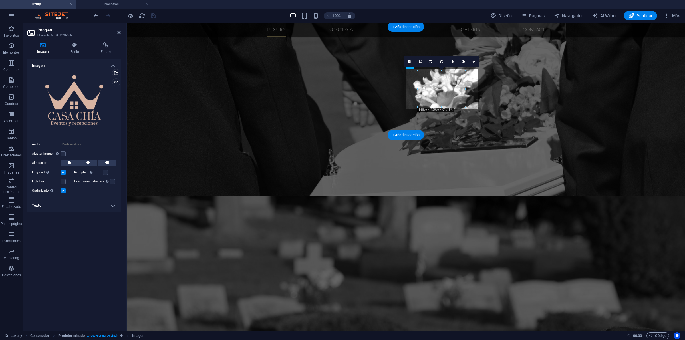
scroll to position [1384, 0]
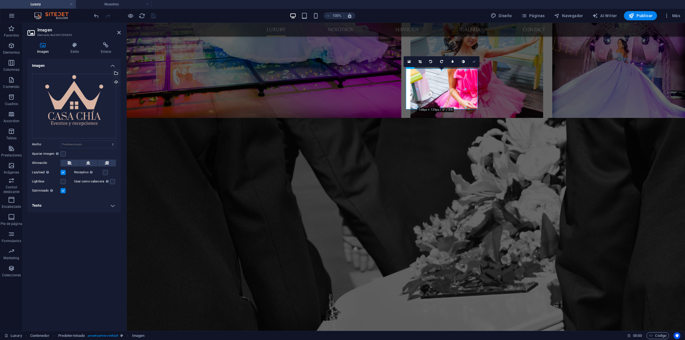
drag, startPoint x: 473, startPoint y: 59, endPoint x: 460, endPoint y: 55, distance: 13.3
click at [473, 59] on link at bounding box center [474, 61] width 11 height 11
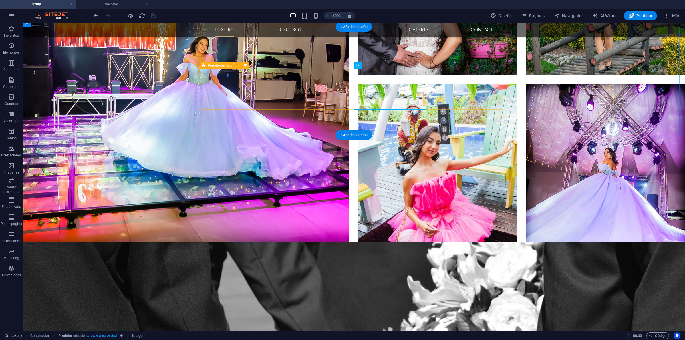
scroll to position [1529, 0]
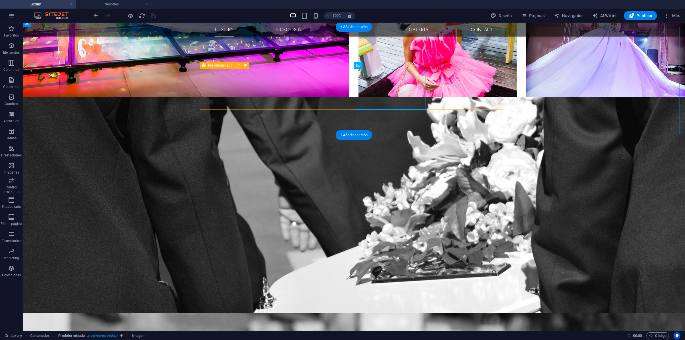
click at [236, 67] on button at bounding box center [238, 65] width 7 height 7
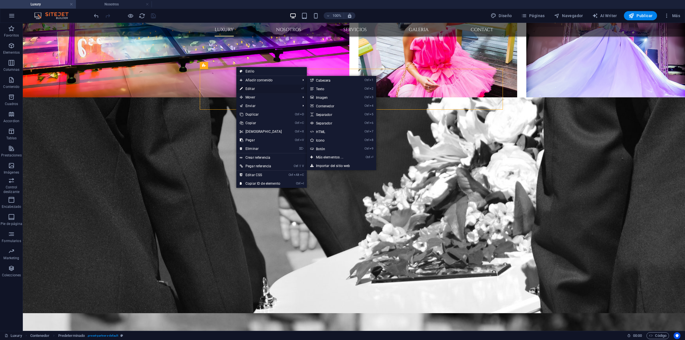
click at [254, 89] on link "⏎ Editar" at bounding box center [260, 88] width 49 height 9
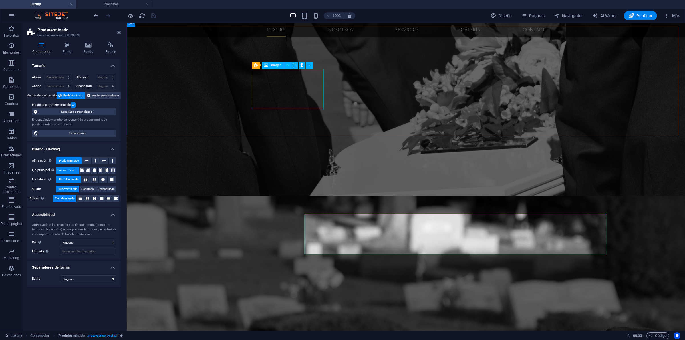
scroll to position [1384, 0]
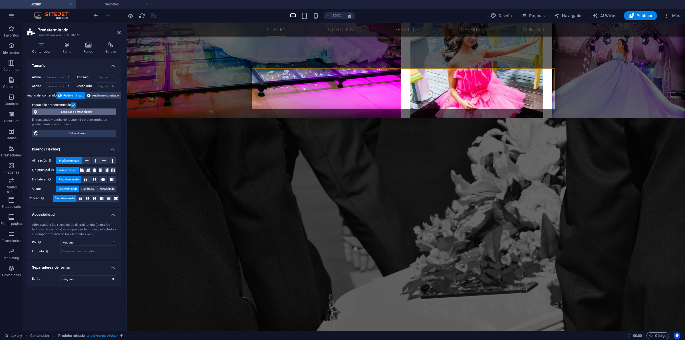
click at [63, 114] on span "Espaciado personalizado" at bounding box center [77, 111] width 76 height 7
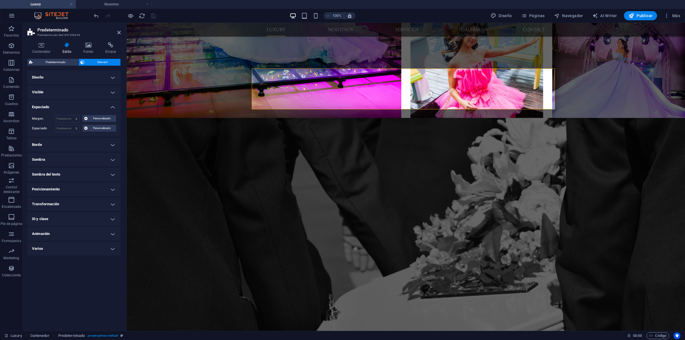
click at [115, 74] on h4 "Diseño" at bounding box center [73, 78] width 93 height 14
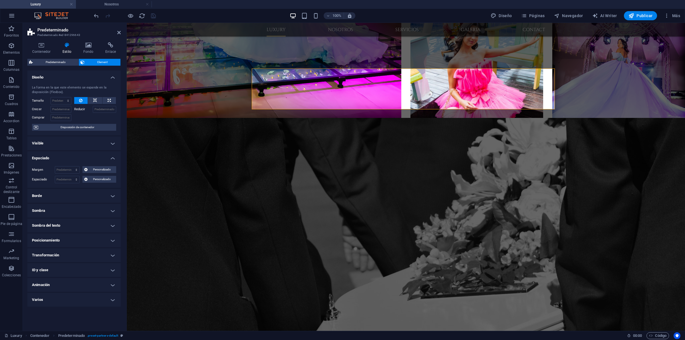
click at [113, 75] on h4 "Diseño" at bounding box center [73, 76] width 93 height 10
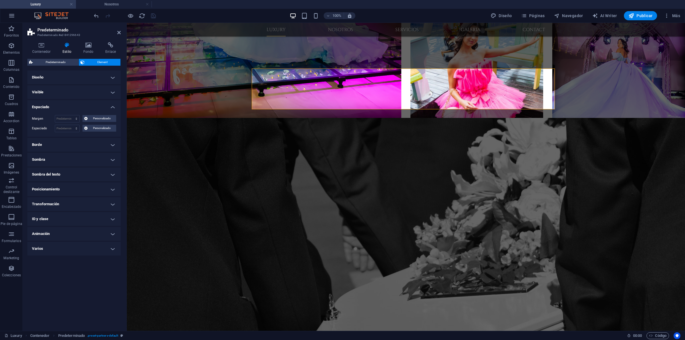
click at [103, 182] on ul "Diseño La forma en la que este elemento se expande en la disposición (Flexbox).…" at bounding box center [73, 163] width 93 height 185
click at [112, 188] on h4 "Posicionamiento" at bounding box center [73, 189] width 93 height 14
click at [112, 188] on h4 "Posicionamiento" at bounding box center [73, 187] width 93 height 10
click at [113, 245] on h4 "Varios" at bounding box center [73, 249] width 93 height 14
drag, startPoint x: 71, startPoint y: 268, endPoint x: 66, endPoint y: 267, distance: 4.9
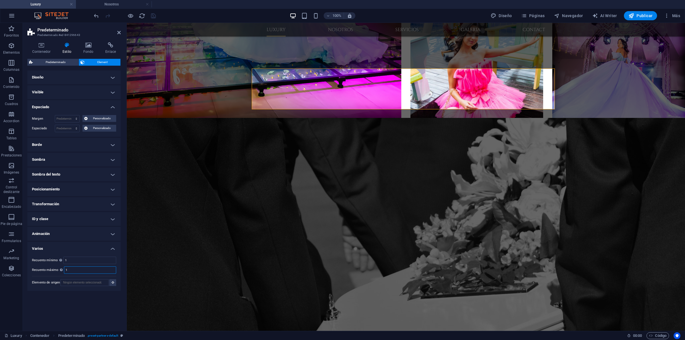
click at [66, 267] on input "1" at bounding box center [90, 270] width 52 height 7
click at [90, 261] on input "1" at bounding box center [90, 260] width 52 height 7
click at [110, 77] on h4 "Diseño" at bounding box center [73, 78] width 93 height 14
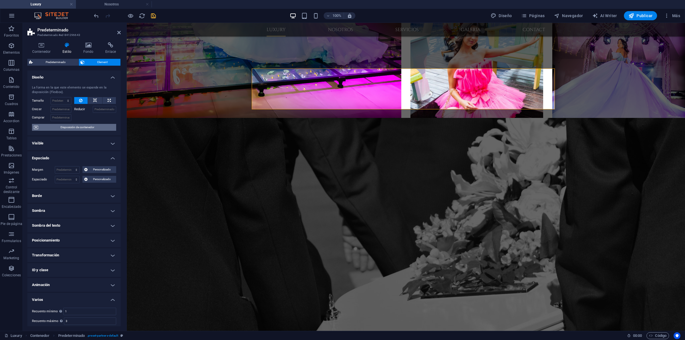
click at [72, 128] on span "Disposición de contenedor" at bounding box center [77, 127] width 74 height 7
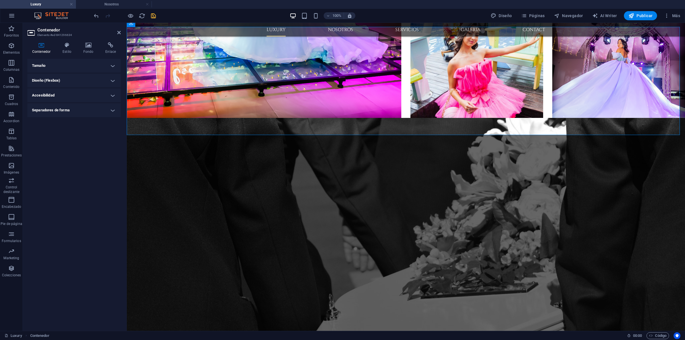
click at [113, 79] on h4 "Diseño (Flexbox)" at bounding box center [73, 81] width 93 height 14
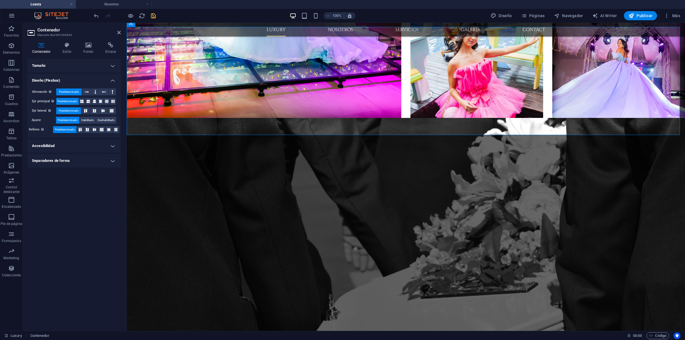
click at [113, 79] on h4 "Diseño (Flexbox)" at bounding box center [73, 79] width 93 height 10
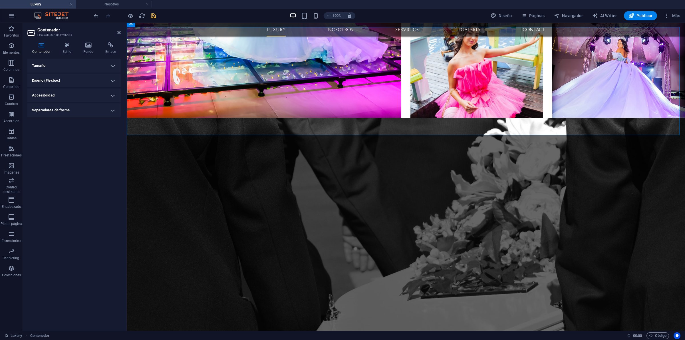
click at [110, 108] on h4 "Separadores de forma" at bounding box center [73, 110] width 93 height 14
click at [77, 67] on h4 "Tamaño" at bounding box center [73, 66] width 93 height 14
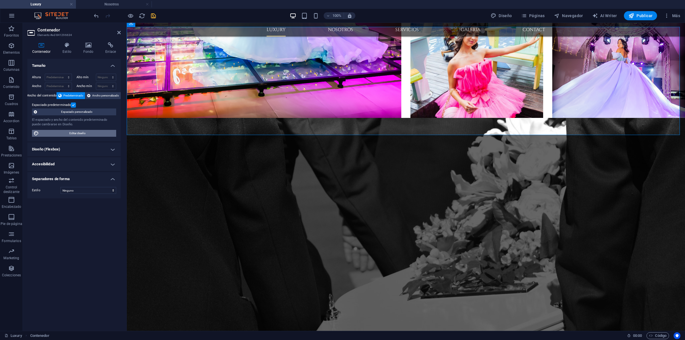
click at [85, 131] on span "Editar diseño" at bounding box center [78, 133] width 74 height 7
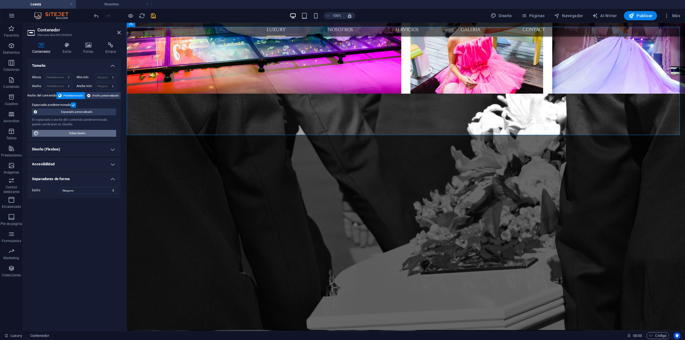
scroll to position [1222, 0]
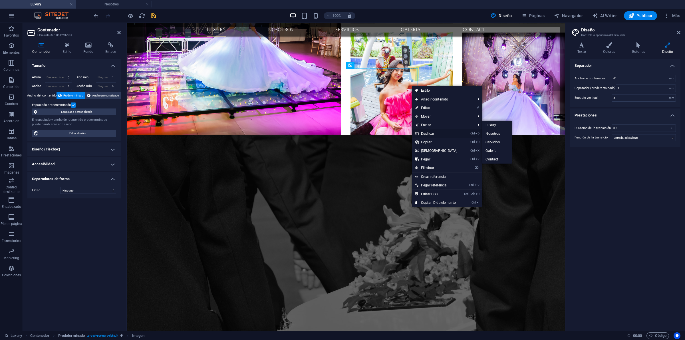
drag, startPoint x: 433, startPoint y: 133, endPoint x: 307, endPoint y: 109, distance: 129.0
click at [433, 133] on link "Ctrl D Duplicar" at bounding box center [436, 133] width 49 height 9
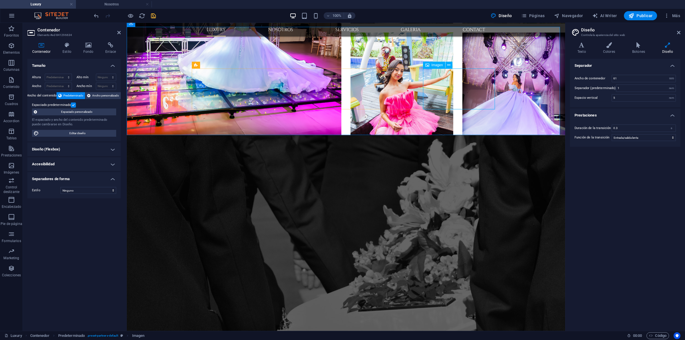
drag, startPoint x: 446, startPoint y: 89, endPoint x: 551, endPoint y: 89, distance: 104.5
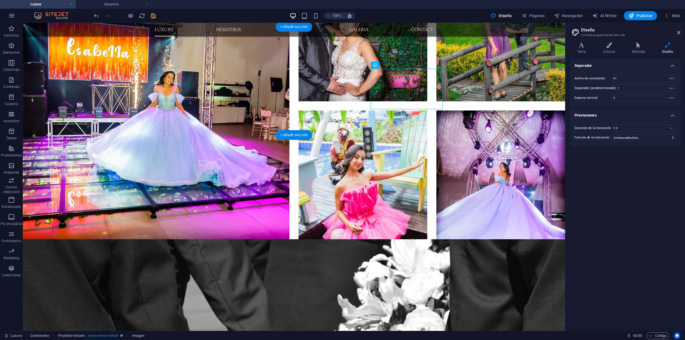
scroll to position [1360, 0]
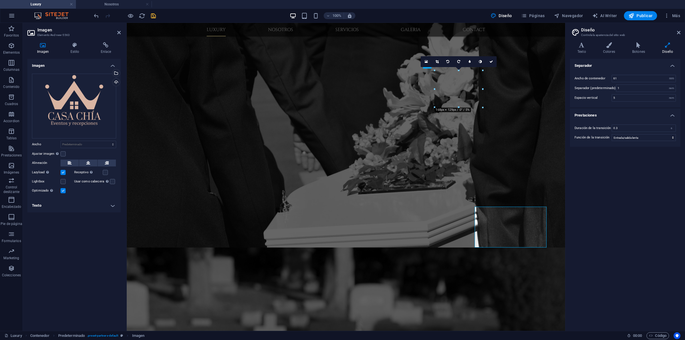
scroll to position [1222, 0]
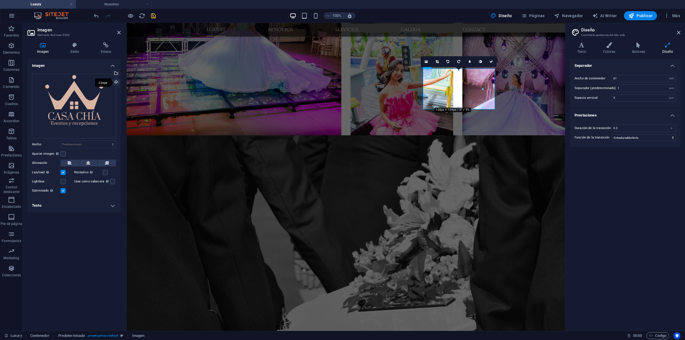
click at [115, 81] on div "Cargar" at bounding box center [115, 82] width 9 height 9
click at [116, 81] on div "Cargar" at bounding box center [115, 82] width 9 height 9
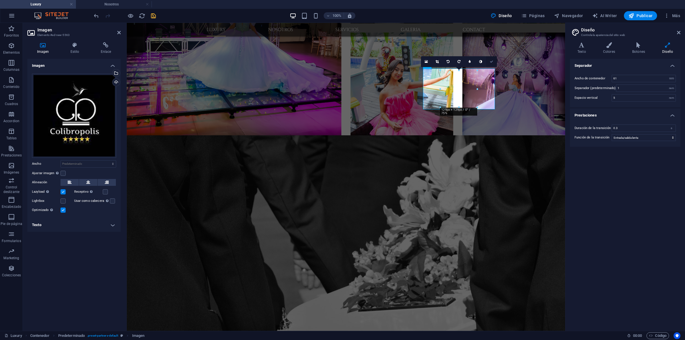
drag, startPoint x: 492, startPoint y: 61, endPoint x: 472, endPoint y: 39, distance: 29.5
click at [492, 61] on icon at bounding box center [491, 61] width 3 height 3
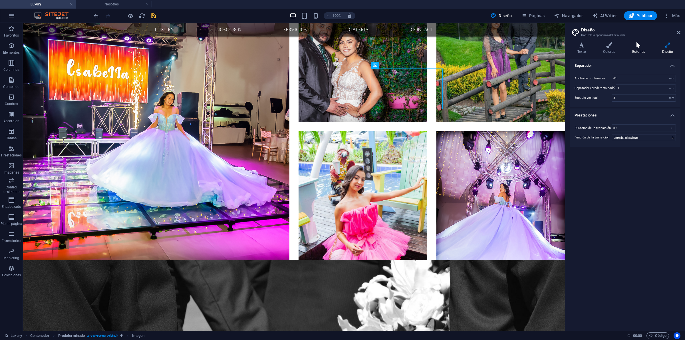
scroll to position [1360, 0]
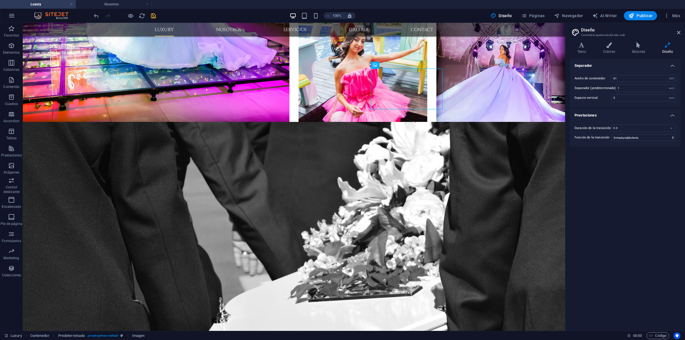
click at [548, 29] on h2 "Diseño" at bounding box center [630, 29] width 99 height 5
drag, startPoint x: 678, startPoint y: 33, endPoint x: 653, endPoint y: 10, distance: 33.9
click at [548, 33] on icon at bounding box center [678, 32] width 3 height 5
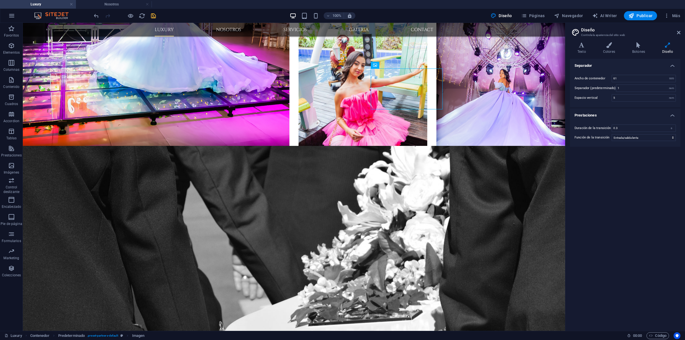
scroll to position [1529, 0]
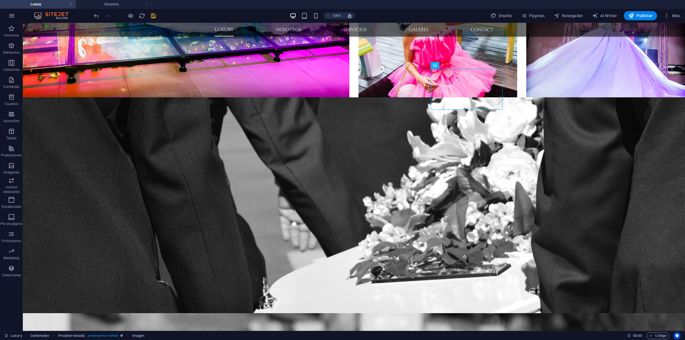
click at [157, 17] on icon "save" at bounding box center [153, 16] width 7 height 7
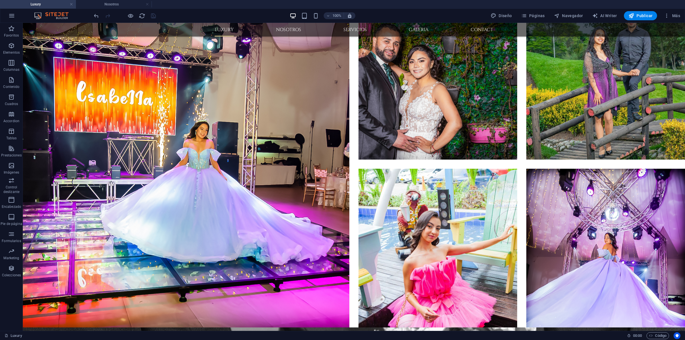
scroll to position [1296, 0]
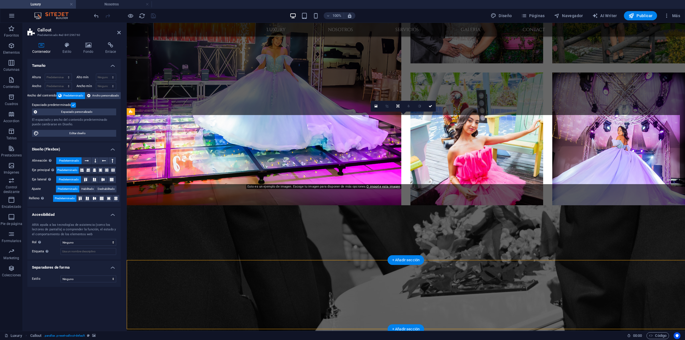
scroll to position [1197, 0]
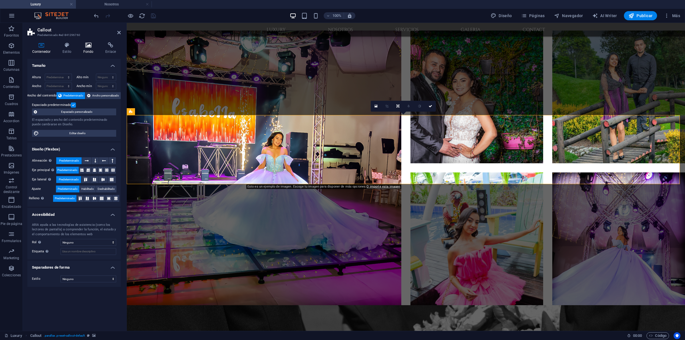
click at [83, 46] on icon at bounding box center [88, 45] width 20 height 6
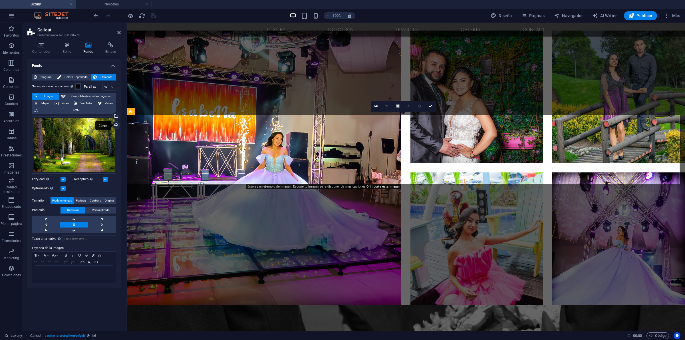
click at [115, 126] on div "Cargar" at bounding box center [115, 125] width 9 height 9
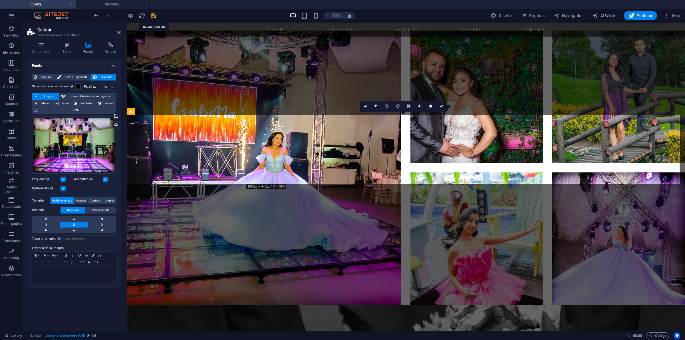
drag, startPoint x: 153, startPoint y: 14, endPoint x: 173, endPoint y: 14, distance: 19.7
click at [153, 14] on icon "save" at bounding box center [153, 16] width 7 height 7
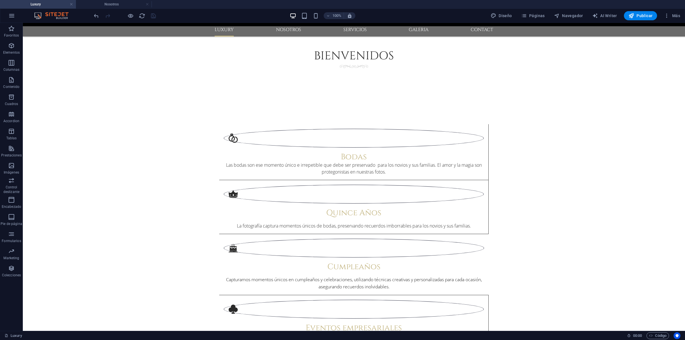
scroll to position [855, 0]
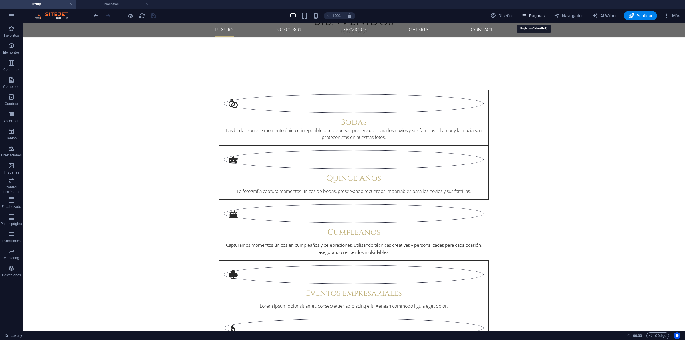
click at [538, 16] on span "Páginas" at bounding box center [533, 16] width 24 height 6
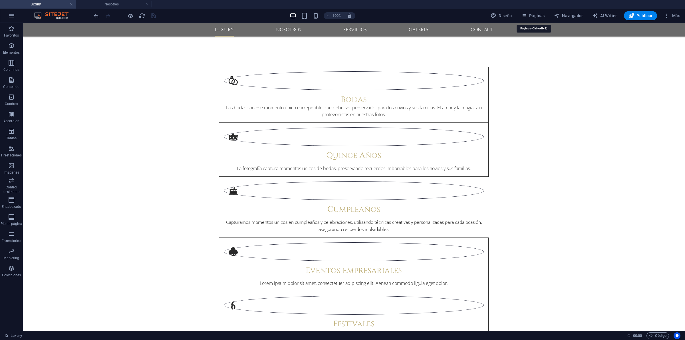
scroll to position [746, 0]
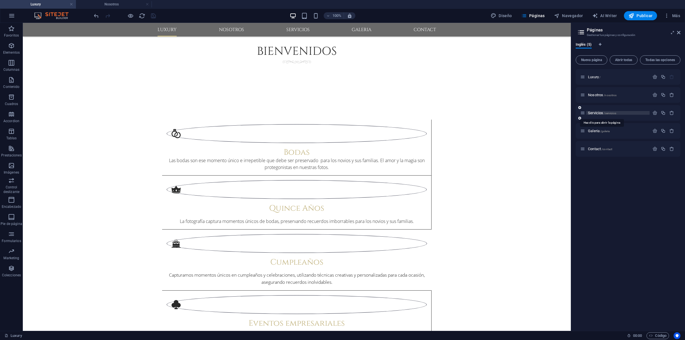
click at [548, 113] on span "Servicios /servicios" at bounding box center [602, 113] width 28 height 4
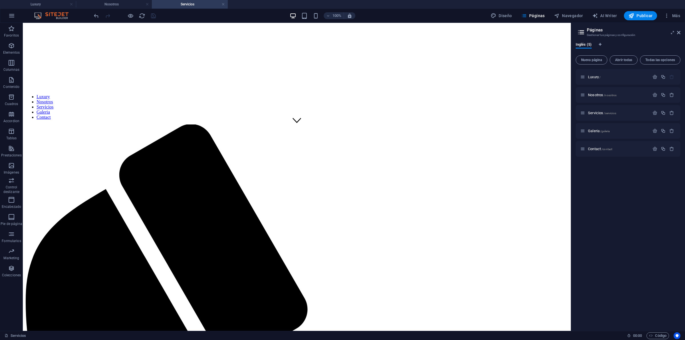
scroll to position [144, 0]
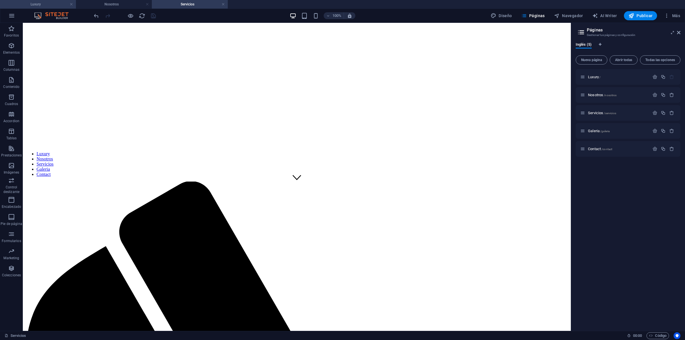
click at [56, 2] on h4 "Luxury" at bounding box center [38, 4] width 76 height 6
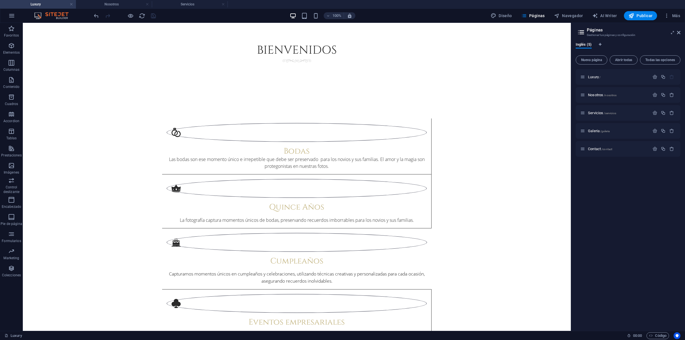
scroll to position [0, 0]
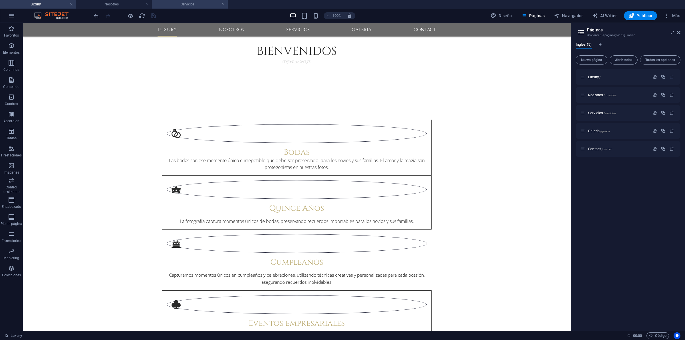
click at [171, 5] on h4 "Servicios" at bounding box center [190, 4] width 76 height 6
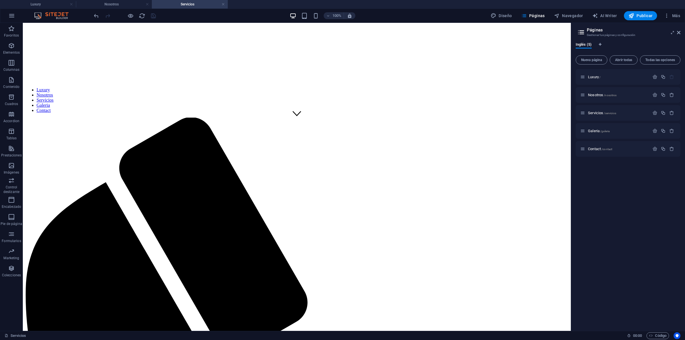
scroll to position [162, 0]
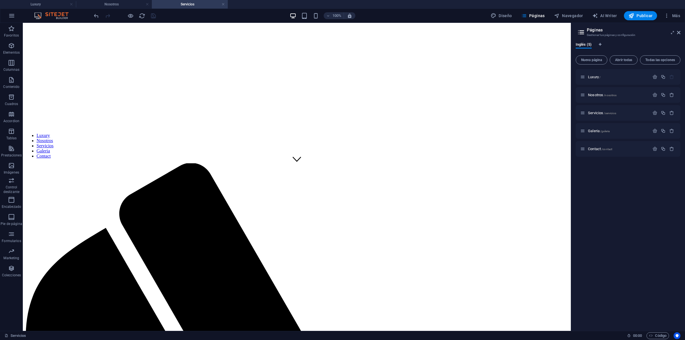
drag, startPoint x: 569, startPoint y: 72, endPoint x: 610, endPoint y: 99, distance: 48.8
